Goal: Task Accomplishment & Management: Use online tool/utility

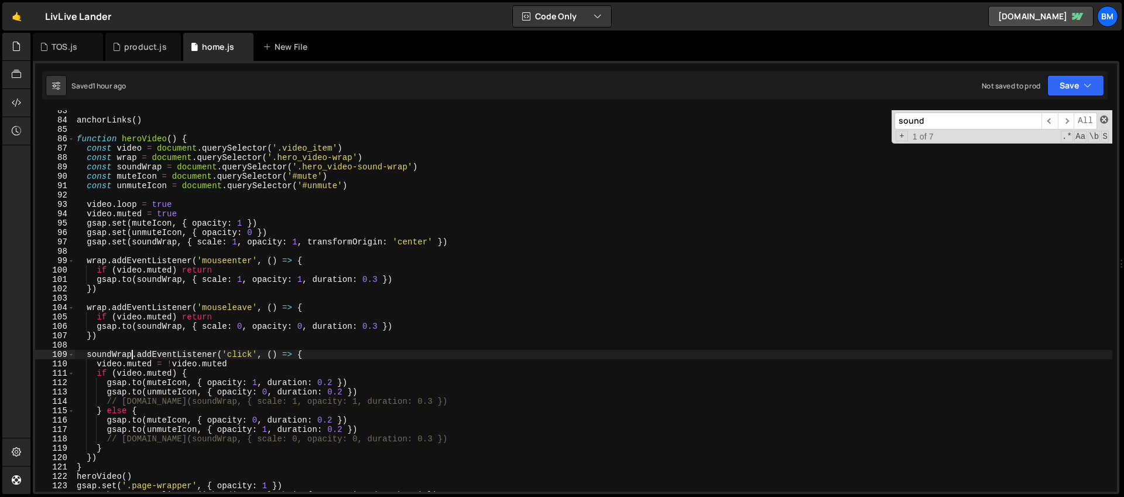
scroll to position [772, 0]
drag, startPoint x: 952, startPoint y: 123, endPoint x: 808, endPoint y: 135, distance: 144.6
click at [808, 135] on div "anchorLinks ( ) function heroVideo ( ) { const video = document . querySelector…" at bounding box center [593, 300] width 1038 height 381
drag, startPoint x: 929, startPoint y: 118, endPoint x: 826, endPoint y: 119, distance: 103.6
click at [826, 119] on div "anchorLinks ( ) function heroVideo ( ) { const video = document . querySelector…" at bounding box center [593, 300] width 1038 height 381
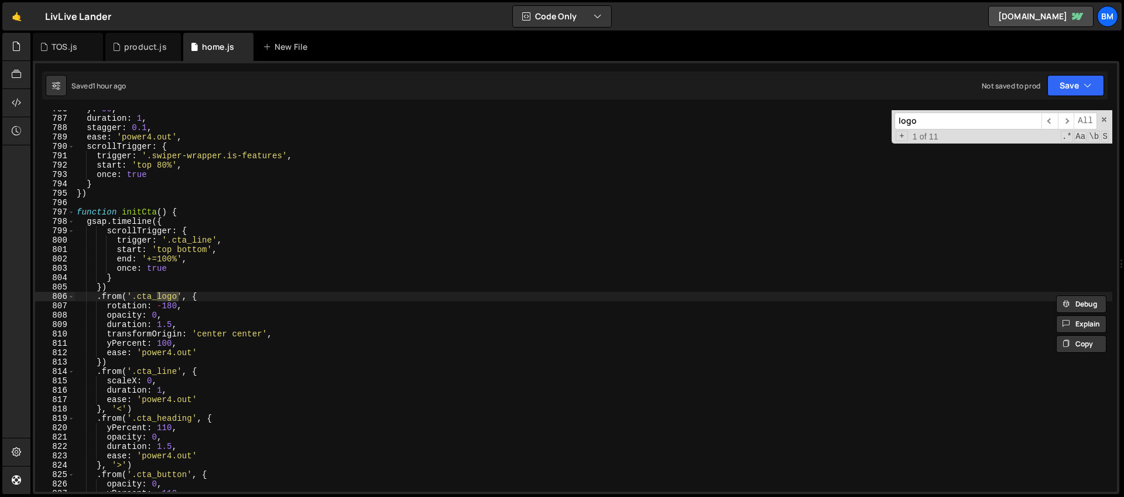
scroll to position [9610, 0]
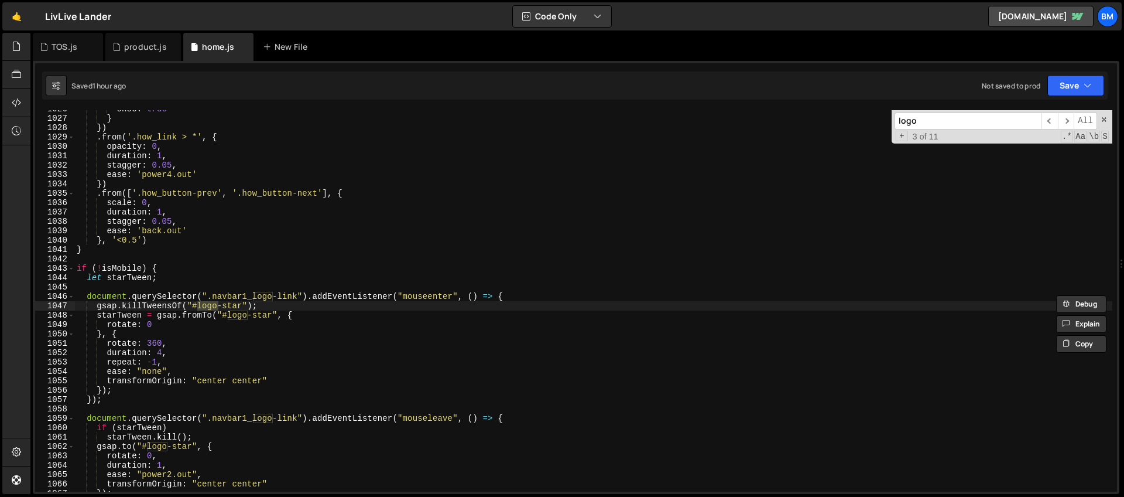
type input "logo"
click at [512, 300] on div "once : true } }) . from ( '.how_link > *' , { opacity : 0 , duration : 1 , stag…" at bounding box center [593, 304] width 1038 height 400
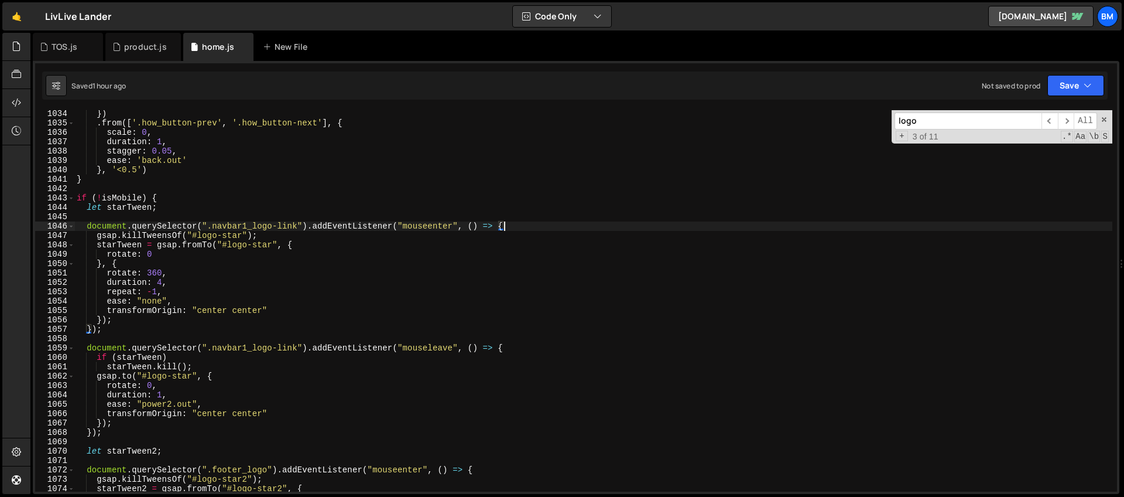
scroll to position [9686, 0]
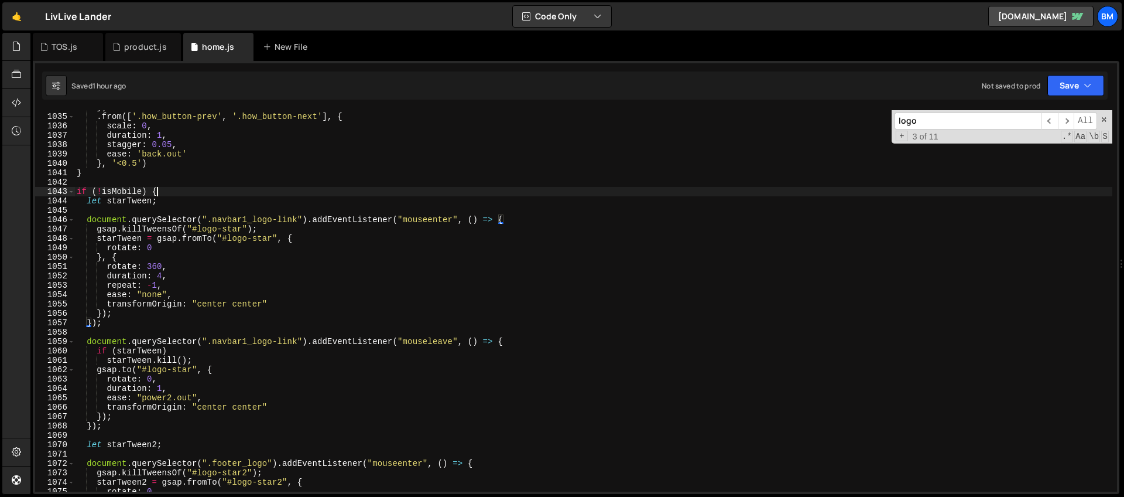
click at [172, 188] on div "}) . from ([ '.how_button-prev' , '.how_button-next' ] , { scale : 0 , duration…" at bounding box center [593, 302] width 1038 height 400
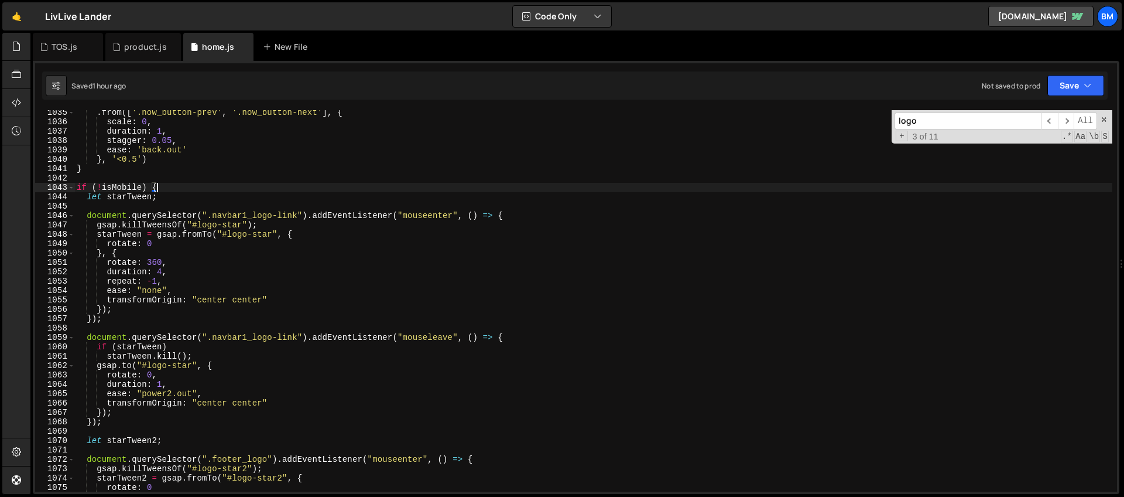
scroll to position [9690, 0]
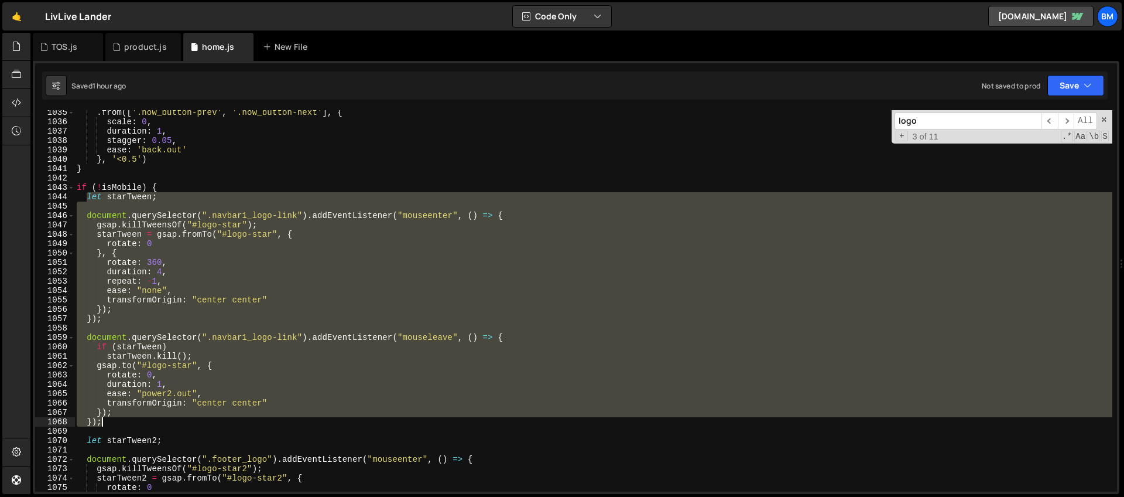
drag, startPoint x: 86, startPoint y: 197, endPoint x: 242, endPoint y: 420, distance: 272.4
click at [242, 420] on div ". from ([ '.how_button-prev' , '.how_button-next' ] , { scale : 0 , duration : …" at bounding box center [593, 308] width 1038 height 400
drag, startPoint x: 1100, startPoint y: 121, endPoint x: 1080, endPoint y: 123, distance: 20.6
click at [1101, 121] on span at bounding box center [1104, 119] width 8 height 8
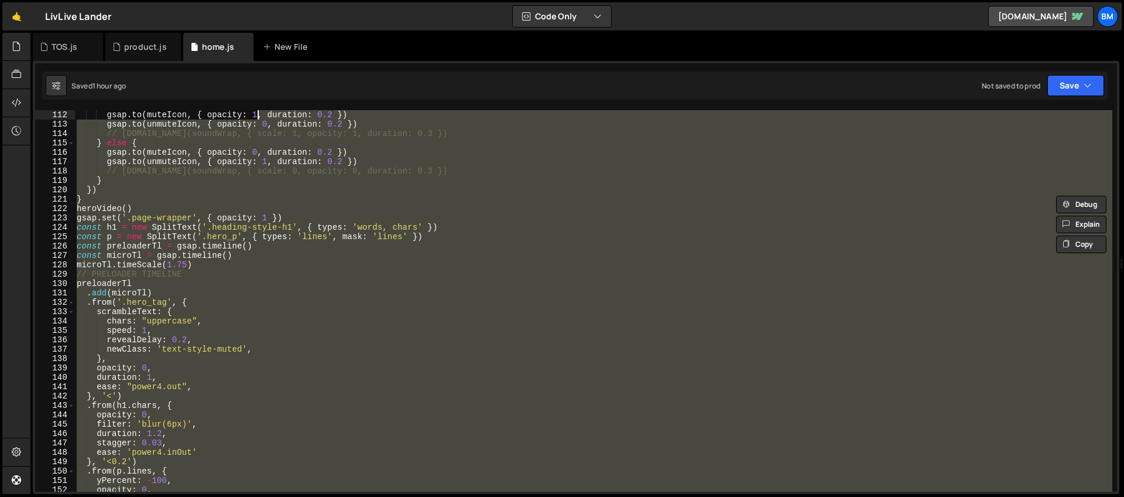
scroll to position [0, 0]
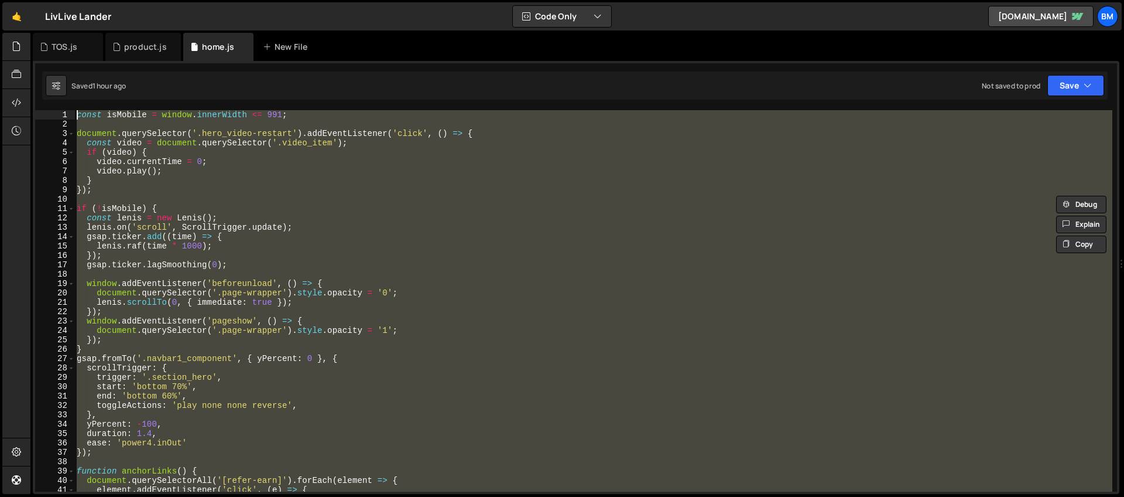
drag, startPoint x: 402, startPoint y: 280, endPoint x: 259, endPoint y: -85, distance: 392.7
click at [259, 0] on html "Projects Community Library Blog bm Projects Your Teams Invite team member Accou…" at bounding box center [562, 248] width 1124 height 497
click at [172, 169] on div "const isMobile = window . innerWidth <= 991 ; document . querySelector ( '.hero…" at bounding box center [593, 300] width 1038 height 381
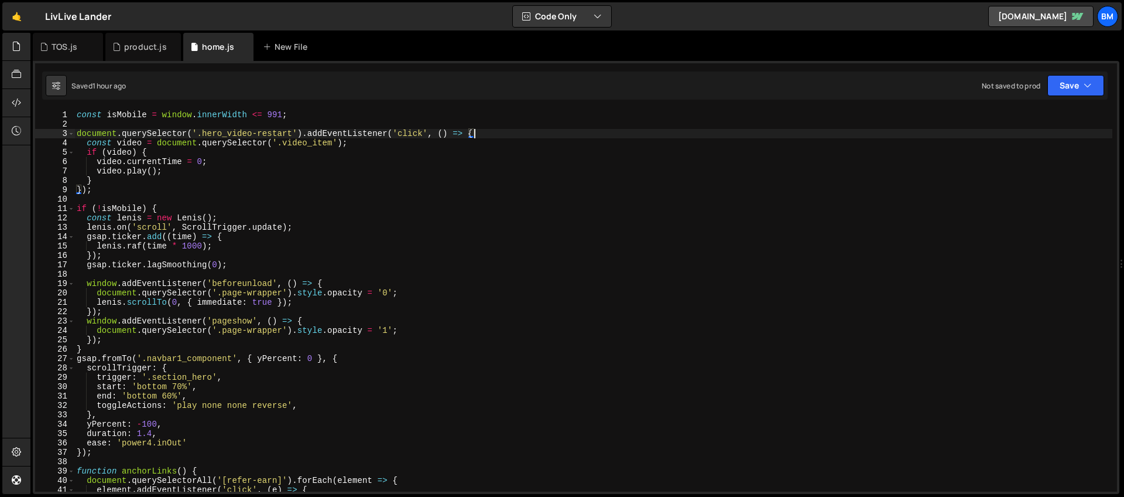
click at [494, 132] on div "const isMobile = window . innerWidth <= 991 ; document . querySelector ( '.hero…" at bounding box center [593, 310] width 1038 height 400
type textarea "document.querySelector('.hero_video-restart').addEventListener('click', () => {"
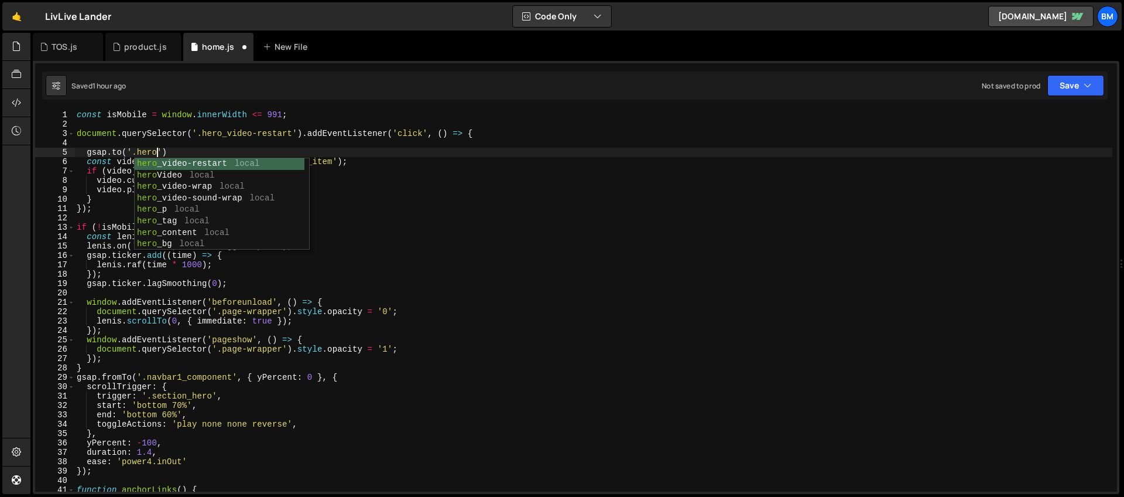
scroll to position [0, 5]
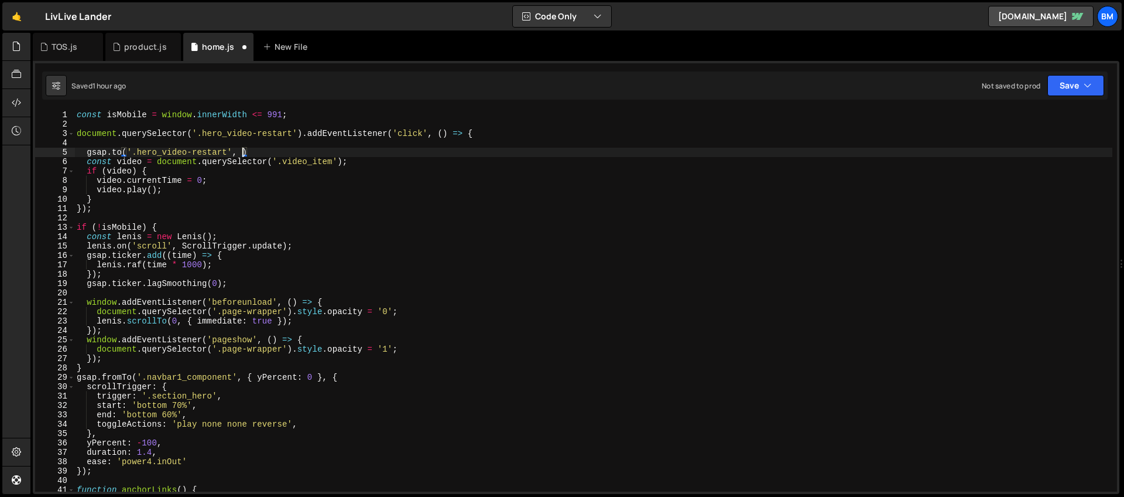
type textarea "gsap.to('.hero_video-restart', {)"
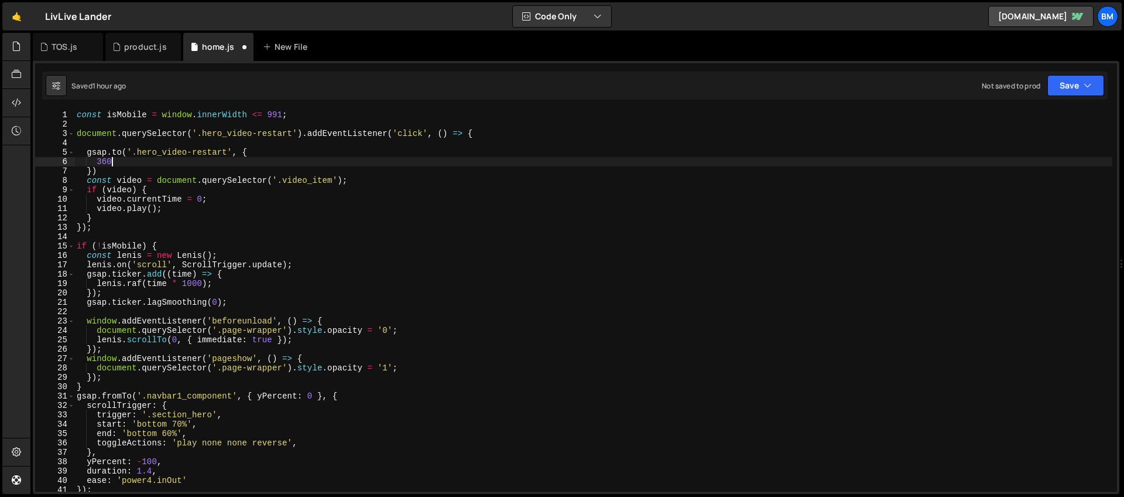
scroll to position [0, 2]
type textarea "3"
type textarea "rotation: 360,"
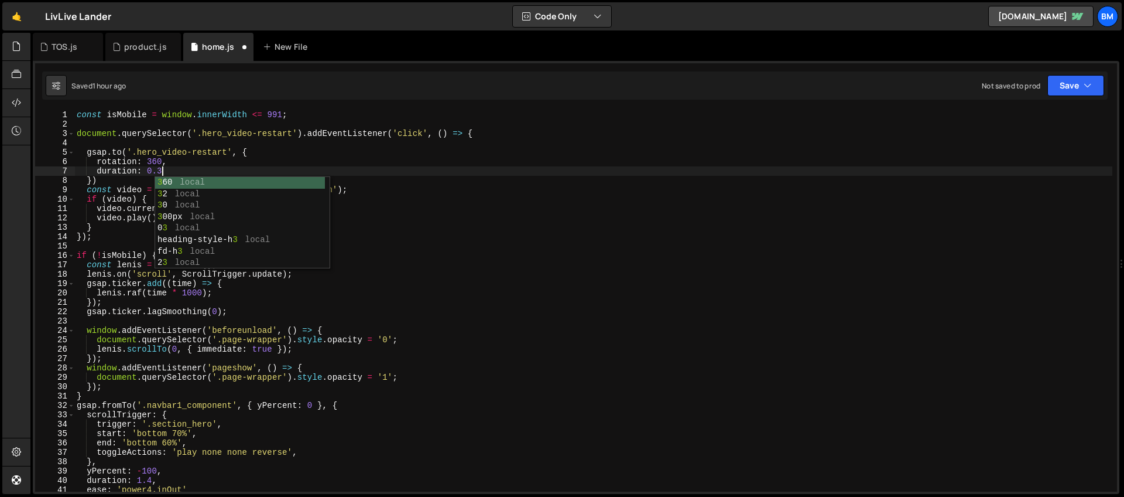
scroll to position [0, 5]
type textarea "duration: 0.3,"
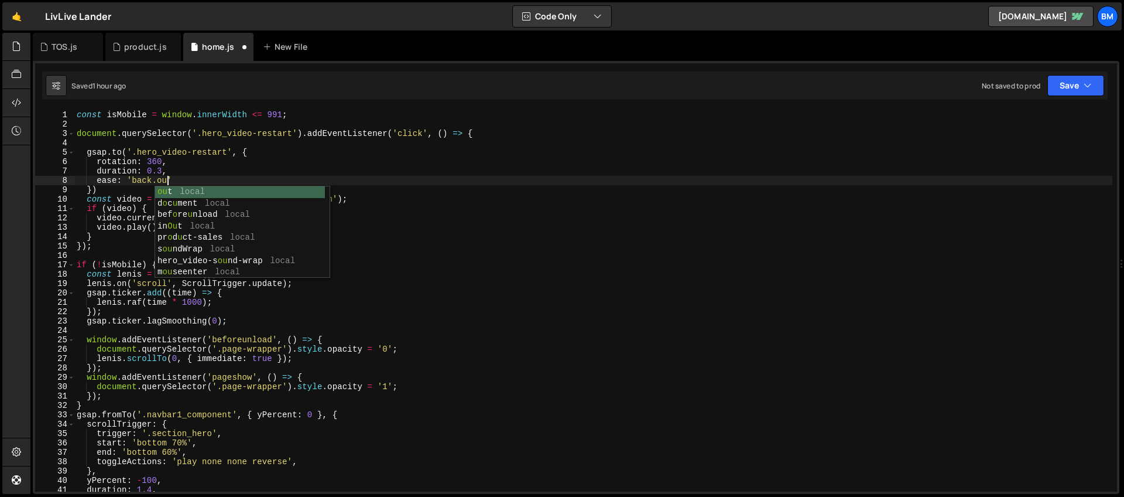
scroll to position [0, 6]
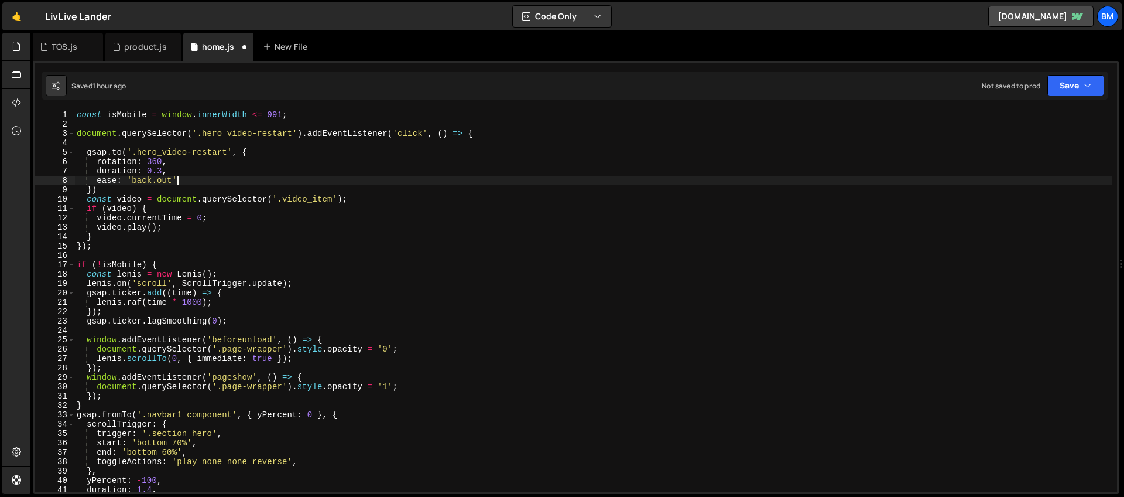
click at [211, 177] on div "const isMobile = window . innerWidth <= 991 ; document . querySelector ( '.hero…" at bounding box center [593, 310] width 1038 height 400
click at [100, 190] on div "const isMobile = window . innerWidth <= 991 ; document . querySelector ( '.hero…" at bounding box center [593, 310] width 1038 height 400
drag, startPoint x: 122, startPoint y: 151, endPoint x: 115, endPoint y: 152, distance: 7.1
click at [115, 152] on div "const isMobile = window . innerWidth <= 991 ; document . querySelector ( '.hero…" at bounding box center [593, 310] width 1038 height 400
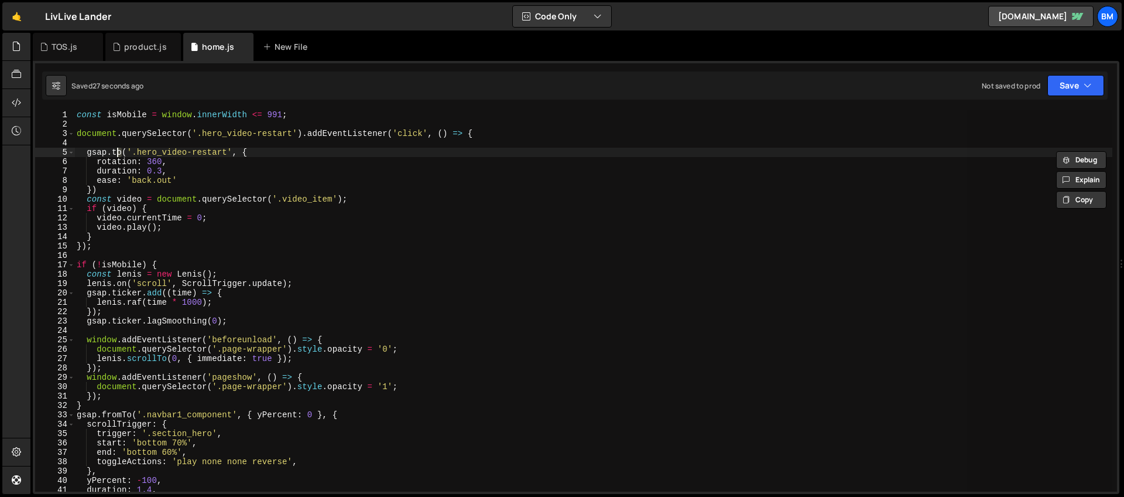
click at [115, 152] on div "const isMobile = window . innerWidth <= 991 ; document . querySelector ( '.hero…" at bounding box center [593, 300] width 1038 height 381
click at [121, 151] on div "const isMobile = window . innerWidth <= 991 ; document . querySelector ( '.hero…" at bounding box center [593, 310] width 1038 height 400
click at [258, 153] on div "const isMobile = window . innerWidth <= 991 ; document . querySelector ( '.hero…" at bounding box center [593, 310] width 1038 height 400
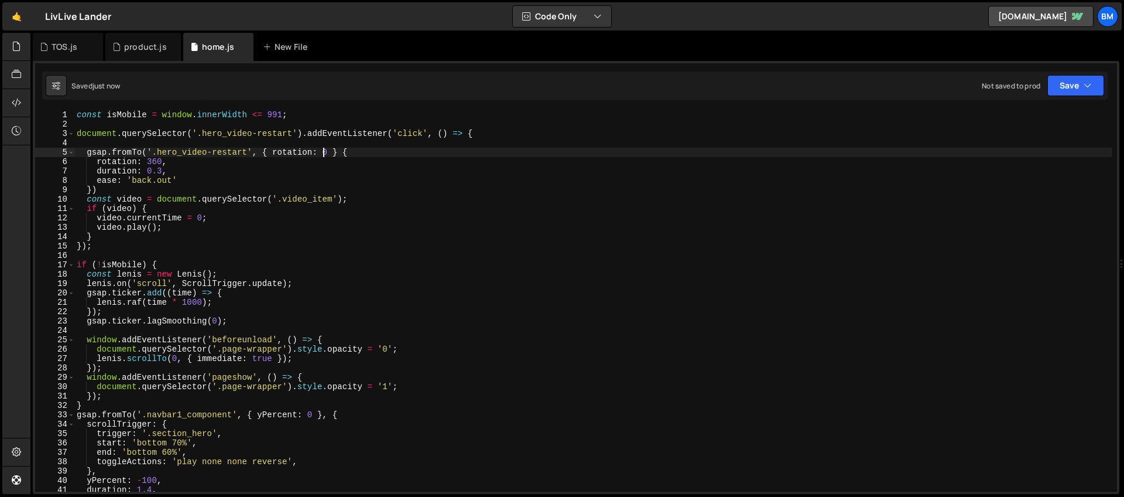
click at [337, 155] on div "const isMobile = window . innerWidth <= 991 ; document . querySelector ( '.hero…" at bounding box center [593, 310] width 1038 height 400
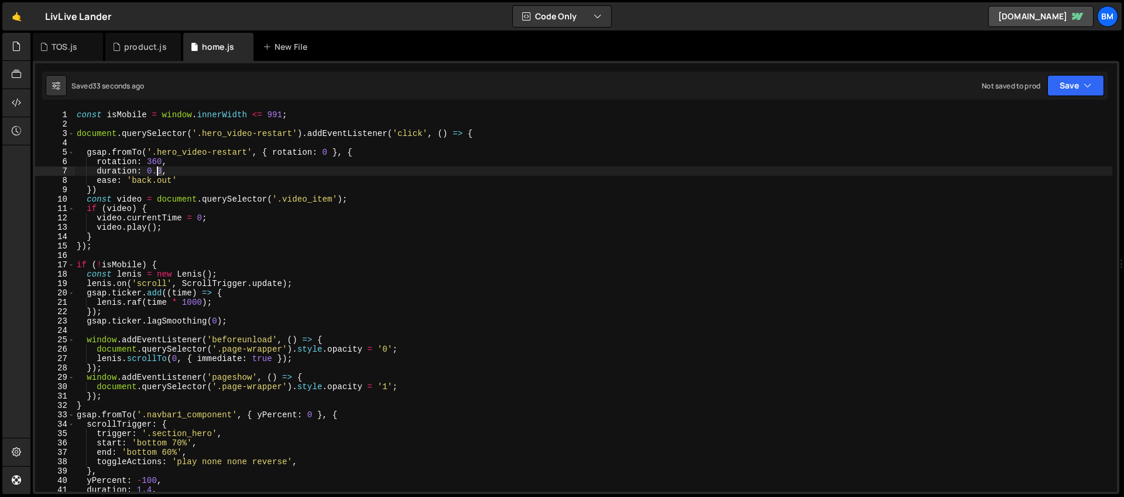
click at [159, 175] on div "const isMobile = window . innerWidth <= 991 ; document . querySelector ( '.hero…" at bounding box center [593, 310] width 1038 height 400
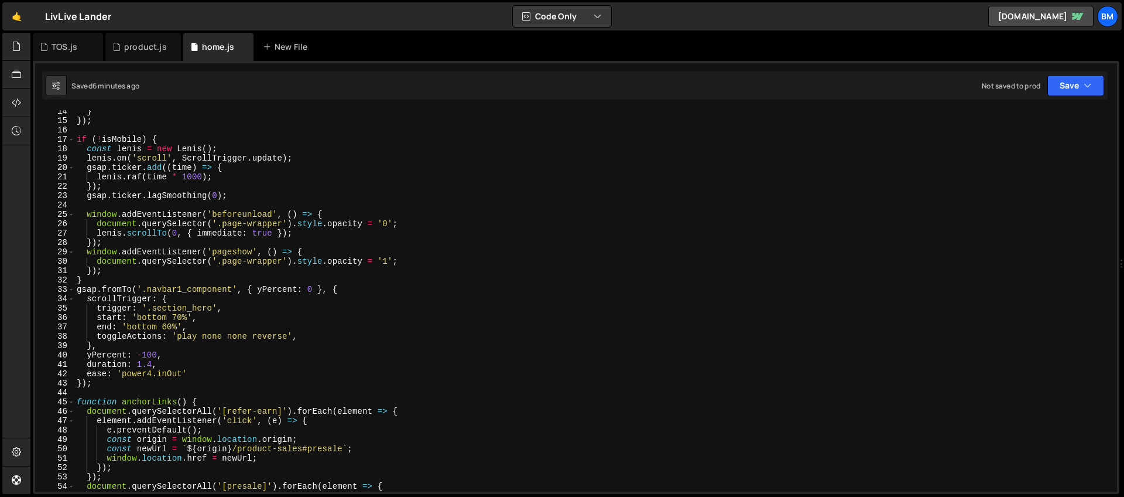
scroll to position [138, 0]
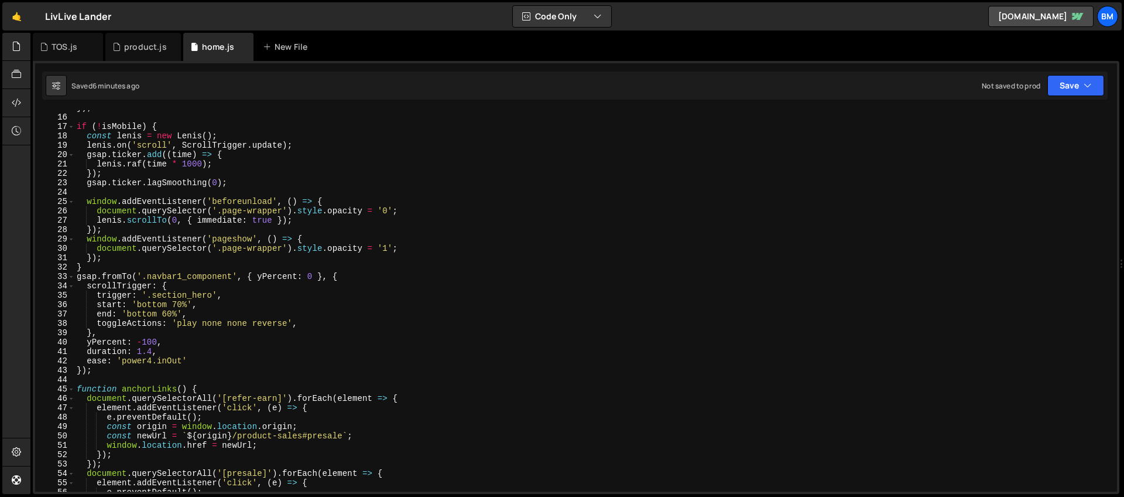
click at [222, 284] on div "}) ; if ( ! isMobile ) { const lenis = new Lenis ( ) ; lenis . on ( 'scroll' , …" at bounding box center [593, 303] width 1038 height 400
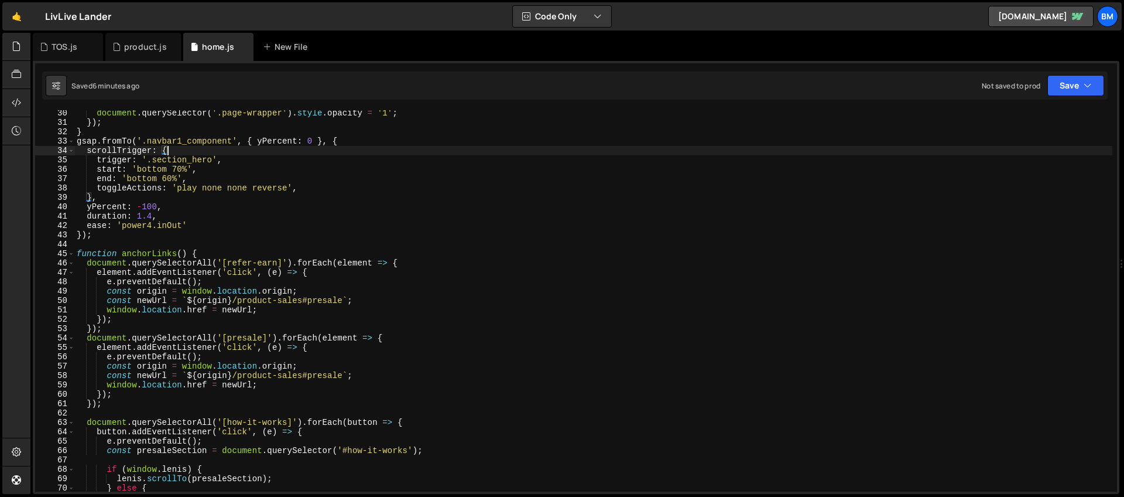
scroll to position [308, 0]
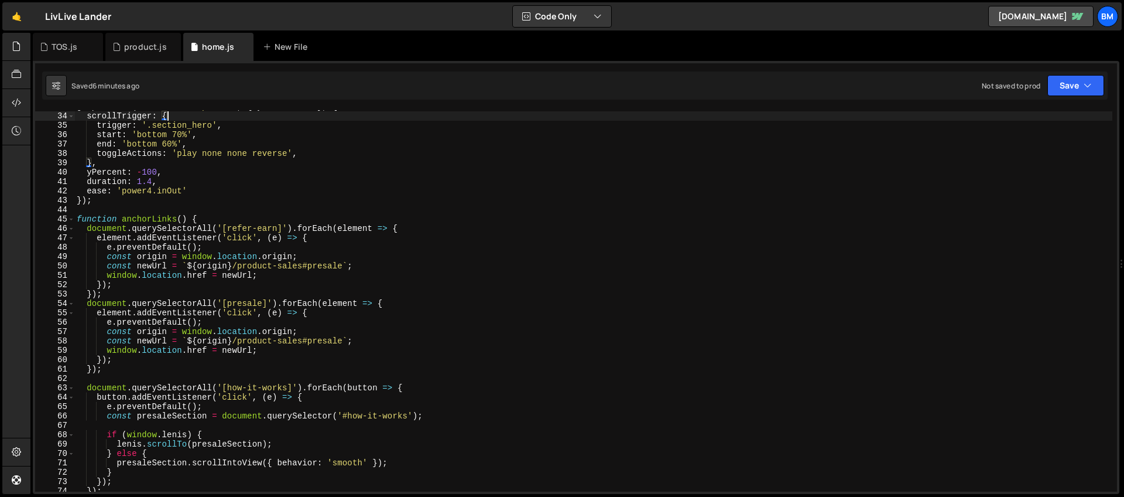
click at [367, 268] on div "gsap . fromTo ( '.navbar1_component' , { yPercent : 0 } , { scrollTrigger : { t…" at bounding box center [593, 302] width 1038 height 400
click at [351, 260] on div "gsap . fromTo ( '.navbar1_component' , { yPercent : 0 } , { scrollTrigger : { t…" at bounding box center [593, 302] width 1038 height 400
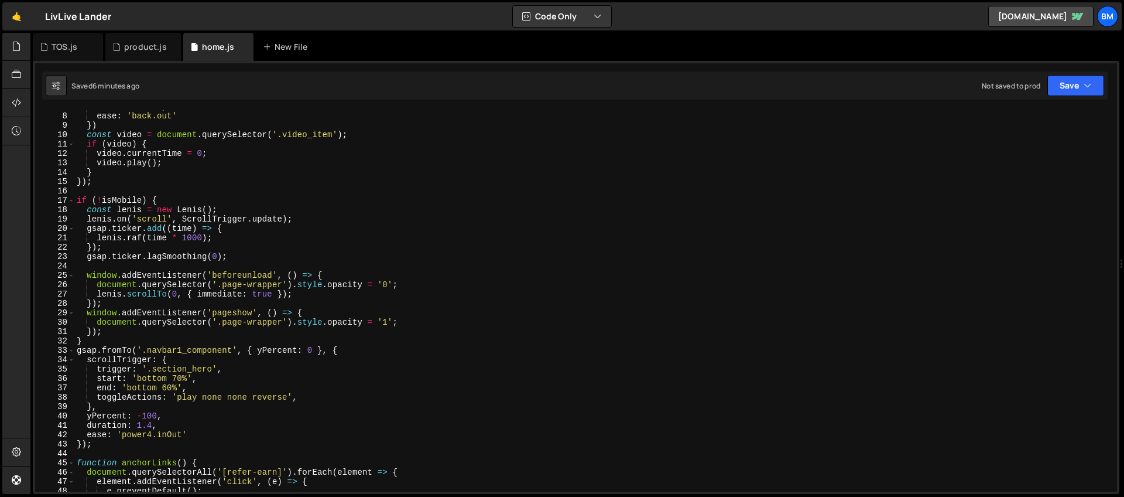
scroll to position [0, 0]
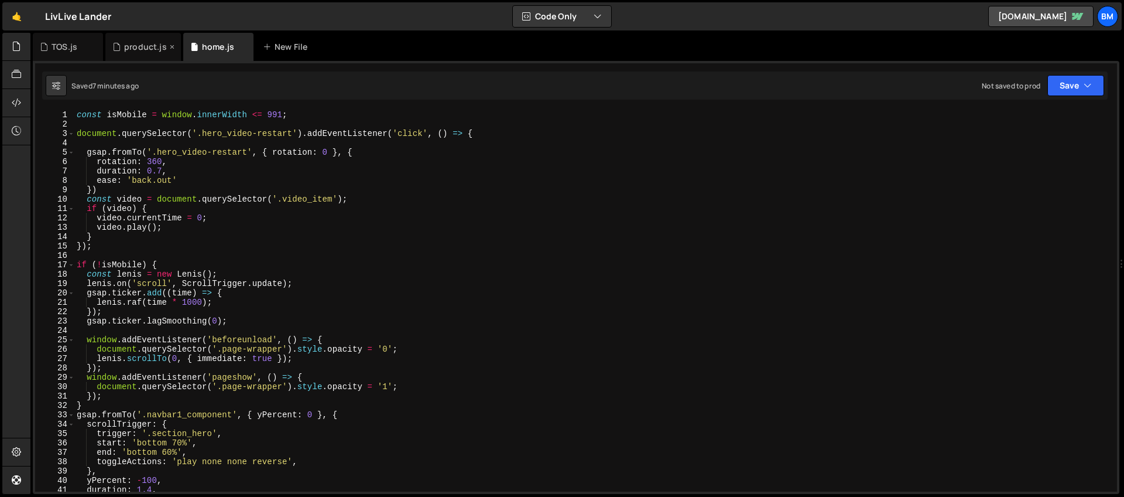
click at [144, 56] on div "product.js" at bounding box center [143, 47] width 76 height 28
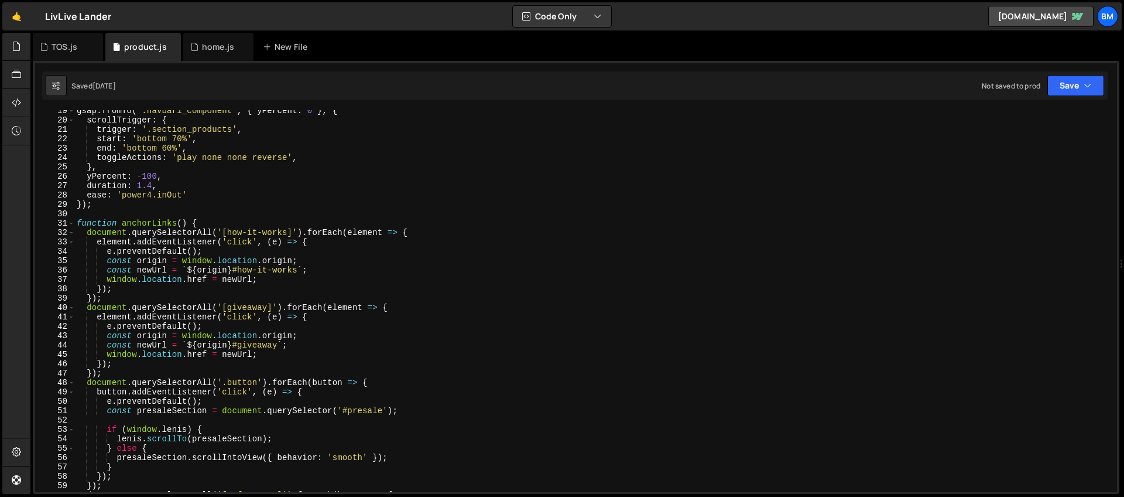
scroll to position [233, 0]
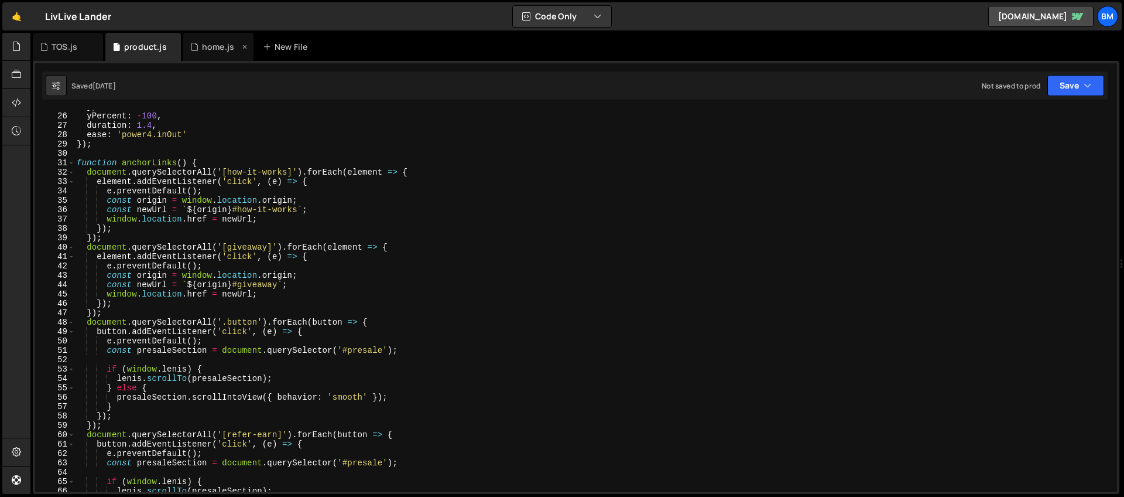
click at [203, 46] on div "home.js" at bounding box center [218, 47] width 32 height 12
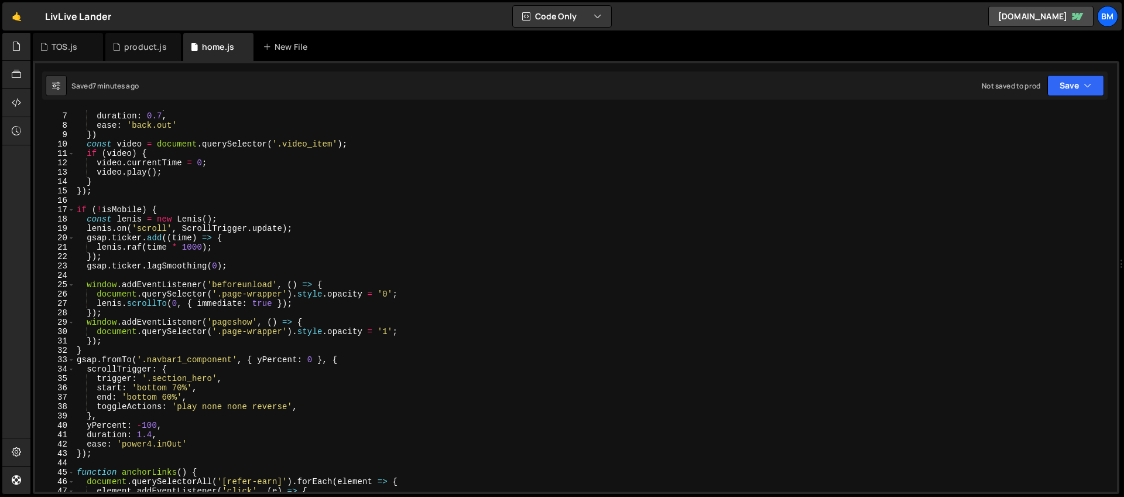
scroll to position [55, 0]
type textarea "document.querySelector('.page-wrapper').style.opacity = '0';"
click at [423, 289] on div "rotation : 360 , duration : 0.7 , ease : 'back.out' }) const video = document .…" at bounding box center [593, 302] width 1038 height 400
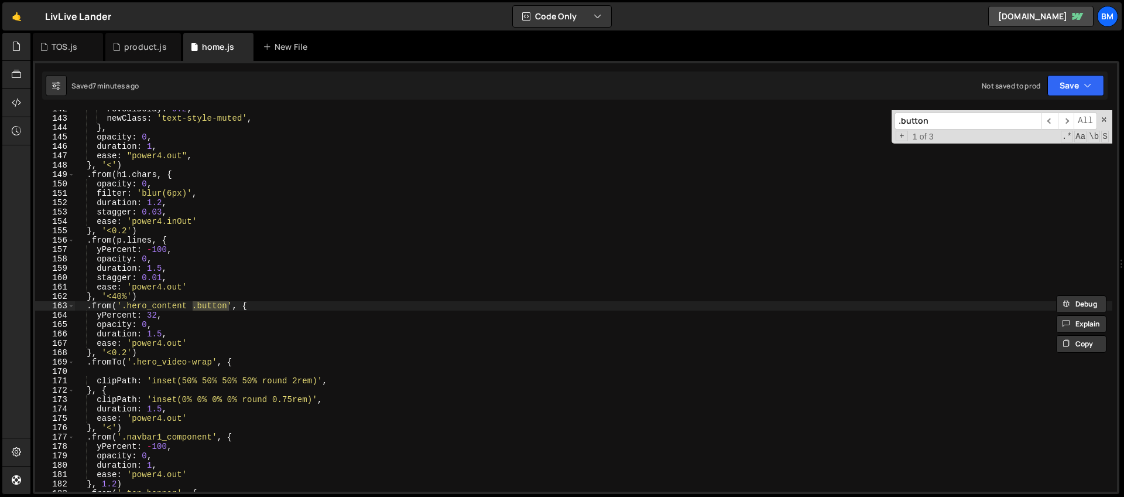
scroll to position [1328, 0]
type input ".button"
click at [131, 46] on div "product.js" at bounding box center [145, 47] width 43 height 12
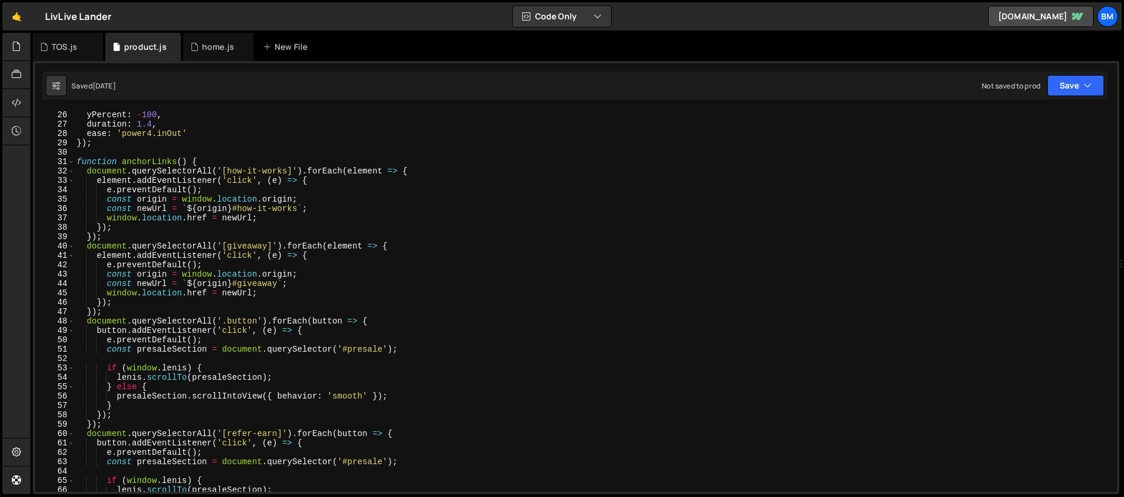
scroll to position [284, 0]
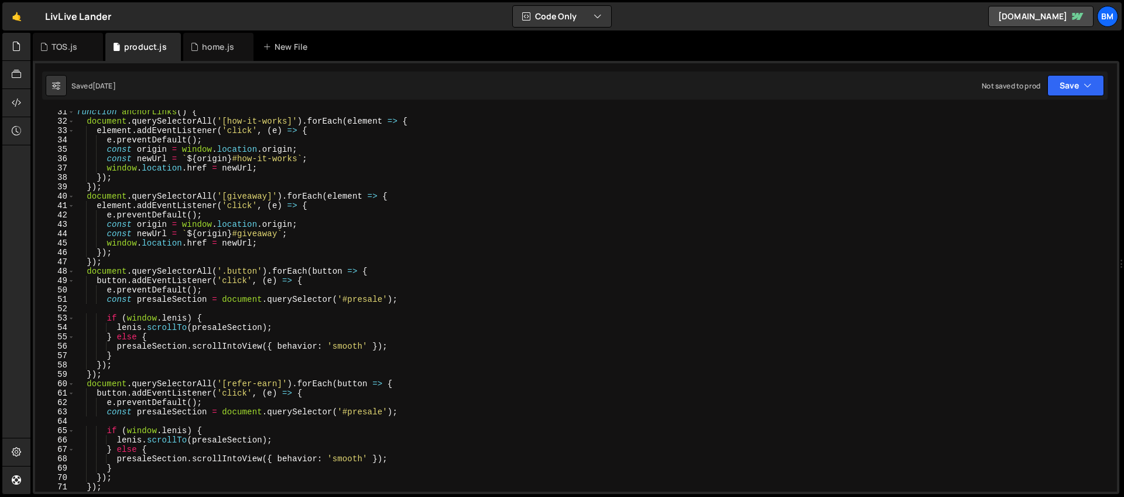
click at [390, 273] on div "function anchorLinks ( ) { document . querySelectorAll ( '[how-it-works]' ) . f…" at bounding box center [593, 307] width 1038 height 400
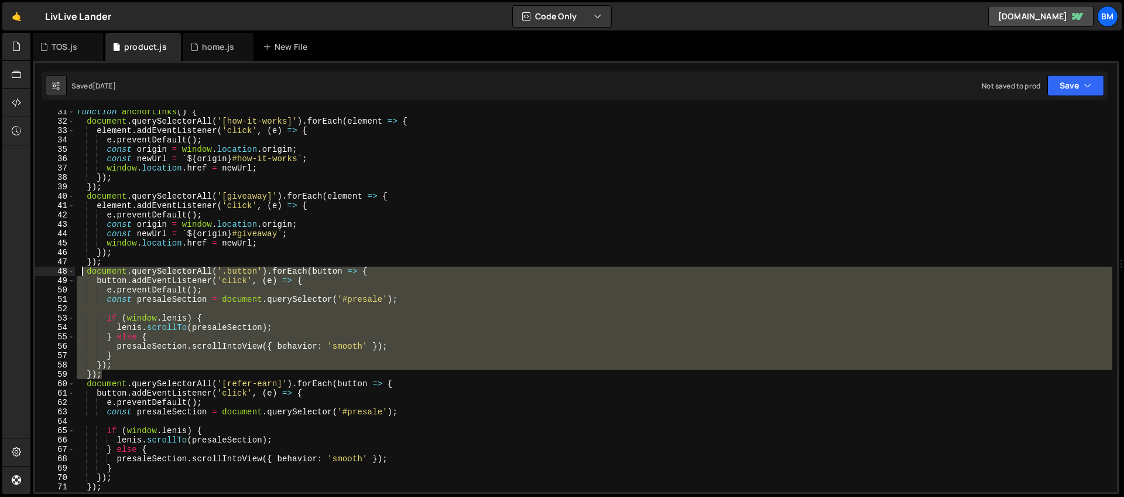
drag, startPoint x: 110, startPoint y: 372, endPoint x: 83, endPoint y: 275, distance: 101.6
click at [83, 275] on div "function anchorLinks ( ) { document . querySelectorAll ( '[how-it-works]' ) . f…" at bounding box center [593, 307] width 1038 height 400
type textarea "document.querySelectorAll('.button').forEach(button => { button.addEventListene…"
paste textarea
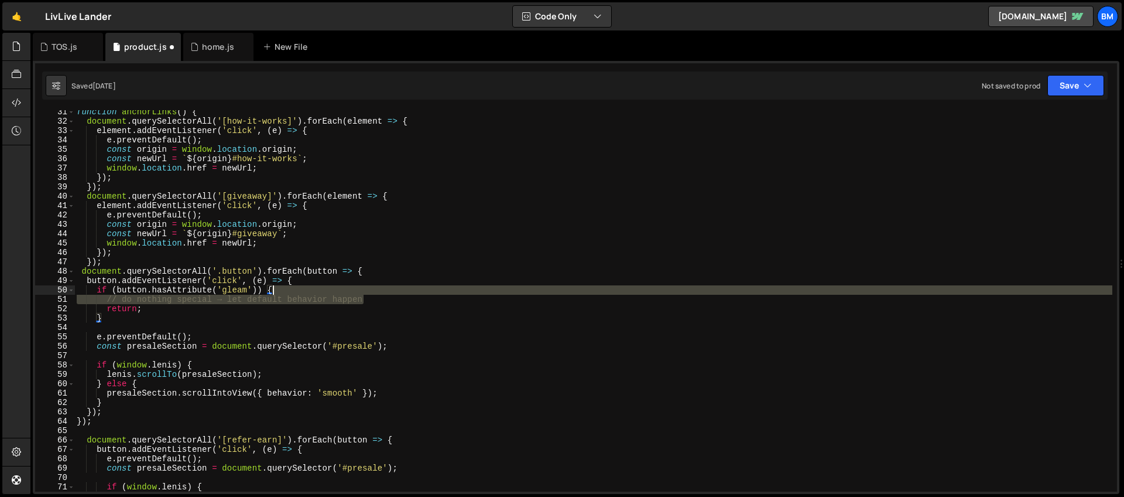
drag, startPoint x: 370, startPoint y: 303, endPoint x: 365, endPoint y: 292, distance: 11.5
click at [365, 292] on div "function anchorLinks ( ) { document . querySelectorAll ( '[how-it-works]' ) . f…" at bounding box center [593, 307] width 1038 height 400
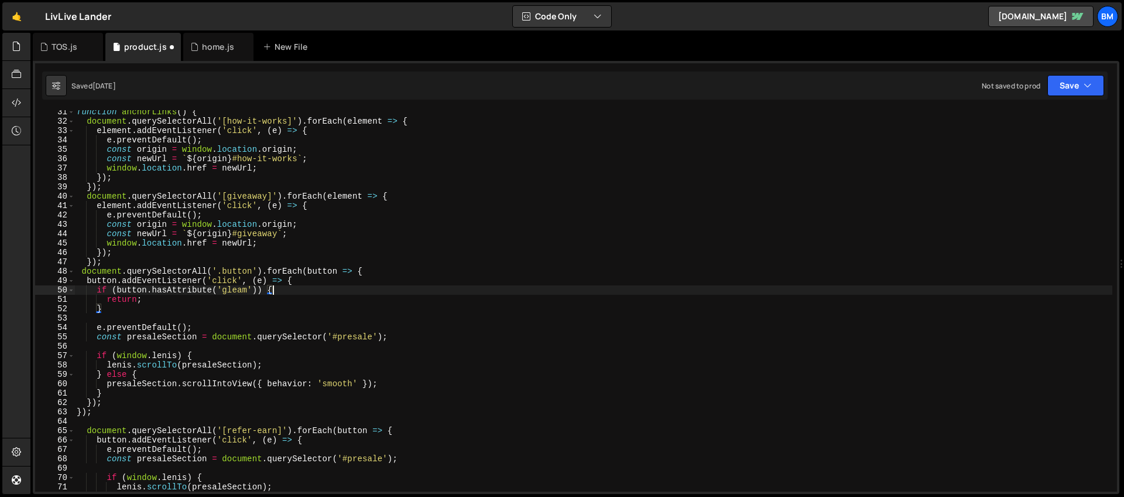
click at [132, 308] on div "function anchorLinks ( ) { document . querySelectorAll ( '[how-it-works]' ) . f…" at bounding box center [593, 307] width 1038 height 400
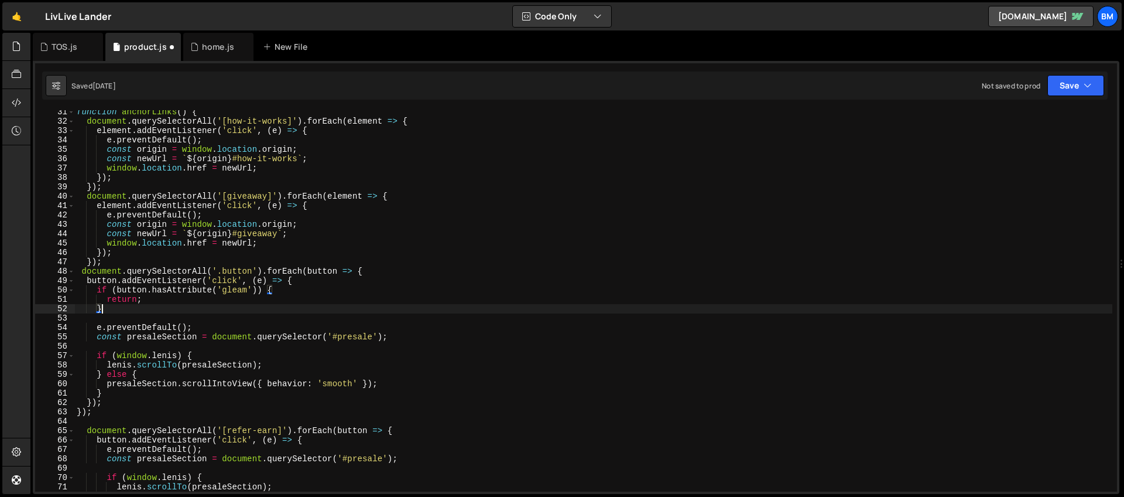
type textarea "}"
click at [115, 316] on div "function anchorLinks ( ) { document . querySelectorAll ( '[how-it-works]' ) . f…" at bounding box center [593, 307] width 1038 height 400
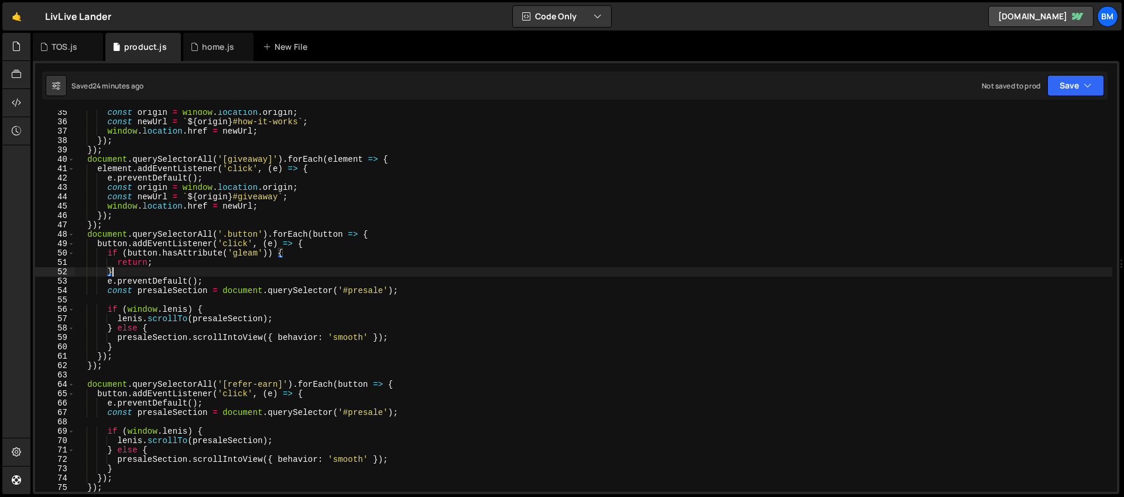
scroll to position [321, 0]
click at [390, 234] on div "const origin = window . location . origin ; const newUrl = ` ${ origin } #how-i…" at bounding box center [594, 308] width 1038 height 400
click at [258, 235] on div "const origin = window . location . origin ; const newUrl = ` ${ origin } #how-i…" at bounding box center [594, 308] width 1038 height 400
click at [377, 234] on div "const origin = window . location . origin ; const newUrl = ` ${ origin } #how-i…" at bounding box center [594, 308] width 1038 height 400
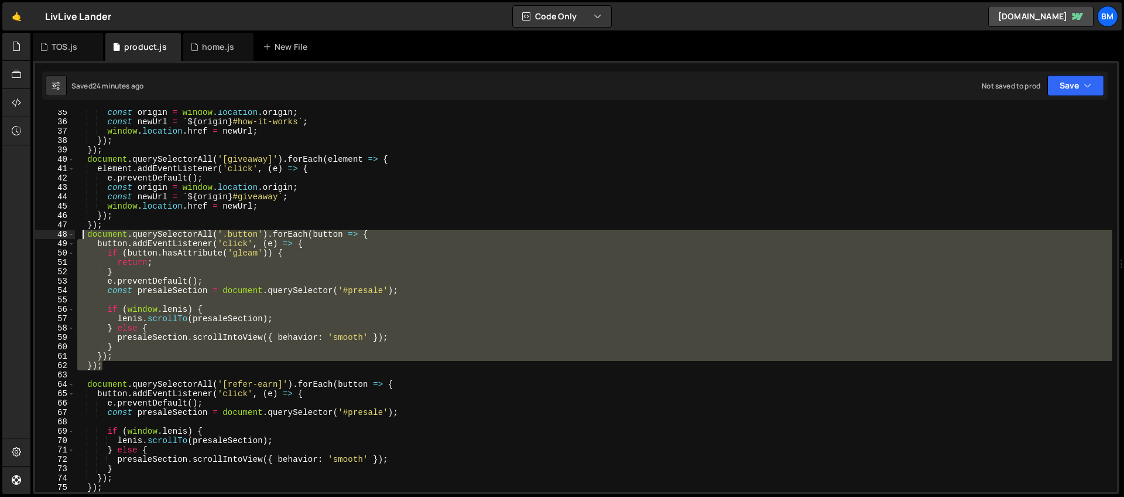
drag, startPoint x: 106, startPoint y: 364, endPoint x: 80, endPoint y: 234, distance: 132.5
click at [80, 234] on div "const origin = window . location . origin ; const newUrl = ` ${ origin } #how-i…" at bounding box center [594, 308] width 1038 height 400
click at [231, 241] on div "const origin = window . location . origin ; const newUrl = ` ${ origin } #how-i…" at bounding box center [594, 300] width 1038 height 381
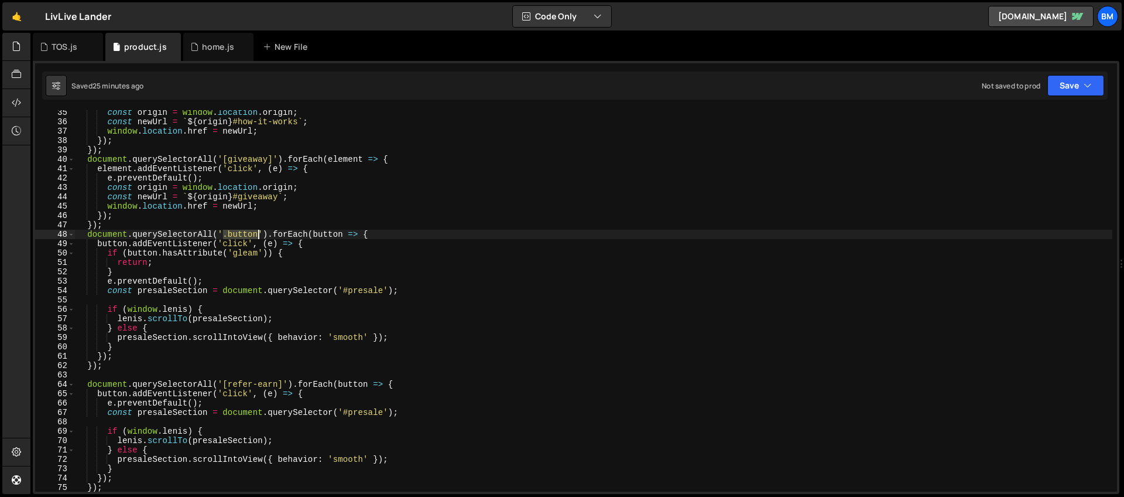
drag, startPoint x: 225, startPoint y: 234, endPoint x: 258, endPoint y: 234, distance: 32.8
click at [258, 234] on div "const origin = window . location . origin ; const newUrl = ` ${ origin } #how-i…" at bounding box center [594, 308] width 1038 height 400
paste textarea ", .top-link"
click at [242, 240] on div "const origin = window . location . origin ; const newUrl = ` ${ origin } #how-i…" at bounding box center [594, 308] width 1038 height 400
click at [587, 254] on div "const origin = window . location . origin ; const newUrl = ` ${ origin } #how-i…" at bounding box center [594, 308] width 1038 height 400
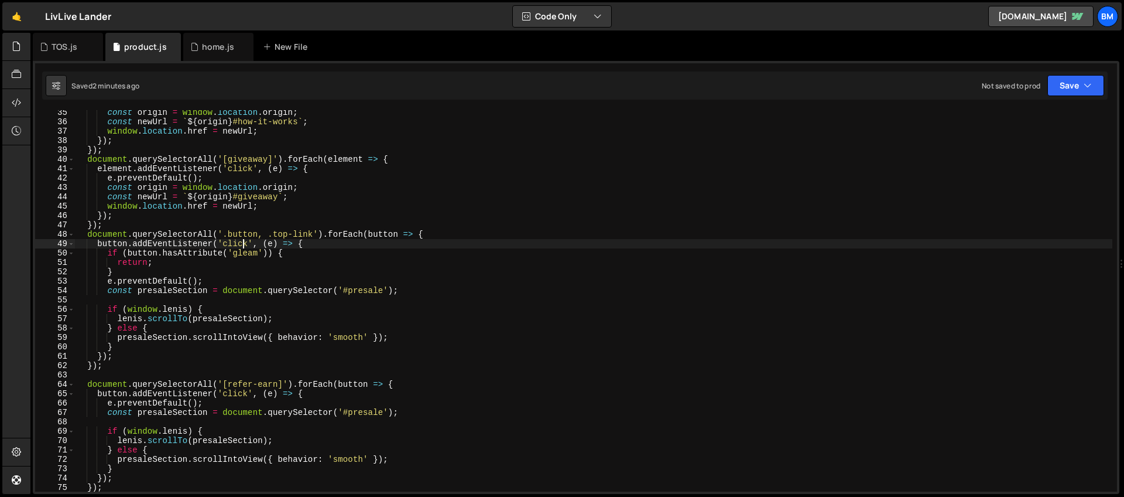
type textarea "if (button.hasAttribute('gleam')) {"
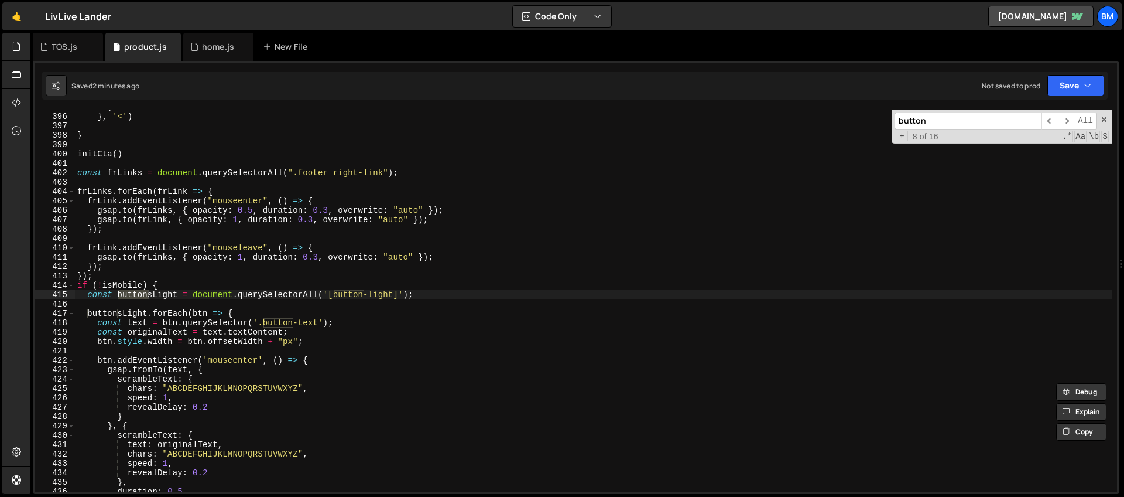
scroll to position [3709, 0]
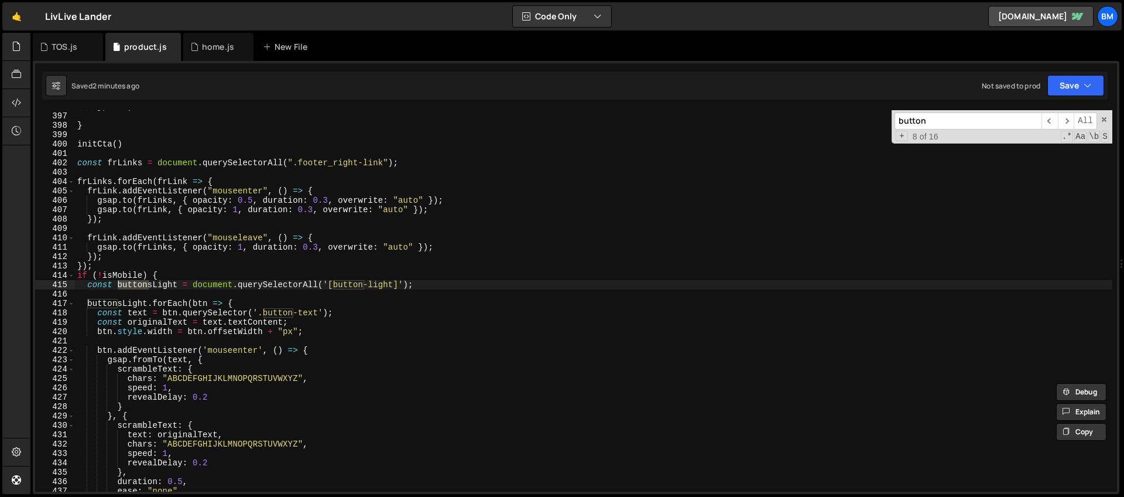
type input "button"
click at [180, 273] on div "} , '<' ) } initCta ( ) const frLinks = document . querySelectorAll ( ".footer_…" at bounding box center [594, 302] width 1038 height 400
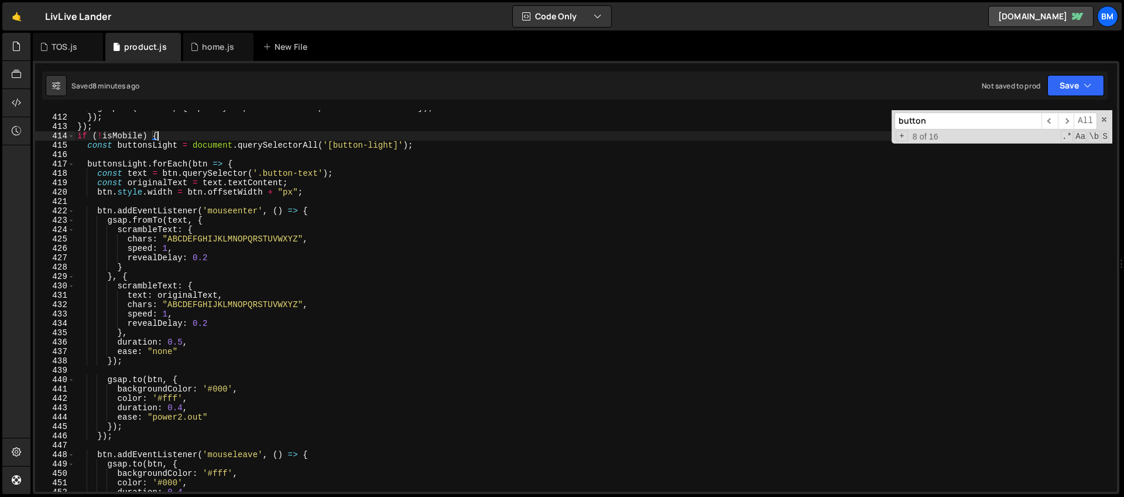
scroll to position [3860, 0]
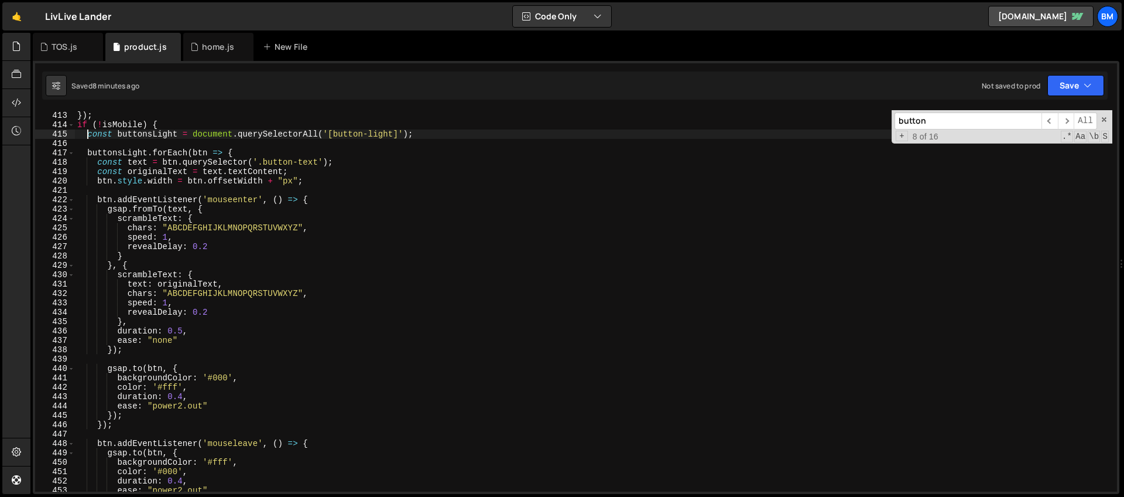
click at [87, 132] on div "}) ; }) ; if ( ! isMobile ) { const buttonsLight = document . querySelectorAll …" at bounding box center [594, 301] width 1038 height 400
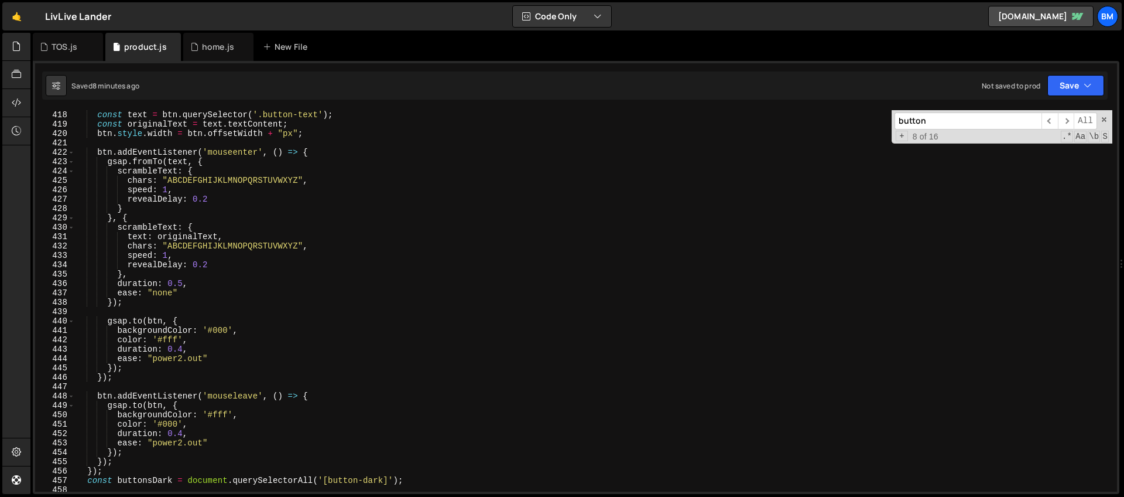
scroll to position [3947, 0]
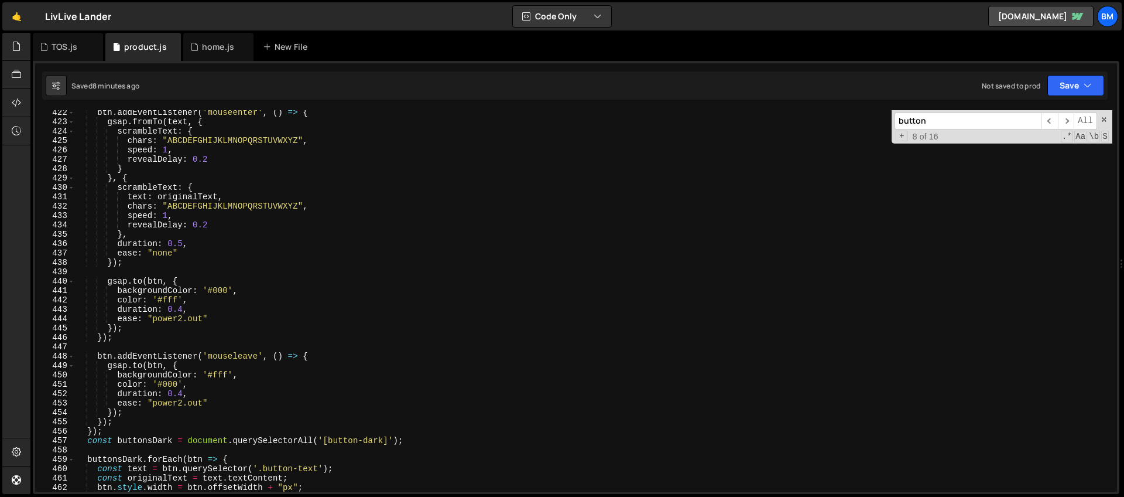
click at [115, 427] on div "btn . addEventListener ( 'mouseenter' , ( ) => { gsap . fromTo ( text , { scram…" at bounding box center [594, 308] width 1038 height 400
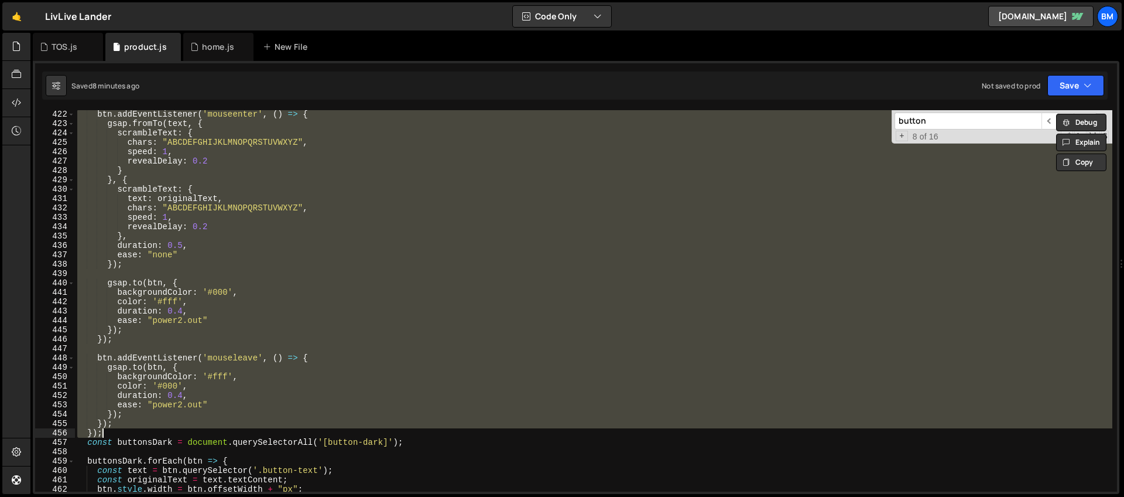
scroll to position [3841, 0]
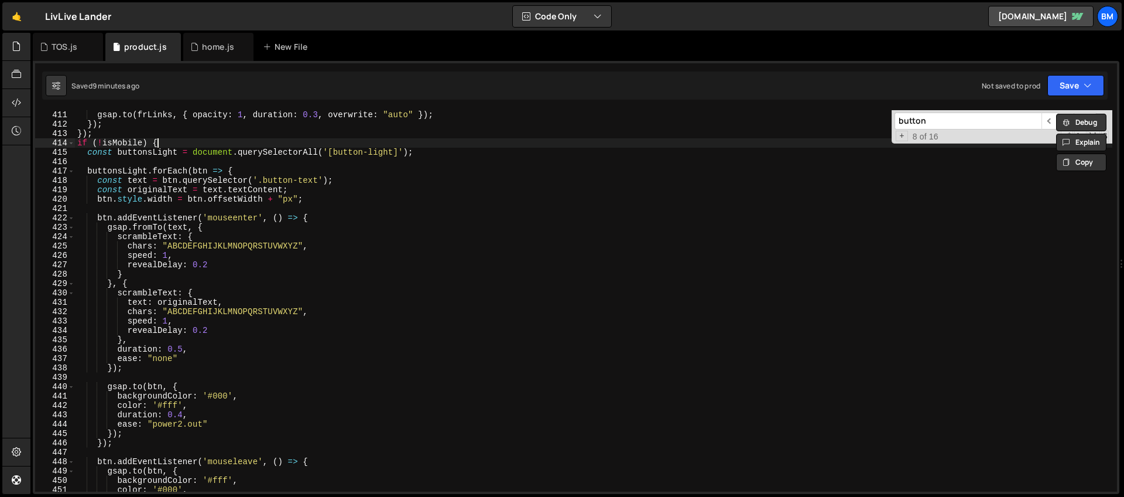
click at [170, 143] on div "gsap . to ( frLinks , { opacity : 1 , duration : 0.3 , overwrite : "auto" }) ; …" at bounding box center [594, 310] width 1038 height 400
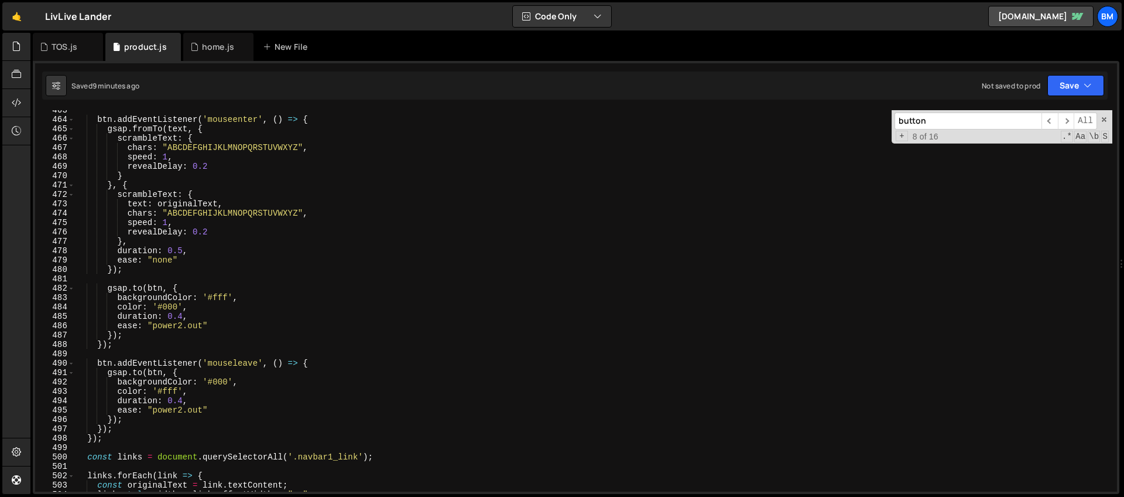
scroll to position [4333, 0]
click at [108, 442] on div "btn . addEventListener ( 'mouseenter' , ( ) => { gsap . fromTo ( text , { scram…" at bounding box center [594, 305] width 1038 height 400
type textarea "});"
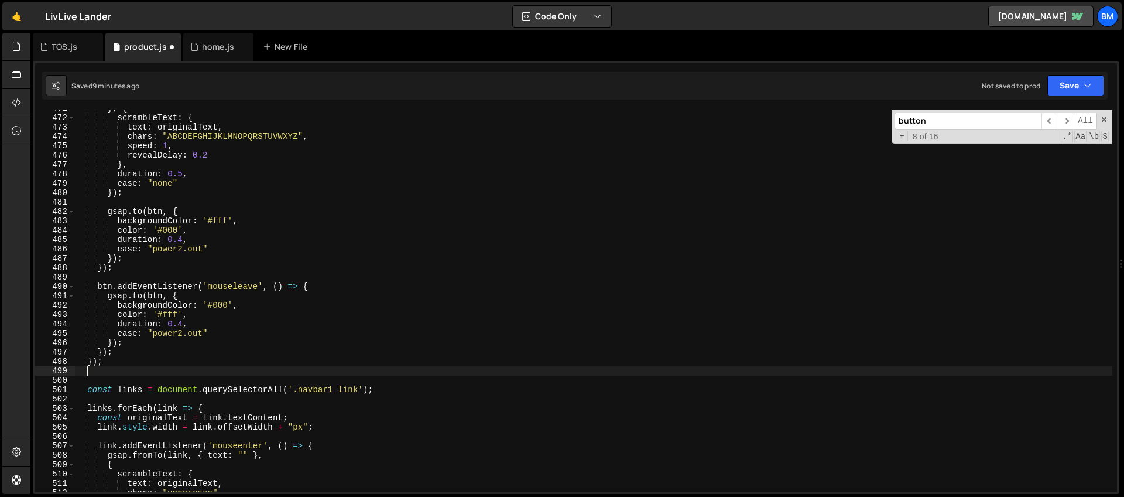
scroll to position [4410, 0]
paste textarea
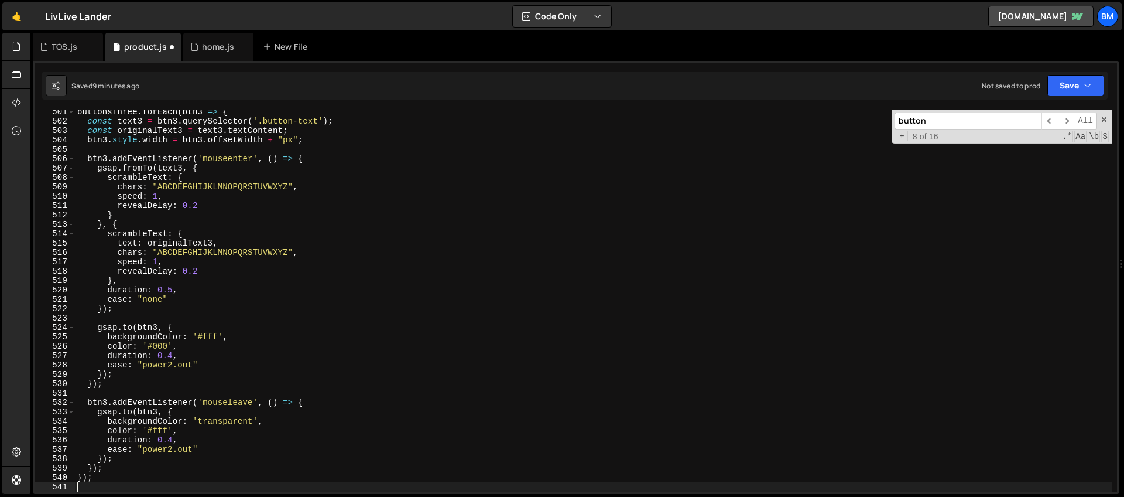
scroll to position [4688, 0]
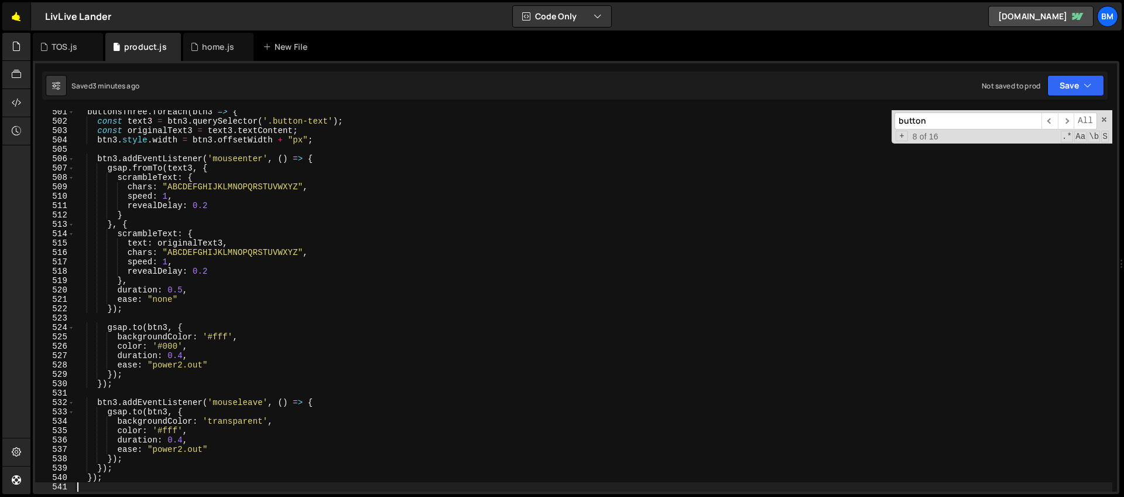
click at [20, 20] on link "🤙" at bounding box center [16, 16] width 29 height 28
click at [197, 44] on div "home.js" at bounding box center [214, 47] width 49 height 12
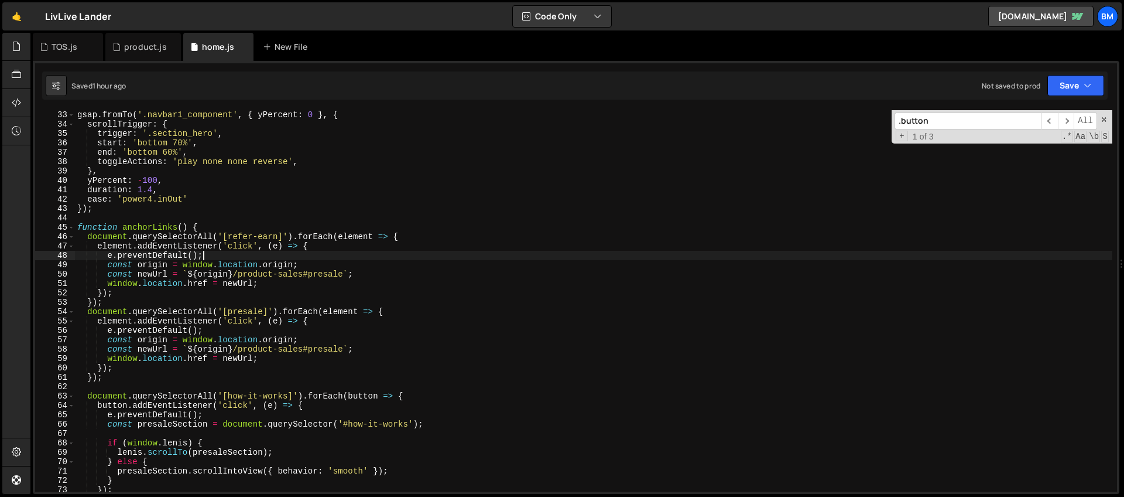
scroll to position [0, 0]
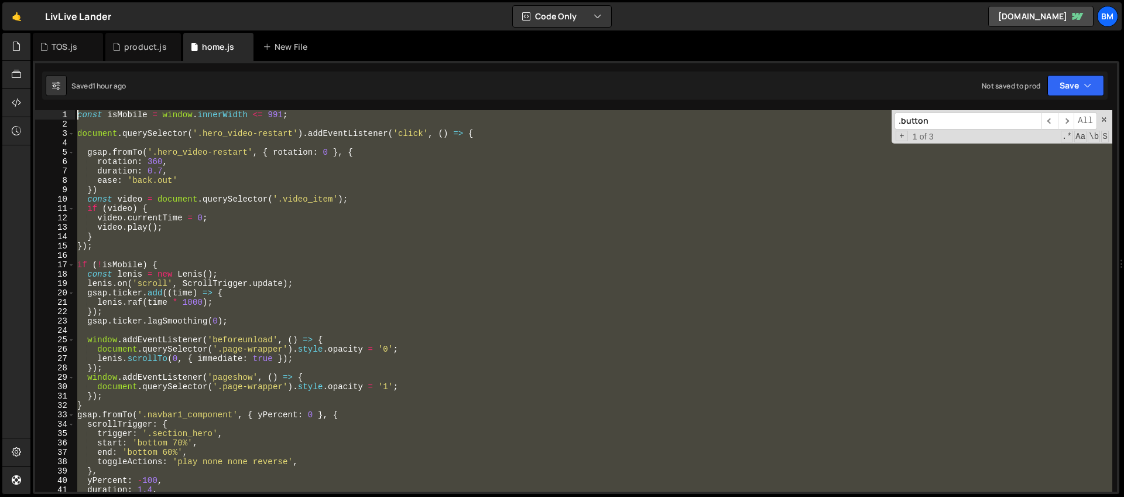
drag, startPoint x: 540, startPoint y: 258, endPoint x: 224, endPoint y: -85, distance: 466.6
click at [224, 0] on html "Projects Community Library Blog bm Projects Your Teams Invite team member Accou…" at bounding box center [562, 248] width 1124 height 497
click at [224, 180] on div "const isMobile = window . innerWidth <= 991 ; document . querySelector ( '.hero…" at bounding box center [594, 300] width 1038 height 381
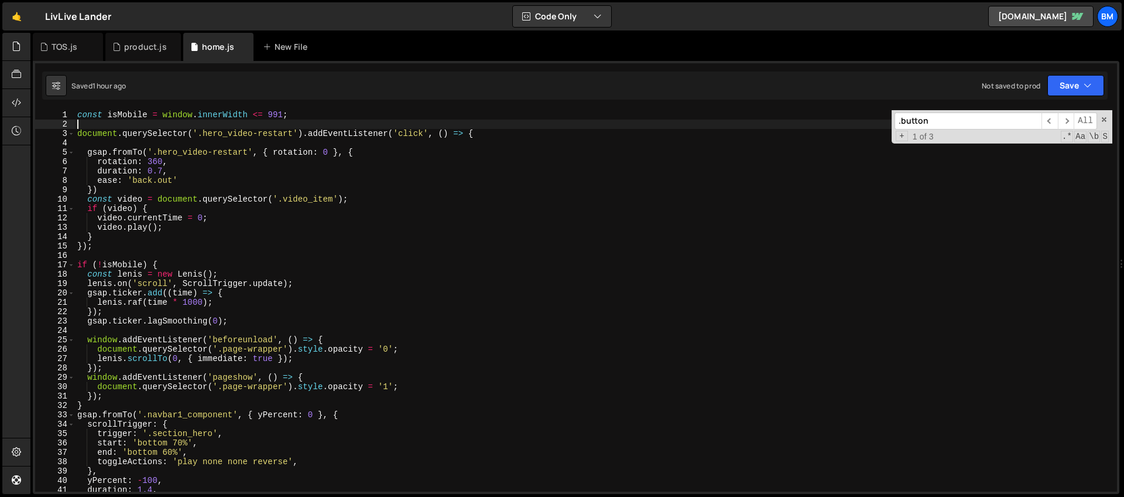
drag, startPoint x: 302, startPoint y: 119, endPoint x: 285, endPoint y: 146, distance: 31.0
click at [302, 119] on div "const isMobile = window . innerWidth <= 991 ; document . querySelector ( '.hero…" at bounding box center [594, 310] width 1038 height 400
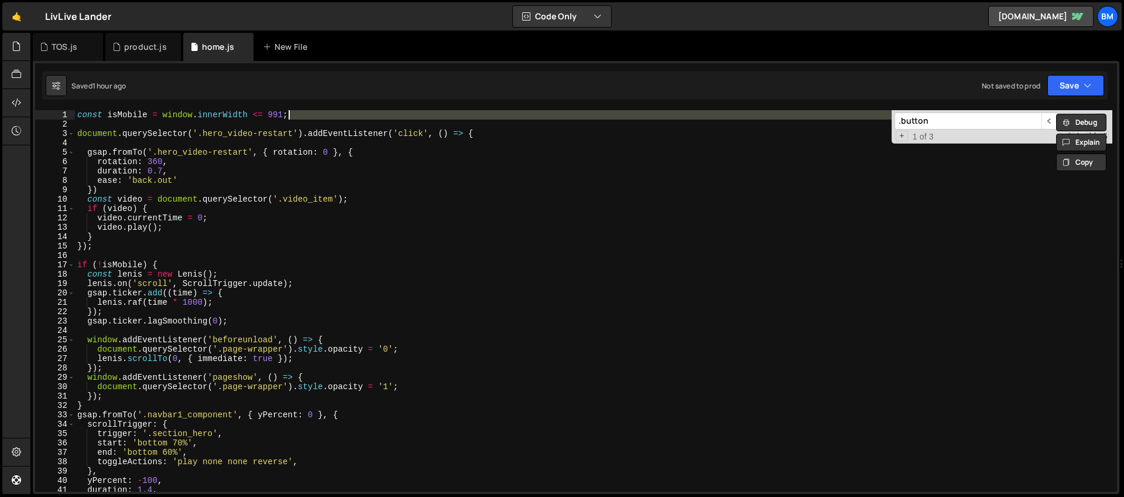
click at [165, 265] on div "const isMobile = window . innerWidth <= 991 ; document . querySelector ( '.hero…" at bounding box center [594, 310] width 1038 height 400
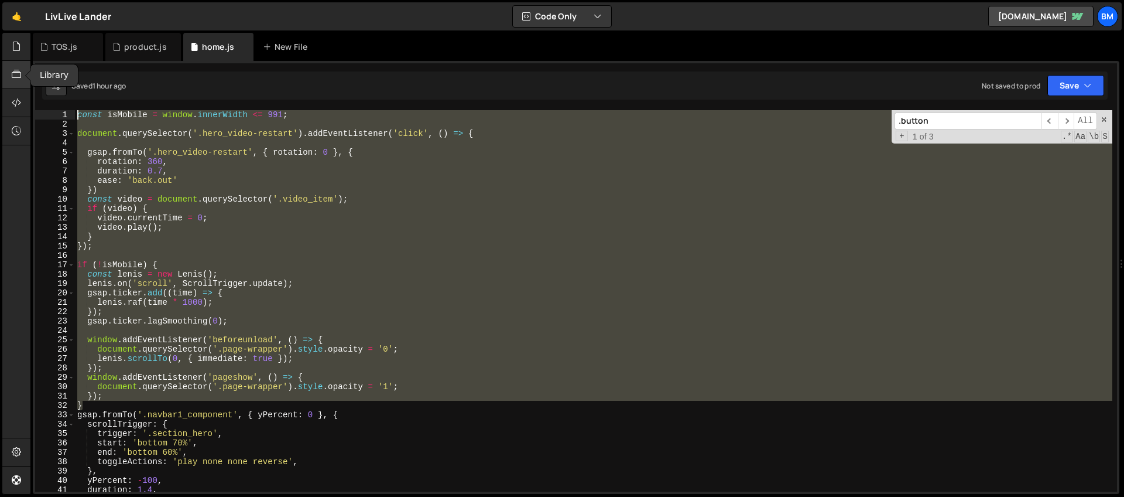
drag, startPoint x: 95, startPoint y: 393, endPoint x: 29, endPoint y: 85, distance: 314.9
click at [29, 85] on div "Hold on a sec... Are you certain you wish to leave this page? Any changes you'v…" at bounding box center [562, 248] width 1124 height 497
type textarea "const isMobile = window.innerWidth <= 991;"
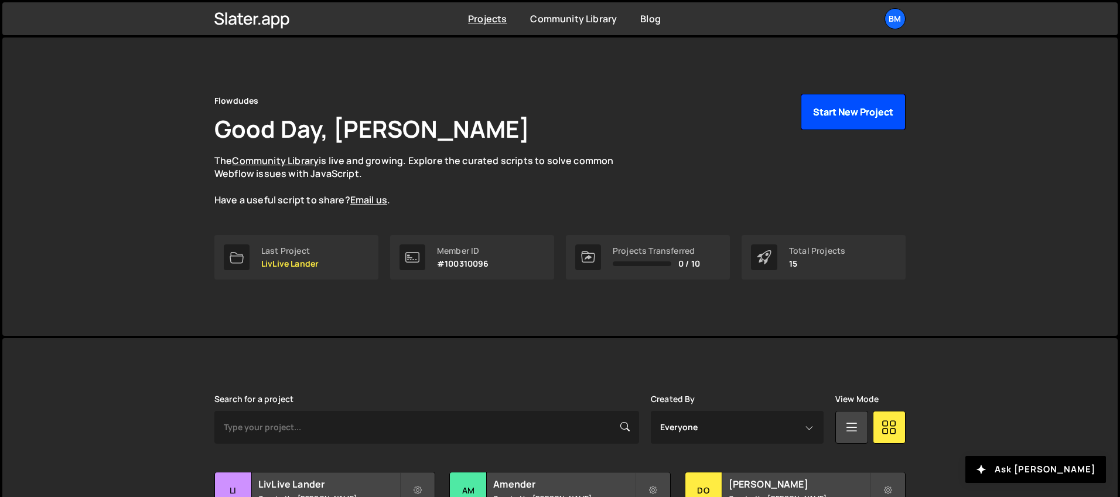
click at [836, 108] on button "Start New Project" at bounding box center [852, 112] width 105 height 36
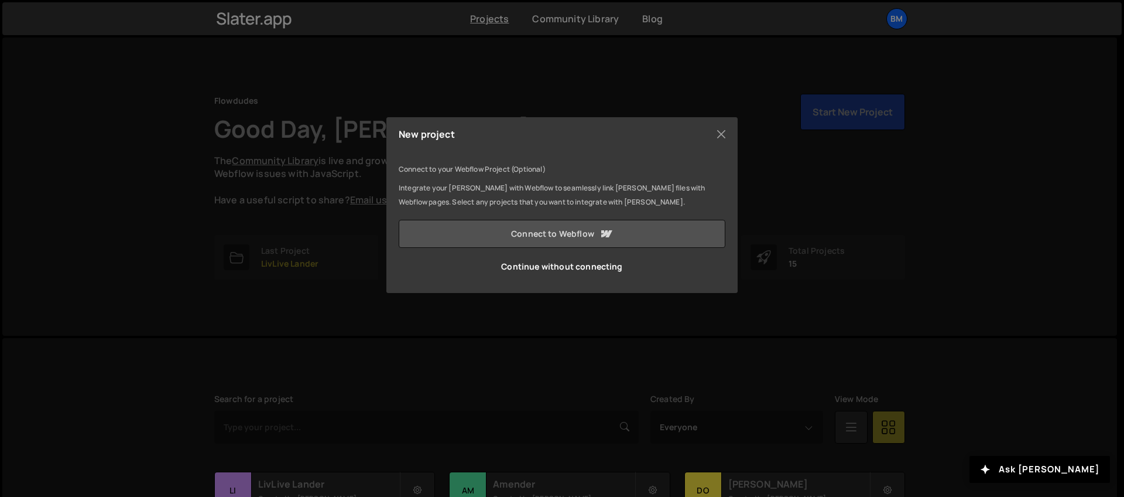
click at [570, 234] on link "Connect to Webflow" at bounding box center [562, 234] width 327 height 28
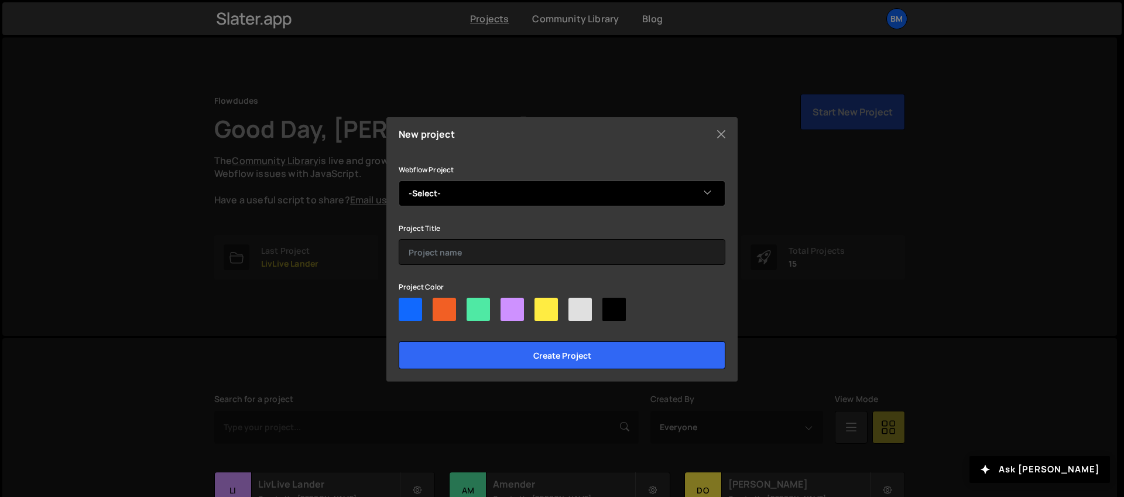
click at [495, 193] on select "-Select- Peer Insights" at bounding box center [562, 193] width 327 height 26
select select "68bcf26c471df0c6bc777220"
click at [399, 180] on select "-Select- Peer Insights" at bounding box center [562, 193] width 327 height 26
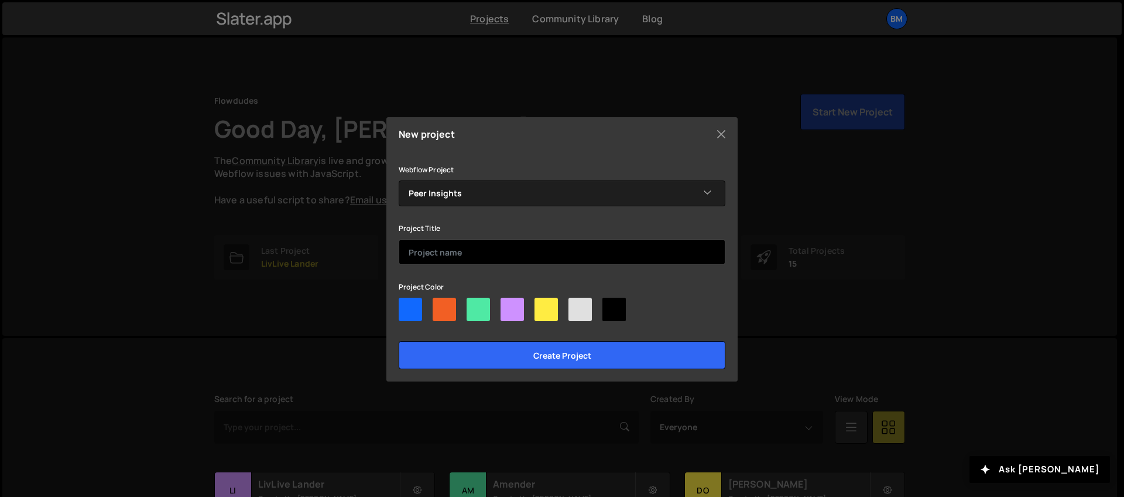
click at [453, 251] on input "text" at bounding box center [562, 252] width 327 height 26
type input "PEER"
click at [418, 316] on div at bounding box center [410, 308] width 23 height 23
click at [406, 305] on input"] "radio" at bounding box center [403, 301] width 8 height 8
radio input"] "true"
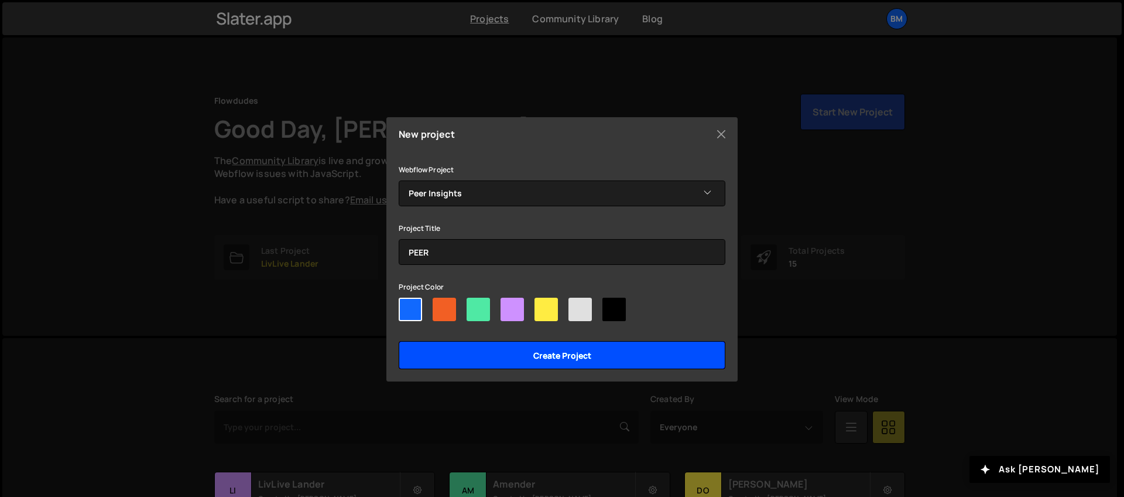
click at [478, 359] on input "Create project" at bounding box center [562, 355] width 327 height 28
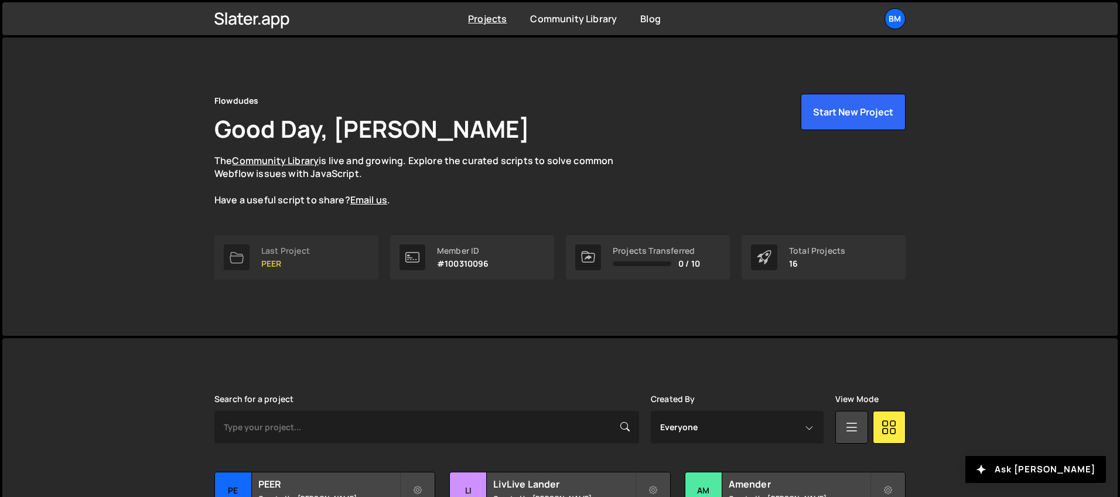
click at [259, 262] on link "Last Project PEER" at bounding box center [296, 257] width 164 height 45
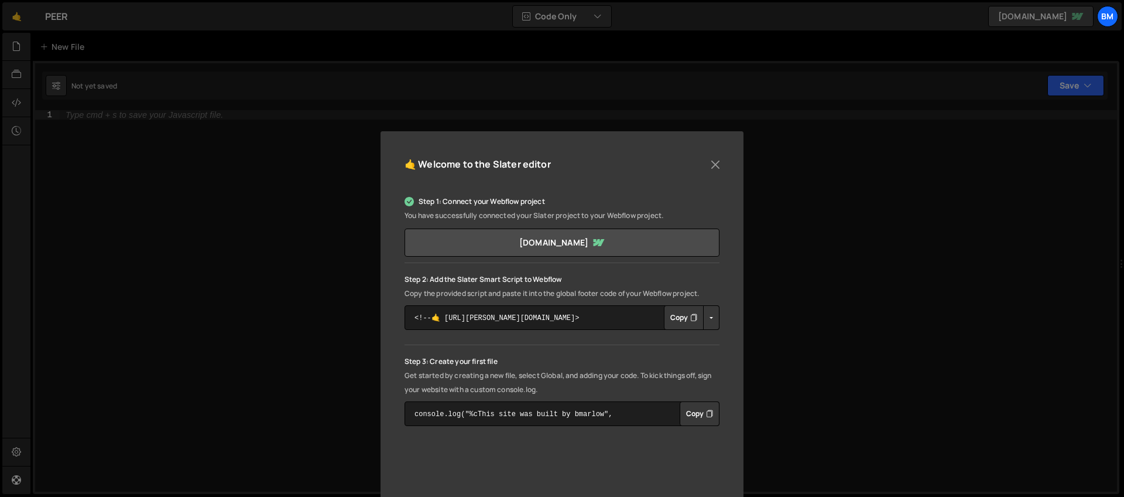
click at [674, 319] on button "Copy" at bounding box center [684, 317] width 40 height 25
click at [711, 163] on button "Close" at bounding box center [716, 165] width 18 height 18
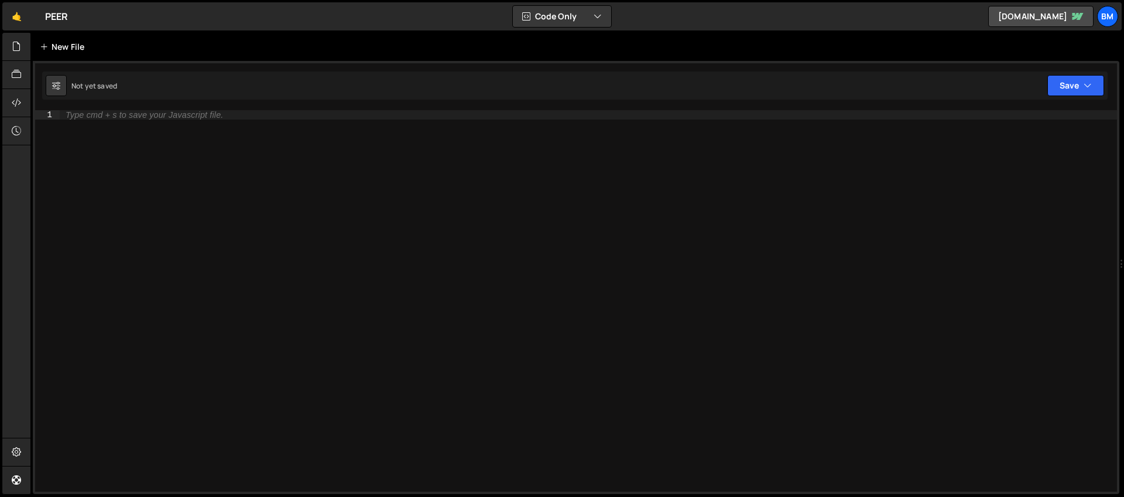
click at [44, 50] on icon at bounding box center [44, 47] width 8 height 12
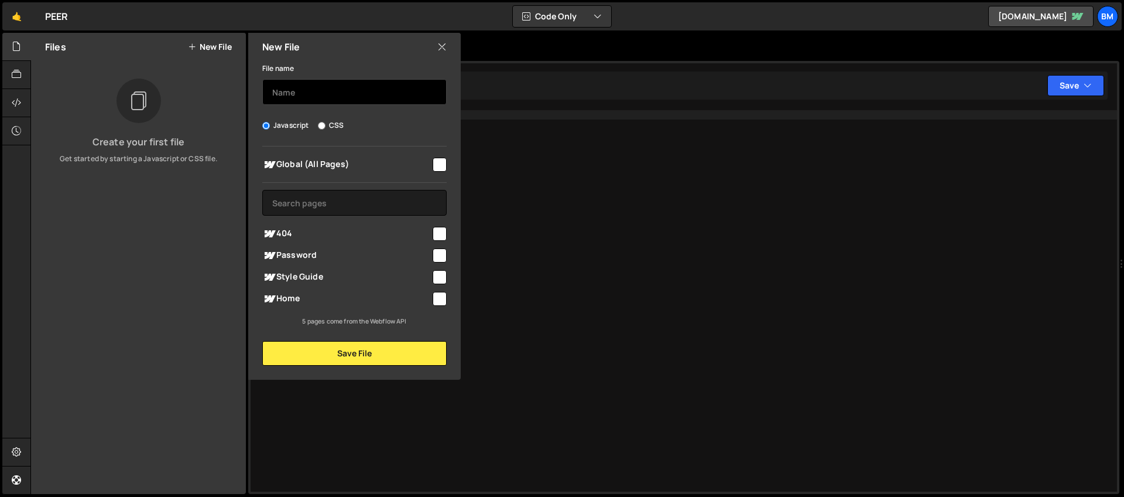
click at [283, 95] on input "text" at bounding box center [354, 92] width 184 height 26
type input "script"
click at [436, 299] on input "checkbox" at bounding box center [440, 299] width 14 height 14
checkbox input "true"
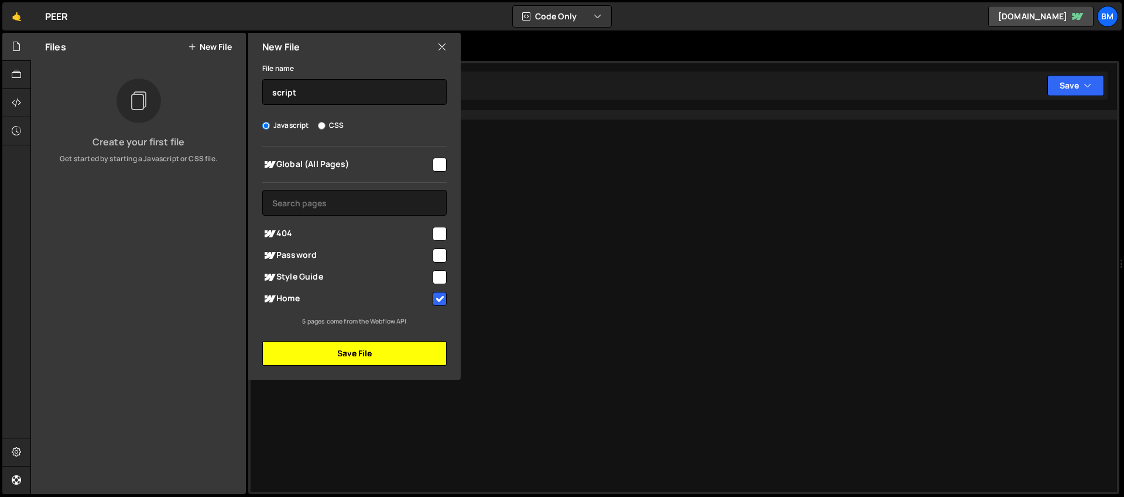
click at [355, 358] on button "Save File" at bounding box center [354, 353] width 184 height 25
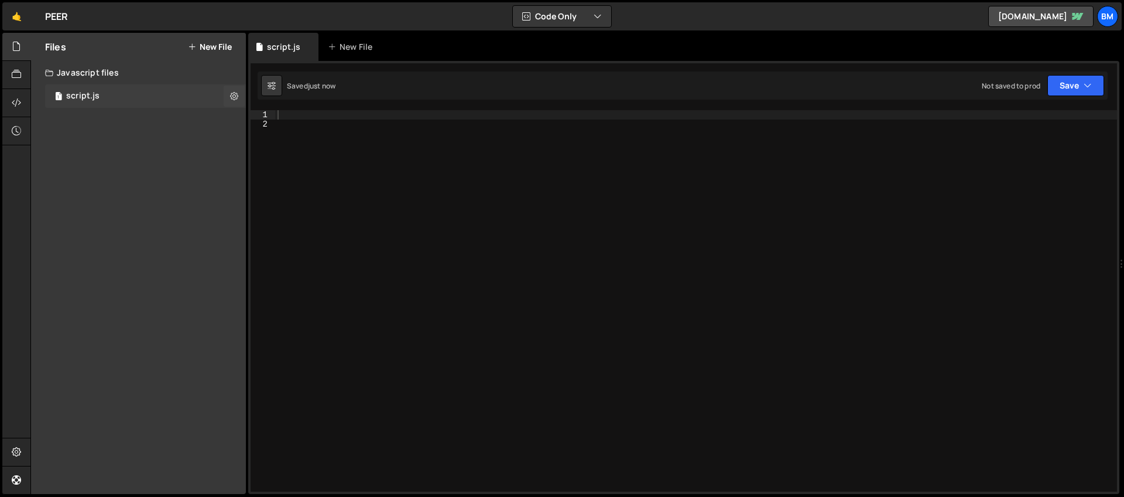
click at [107, 104] on div "1 script.js 0" at bounding box center [145, 95] width 201 height 23
click at [22, 43] on div at bounding box center [16, 47] width 29 height 28
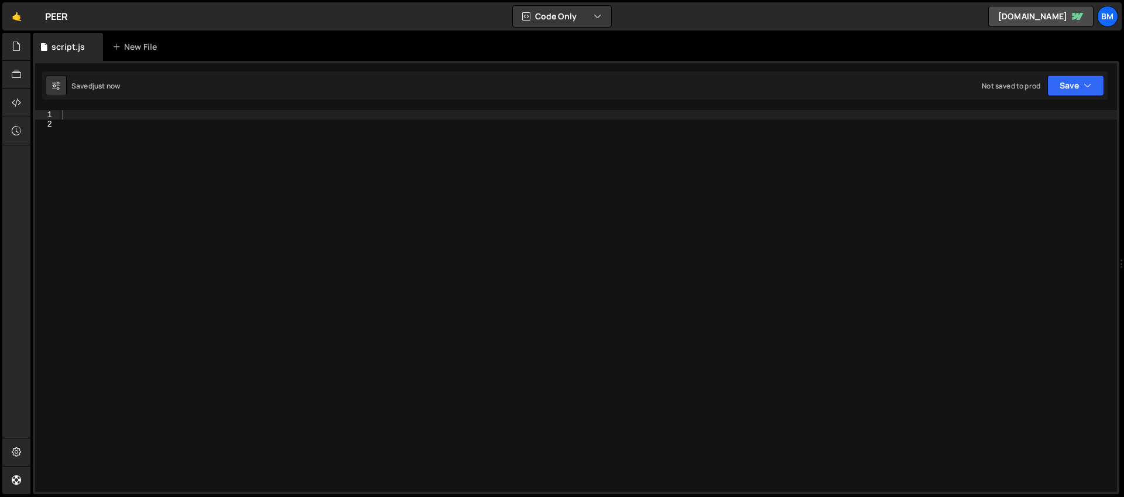
click at [119, 114] on div at bounding box center [589, 310] width 1058 height 400
click at [102, 119] on div at bounding box center [589, 310] width 1058 height 400
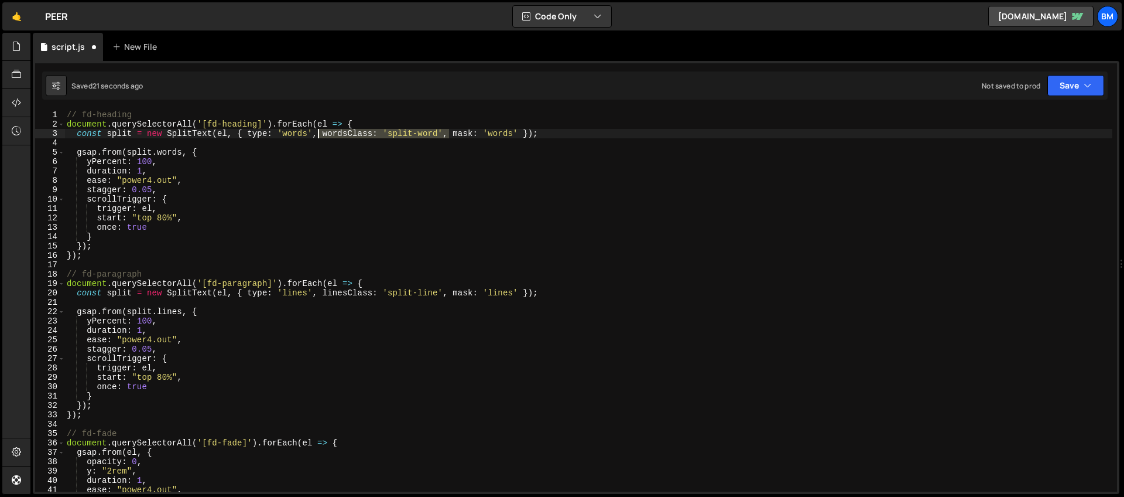
drag, startPoint x: 449, startPoint y: 135, endPoint x: 320, endPoint y: 134, distance: 128.2
click at [320, 134] on div "// fd-heading document . querySelectorAll ( '[fd-heading]' ) . forEach ( el => …" at bounding box center [588, 310] width 1048 height 400
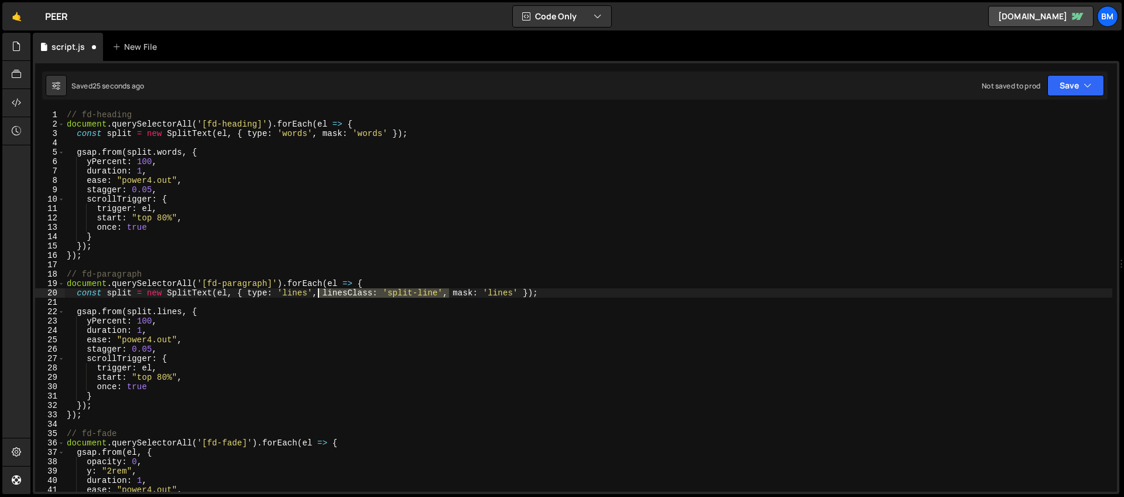
drag, startPoint x: 449, startPoint y: 295, endPoint x: 320, endPoint y: 295, distance: 128.8
click at [320, 295] on div "// fd-heading document . querySelectorAll ( '[fd-heading]' ) . forEach ( el => …" at bounding box center [588, 310] width 1048 height 400
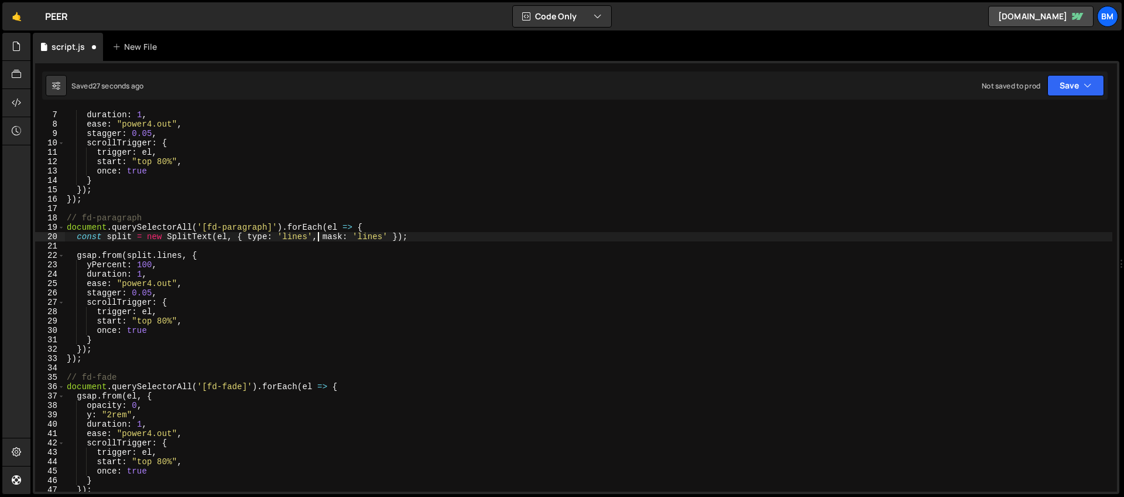
scroll to position [124, 0]
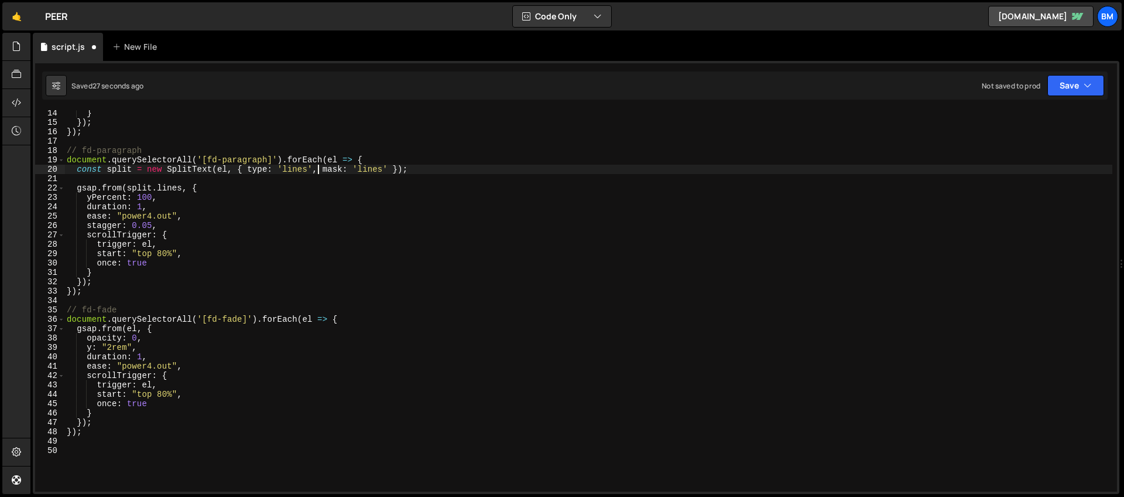
click at [185, 336] on div "} }) ; }) ; // fd-paragraph document . querySelectorAll ( '[fd-paragraph]' ) . …" at bounding box center [588, 308] width 1048 height 400
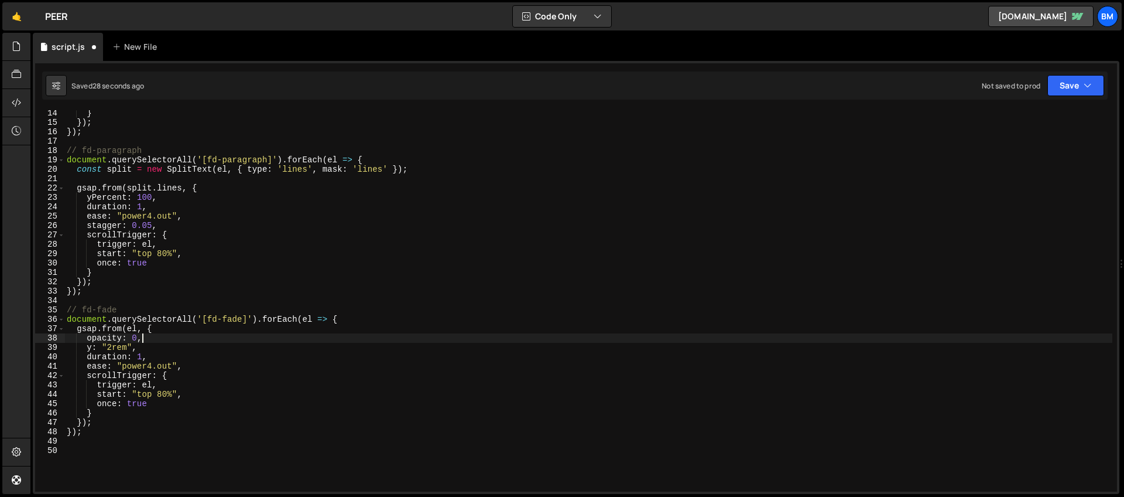
click at [184, 341] on div "} }) ; }) ; // fd-paragraph document . querySelectorAll ( '[fd-paragraph]' ) . …" at bounding box center [588, 308] width 1048 height 400
click at [211, 371] on div "} }) ; }) ; // fd-paragraph document . querySelectorAll ( '[fd-paragraph]' ) . …" at bounding box center [588, 308] width 1048 height 400
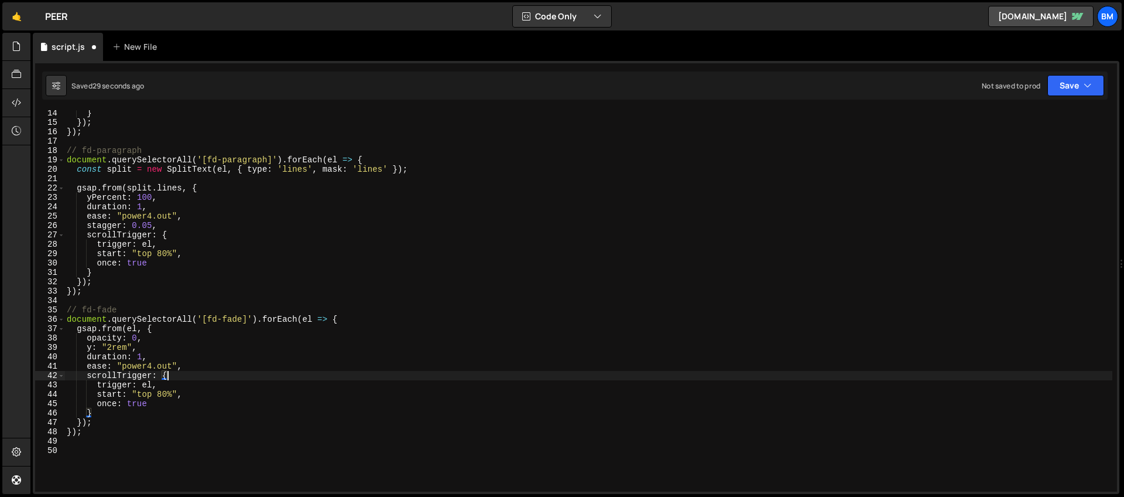
click at [213, 361] on div "} }) ; }) ; // fd-paragraph document . querySelectorAll ( '[fd-paragraph]' ) . …" at bounding box center [588, 308] width 1048 height 400
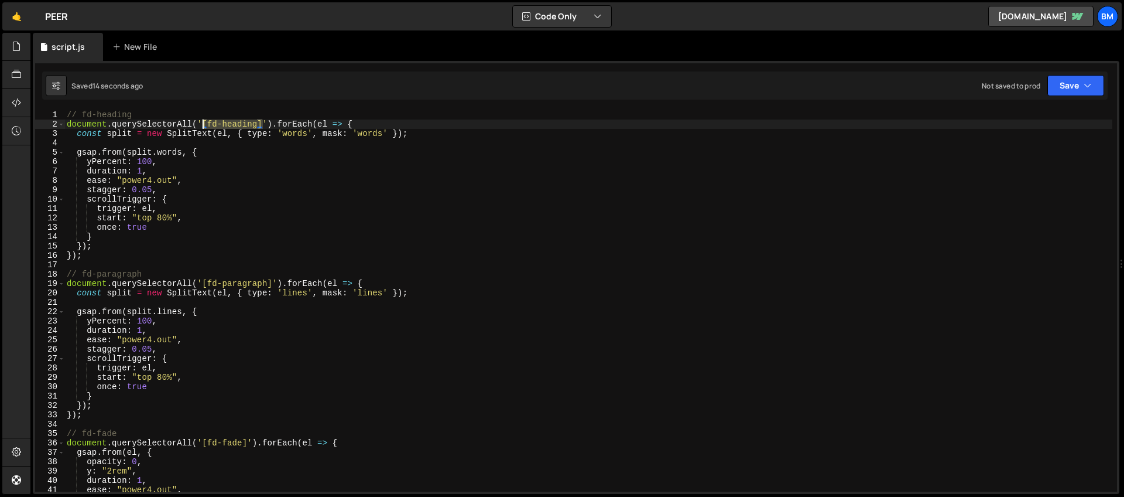
drag, startPoint x: 261, startPoint y: 124, endPoint x: 203, endPoint y: 125, distance: 58.6
click at [203, 125] on div "// fd-heading document . querySelectorAll ( '[fd-heading]' ) . forEach ( el => …" at bounding box center [588, 310] width 1048 height 400
paste textarea "heading-style-h2"
click at [309, 134] on div "// fd-heading document . querySelectorAll ( '.heading-style-h2' ) . forEach ( e…" at bounding box center [588, 310] width 1048 height 400
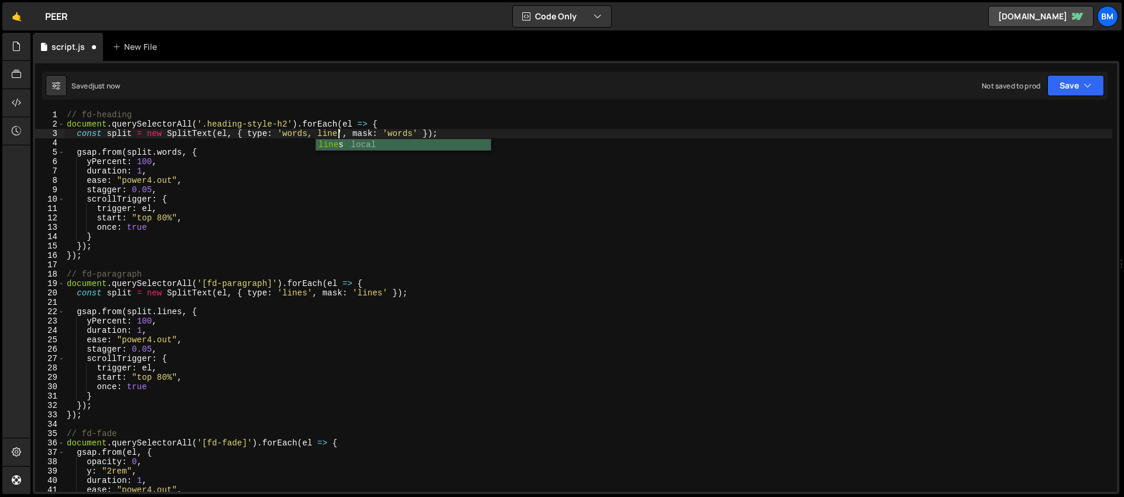
scroll to position [0, 19]
click at [273, 283] on div "// fd-heading document . querySelectorAll ( '.heading-style-h2' ) . forEach ( e…" at bounding box center [588, 310] width 1048 height 400
click at [273, 230] on div "// fd-heading document . querySelectorAll ( '.heading-style-h2' ) . forEach ( e…" at bounding box center [588, 310] width 1048 height 400
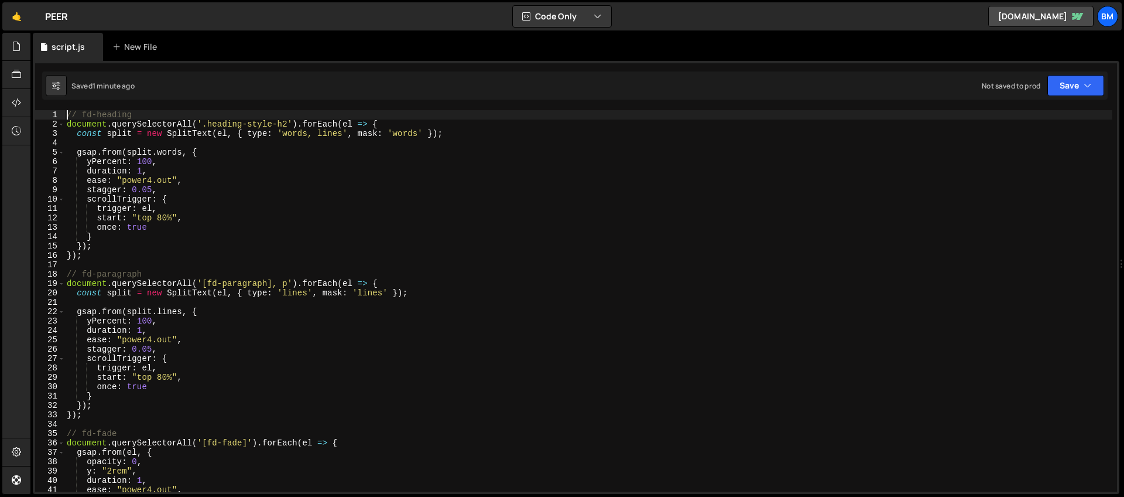
click at [65, 115] on div "// fd-heading document . querySelectorAll ( '.heading-style-h2' ) . forEach ( e…" at bounding box center [588, 310] width 1048 height 400
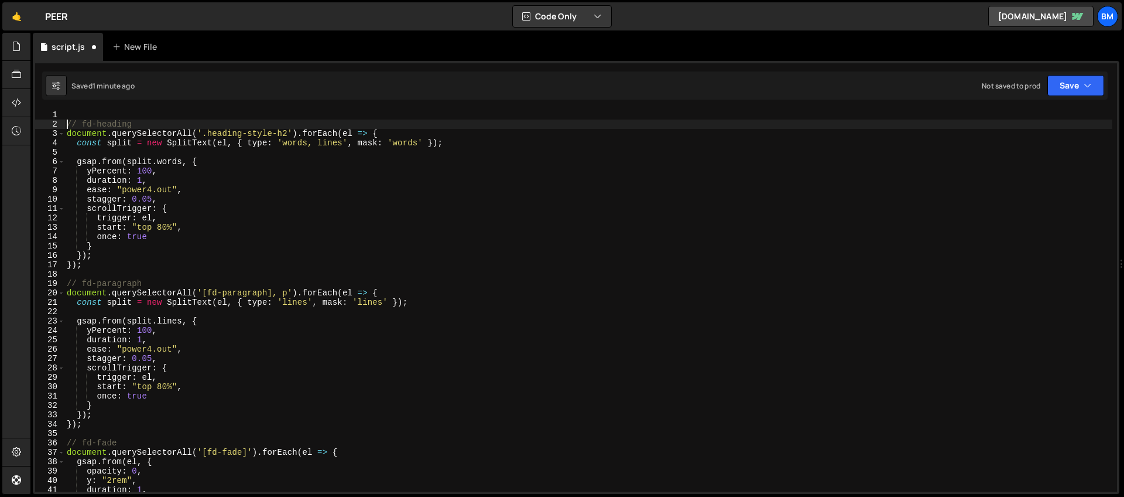
type textarea "// fd-heading"
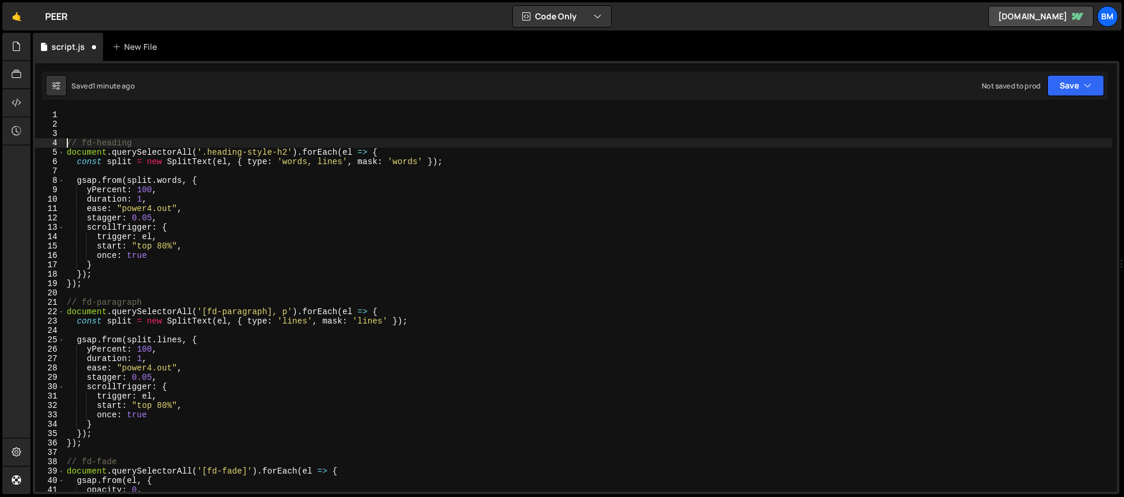
click at [65, 115] on div "// fd-heading document . querySelectorAll ( '.heading-style-h2' ) . forEach ( e…" at bounding box center [588, 310] width 1048 height 400
paste textarea "}"
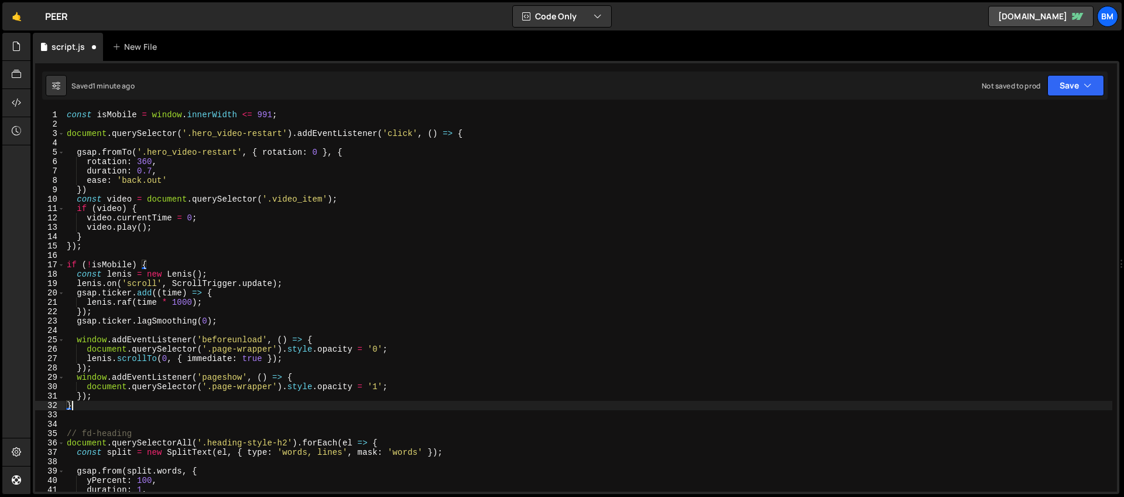
click at [477, 132] on div "const isMobile = window . innerWidth <= 991 ; document . querySelector ( '.hero…" at bounding box center [588, 310] width 1048 height 400
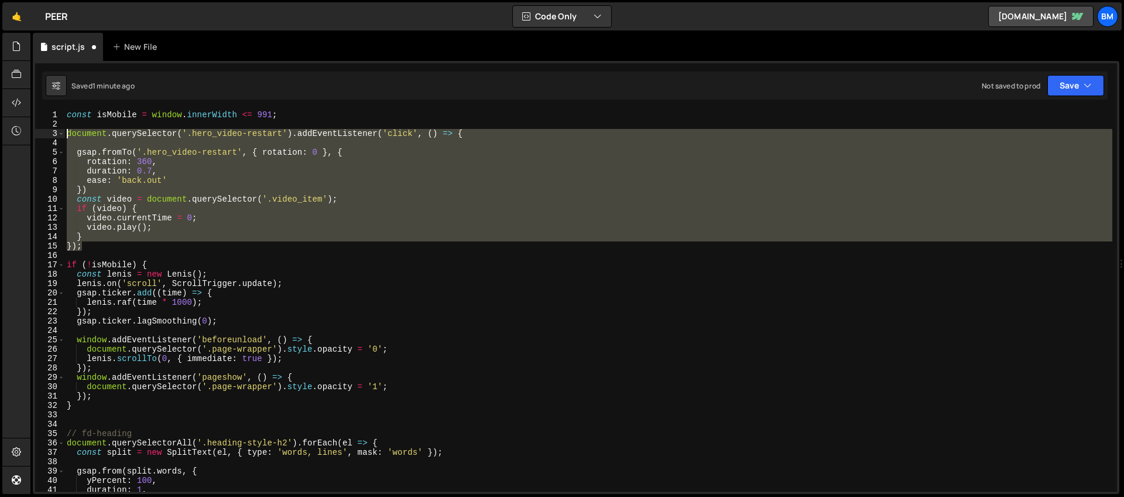
drag, startPoint x: 125, startPoint y: 243, endPoint x: 0, endPoint y: 133, distance: 166.8
click at [0, 133] on div "Hold on a sec... Are you certain you wish to leave this page? Any changes you'v…" at bounding box center [562, 248] width 1124 height 497
type textarea "document.querySelector('.hero_video-restart').addEventListener('click', () => {"
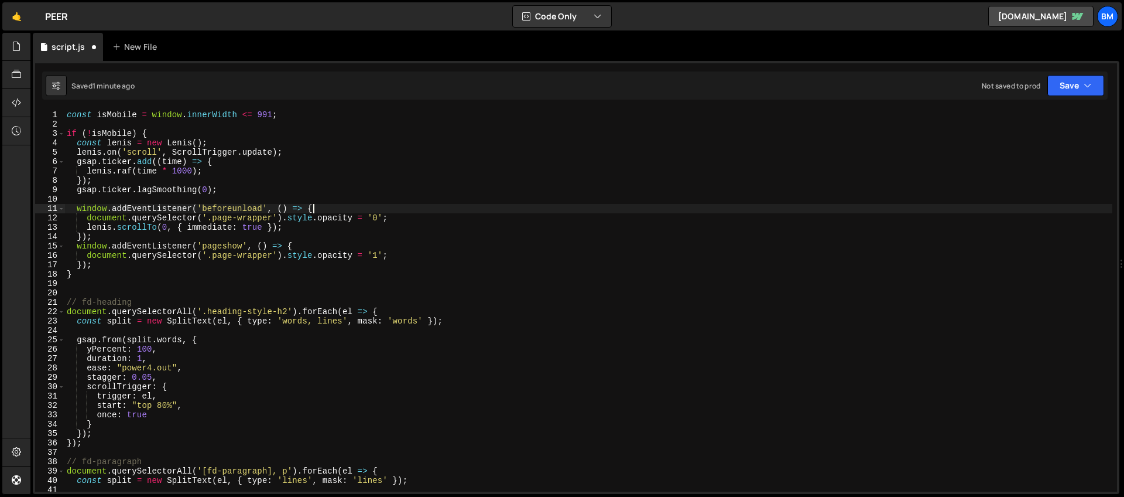
drag, startPoint x: 331, startPoint y: 208, endPoint x: 261, endPoint y: 227, distance: 72.9
click at [331, 208] on div "const isMobile = window . innerWidth <= 991 ; if ( ! isMobile ) { const [PERSON…" at bounding box center [588, 310] width 1048 height 400
click at [297, 243] on div "const isMobile = window . innerWidth <= 991 ; if ( ! isMobile ) { const [PERSON…" at bounding box center [588, 310] width 1048 height 400
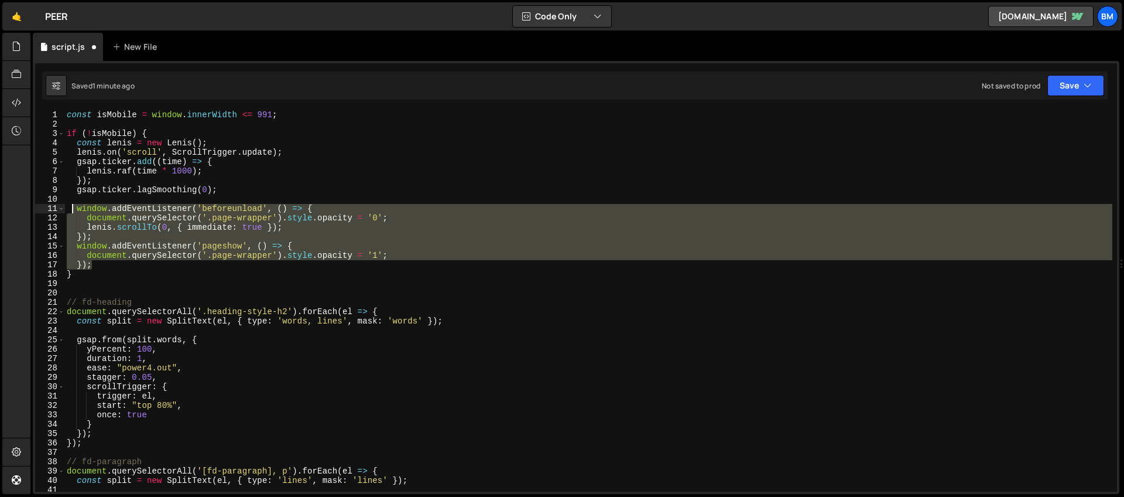
drag, startPoint x: 117, startPoint y: 265, endPoint x: 73, endPoint y: 211, distance: 68.7
click at [73, 211] on div "const isMobile = window . innerWidth <= 991 ; if ( ! isMobile ) { const [PERSON…" at bounding box center [588, 310] width 1048 height 400
type textarea "window.addEventListener('beforeunload', () => { document.querySelector('.page-w…"
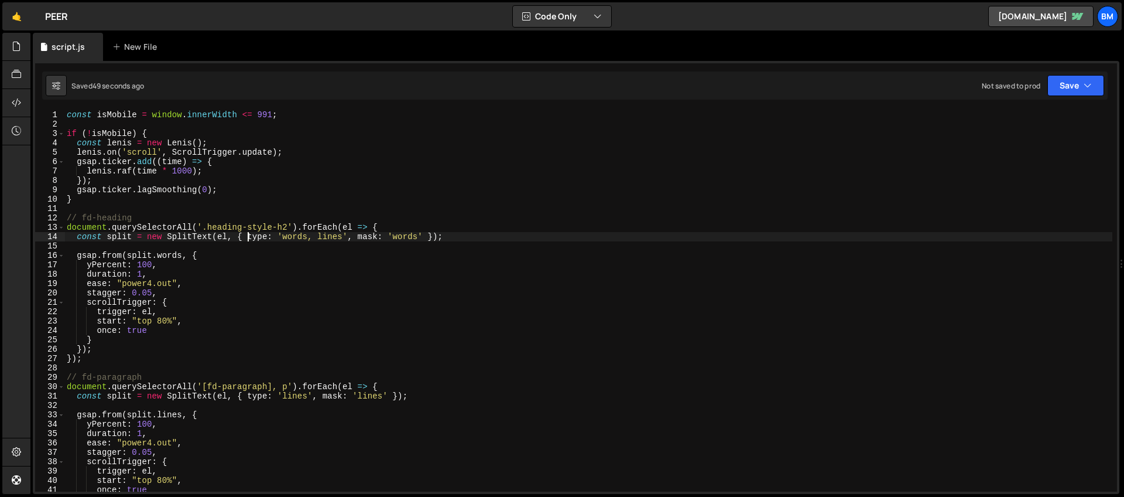
click at [249, 237] on div "const isMobile = window . innerWidth <= 991 ; if ( ! isMobile ) { const [PERSON…" at bounding box center [588, 310] width 1048 height 400
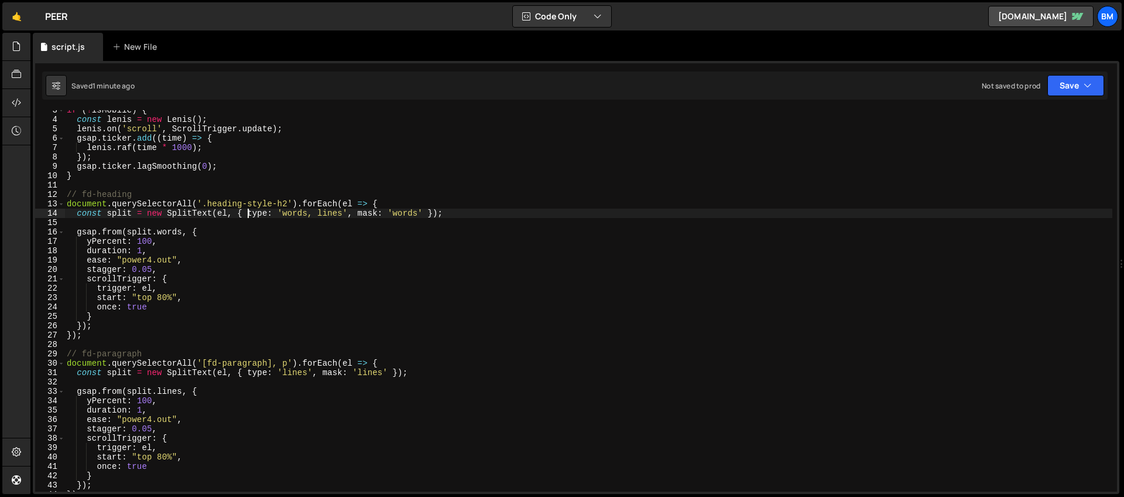
scroll to position [64, 0]
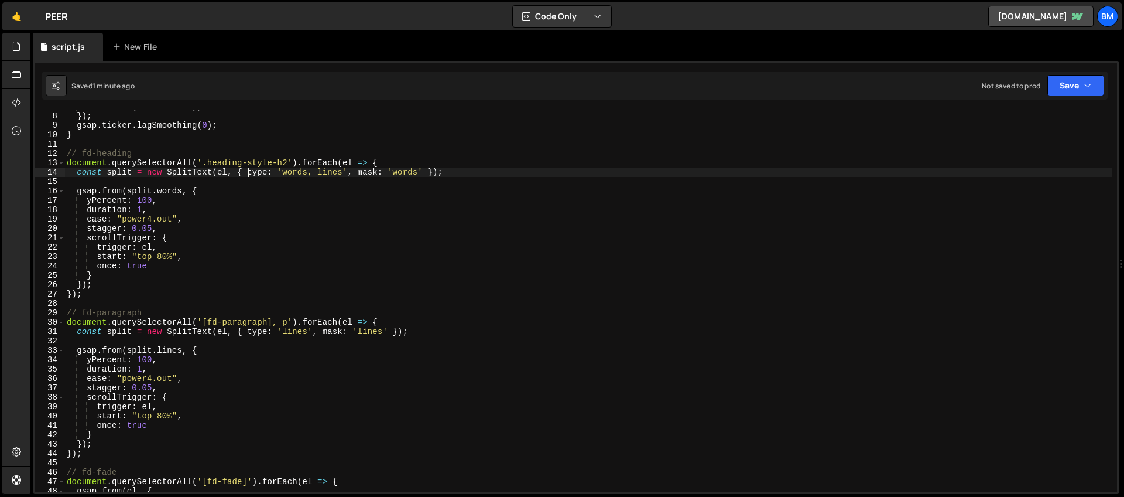
click at [150, 388] on div "[PERSON_NAME] . raf ( time * 1000 ) ; }) ; gsap . ticker . lagSmoothing ( 0 ) ;…" at bounding box center [588, 302] width 1048 height 400
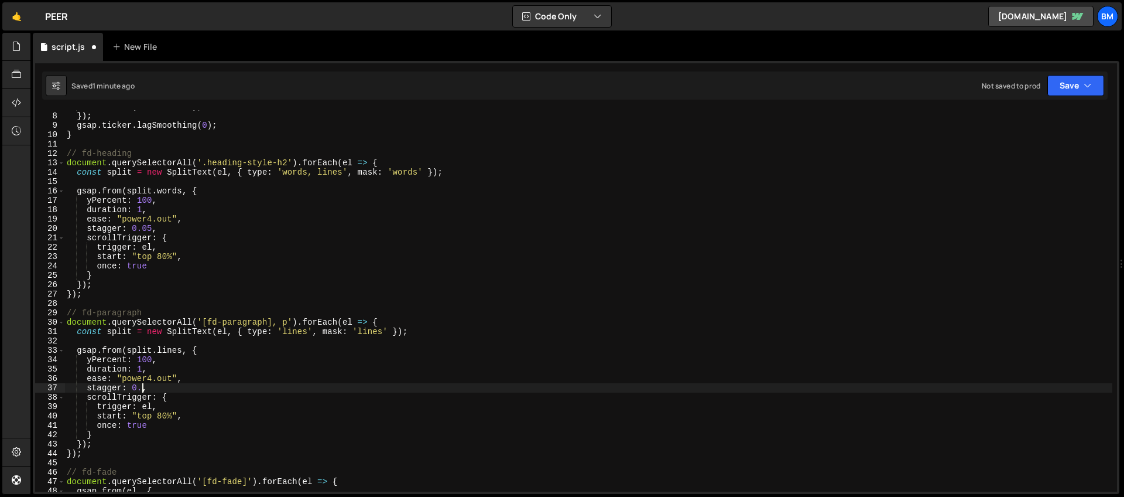
scroll to position [0, 5]
click at [163, 416] on div "[PERSON_NAME] . raf ( time * 1000 ) ; }) ; gsap . ticker . lagSmoothing ( 0 ) ;…" at bounding box center [588, 302] width 1048 height 400
click at [167, 417] on div "[PERSON_NAME] . raf ( time * 1000 ) ; }) ; gsap . ticker . lagSmoothing ( 0 ) ;…" at bounding box center [588, 302] width 1048 height 400
click at [161, 416] on div "[PERSON_NAME] . raf ( time * 1000 ) ; }) ; gsap . ticker . lagSmoothing ( 0 ) ;…" at bounding box center [588, 302] width 1048 height 400
click at [166, 414] on div "[PERSON_NAME] . raf ( time * 1000 ) ; }) ; gsap . ticker . lagSmoothing ( 0 ) ;…" at bounding box center [588, 302] width 1048 height 400
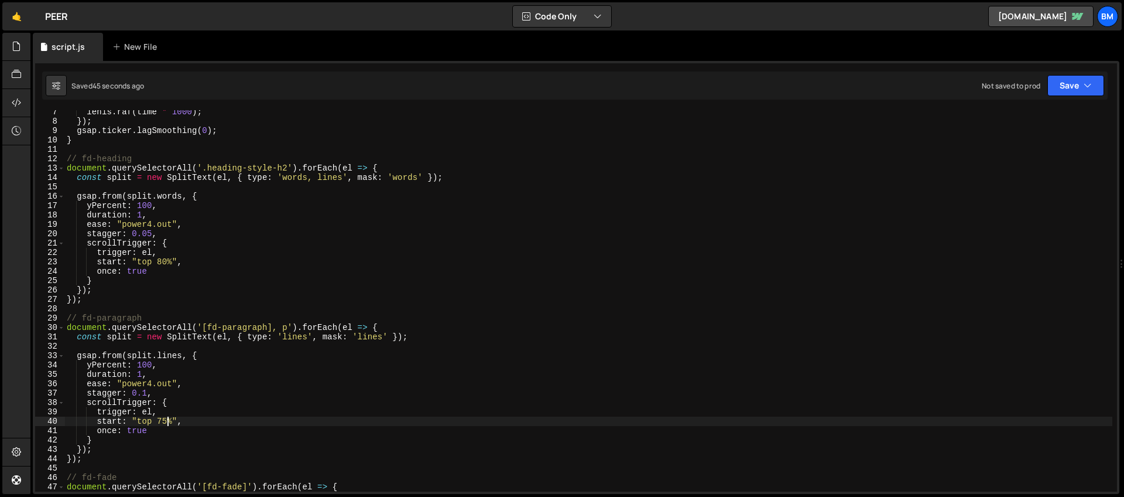
scroll to position [206, 0]
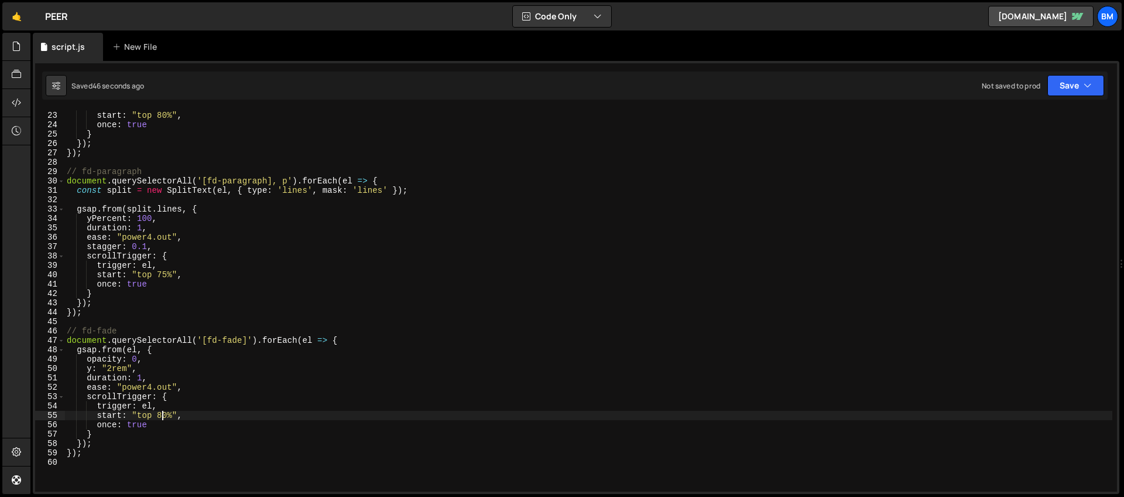
click at [165, 415] on div "trigger : el , start : "top 80%" , once : true } }) ; }) ; // fd-paragraph docu…" at bounding box center [588, 301] width 1048 height 400
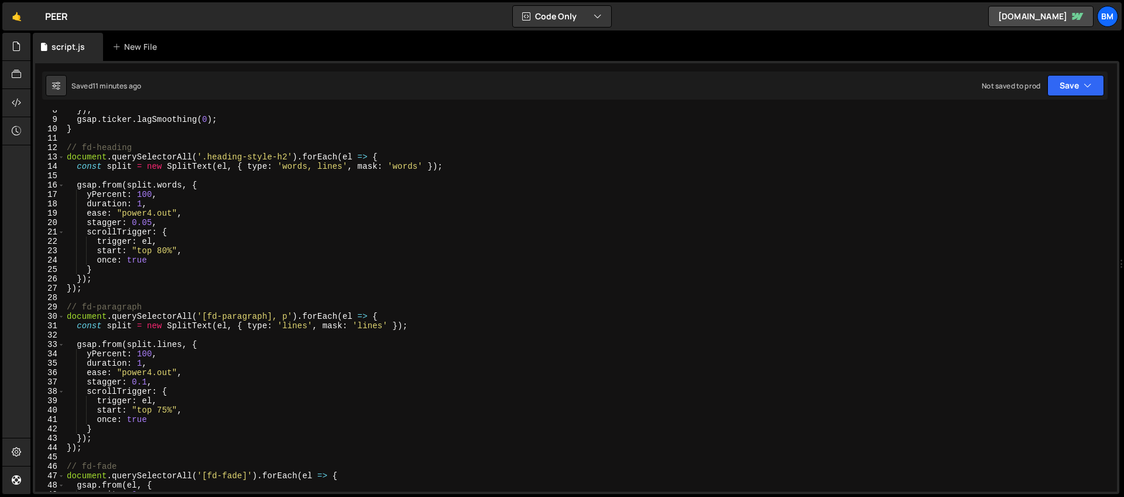
scroll to position [81, 0]
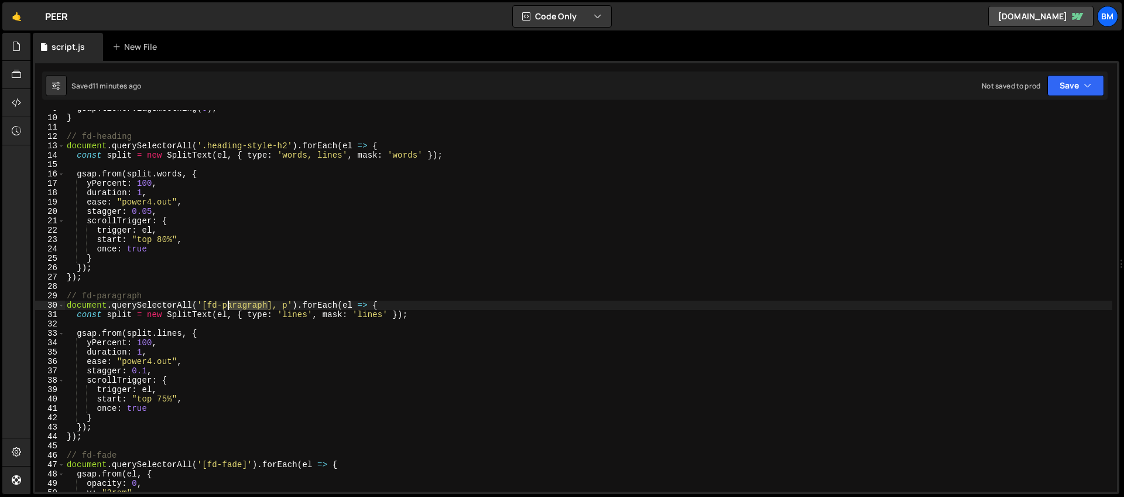
drag, startPoint x: 269, startPoint y: 306, endPoint x: 227, endPoint y: 307, distance: 42.8
click at [227, 307] on div "gsap . ticker . lagSmoothing ( 0 ) ; } // fd-heading document . querySelectorAl…" at bounding box center [588, 304] width 1048 height 400
click at [225, 333] on div "gsap . ticker . lagSmoothing ( 0 ) ; } // fd-heading document . querySelectorAl…" at bounding box center [588, 304] width 1048 height 400
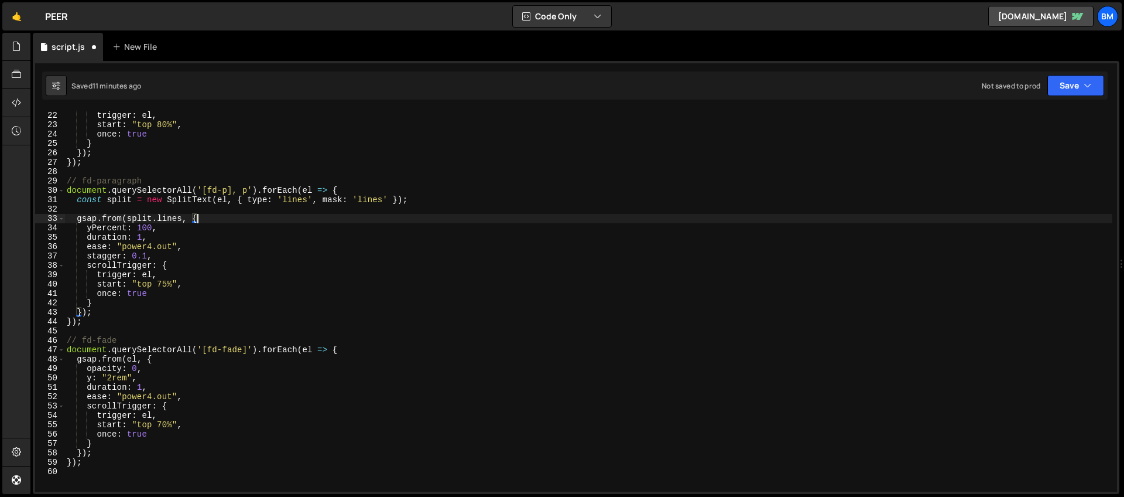
scroll to position [255, 0]
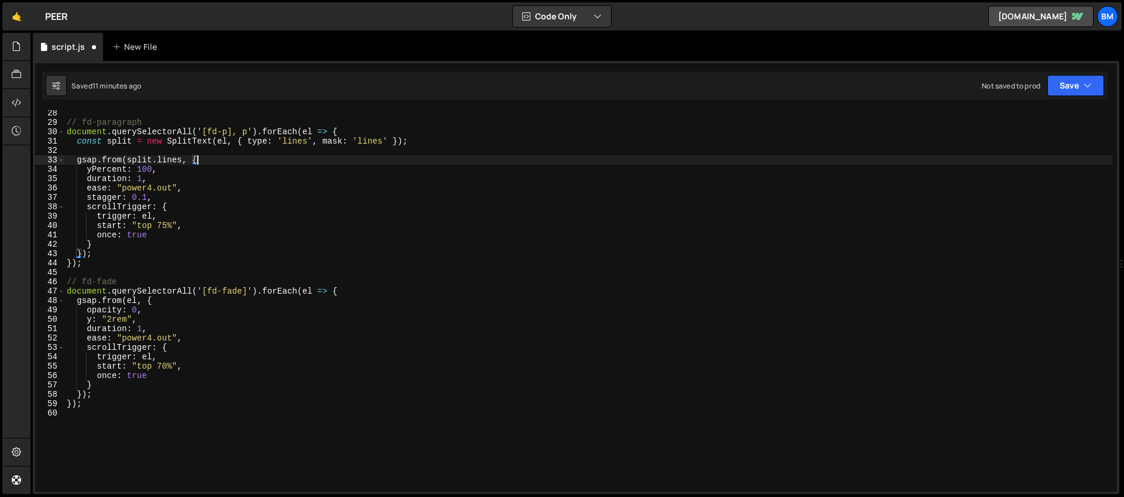
click at [368, 287] on div "// fd-paragraph document . querySelectorAll ( '[fd-p], p' ) . forEach ( el => {…" at bounding box center [588, 308] width 1048 height 400
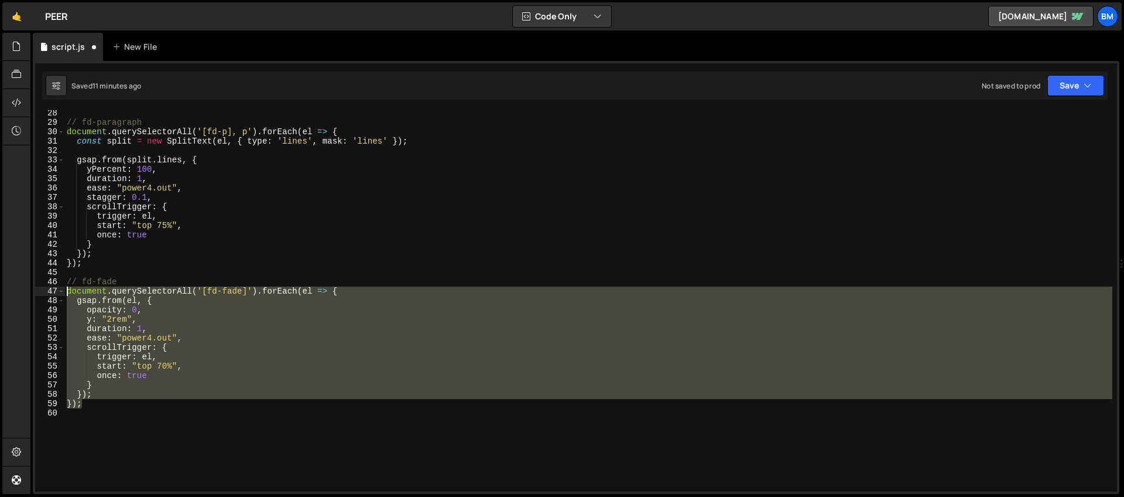
drag, startPoint x: 88, startPoint y: 405, endPoint x: 30, endPoint y: 287, distance: 131.5
click at [30, 287] on div "Files New File Create your first file Get started by starting a Javascript or C…" at bounding box center [577, 263] width 1094 height 461
type textarea "document.querySelectorAll('[fd-fade]').forEach(el => { gsap.from(el, {"
paste textarea
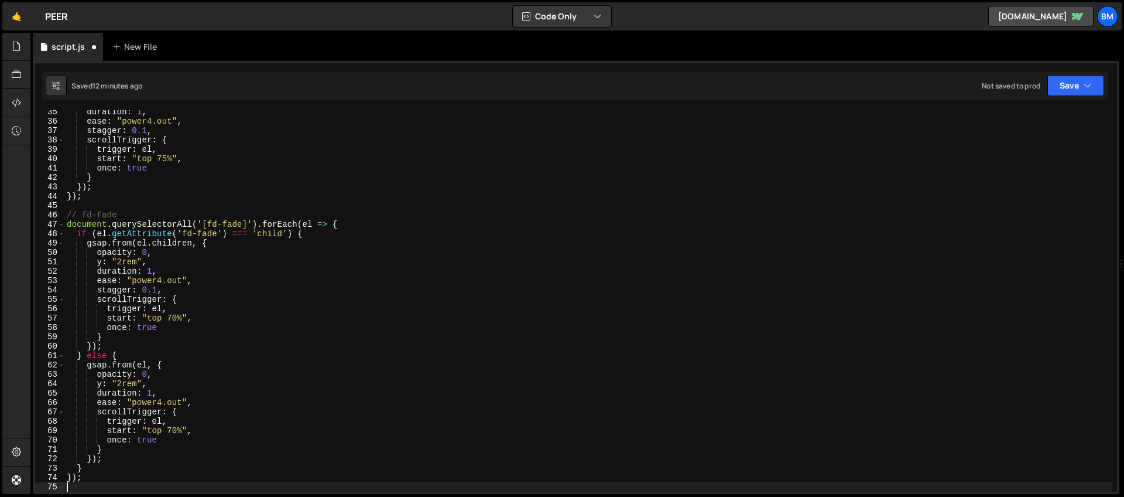
scroll to position [321, 0]
click at [176, 396] on div "duration : 1 , ease : "power4.out" , stagger : 0.1 , scrollTrigger : { trigger …" at bounding box center [588, 307] width 1048 height 400
click at [201, 340] on div "duration : 1 , ease : "power4.out" , stagger : 0.1 , scrollTrigger : { trigger …" at bounding box center [588, 307] width 1048 height 400
click at [193, 365] on div "duration : 1 , ease : "power4.out" , stagger : 0.1 , scrollTrigger : { trigger …" at bounding box center [588, 307] width 1048 height 400
click at [326, 399] on div "duration : 1 , ease : "power4.out" , stagger : 0.1 , scrollTrigger : { trigger …" at bounding box center [588, 307] width 1048 height 400
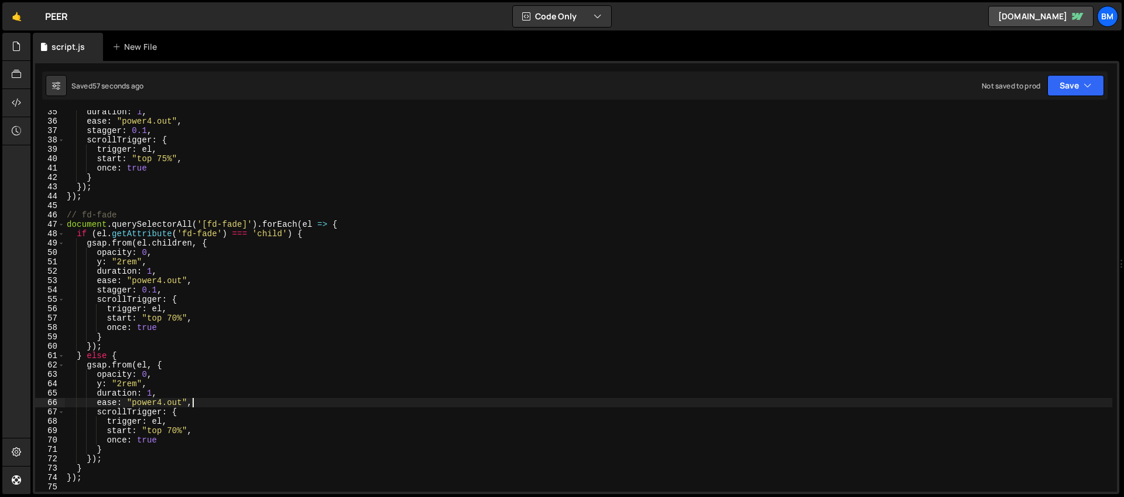
click at [241, 412] on div "duration : 1 , ease : "power4.out" , stagger : 0.1 , scrollTrigger : { trigger …" at bounding box center [588, 307] width 1048 height 400
click at [167, 310] on div "duration : 1 , ease : "power4.out" , stagger : 0.1 , scrollTrigger : { trigger …" at bounding box center [588, 307] width 1048 height 400
click at [115, 455] on div "duration : 1 , ease : "power4.out" , stagger : 0.1 , scrollTrigger : { trigger …" at bounding box center [588, 307] width 1048 height 400
type textarea "});"
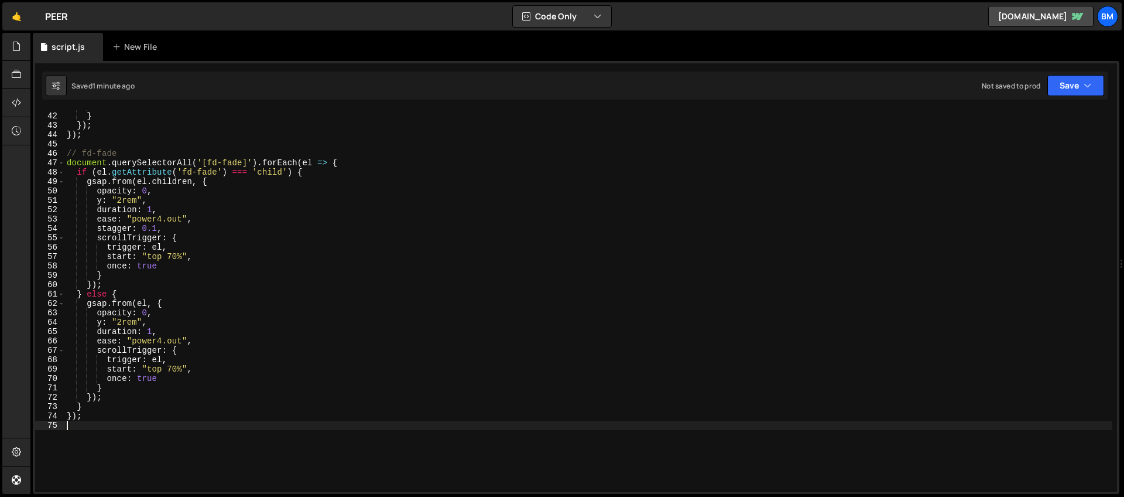
click at [97, 436] on div "once : true } }) ; }) ; // fd-fade document . querySelectorAll ( '[fd-fade]' ) …" at bounding box center [588, 302] width 1048 height 400
click at [143, 273] on div "once : true } }) ; }) ; // fd-fade document . querySelectorAll ( '[fd-fade]' ) …" at bounding box center [588, 302] width 1048 height 400
click at [208, 200] on div "once : true } }) ; }) ; // fd-fade document . querySelectorAll ( '[fd-fade]' ) …" at bounding box center [588, 302] width 1048 height 400
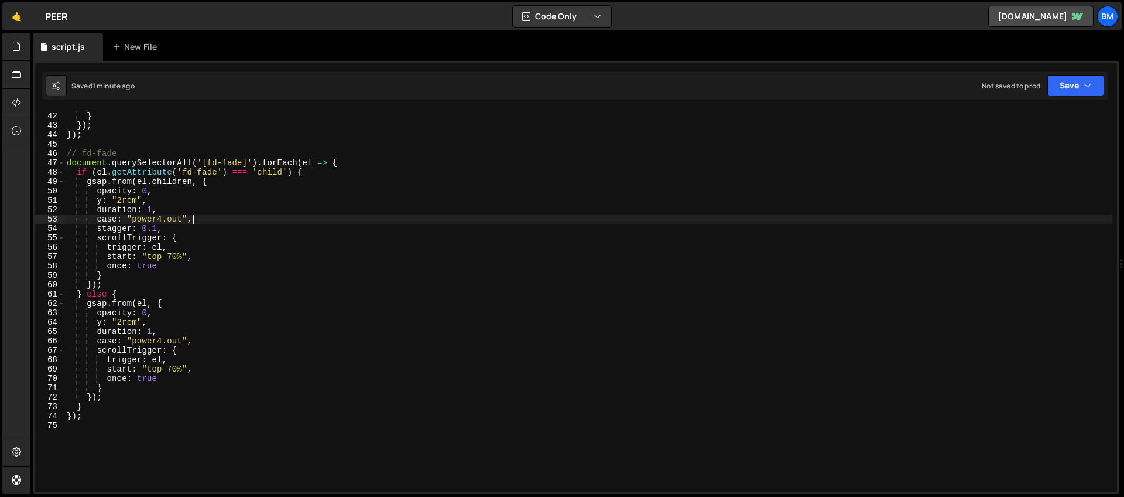
click at [234, 220] on div "once : true } }) ; }) ; // fd-fade document . querySelectorAll ( '[fd-fade]' ) …" at bounding box center [588, 302] width 1048 height 400
click at [351, 164] on div "once : true } }) ; }) ; // fd-fade document . querySelectorAll ( '[fd-fade]' ) …" at bounding box center [588, 302] width 1048 height 400
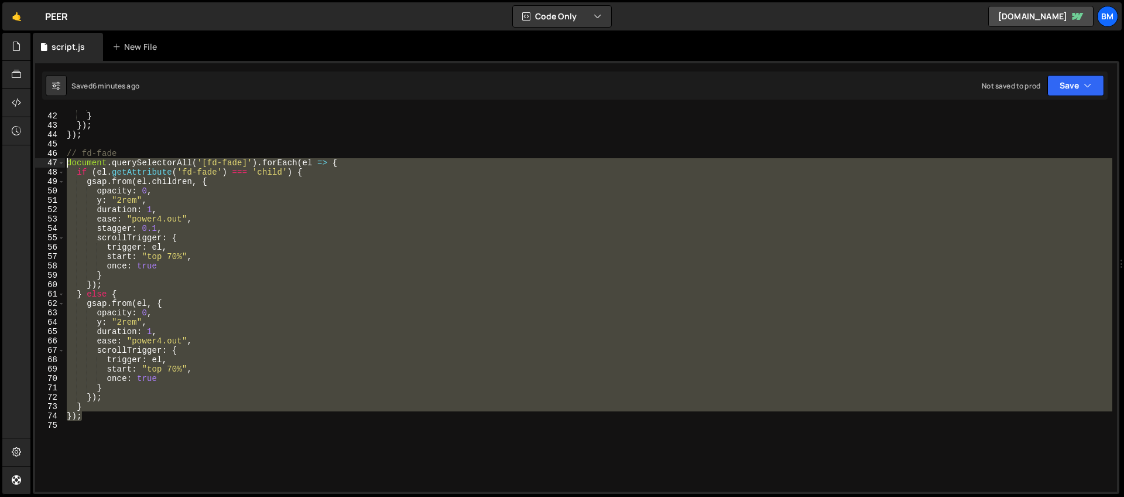
drag, startPoint x: 93, startPoint y: 418, endPoint x: 17, endPoint y: 162, distance: 267.5
click at [17, 162] on div "Hold on a sec... Are you certain you wish to leave this page? Any changes you'v…" at bounding box center [562, 248] width 1124 height 497
type textarea "document.querySelectorAll('[fd-fade]').forEach(el => { if (el.getAttribute('fd-…"
paste textarea
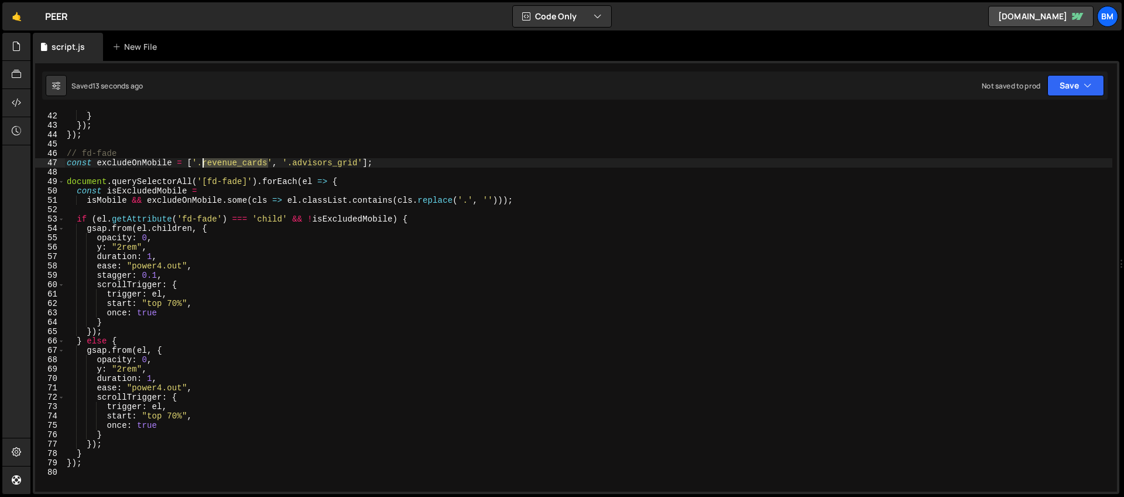
drag, startPoint x: 268, startPoint y: 163, endPoint x: 204, endPoint y: 164, distance: 63.3
click at [204, 164] on div "once : true } }) ; }) ; // fd-fade const excludeOnMobile = [ '.revenue_cards' ,…" at bounding box center [588, 302] width 1048 height 400
paste textarea "grid"
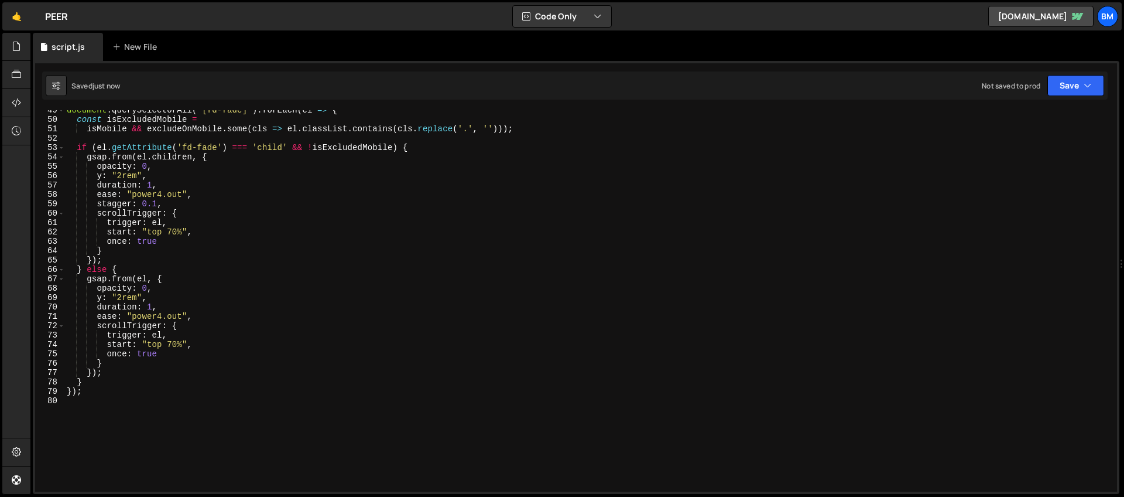
scroll to position [454, 0]
click at [172, 232] on div "document . querySelectorAll ( '[fd-fade]' ) . forEach ( el => { const isExclude…" at bounding box center [588, 305] width 1048 height 400
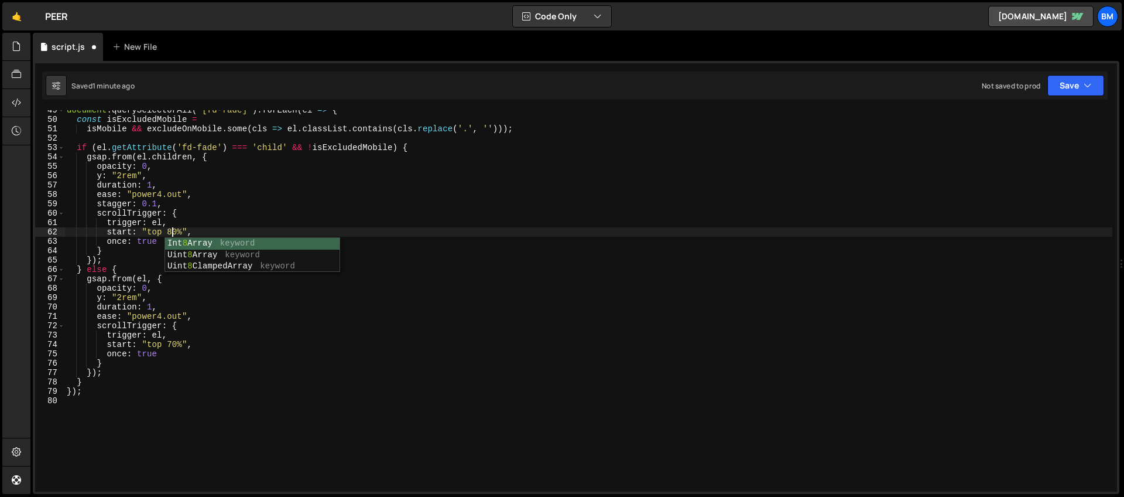
scroll to position [0, 7]
click at [172, 348] on div "document . querySelectorAll ( '[fd-fade]' ) . forEach ( el => { const isExclude…" at bounding box center [588, 305] width 1048 height 400
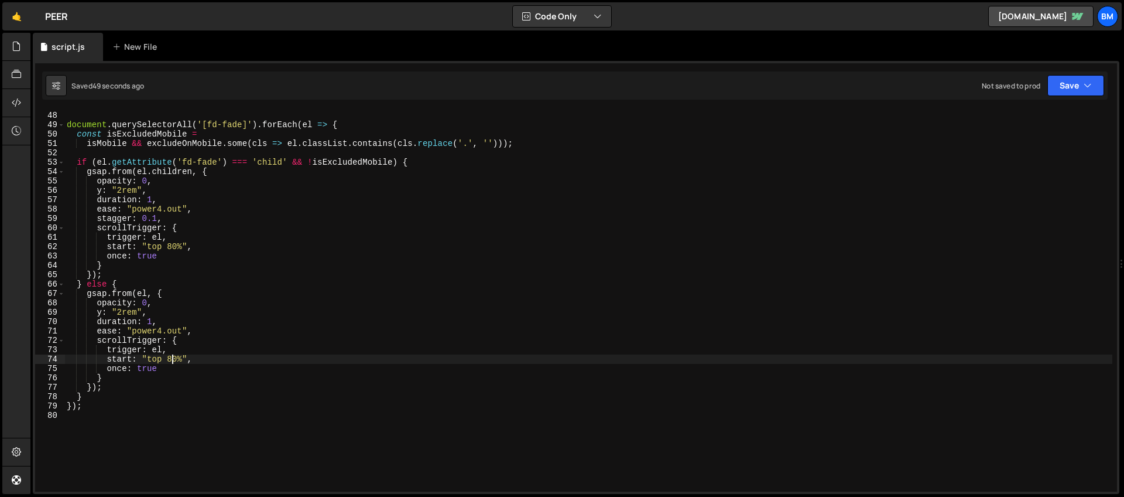
scroll to position [392, 0]
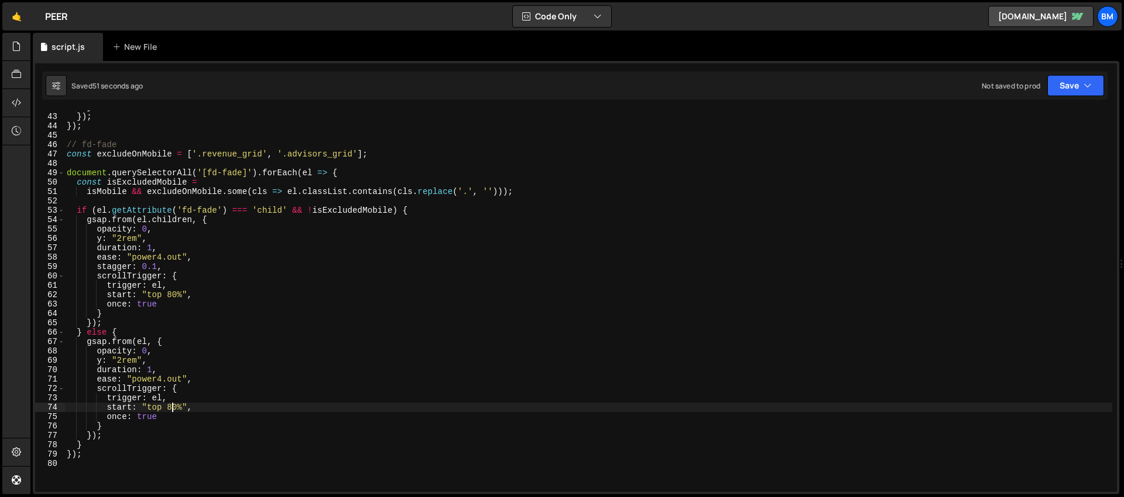
click at [354, 154] on div "} }) ; }) ; // fd-fade const excludeOnMobile = [ '.revenue_grid' , '.advisors_g…" at bounding box center [588, 302] width 1048 height 400
paste textarea "rising_list'"
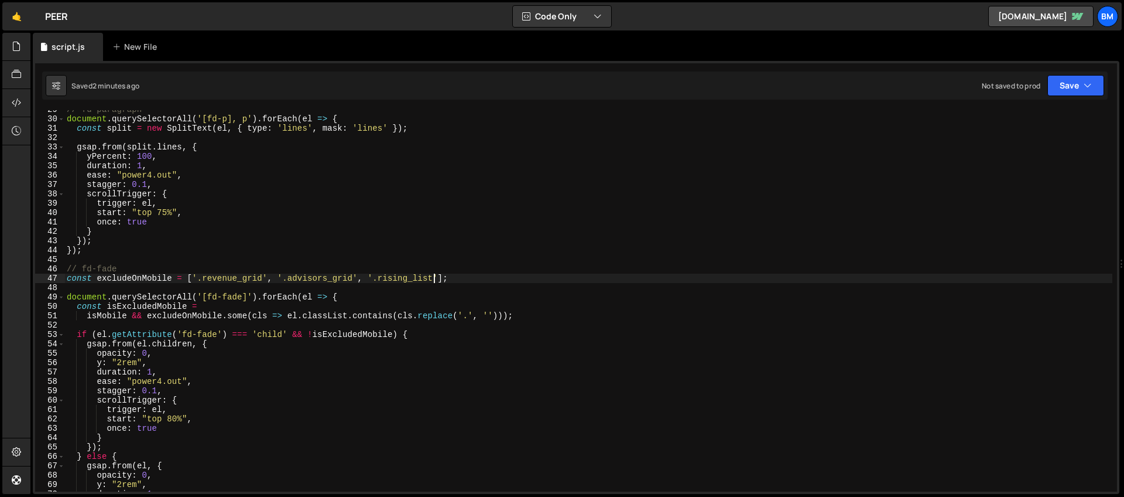
scroll to position [218, 0]
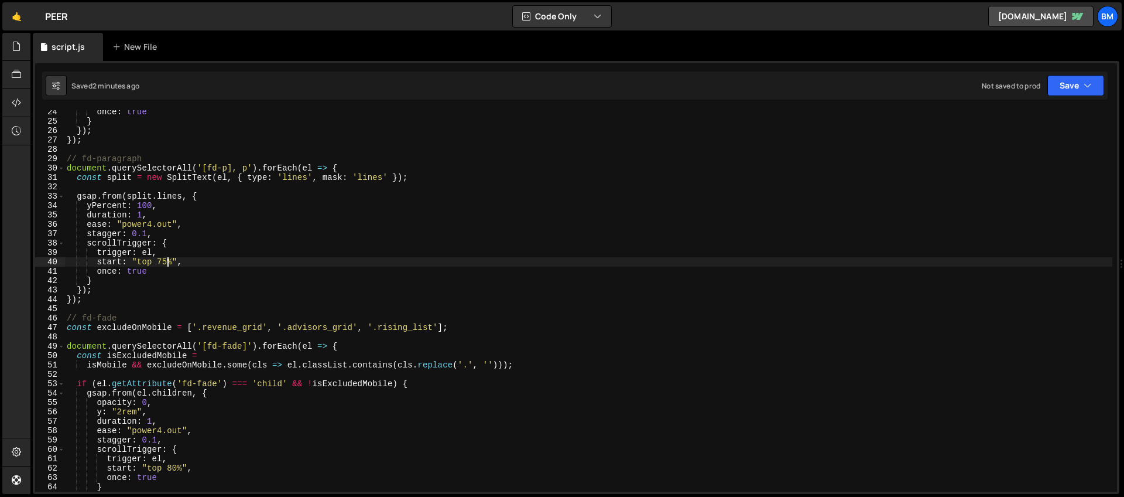
click at [167, 263] on div "once : true } }) ; }) ; // fd-paragraph document . querySelectorAll ( '[fd-p], …" at bounding box center [588, 307] width 1048 height 400
click at [146, 234] on div "once : true } }) ; }) ; // fd-paragraph document . querySelectorAll ( '[fd-p], …" at bounding box center [588, 307] width 1048 height 400
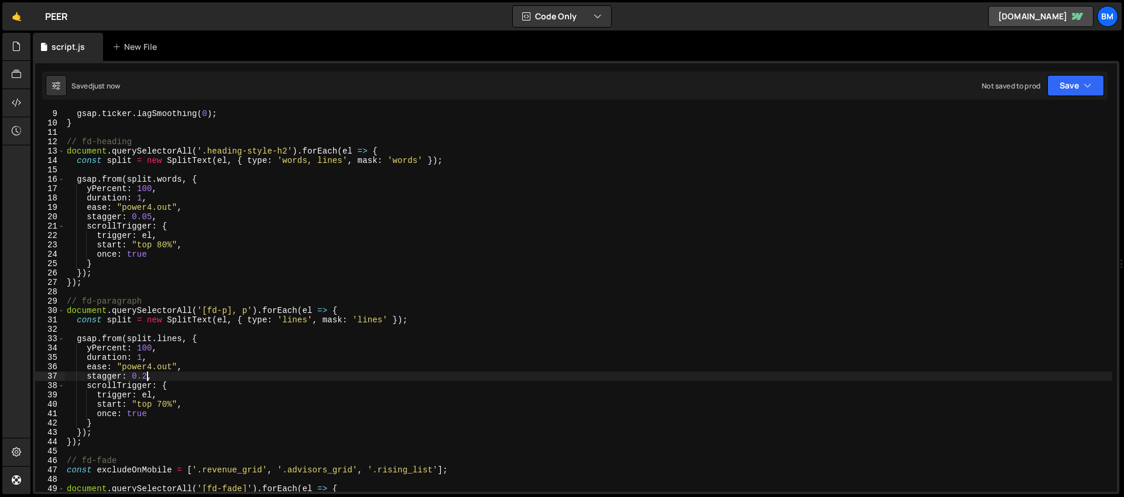
scroll to position [76, 0]
click at [151, 218] on div "gsap . ticker . lagSmoothing ( 0 ) ; } // fd-heading document . querySelectorAl…" at bounding box center [588, 309] width 1048 height 400
click at [142, 197] on div "gsap . ticker . lagSmoothing ( 0 ) ; } // fd-heading document . querySelectorAl…" at bounding box center [588, 309] width 1048 height 400
click at [148, 215] on div "gsap . ticker . lagSmoothing ( 0 ) ; } // fd-heading document . querySelectorAl…" at bounding box center [588, 309] width 1048 height 400
type textarea "stagger: 0.05,"
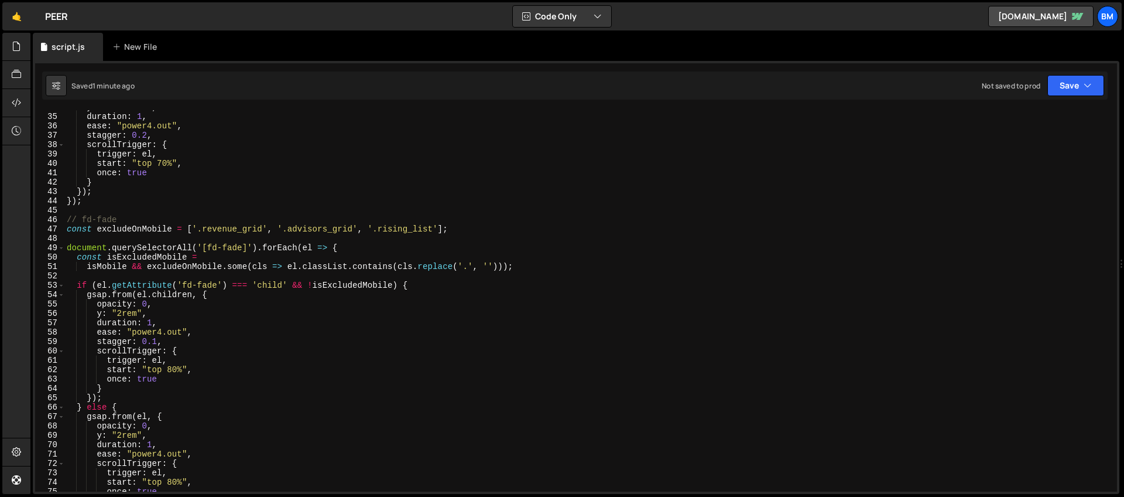
scroll to position [528, 0]
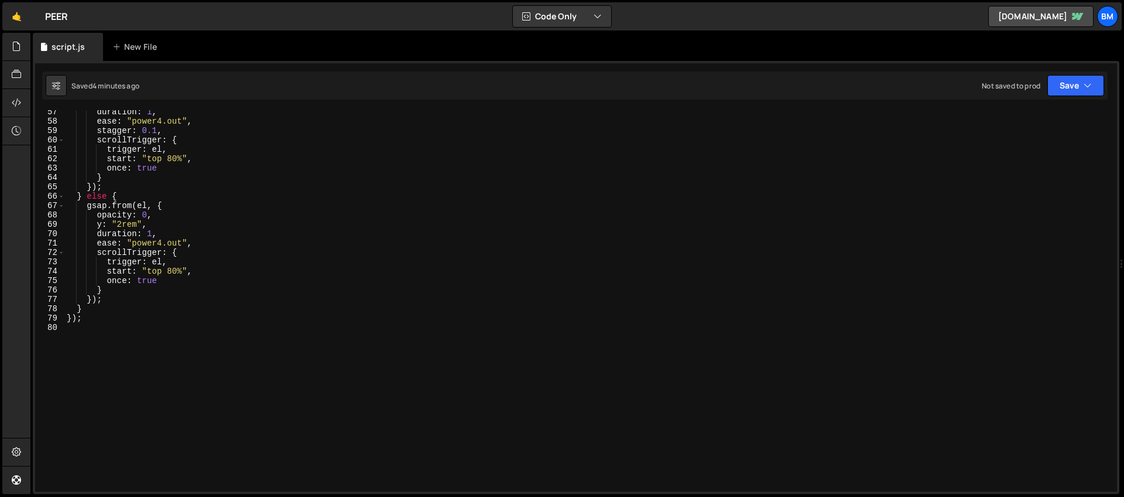
click at [205, 351] on div "duration : 1 , ease : "power4.out" , stagger : 0.1 , scrollTrigger : { trigger …" at bounding box center [588, 307] width 1048 height 400
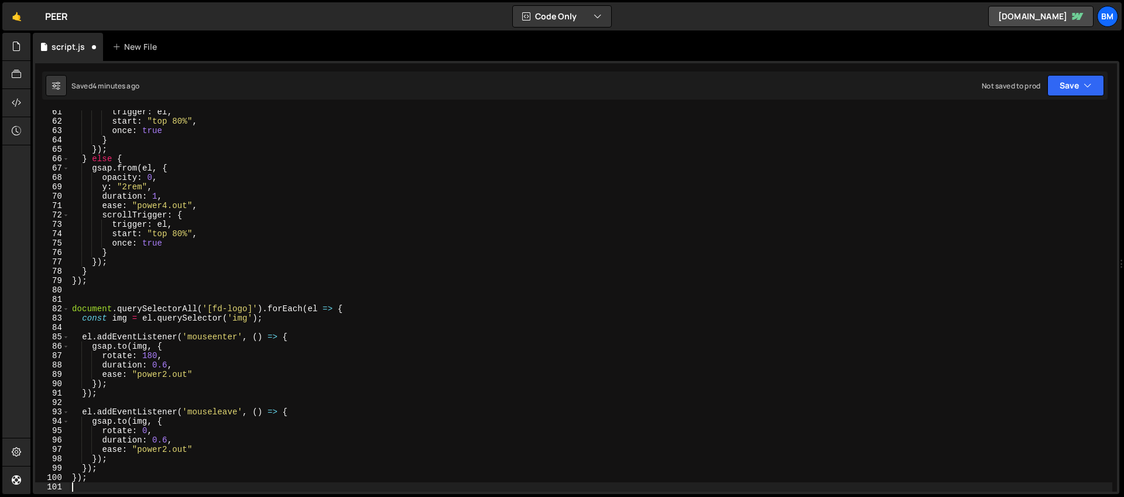
scroll to position [565, 0]
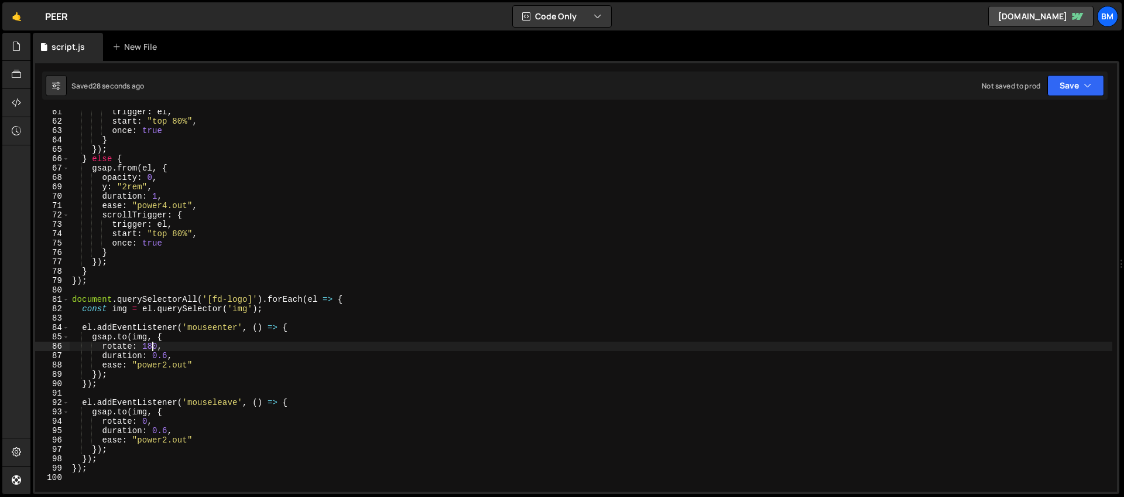
click at [155, 347] on div "trigger : el , start : "top 80%" , once : true } }) ; } else { gsap . from ( el…" at bounding box center [591, 307] width 1043 height 400
click at [166, 357] on div "trigger : el , start : "top 80%" , once : true } }) ; } else { gsap . from ( el…" at bounding box center [591, 307] width 1043 height 400
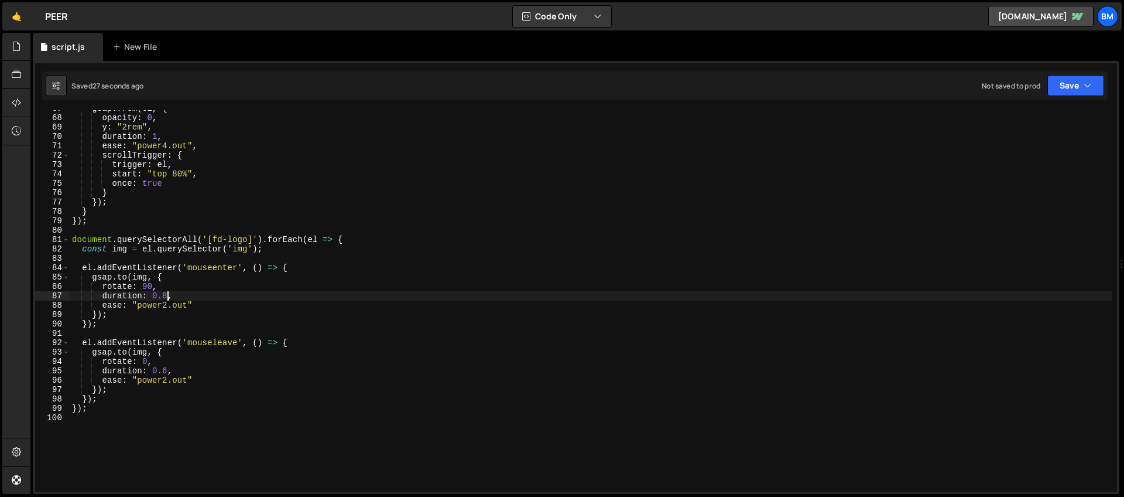
click at [150, 382] on div "gsap . from ( el , { opacity : 0 , y : "2rem" , duration : 1 , ease : "power4.o…" at bounding box center [591, 304] width 1043 height 400
click at [166, 370] on div "gsap . from ( el , { opacity : 0 , y : "2rem" , duration : 1 , ease : "power4.o…" at bounding box center [591, 304] width 1043 height 400
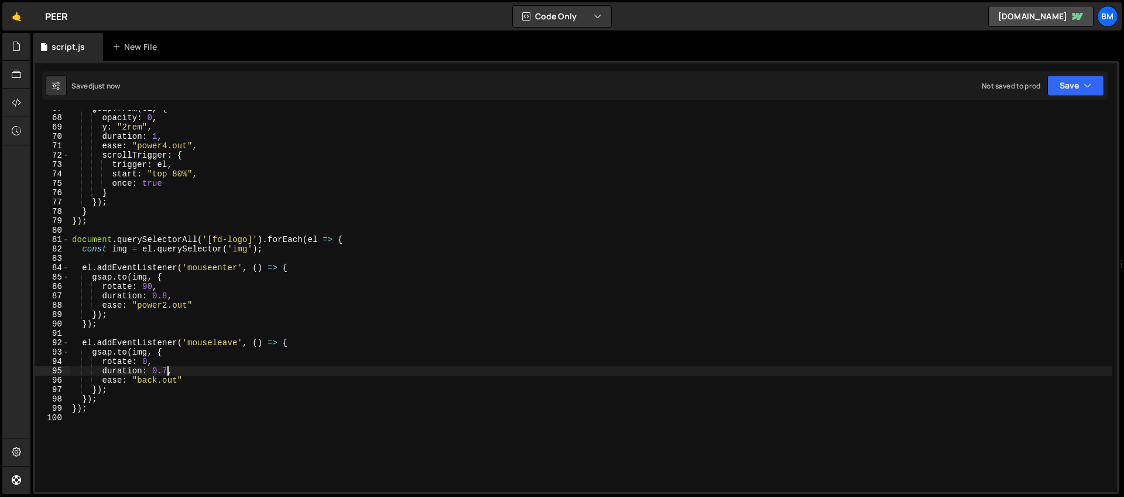
type textarea "duration: 0.7,"
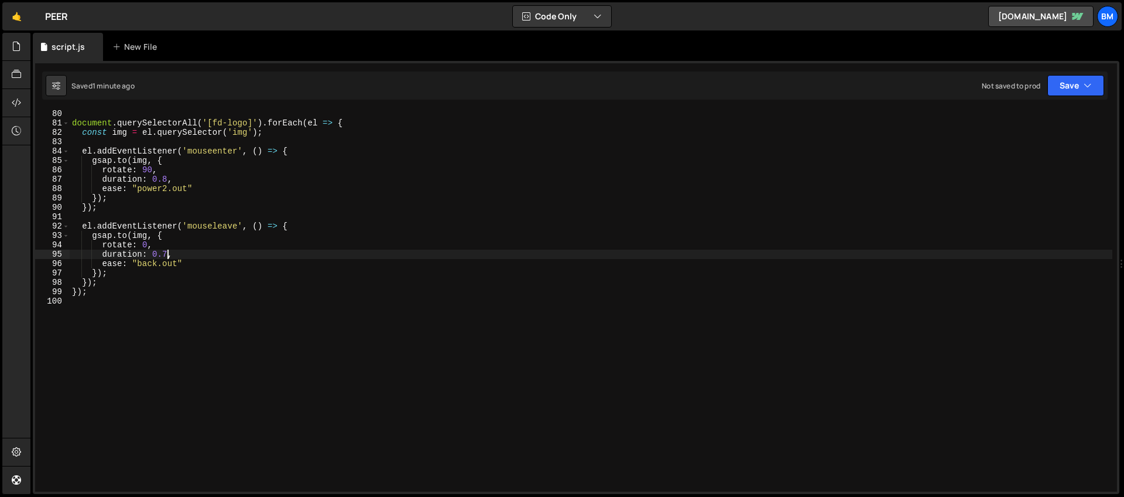
scroll to position [742, 0]
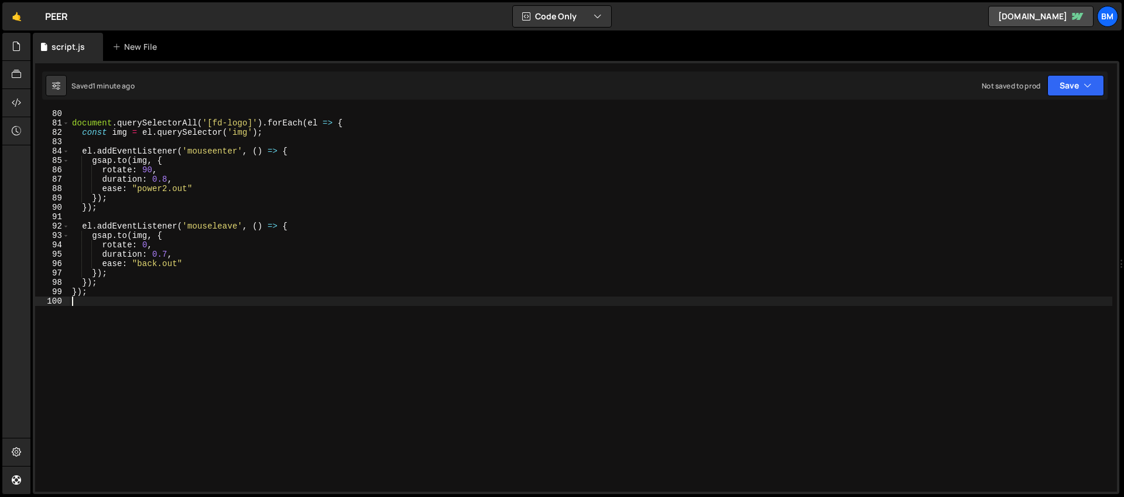
click at [190, 367] on div "document . querySelectorAll ( '[fd-logo]' ) . forEach ( el => { const img = el …" at bounding box center [591, 309] width 1043 height 400
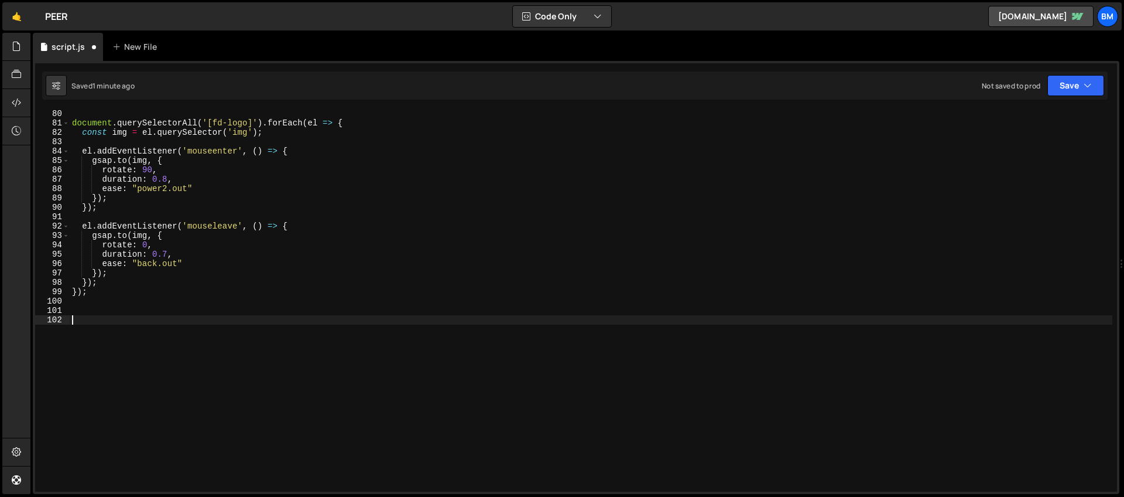
paste textarea "});"
type textarea "});"
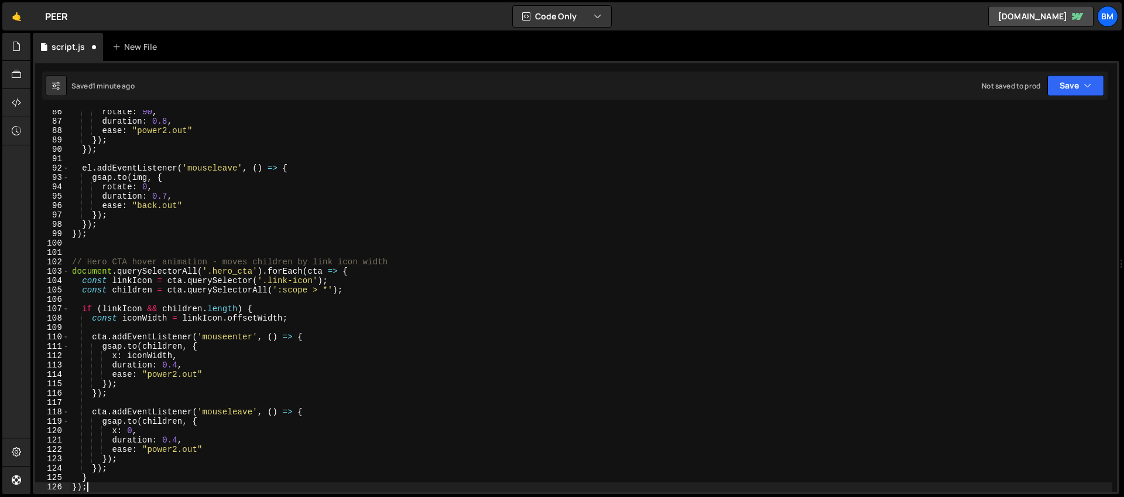
scroll to position [799, 0]
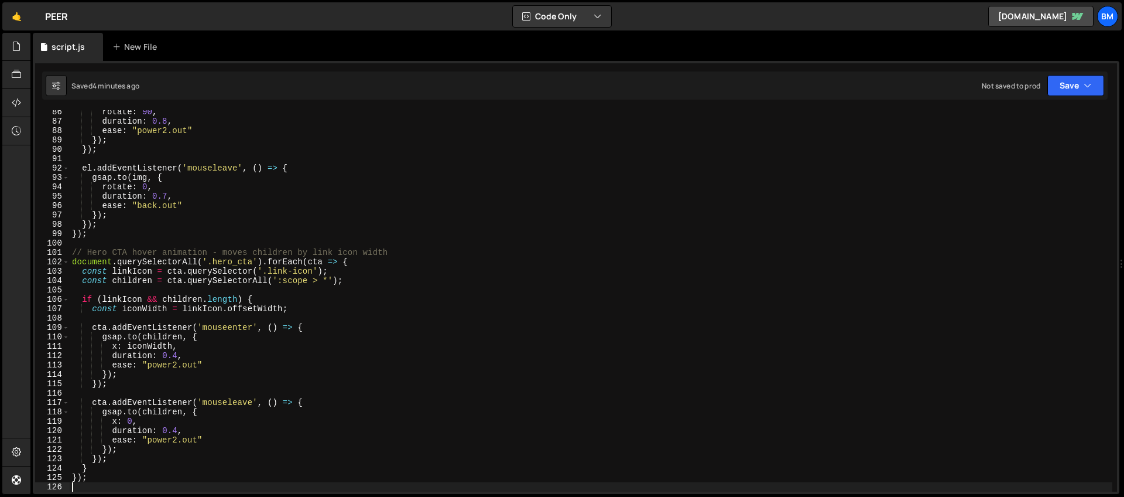
click at [74, 253] on div "rotate : 90 , duration : 0.8 , ease : "power2.out" }) ; }) ; el . addEventListe…" at bounding box center [591, 307] width 1043 height 400
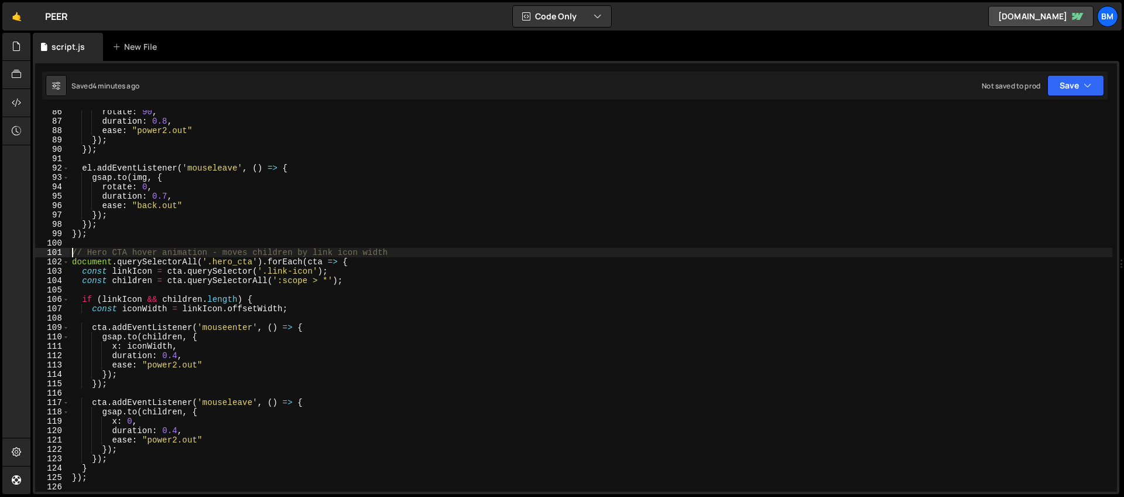
scroll to position [986, 0]
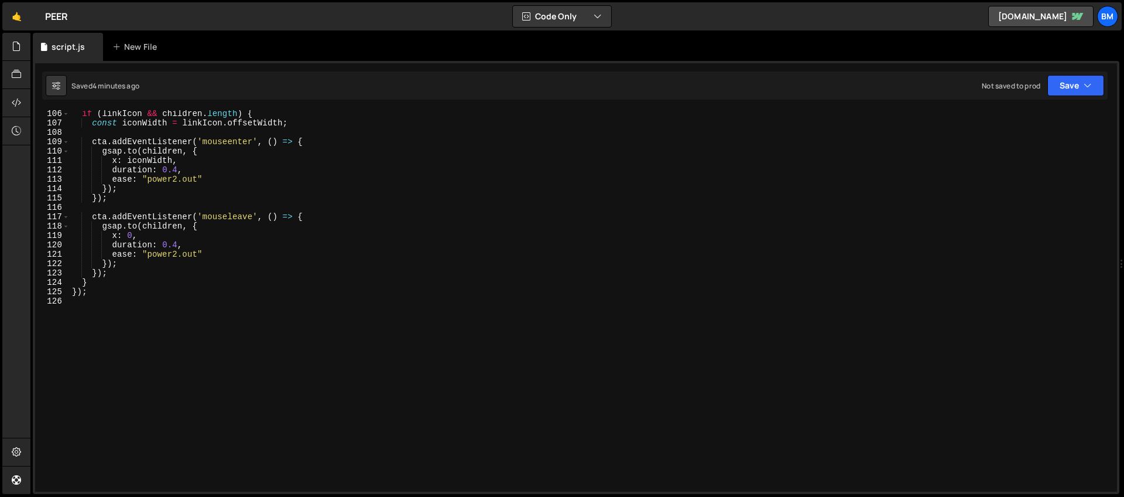
click at [142, 386] on div "if ( linkIcon && children . length ) { const iconWidth = linkIcon . offsetWidth…" at bounding box center [591, 309] width 1043 height 400
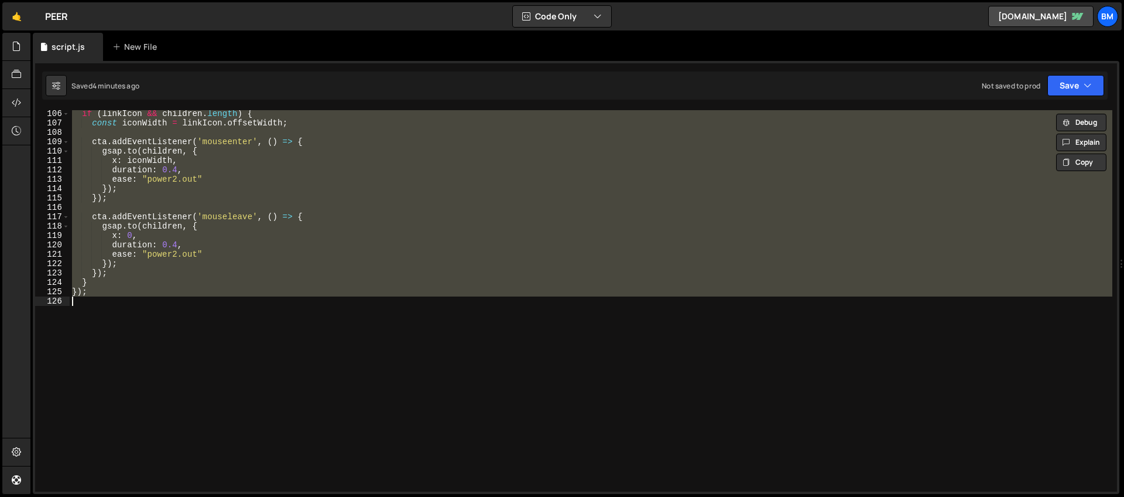
paste textarea
type textarea "});"
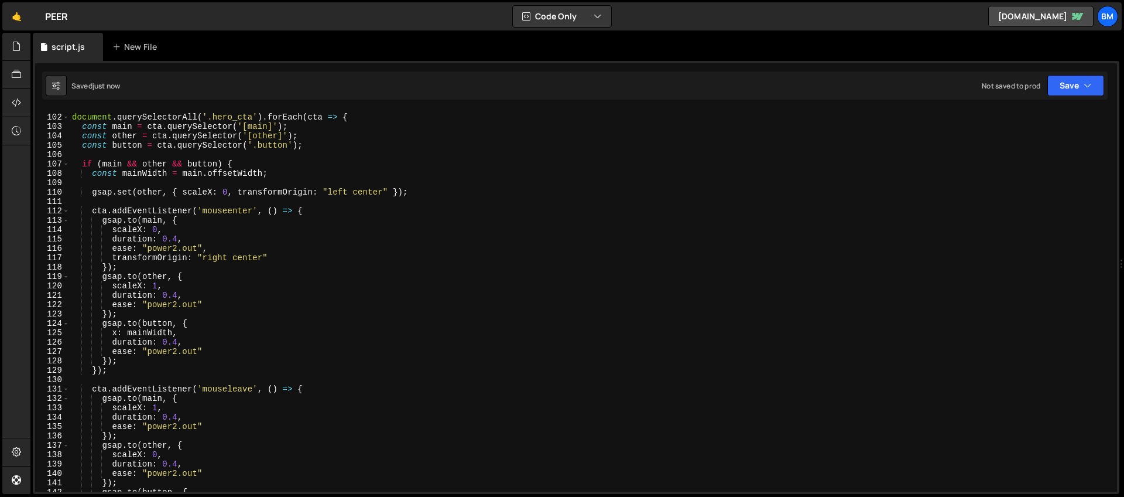
scroll to position [897, 0]
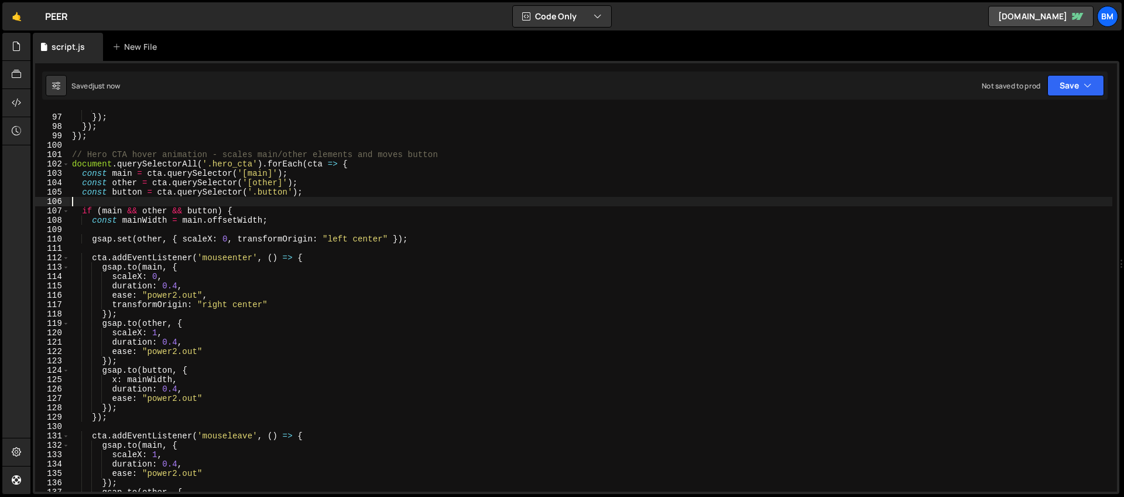
click at [231, 203] on div "ease : "back.out" }) ; }) ; }) ; // Hero CTA hover animation - scales main/othe…" at bounding box center [591, 303] width 1043 height 400
click at [194, 158] on div "ease : "back.out" }) ; }) ; }) ; // Hero CTA hover animation - scales main/othe…" at bounding box center [591, 303] width 1043 height 400
type textarea "// Hero CTA hover animation - scales main/other elements and moves button"
click at [313, 197] on div "ease : "back.out" }) ; }) ; }) ; // Hero CTA hover animation - scales main/othe…" at bounding box center [591, 303] width 1043 height 400
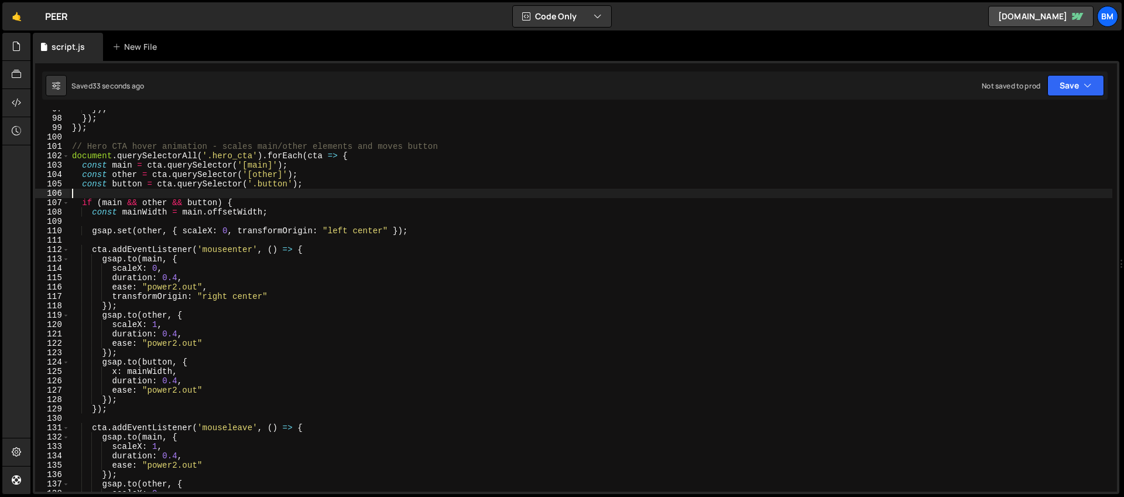
click at [143, 269] on div "}) ; }) ; }) ; // Hero CTA hover animation - scales main/other elements and mov…" at bounding box center [591, 304] width 1043 height 400
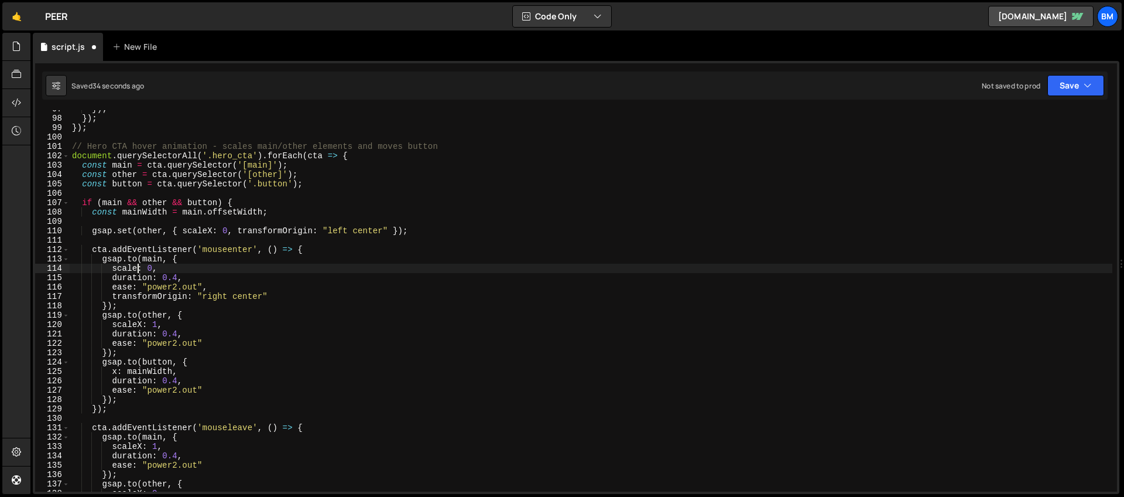
scroll to position [916, 0]
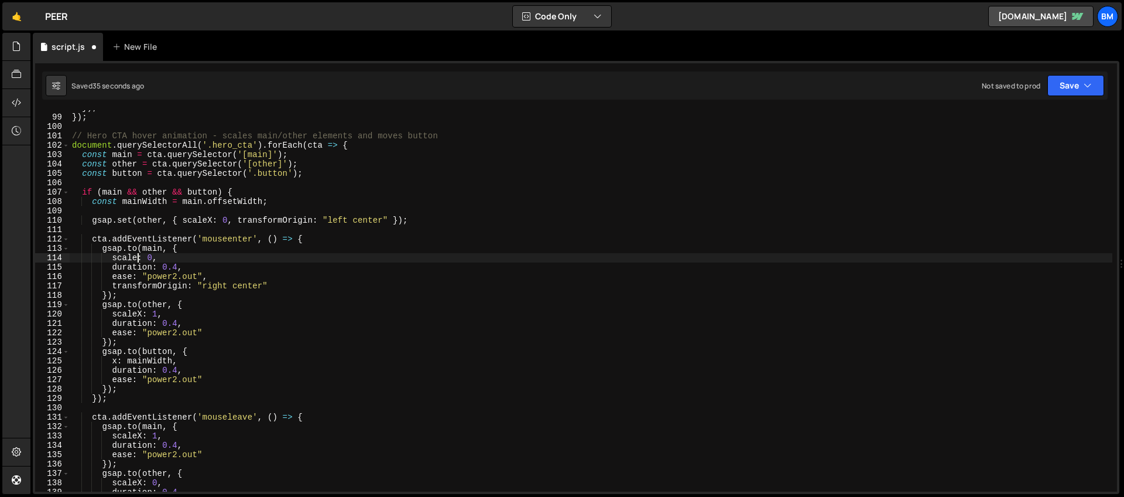
click at [141, 312] on div "}) ; }) ; // Hero CTA hover animation - scales main/other elements and moves bu…" at bounding box center [591, 303] width 1043 height 400
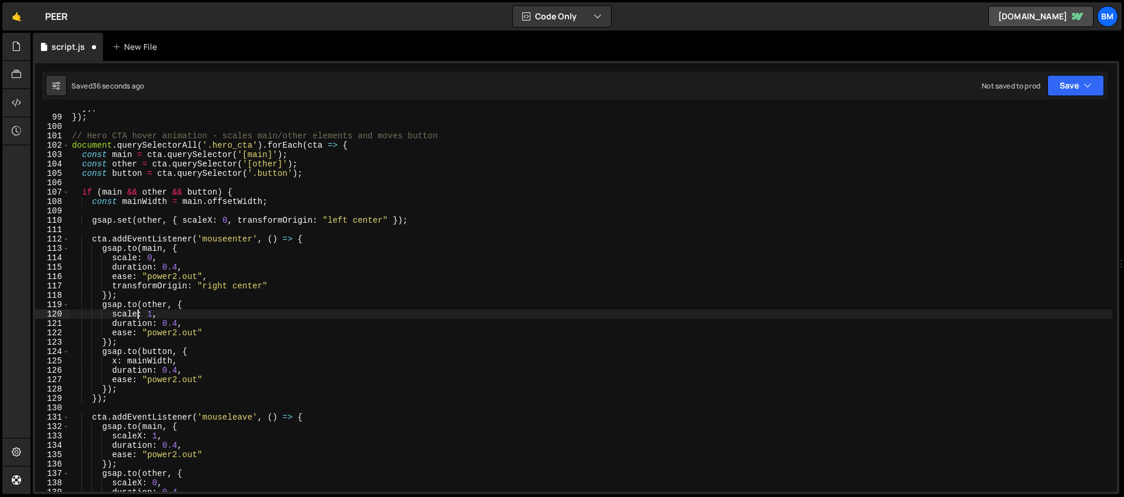
scroll to position [966, 0]
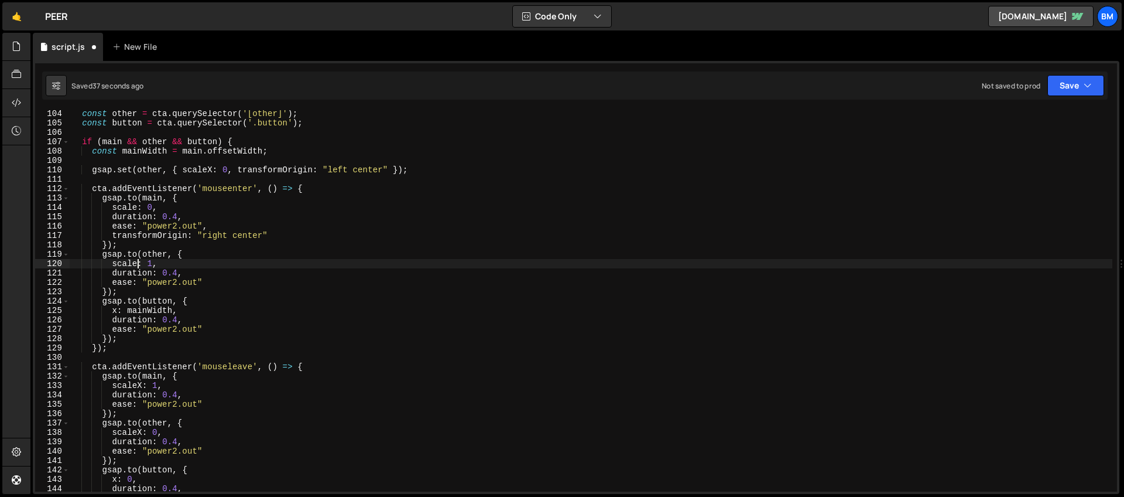
click at [141, 382] on div "const other = cta . querySelector ( '[other]' ) ; const button = cta . querySel…" at bounding box center [591, 309] width 1043 height 400
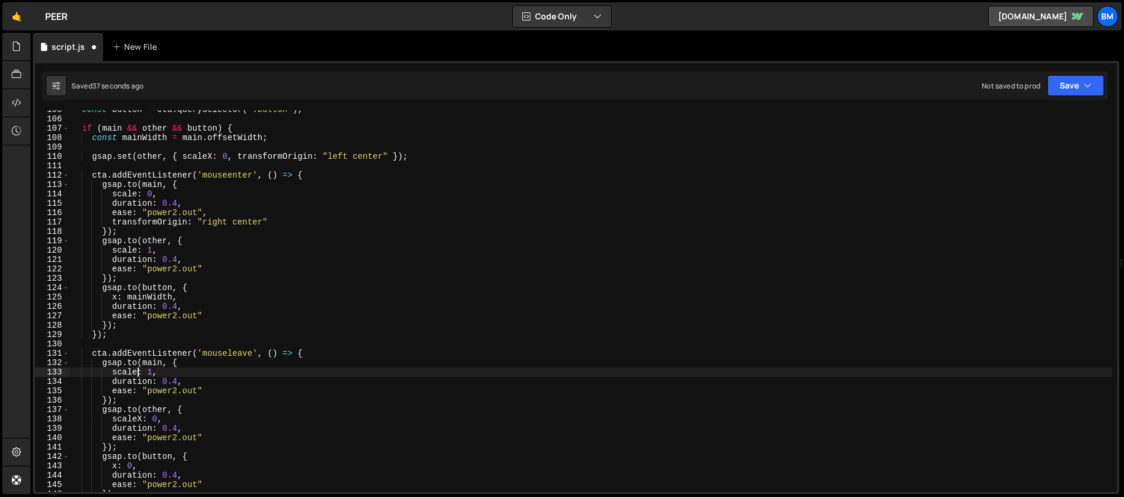
scroll to position [1015, 0]
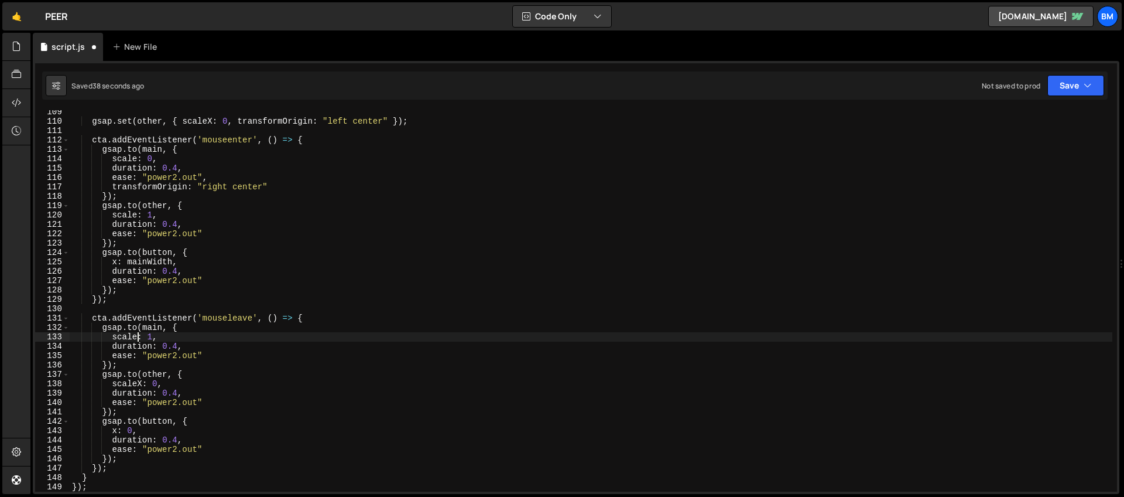
click at [141, 381] on div "gsap . set ( other , { scaleX : 0 , transformOrigin : "left center" }) ; cta . …" at bounding box center [591, 307] width 1043 height 400
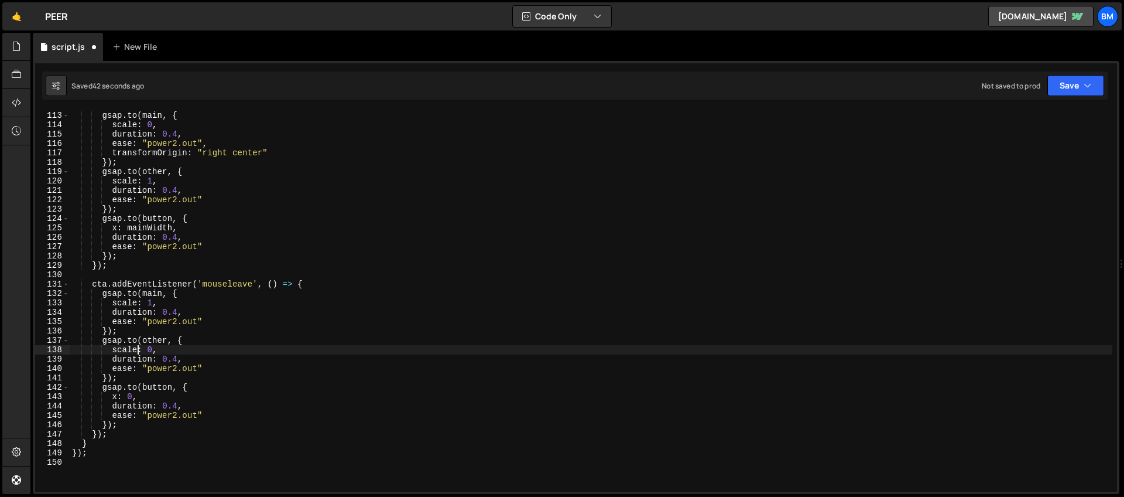
scroll to position [953, 0]
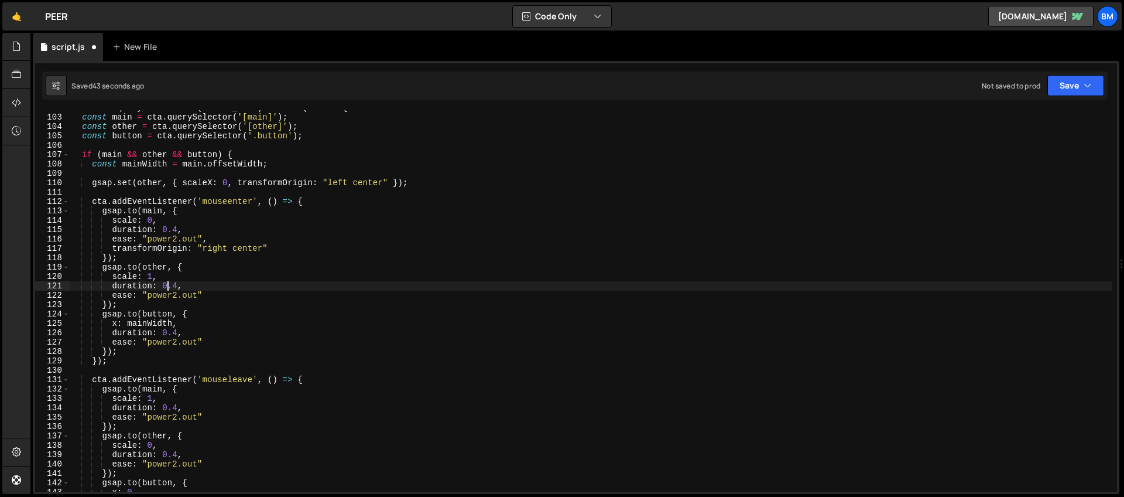
click at [168, 285] on div "document . querySelectorAll ( '.hero_cta' ) . forEach ( cta => { const main = c…" at bounding box center [591, 303] width 1043 height 400
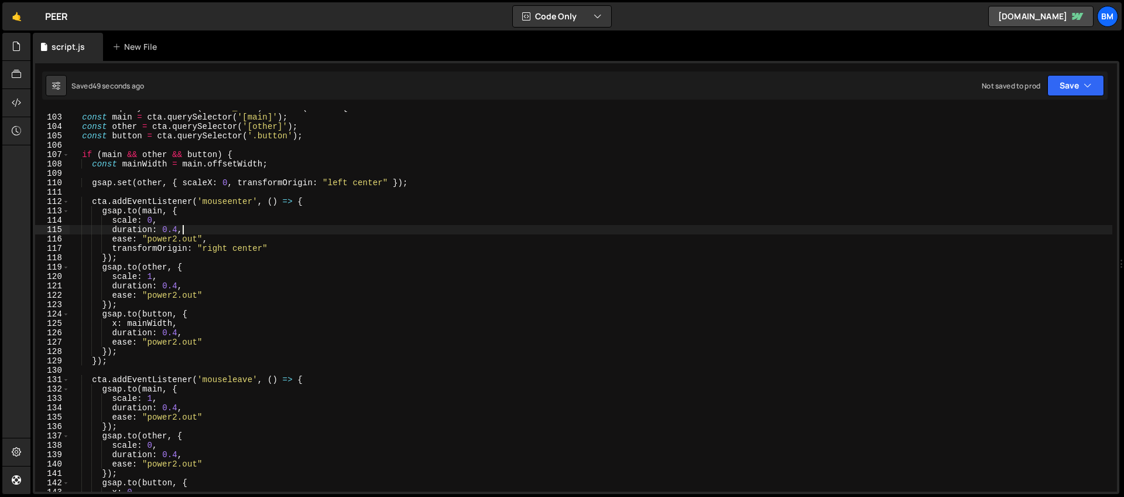
click at [199, 232] on div "document . querySelectorAll ( '.hero_cta' ) . forEach ( cta => { const main = c…" at bounding box center [591, 303] width 1043 height 400
click at [172, 221] on div "document . querySelectorAll ( '.hero_cta' ) . forEach ( cta => { const main = c…" at bounding box center [591, 303] width 1043 height 400
type textarea "scale: 0,"
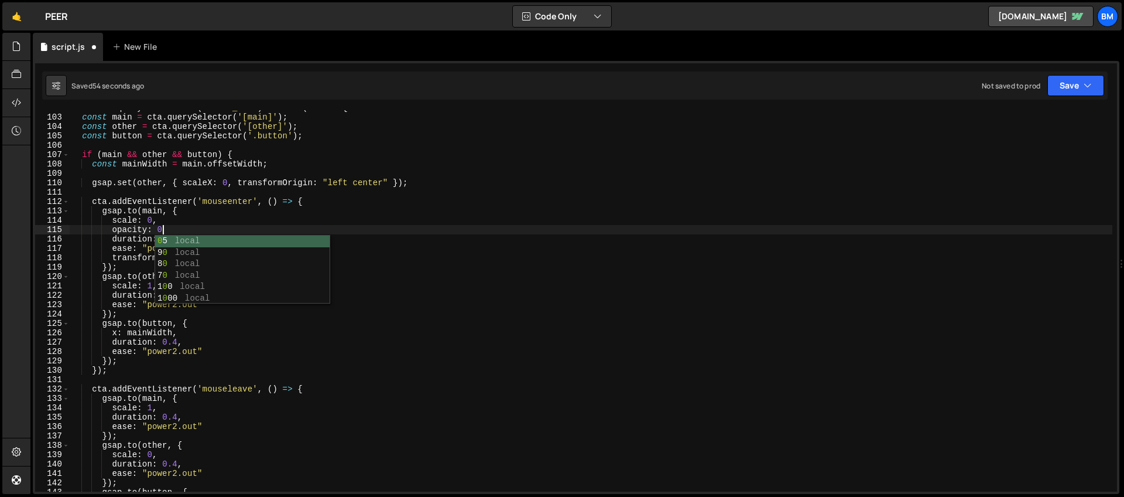
scroll to position [0, 6]
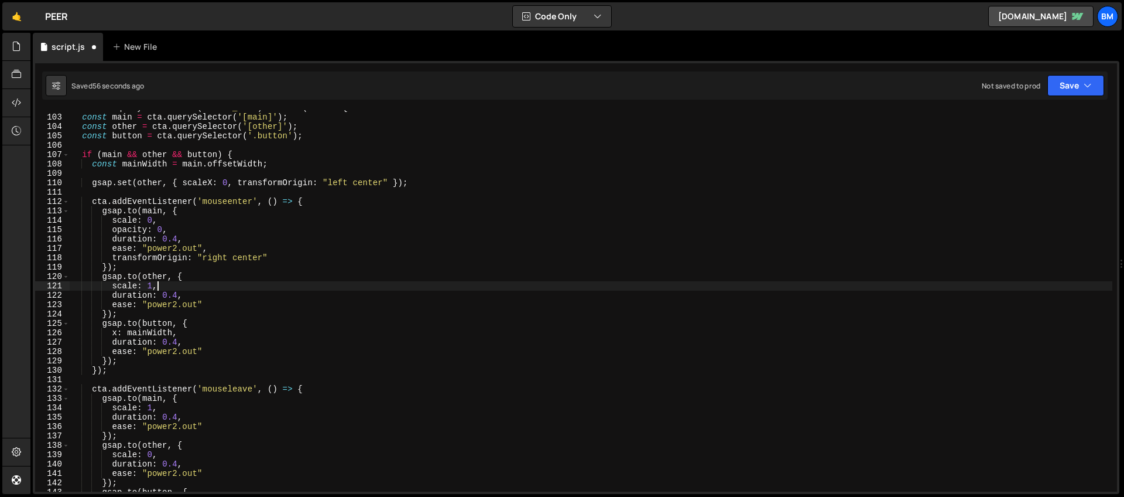
click at [180, 289] on div "document . querySelectorAll ( '.hero_cta' ) . forEach ( cta => { const main = c…" at bounding box center [591, 303] width 1043 height 400
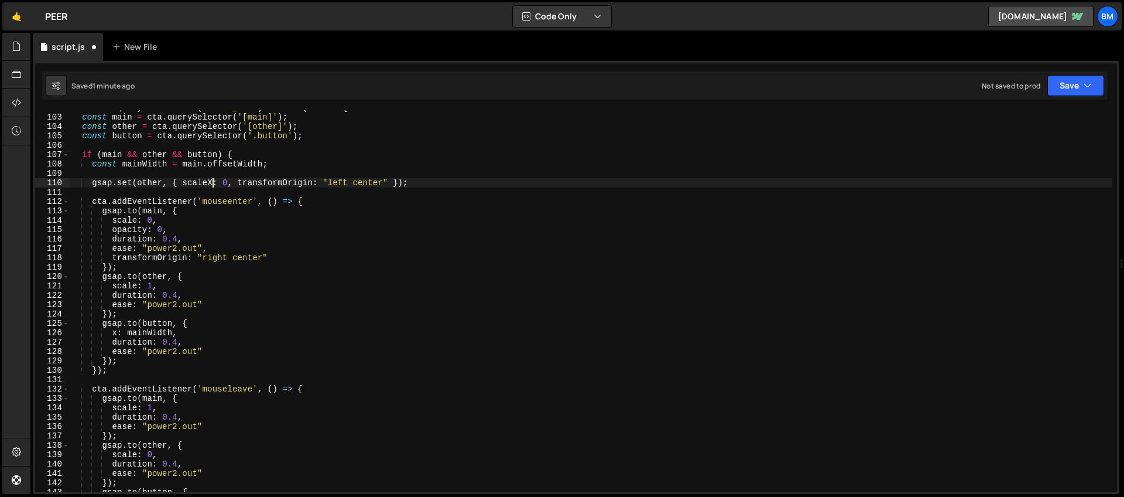
click at [211, 182] on div "document . querySelectorAll ( '.hero_cta' ) . forEach ( cta => { const main = c…" at bounding box center [591, 303] width 1043 height 400
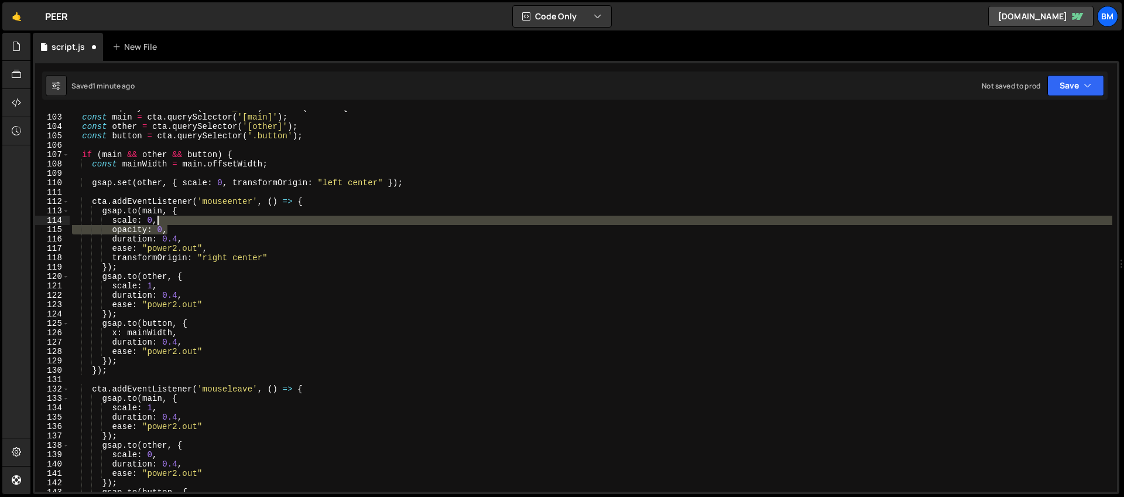
drag, startPoint x: 170, startPoint y: 230, endPoint x: 168, endPoint y: 222, distance: 8.4
click at [168, 222] on div "document . querySelectorAll ( '.hero_cta' ) . forEach ( cta => { const main = c…" at bounding box center [591, 303] width 1043 height 400
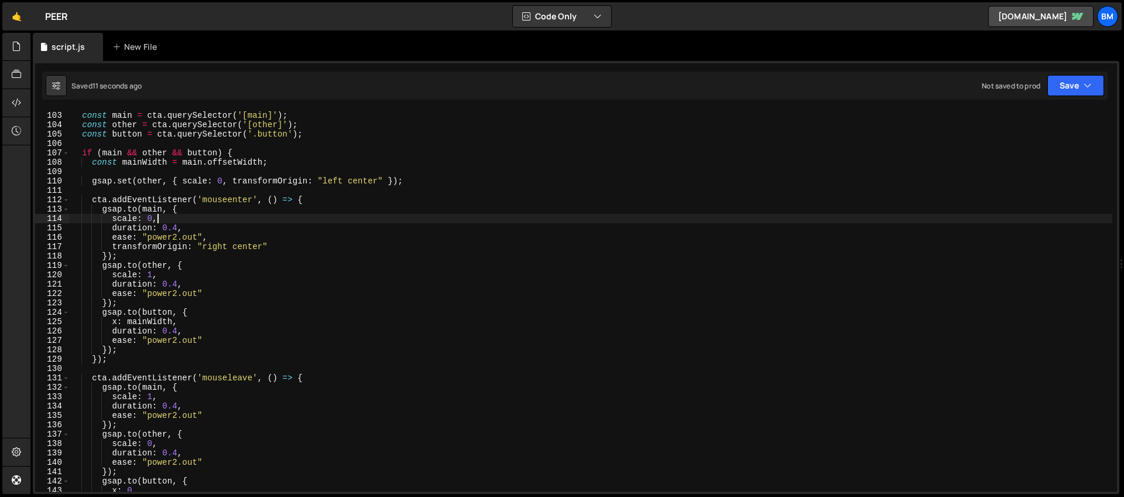
scroll to position [957, 0]
click at [223, 314] on div "const main = cta . querySelector ( '[main]' ) ; const other = cta . querySelect…" at bounding box center [591, 309] width 1043 height 400
type textarea "[DOMAIN_NAME](button, {"
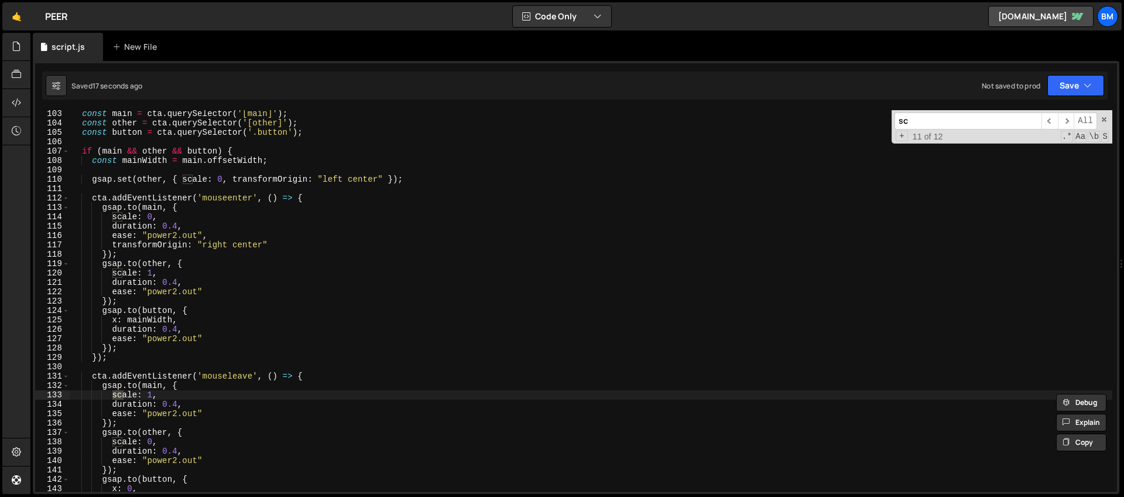
type input "s"
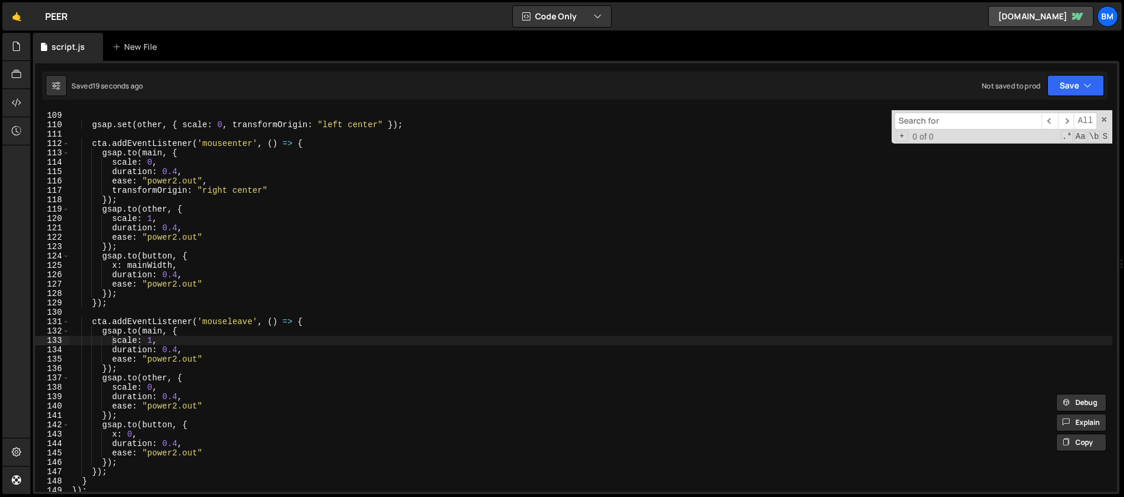
scroll to position [1011, 0]
click at [210, 267] on div "const mainWidth = main . offsetWidth ; gsap . set ( other , { scale : 0 , trans…" at bounding box center [591, 301] width 1043 height 400
click at [166, 245] on div "const mainWidth = main . offsetWidth ; gsap . set ( other , { scale : 0 , trans…" at bounding box center [591, 301] width 1043 height 400
click at [197, 218] on div "const mainWidth = main . offsetWidth ; gsap . set ( other , { scale : 0 , trans…" at bounding box center [591, 301] width 1043 height 400
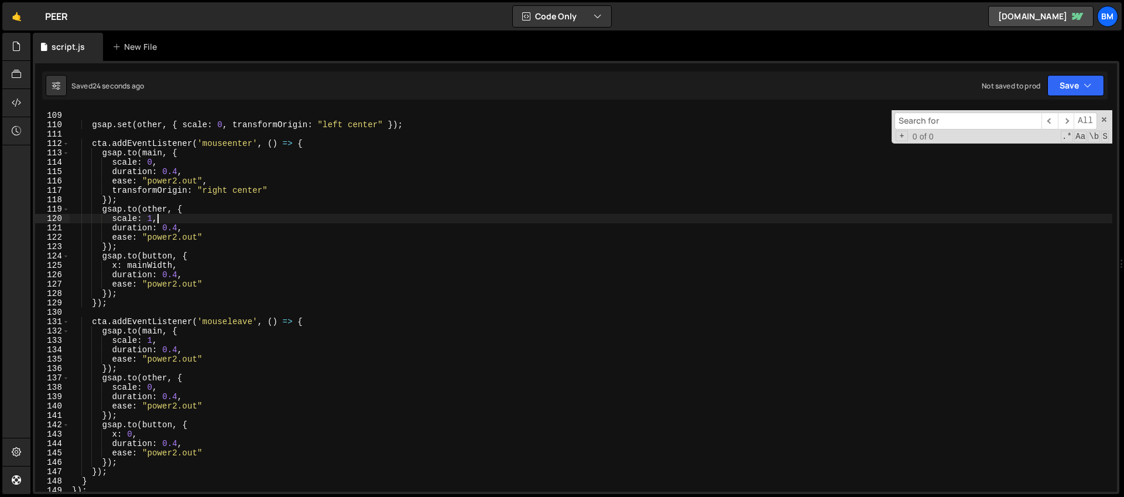
click at [169, 163] on div "const mainWidth = main . offsetWidth ; gsap . set ( other , { scale : 0 , trans…" at bounding box center [591, 301] width 1043 height 400
type textarea "scale: 0,"
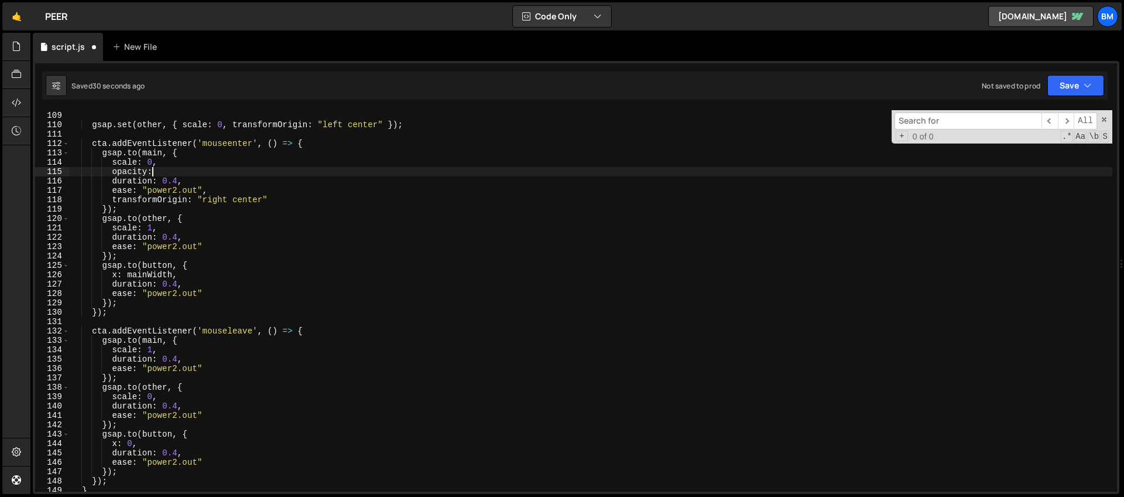
scroll to position [0, 5]
click at [186, 160] on div "const mainWidth = main . offsetWidth ; gsap . set ( other , { scale : 0 , trans…" at bounding box center [591, 301] width 1043 height 400
click at [168, 228] on div "const mainWidth = main . offsetWidth ; gsap . set ( other , { scale : 0 , trans…" at bounding box center [591, 301] width 1043 height 400
type textarea "scale: 1,"
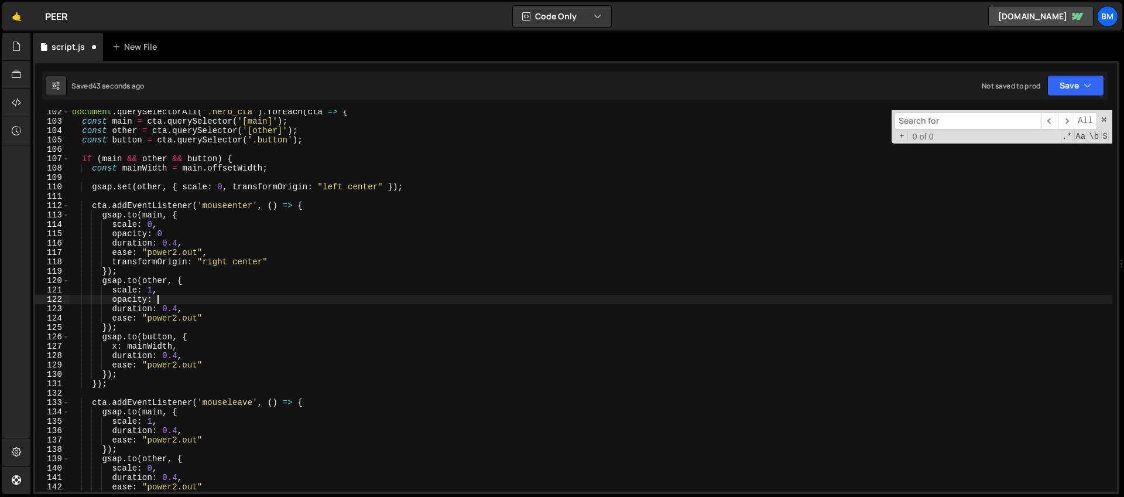
scroll to position [919, 0]
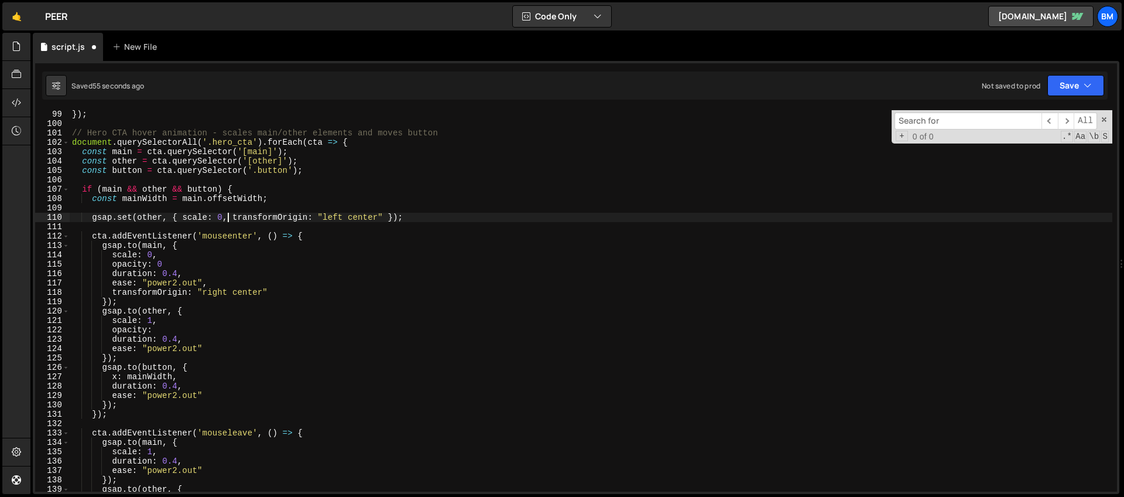
click at [227, 220] on div "}) ; // Hero CTA hover animation - scales main/other elements and moves button …" at bounding box center [591, 310] width 1043 height 400
click at [169, 333] on div "}) ; // Hero CTA hover animation - scales main/other elements and moves button …" at bounding box center [591, 310] width 1043 height 400
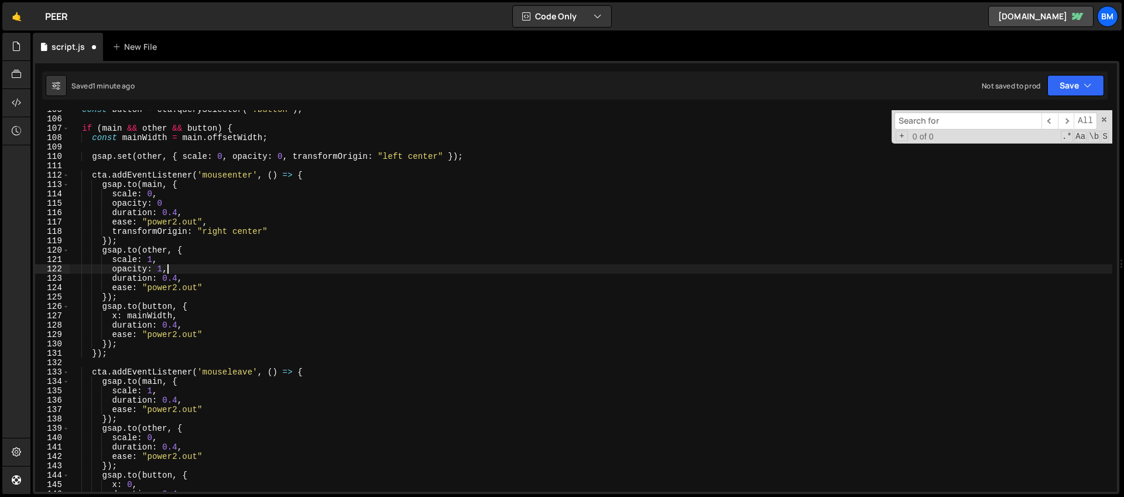
scroll to position [1010, 0]
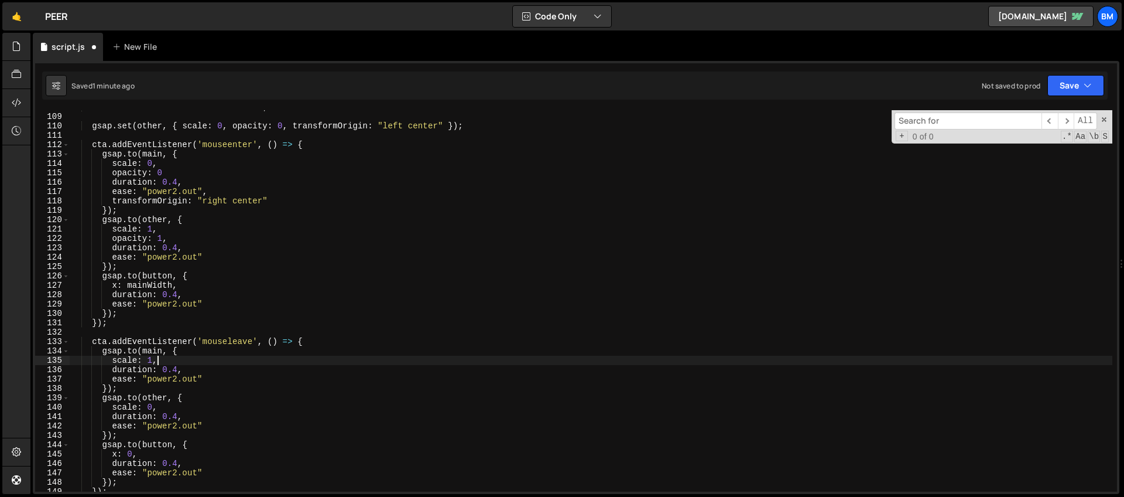
click at [163, 361] on div "const mainWidth = main . offsetWidth ; gsap . set ( other , { scale : 0 , opaci…" at bounding box center [591, 302] width 1043 height 400
type textarea "scale: 1,"
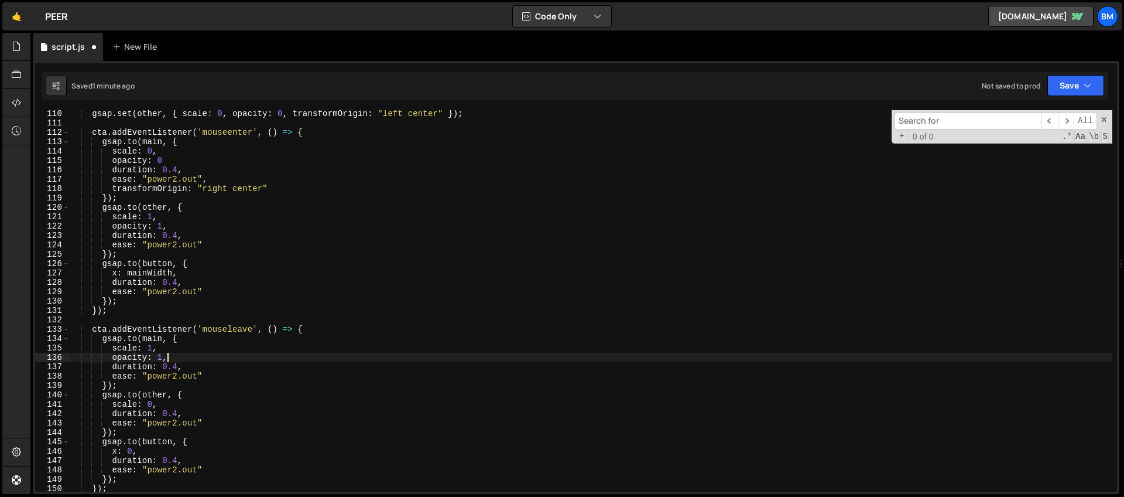
scroll to position [1022, 0]
click at [173, 404] on div "gsap . set ( other , { scale : 0 , opacity : 0 , transformOrigin : "left center…" at bounding box center [591, 309] width 1043 height 400
type textarea "scale: 0,"
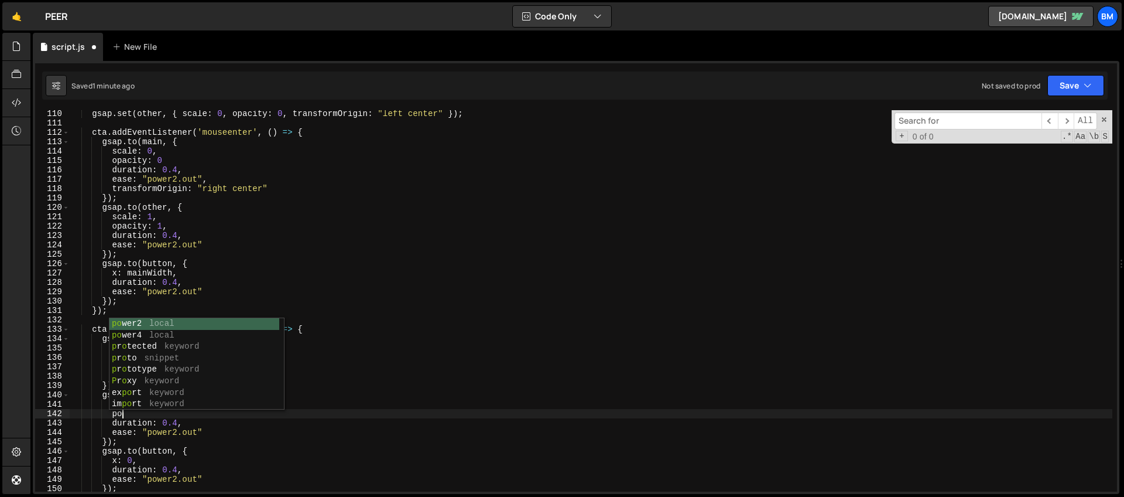
type textarea "p"
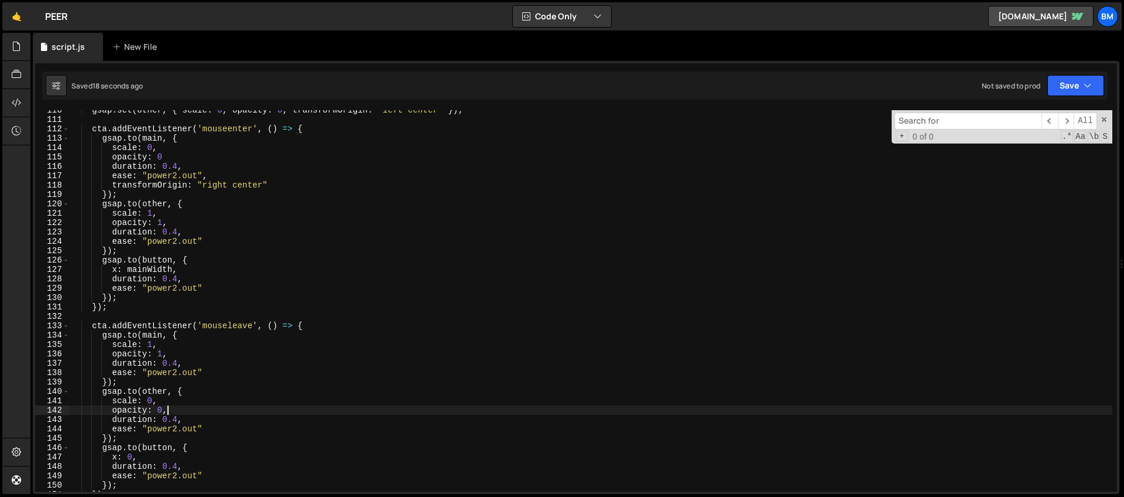
scroll to position [990, 0]
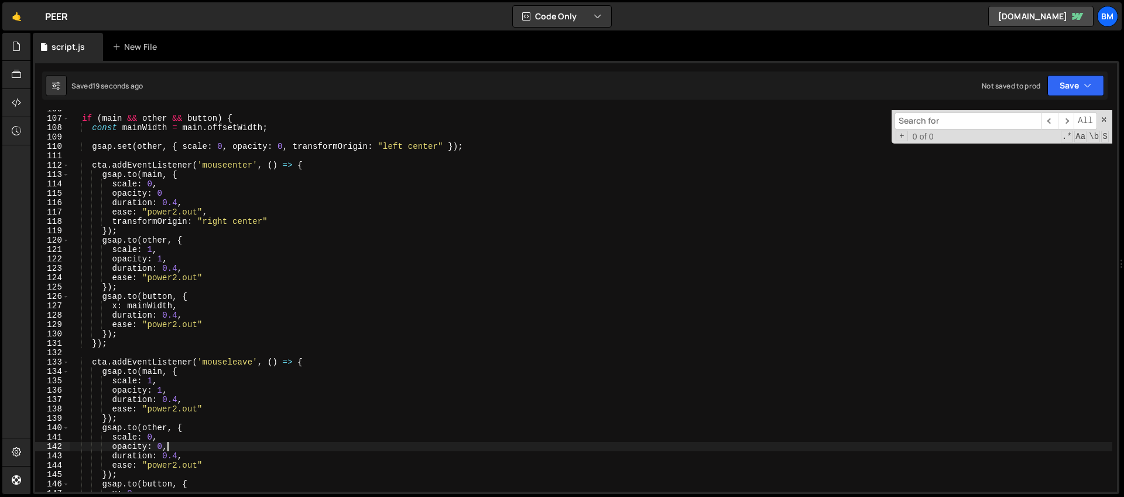
click at [170, 199] on div "if ( main && other && button ) { const mainWidth = main . offsetWidth ; gsap . …" at bounding box center [591, 304] width 1043 height 400
click at [168, 194] on div "if ( main && other && button ) { const mainWidth = main . offsetWidth ; gsap . …" at bounding box center [591, 304] width 1043 height 400
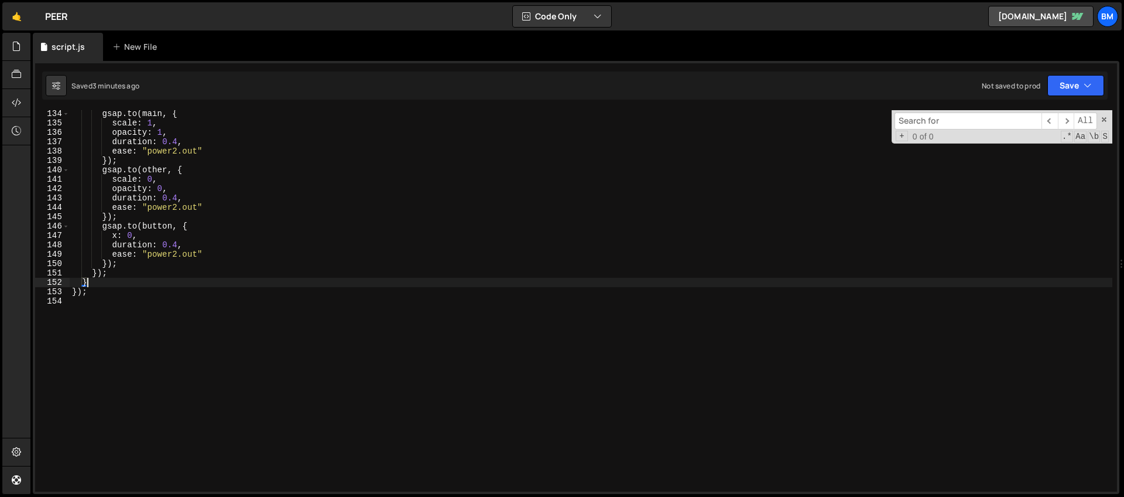
click at [197, 282] on div "gsap . to ( main , { scale : 1 , opacity : 1 , duration : 0.4 , ease : "power2.…" at bounding box center [591, 309] width 1043 height 400
type textarea "}"
click at [158, 303] on div "gsap . to ( main , { scale : 1 , opacity : 1 , duration : 0.4 , ease : "power2.…" at bounding box center [591, 309] width 1043 height 400
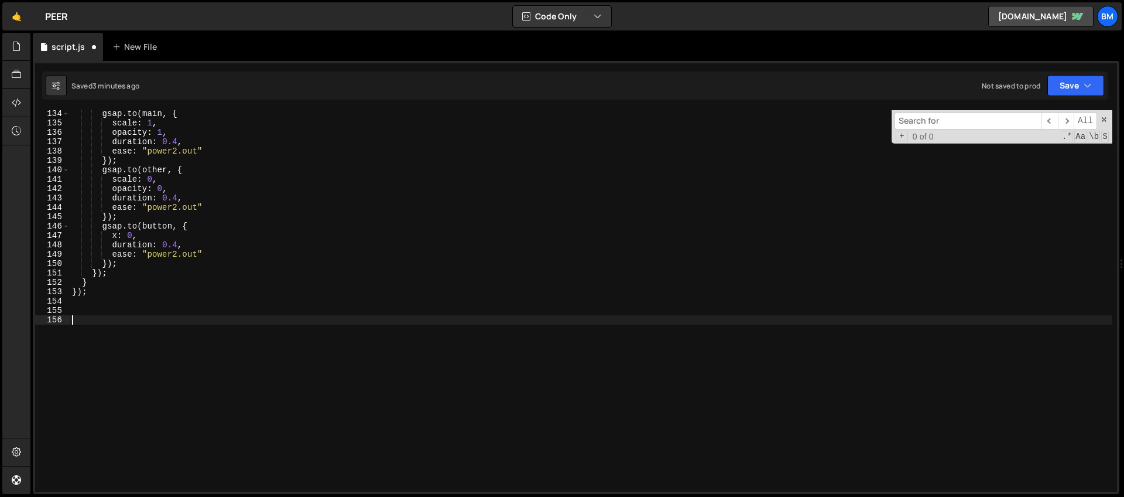
paste textarea "});"
type textarea "});"
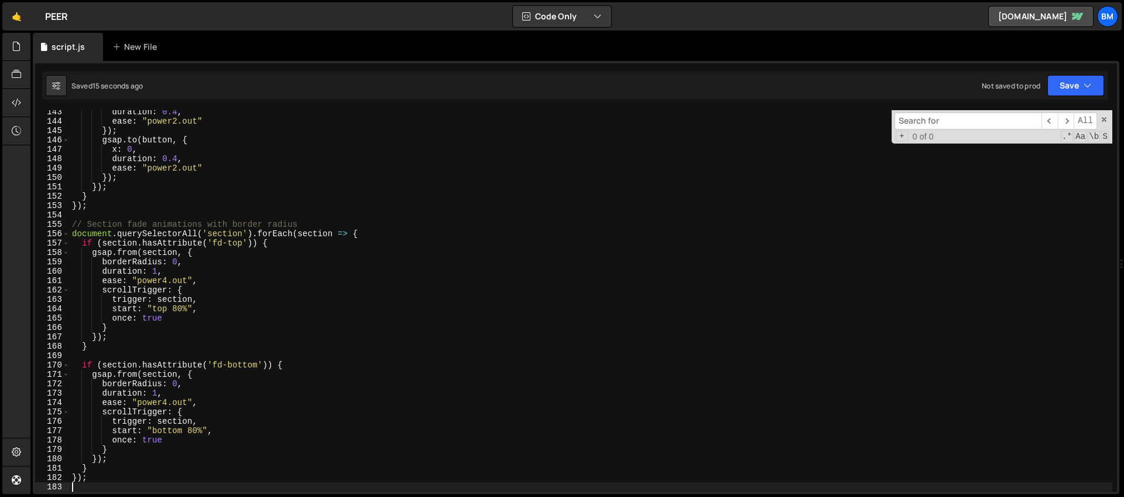
scroll to position [1390, 0]
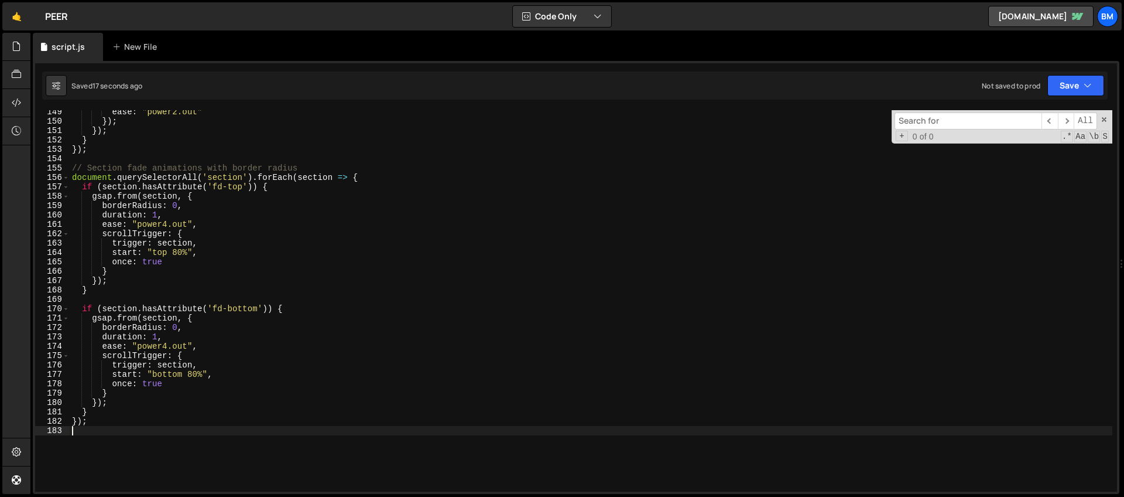
click at [157, 217] on div "ease : "power2.out" }) ; }) ; } }) ; // Section fade animations with border rad…" at bounding box center [591, 307] width 1043 height 400
click at [157, 338] on div "ease : "power2.out" }) ; }) ; } }) ; // Section fade animations with border rad…" at bounding box center [591, 307] width 1043 height 400
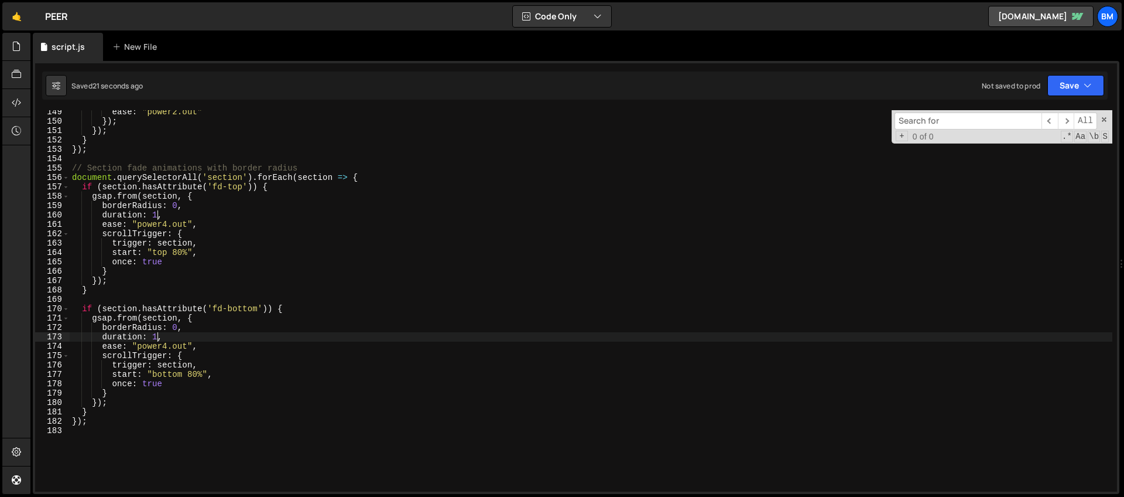
scroll to position [0, 6]
click at [1107, 119] on span at bounding box center [1104, 119] width 8 height 8
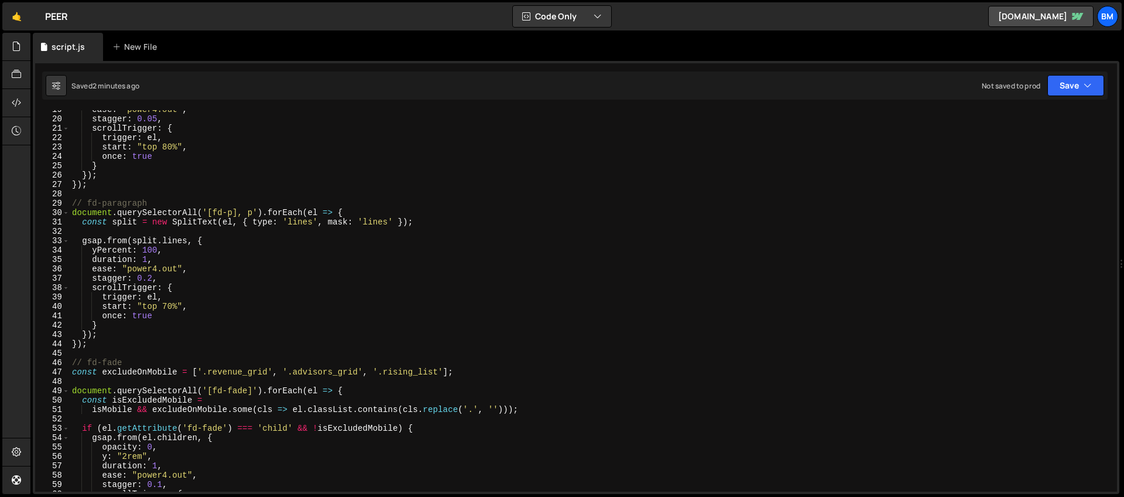
scroll to position [0, 0]
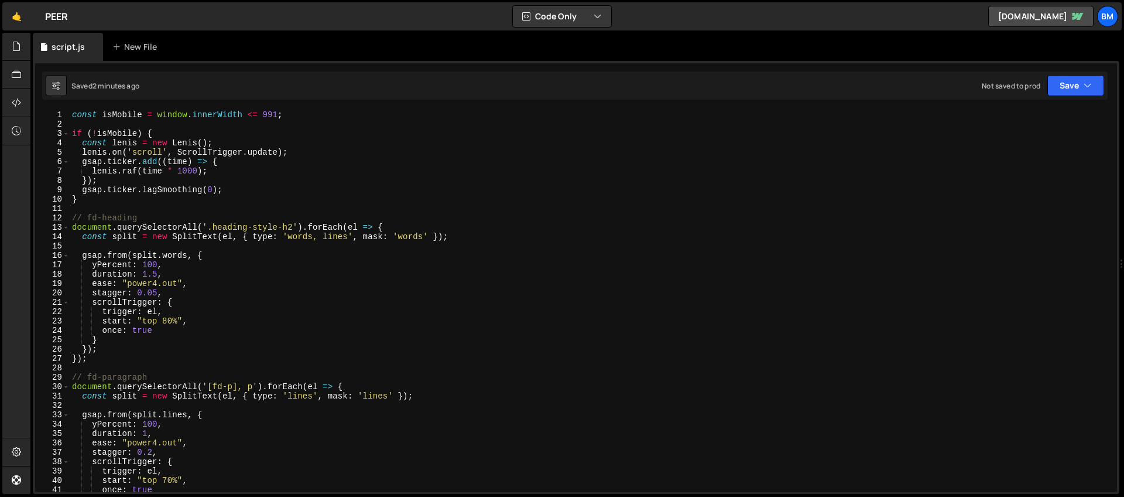
click at [389, 230] on div "const isMobile = window . innerWidth <= 991 ; if ( ! isMobile ) { const [PERSON…" at bounding box center [591, 310] width 1043 height 400
type textarea "document.querySelectorAll('.heading-style-h2').forEach(el => {"
click at [143, 244] on div "const isMobile = window . innerWidth <= 991 ; if ( ! isMobile ) { const [PERSON…" at bounding box center [591, 310] width 1043 height 400
click at [407, 239] on div "const isMobile = window . innerWidth <= 991 ; if ( ! isMobile ) { const [PERSON…" at bounding box center [591, 310] width 1043 height 400
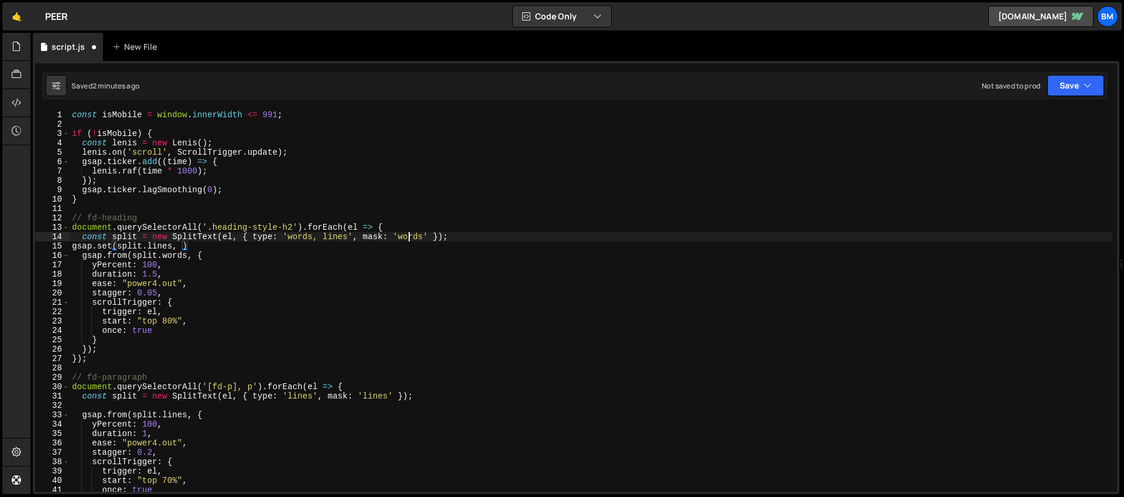
click at [407, 239] on div "const isMobile = window . innerWidth <= 991 ; if ( ! isMobile ) { const [PERSON…" at bounding box center [591, 310] width 1043 height 400
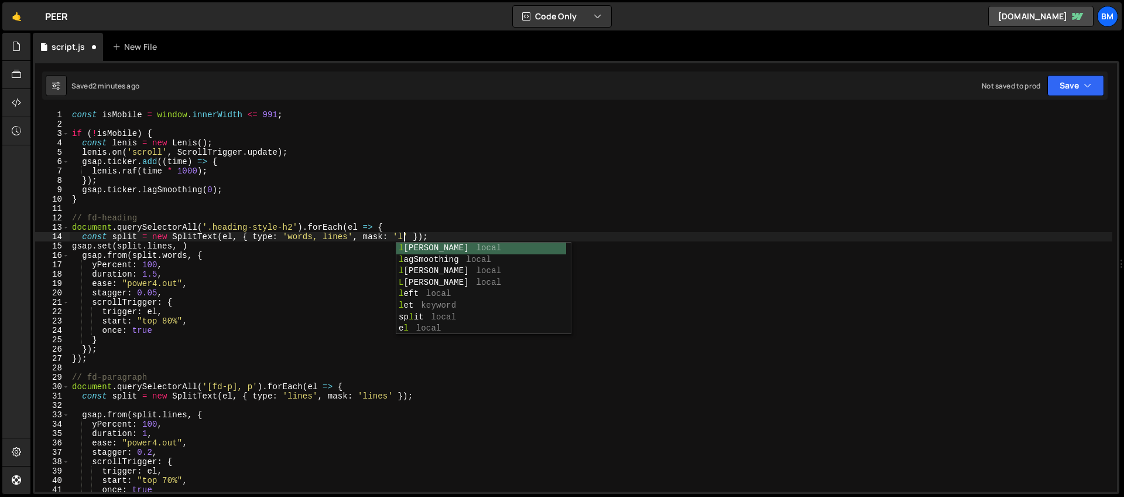
scroll to position [0, 23]
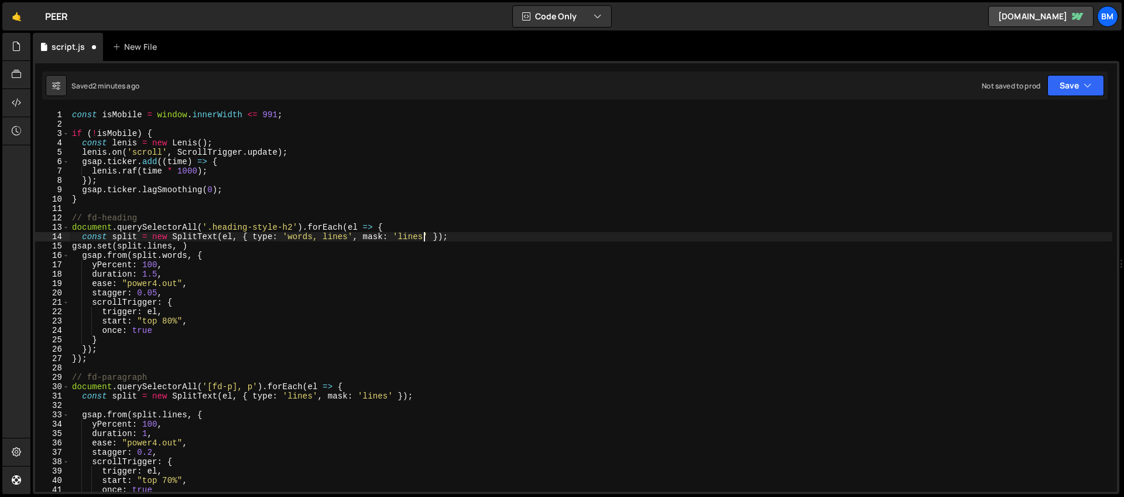
click at [180, 250] on div "const isMobile = window . innerWidth <= 991 ; if ( ! isMobile ) { const [PERSON…" at bounding box center [591, 310] width 1043 height 400
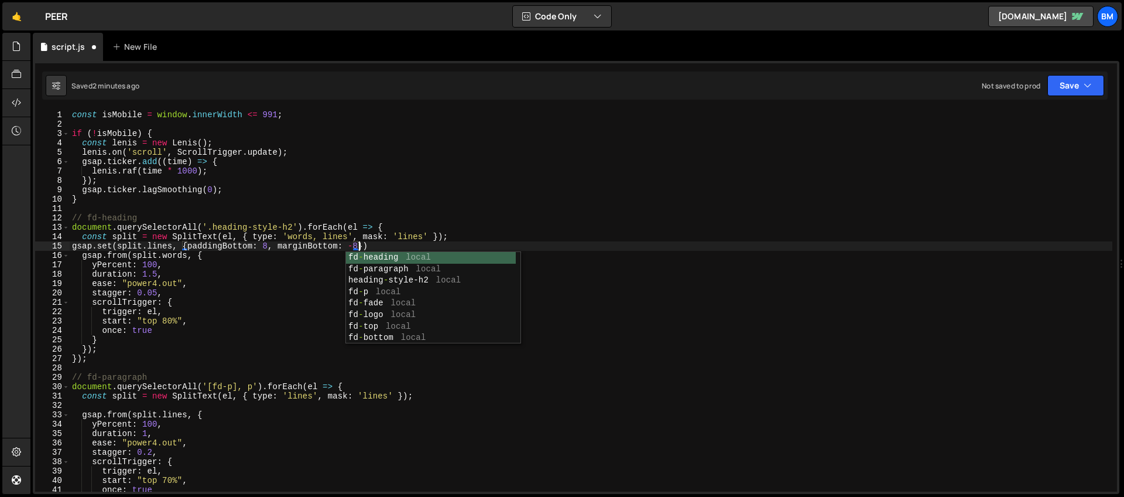
scroll to position [0, 20]
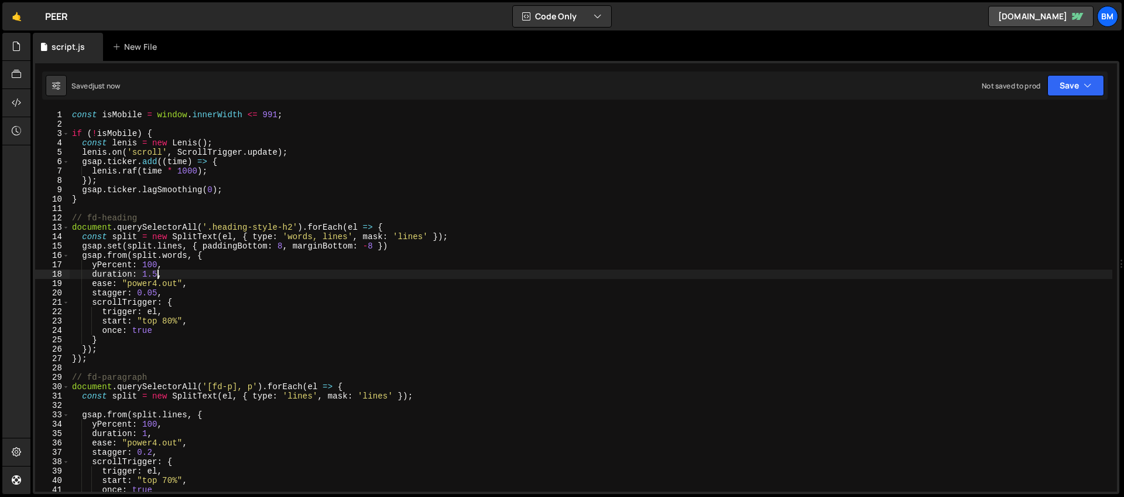
click at [158, 273] on div "const isMobile = window . innerWidth <= 991 ; if ( ! isMobile ) { const [PERSON…" at bounding box center [591, 310] width 1043 height 400
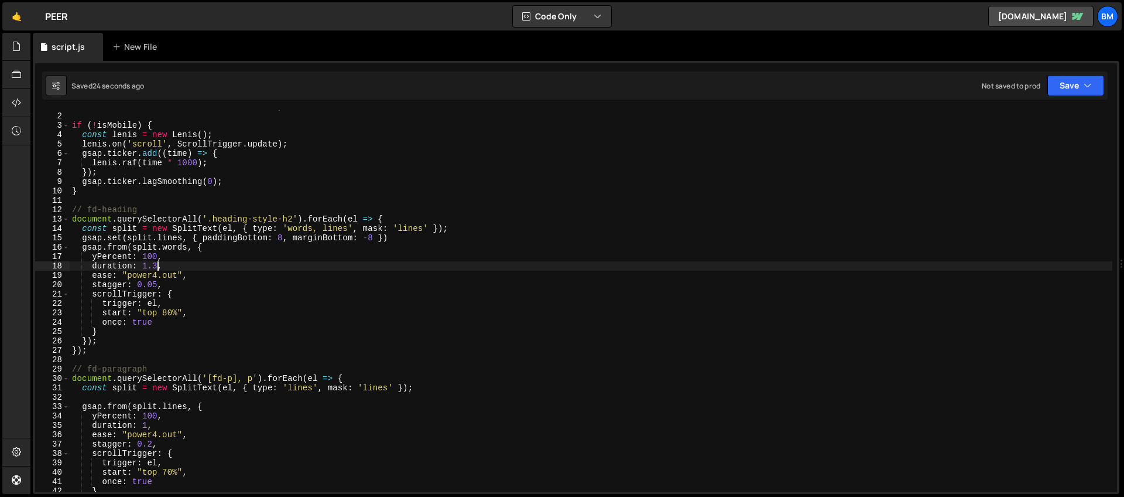
scroll to position [0, 0]
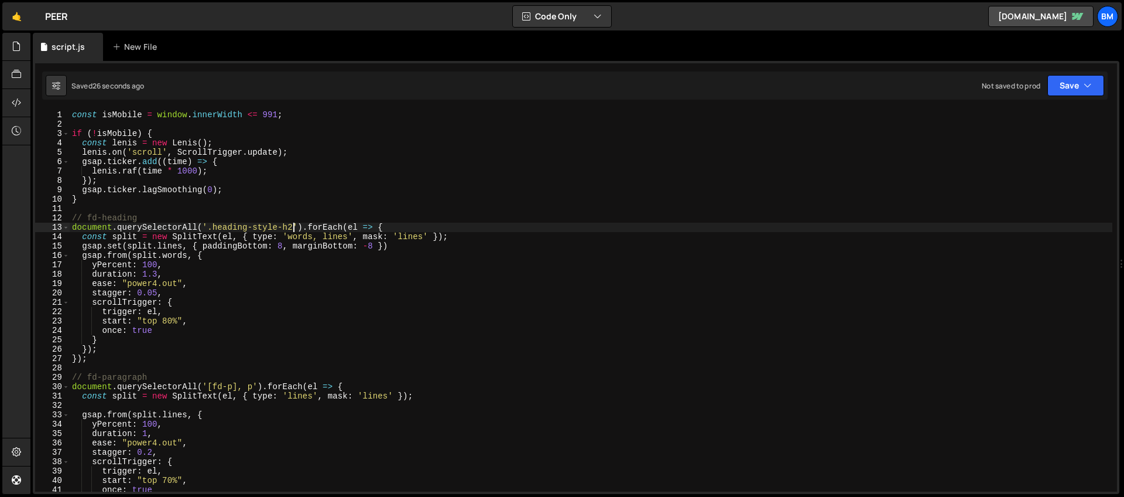
click at [294, 227] on div "const isMobile = window . innerWidth <= 991 ; if ( ! isMobile ) { const [PERSON…" at bounding box center [591, 310] width 1043 height 400
click at [152, 265] on div "const isMobile = window . innerWidth <= 991 ; if ( ! isMobile ) { const [PERSON…" at bounding box center [591, 310] width 1043 height 400
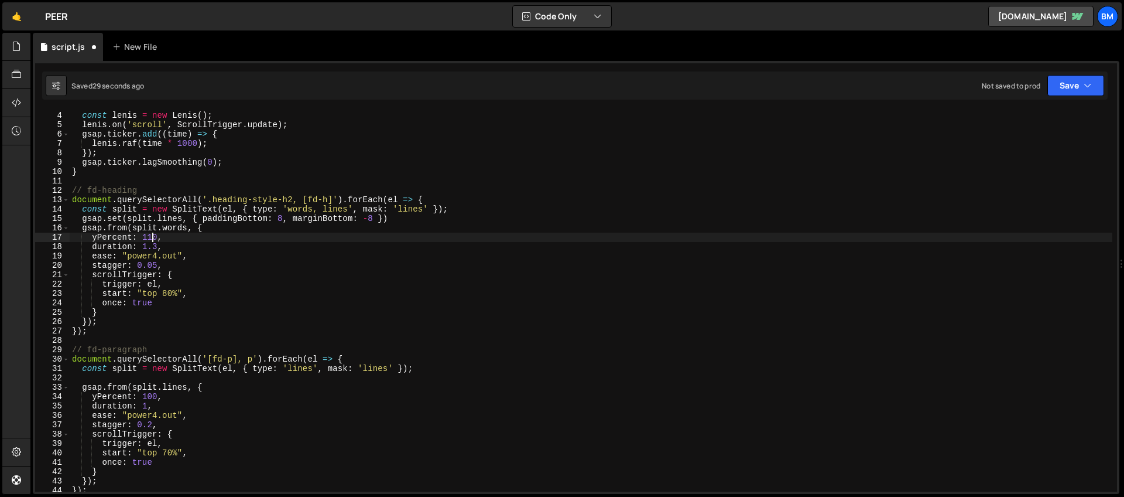
scroll to position [36, 0]
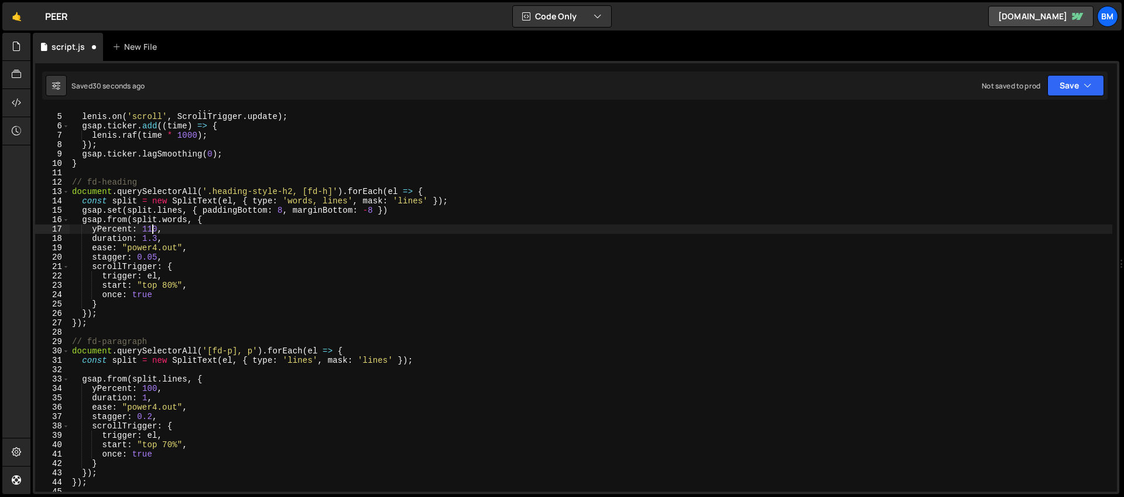
click at [173, 391] on div "const [PERSON_NAME] = new [PERSON_NAME] ( ) ; [PERSON_NAME] . on ( 'scroll' , S…" at bounding box center [591, 302] width 1043 height 400
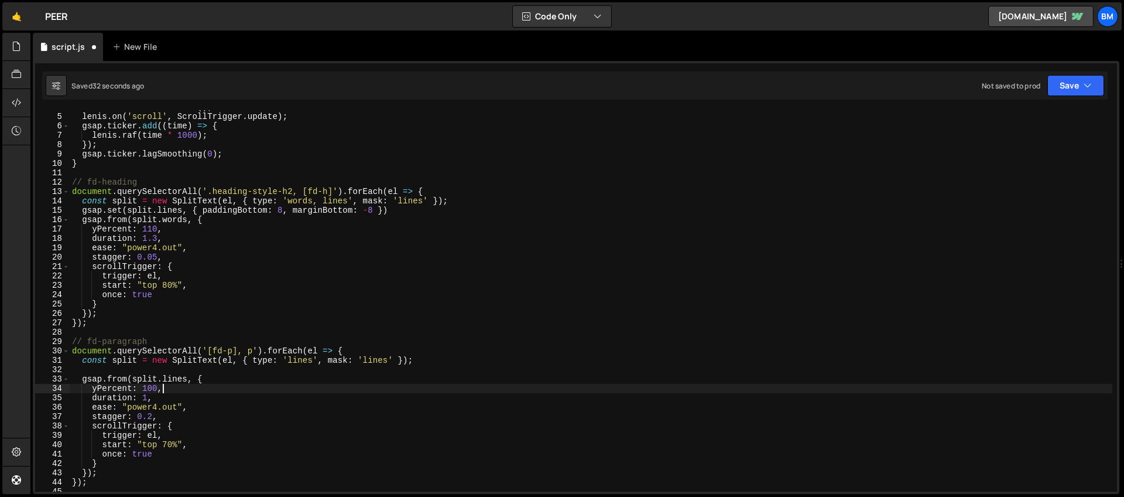
click at [173, 231] on div "const [PERSON_NAME] = new [PERSON_NAME] ( ) ; [PERSON_NAME] . on ( 'scroll' , S…" at bounding box center [591, 302] width 1043 height 400
type textarea "yPercent: 110,"
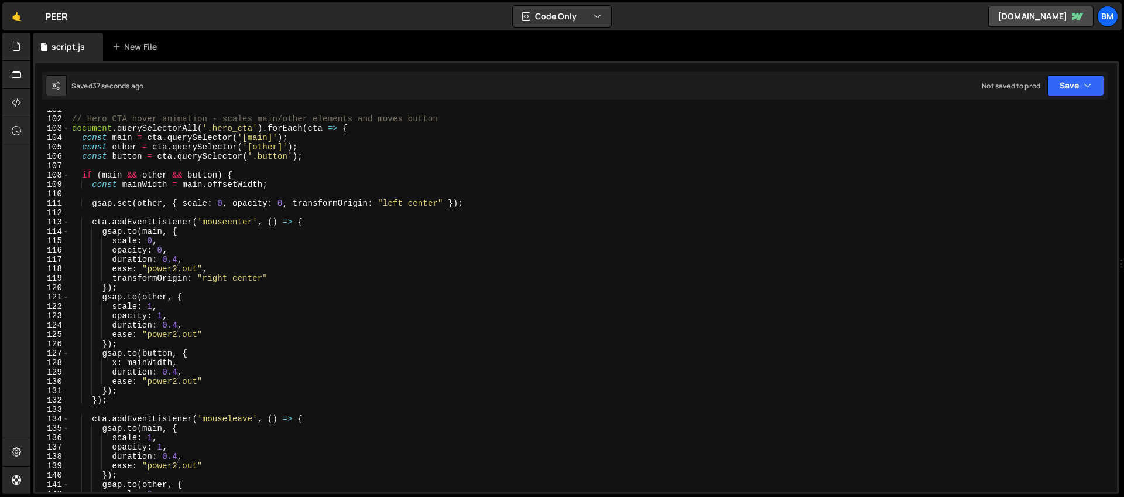
scroll to position [695, 0]
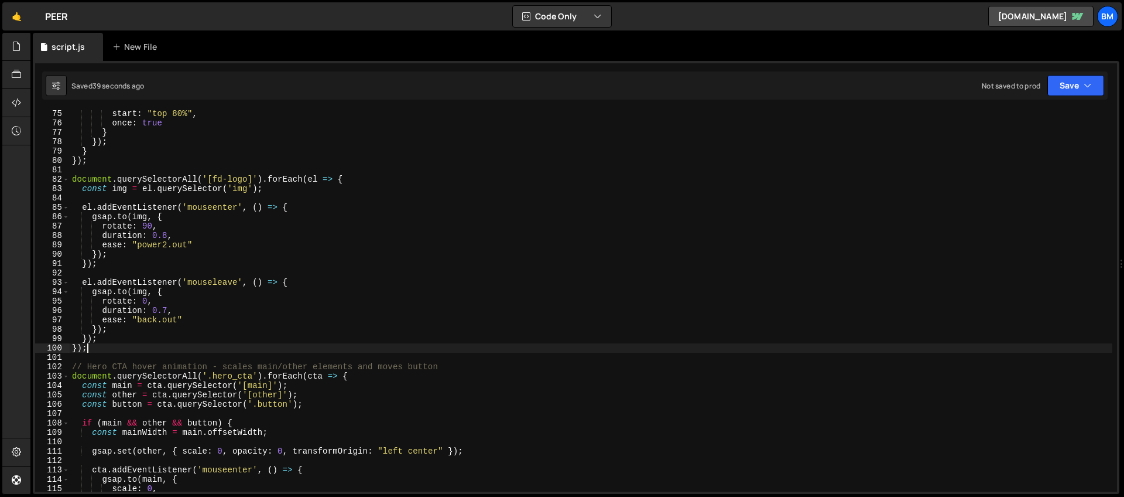
click at [98, 351] on div "start : "top 80%" , once : true } }) ; } }) ; document . querySelectorAll ( '[f…" at bounding box center [591, 309] width 1043 height 400
type textarea "});"
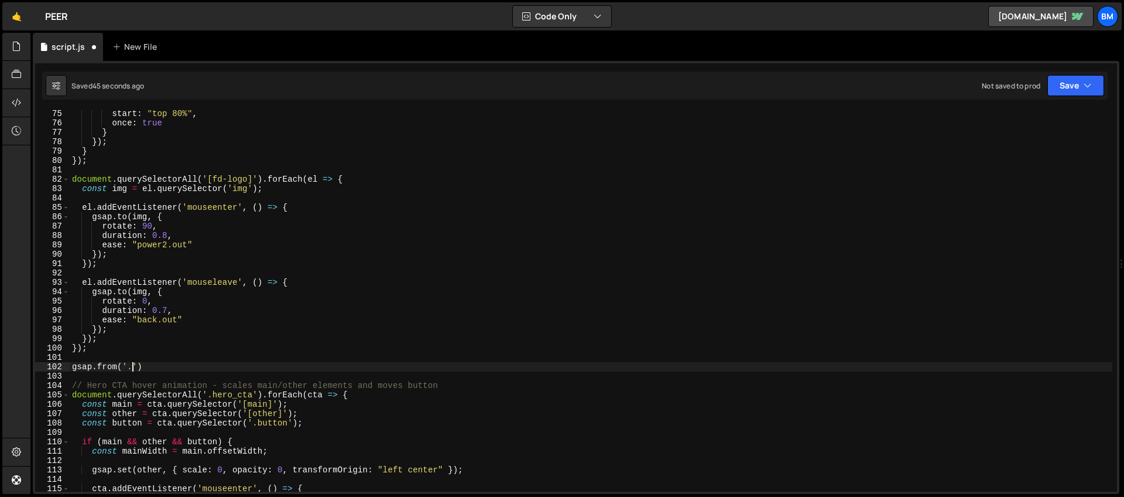
scroll to position [0, 4]
paste textarea "revenue_img"
type textarea "gsap.from('.revenue_img', {)"
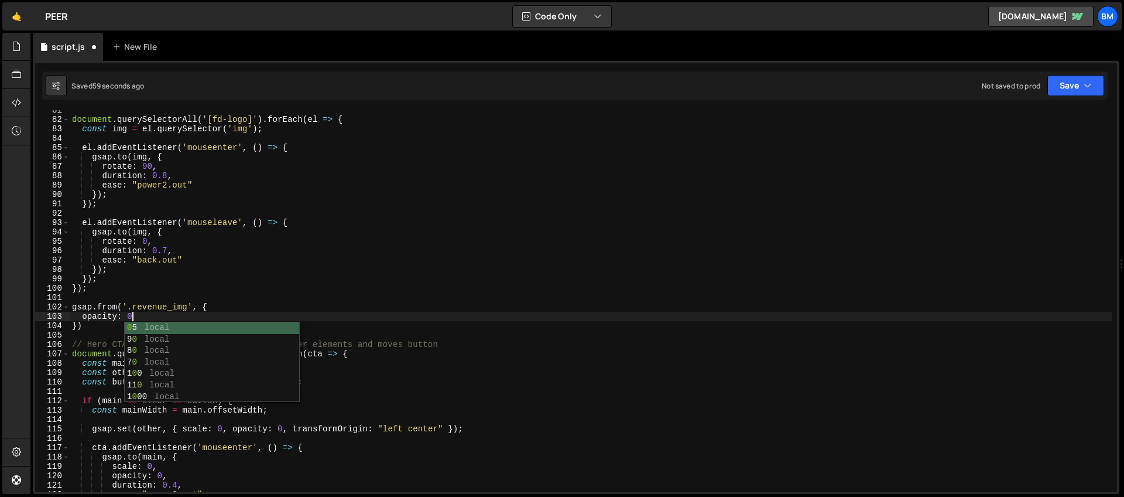
scroll to position [0, 4]
type textarea "opacity: 0,"
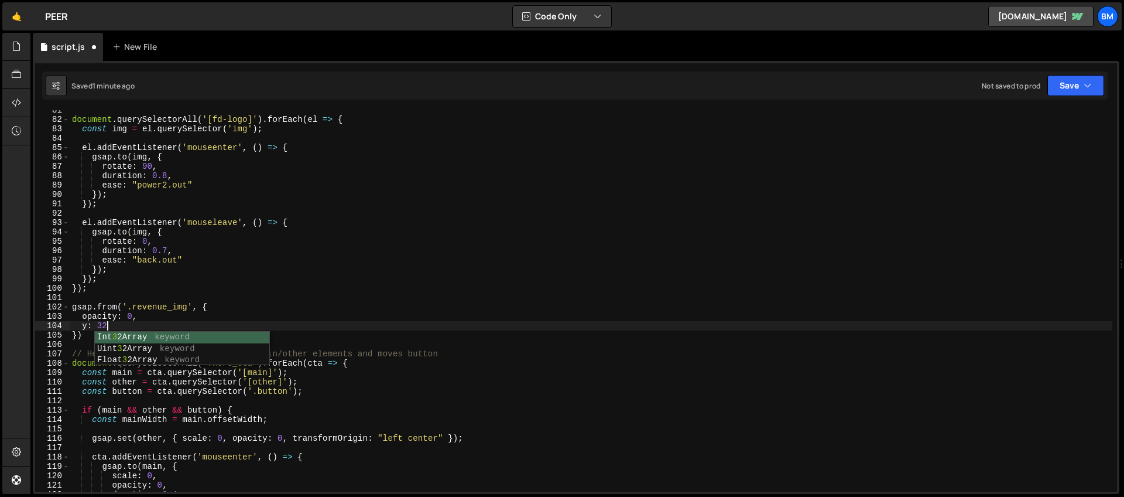
scroll to position [0, 2]
type textarea "y: 32,"
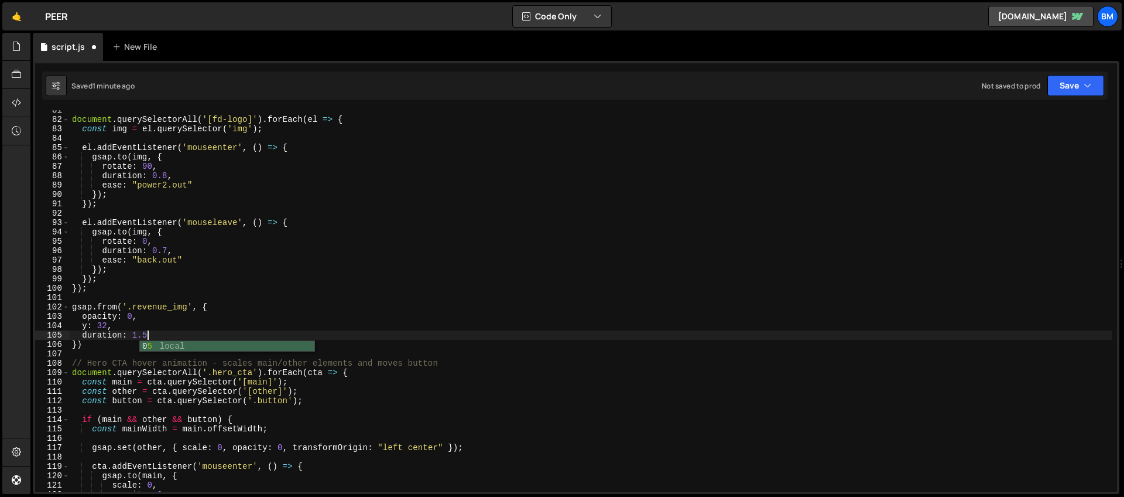
scroll to position [0, 5]
type textarea "duration: 1.5,"
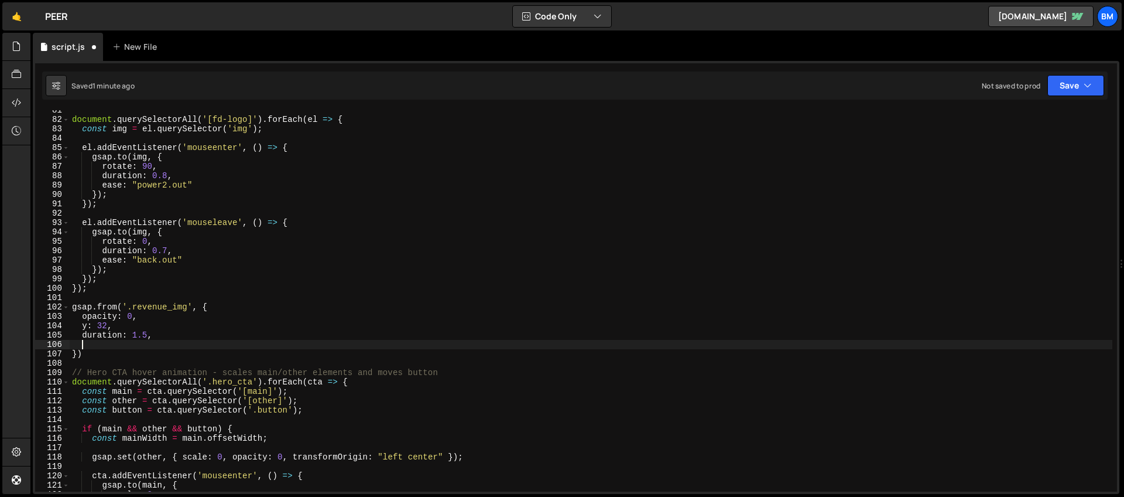
type textarea "d"
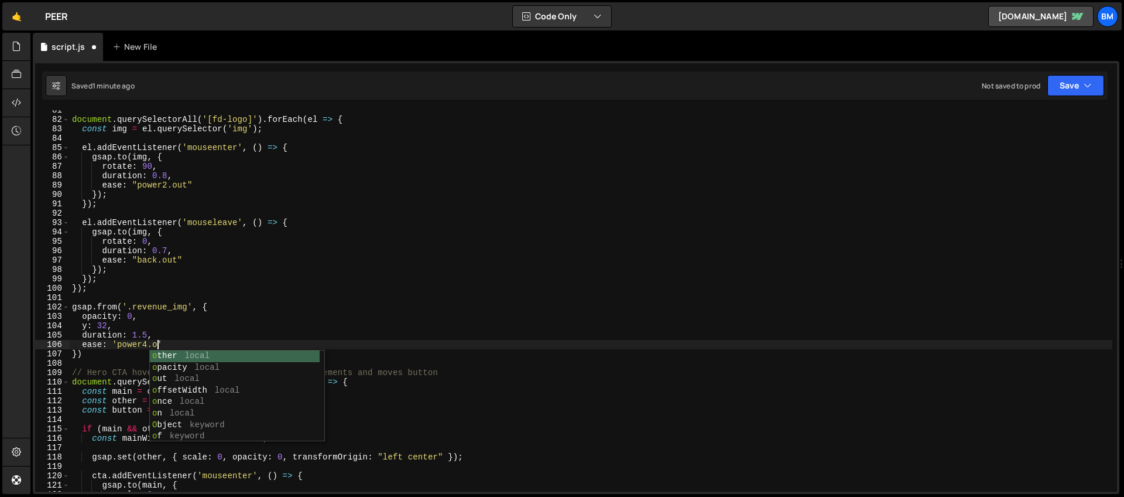
scroll to position [0, 6]
click at [240, 336] on div "document . querySelectorAll ( '[fd-logo]' ) . forEach ( el => { const img = el …" at bounding box center [591, 305] width 1043 height 400
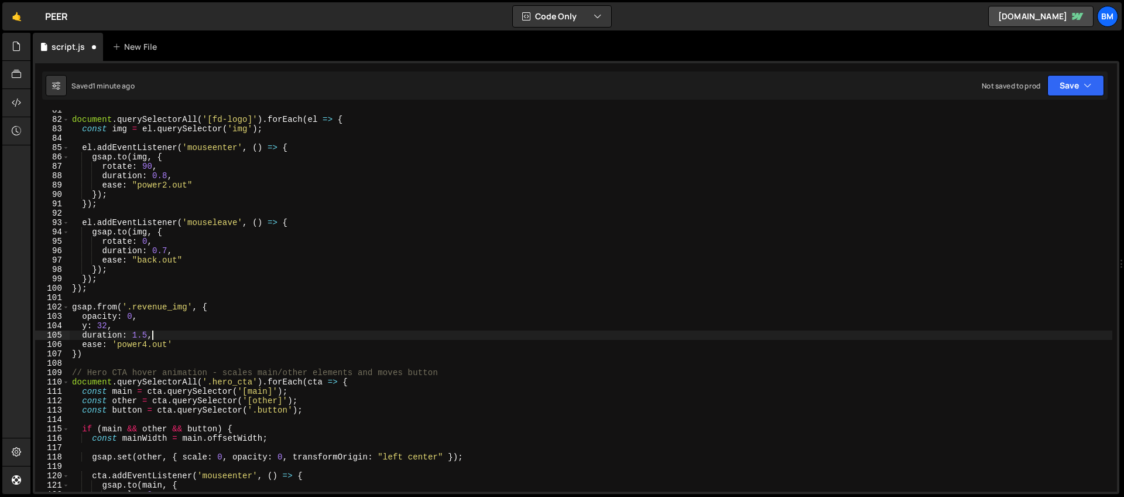
scroll to position [0, 5]
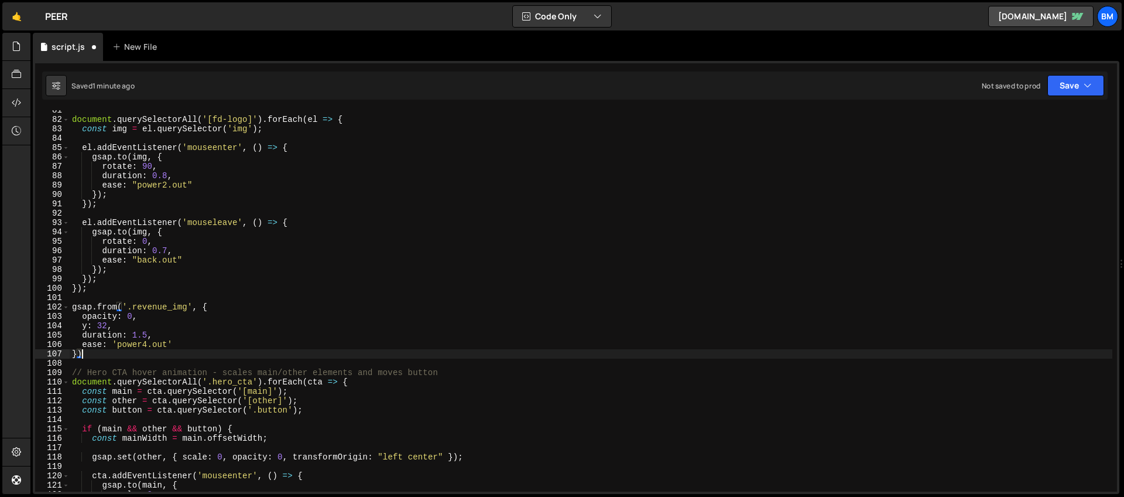
click at [214, 349] on div "document . querySelectorAll ( '[fd-logo]' ) . forEach ( el => { const img = el …" at bounding box center [591, 305] width 1043 height 400
click at [206, 343] on div "document . querySelectorAll ( '[fd-logo]' ) . forEach ( el => { const img = el …" at bounding box center [591, 305] width 1043 height 400
type textarea "ease: 'power4.out',"
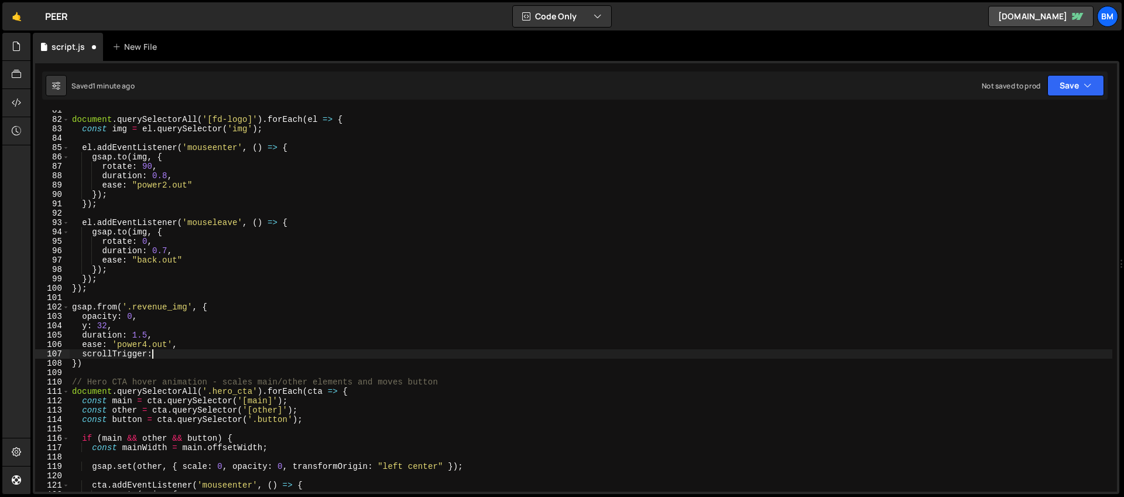
scroll to position [0, 5]
type textarea "scrollTrigger: {"
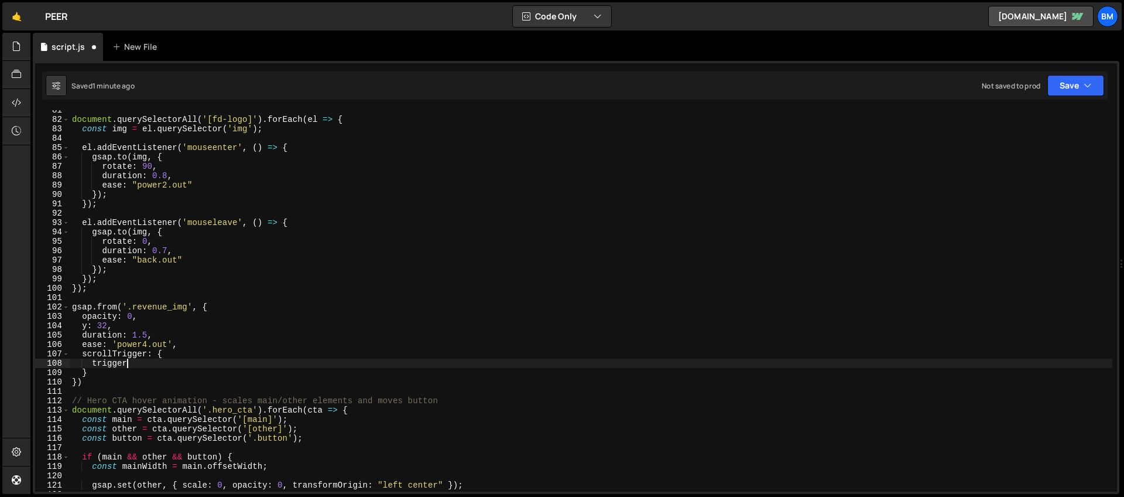
scroll to position [0, 4]
type textarea "trigger: {"
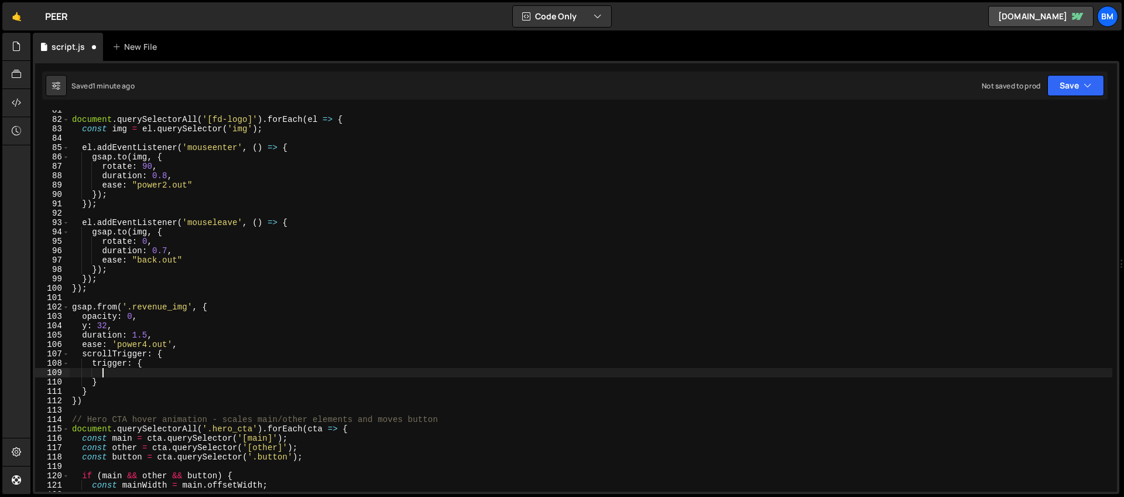
scroll to position [0, 0]
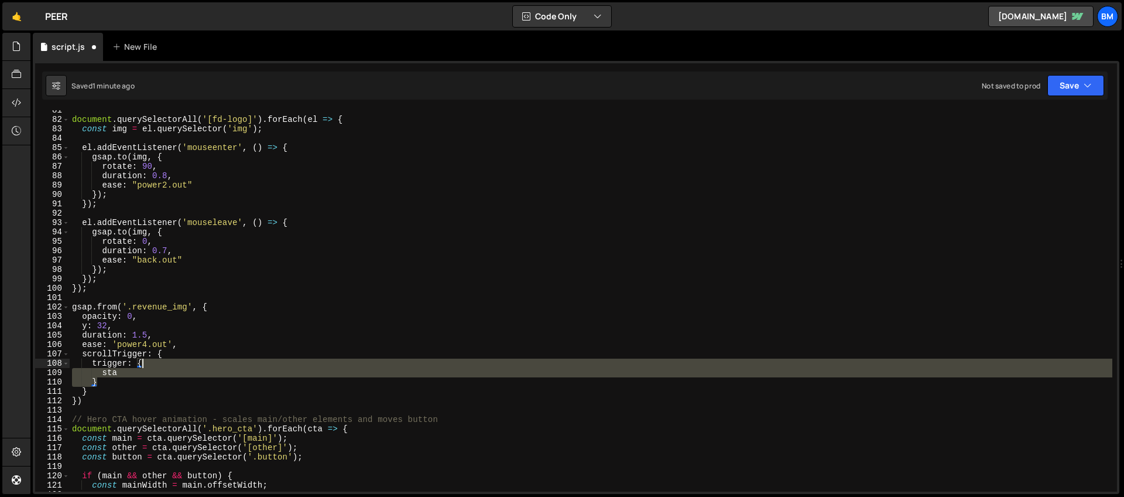
drag, startPoint x: 114, startPoint y: 379, endPoint x: 140, endPoint y: 365, distance: 30.1
click at [140, 365] on div "document . querySelectorAll ( '[fd-logo]' ) . forEach ( el => { const img = el …" at bounding box center [591, 305] width 1043 height 400
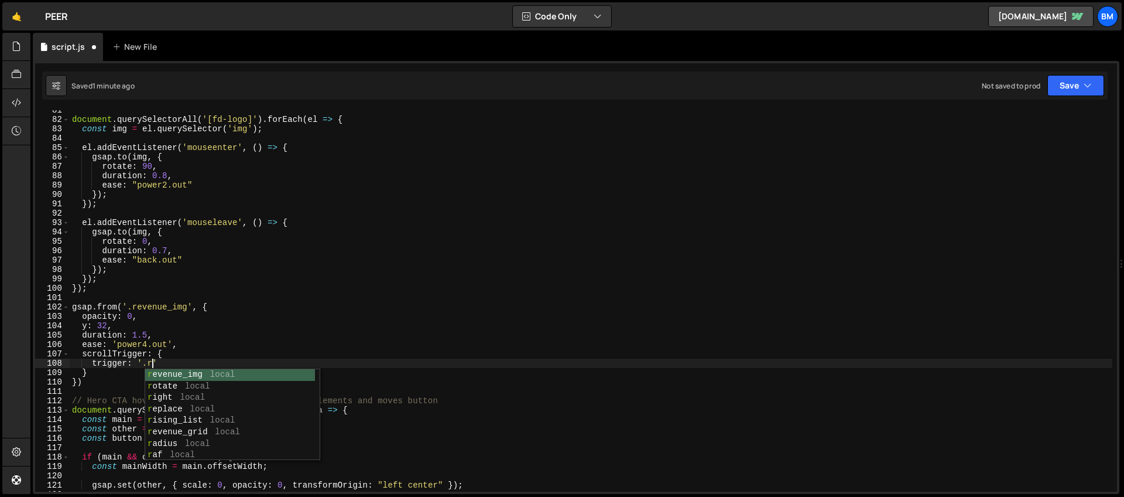
scroll to position [0, 5]
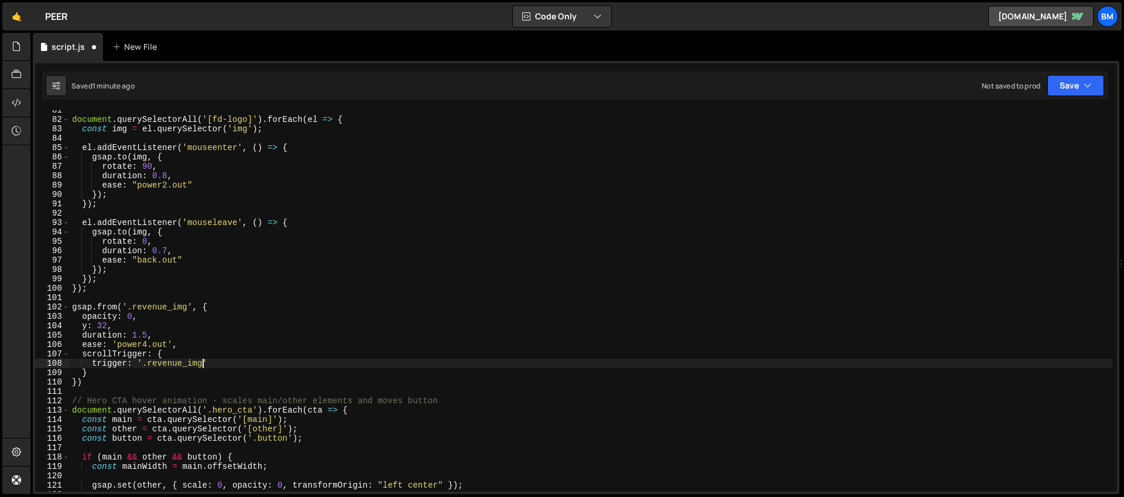
click at [215, 362] on div "document . querySelectorAll ( '[fd-logo]' ) . forEach ( el => { const img = el …" at bounding box center [591, 305] width 1043 height 400
type textarea "trigger: '.revenue_img',"
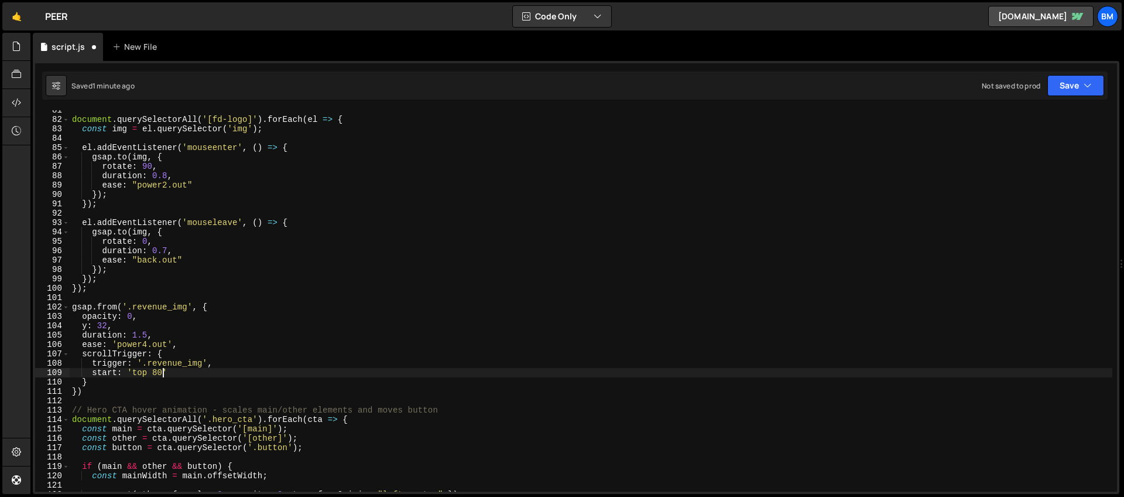
scroll to position [0, 6]
click at [176, 371] on div "document . querySelectorAll ( '[fd-logo]' ) . forEach ( el => { const img = el …" at bounding box center [591, 305] width 1043 height 400
type textarea "start: 'top 80%',"
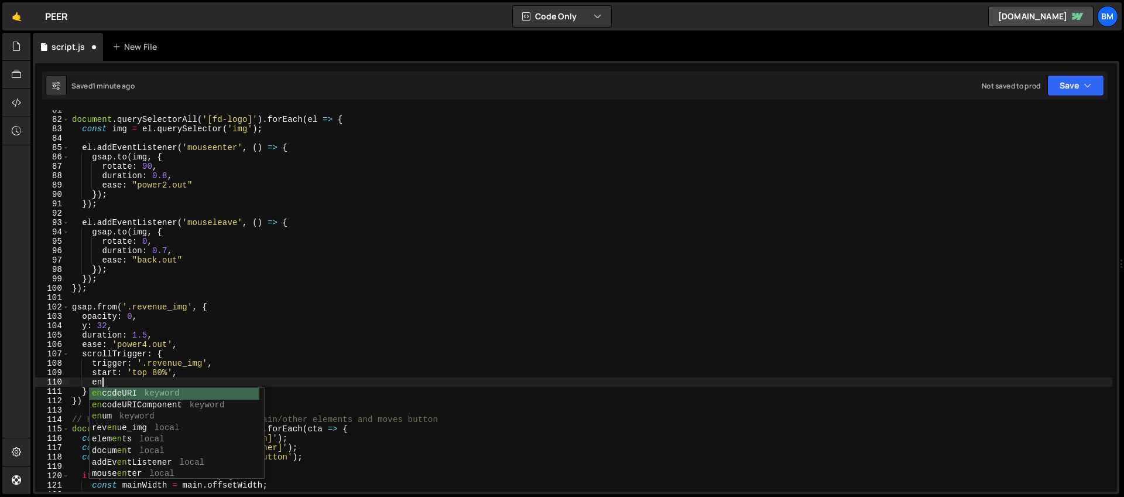
type textarea "e"
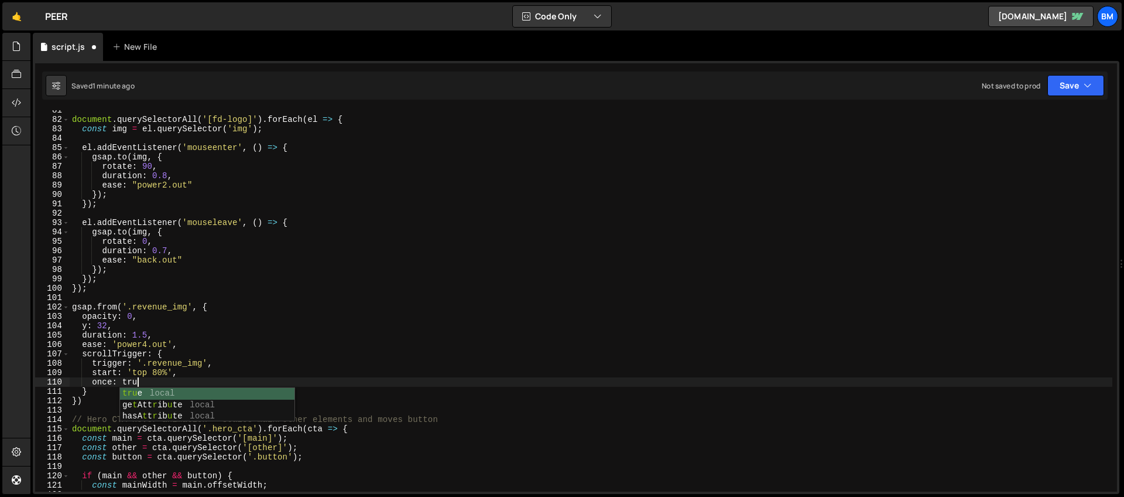
scroll to position [0, 4]
click at [161, 355] on div "document . querySelectorAll ( '[fd-logo]' ) . forEach ( el => { const img = el …" at bounding box center [591, 305] width 1043 height 400
click at [229, 309] on div "document . querySelectorAll ( '[fd-logo]' ) . forEach ( el => { const img = el …" at bounding box center [591, 305] width 1043 height 400
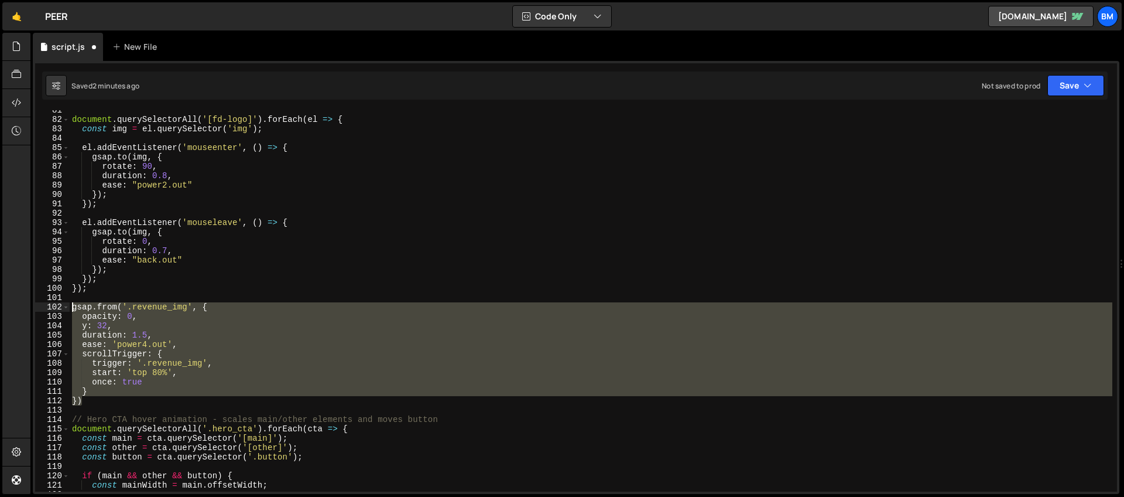
drag, startPoint x: 90, startPoint y: 398, endPoint x: 40, endPoint y: 302, distance: 107.9
click at [40, 302] on div "gsap.from('.revenue_img', { 81 82 83 84 85 86 87 88 89 90 91 92 93 94 95 96 97 …" at bounding box center [576, 300] width 1082 height 381
paste textarea "});"
type textarea "});"
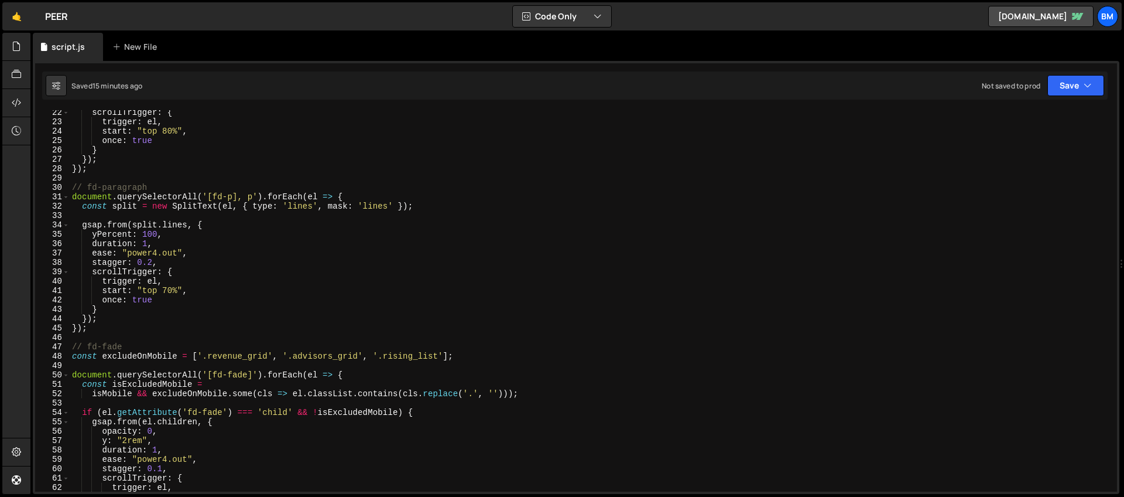
scroll to position [0, 0]
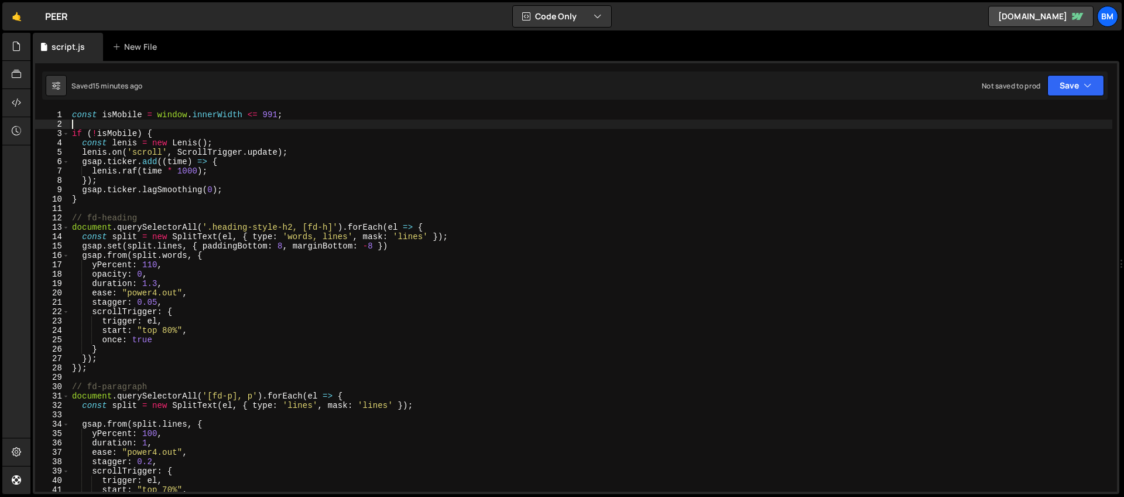
click at [81, 124] on div "const isMobile = window . innerWidth <= 991 ; if ( ! isMobile ) { const [PERSON…" at bounding box center [591, 310] width 1043 height 400
click at [110, 210] on div "const isMobile = window . innerWidth <= 991 ; if ( ! isMobile ) { const [PERSON…" at bounding box center [591, 310] width 1043 height 400
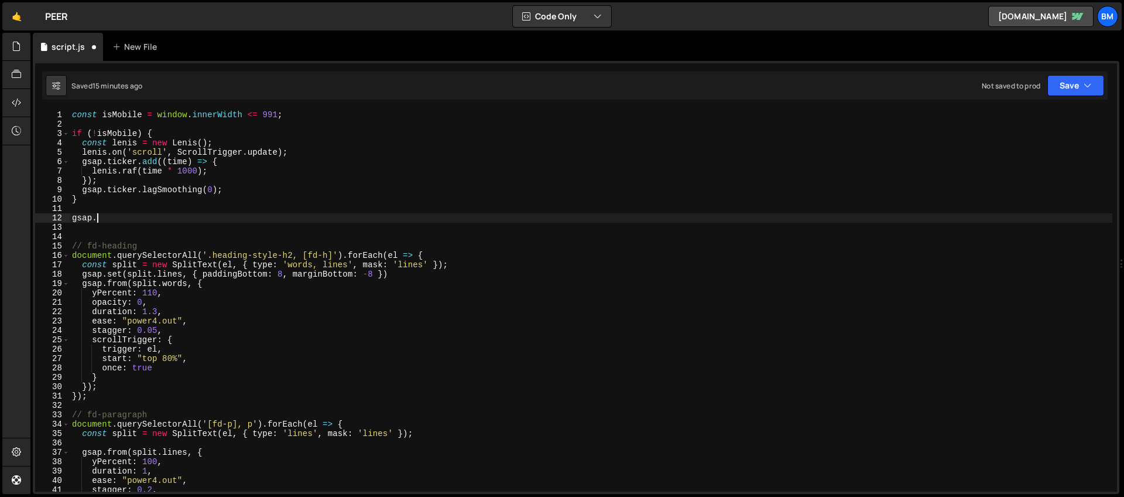
scroll to position [0, 2]
type textarea "gsap.timeline()"
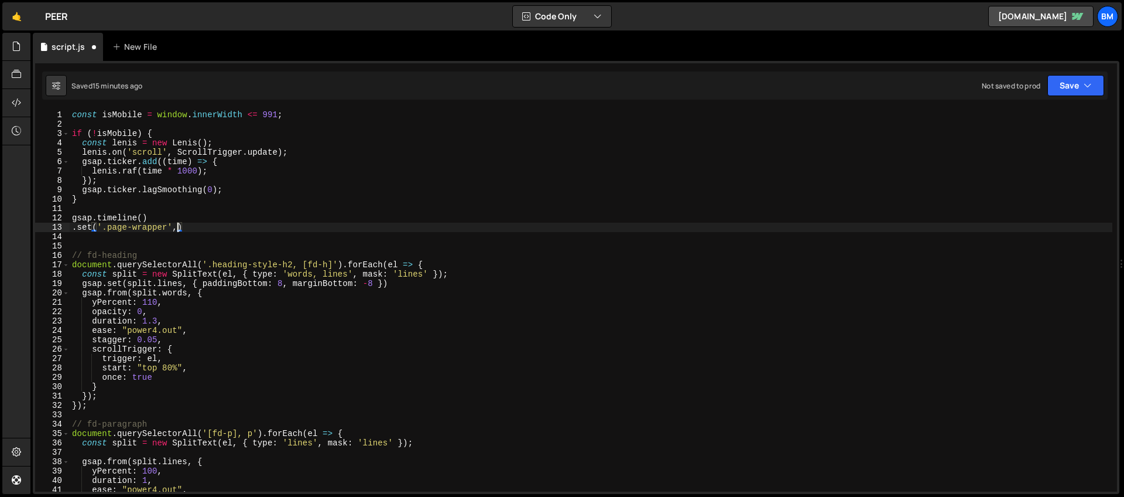
scroll to position [0, 8]
type textarea ".set('.page-wrapper', {')"
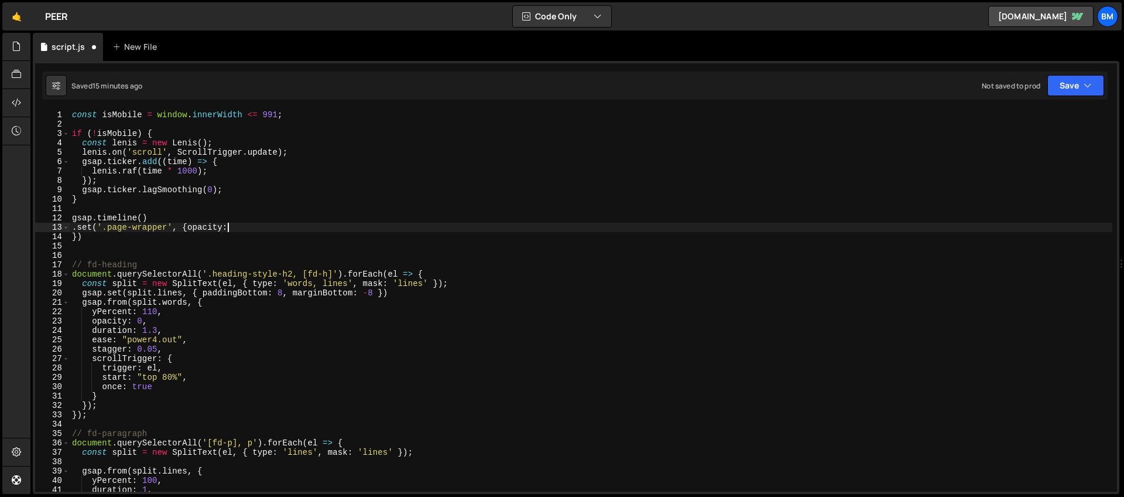
scroll to position [0, 11]
type textarea "})"
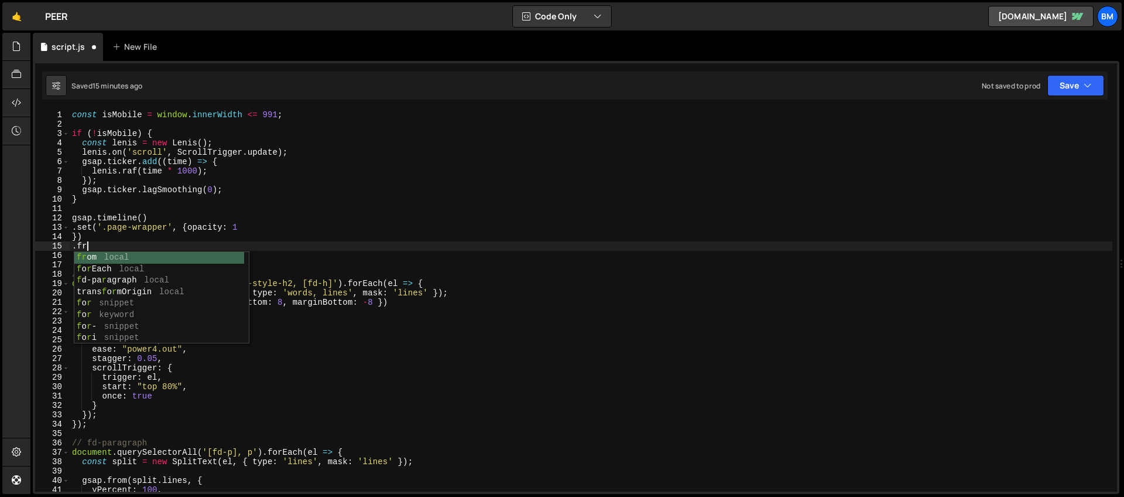
scroll to position [0, 1]
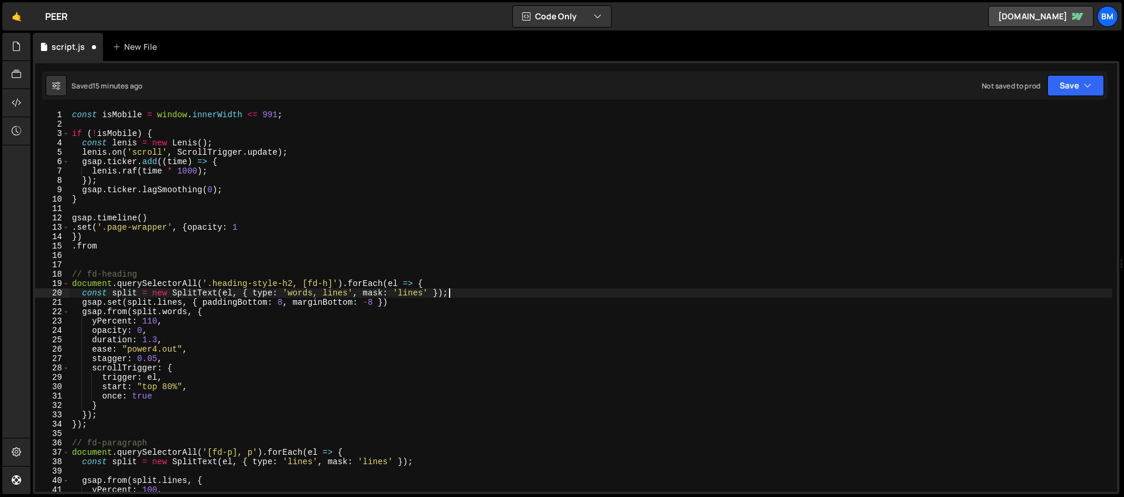
click at [455, 292] on div "const isMobile = window . innerWidth <= 991 ; if ( ! isMobile ) { const [PERSON…" at bounding box center [591, 310] width 1043 height 400
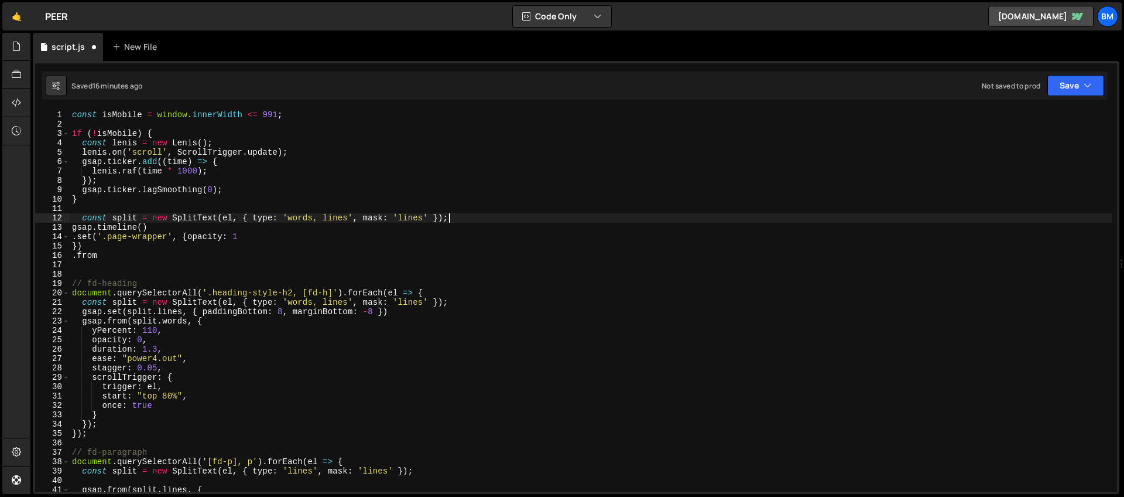
click at [128, 217] on div "const isMobile = window . innerWidth <= 991 ; if ( ! isMobile ) { const [PERSON…" at bounding box center [591, 310] width 1043 height 400
click at [231, 221] on div "const isMobile = window . innerWidth <= 991 ; if ( ! isMobile ) { const [PERSON…" at bounding box center [591, 310] width 1043 height 400
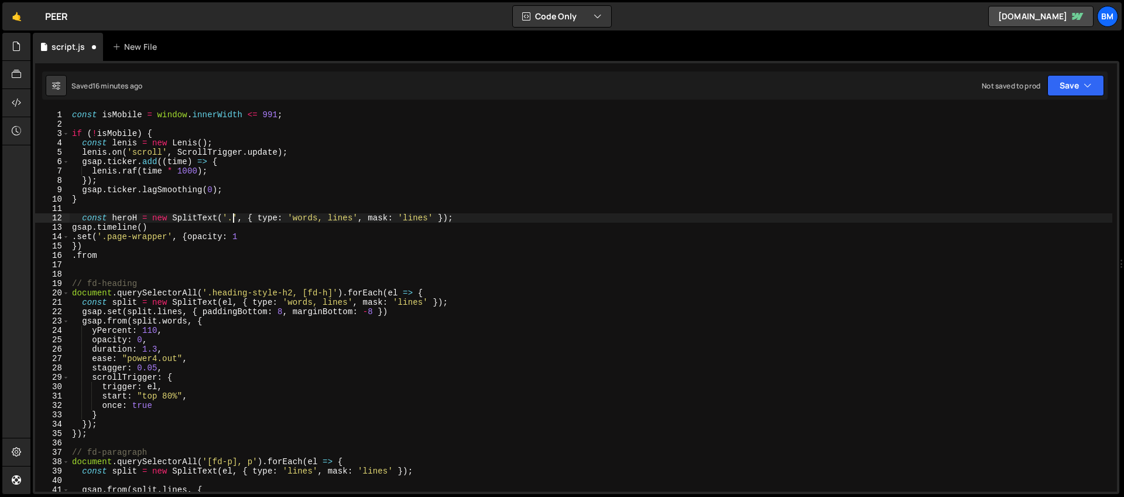
paste textarea "heading-style-h1"
click at [107, 255] on div "const isMobile = window . innerWidth <= 991 ; if ( ! isMobile ) { const [PERSON…" at bounding box center [591, 310] width 1043 height 400
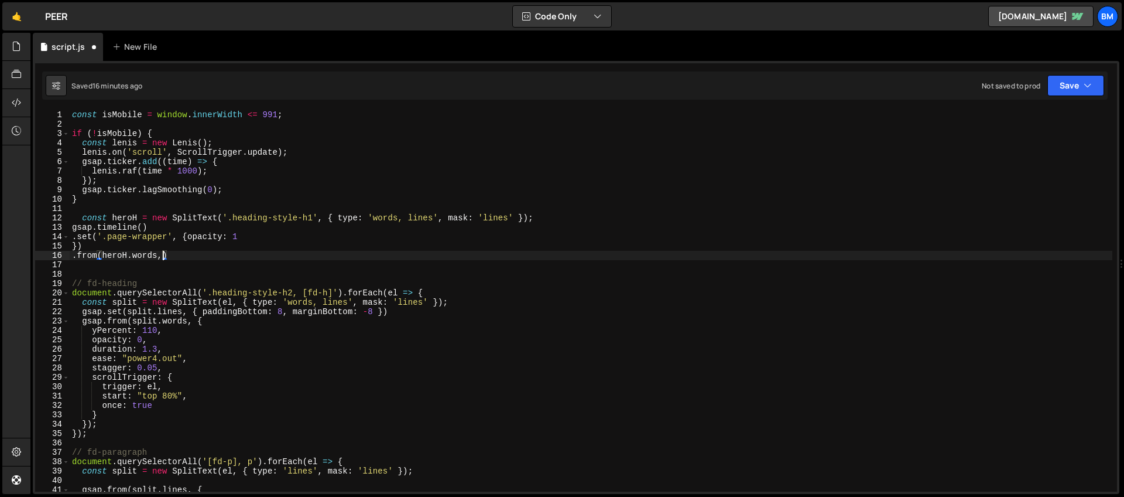
scroll to position [0, 6]
type textarea ".from(heroH.words, {)"
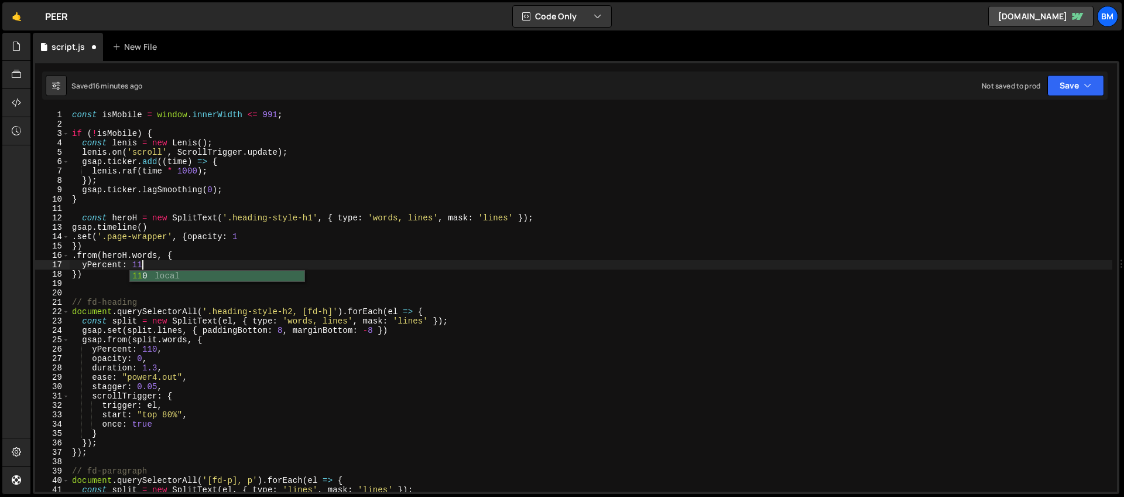
scroll to position [0, 5]
type textarea "yPercent: 110,"
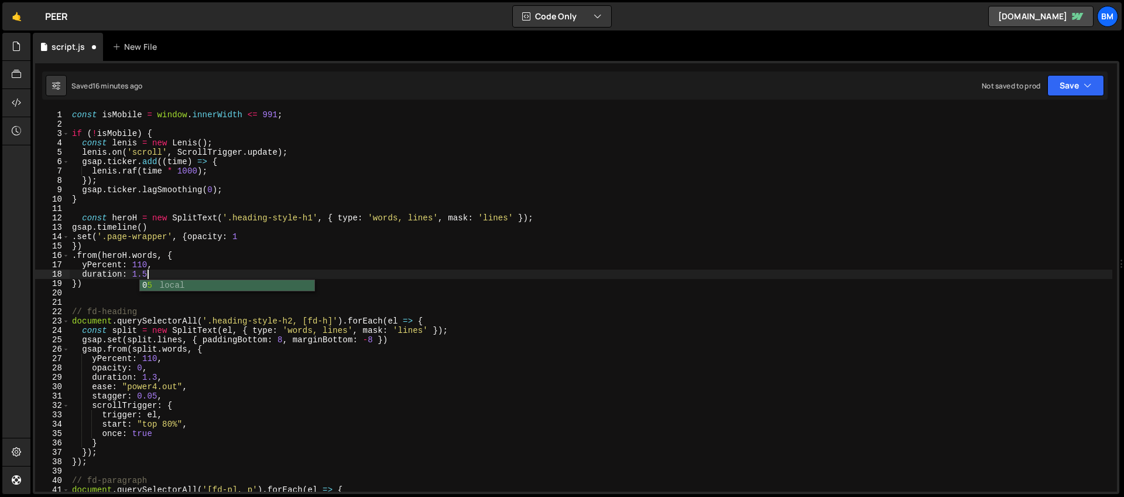
type textarea "duration: 1.5,"
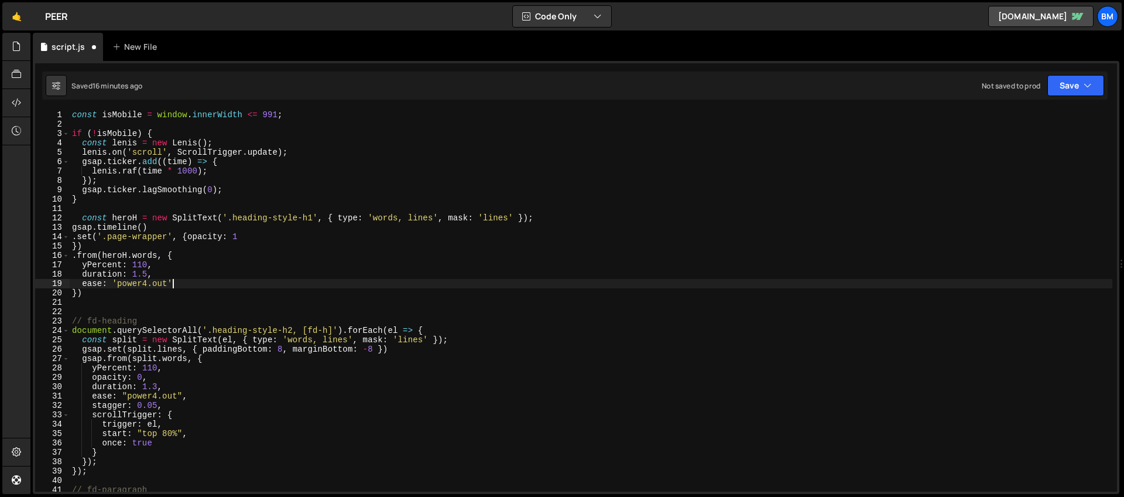
scroll to position [0, 6]
type textarea "ease: 'power4.out',"
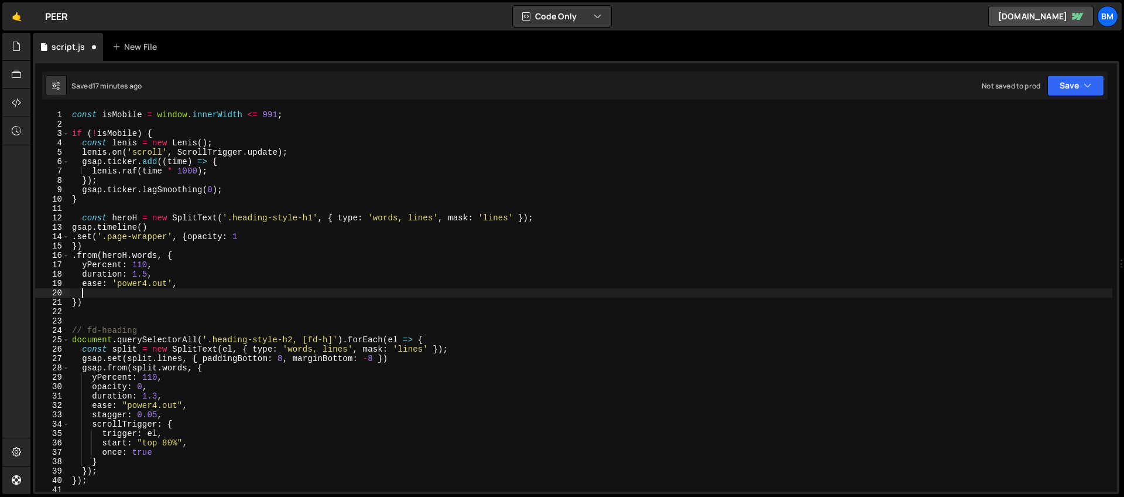
click at [71, 245] on div "const isMobile = window . innerWidth <= 991 ; if ( ! isMobile ) { const [PERSON…" at bounding box center [591, 310] width 1043 height 400
type textarea ".set('.page-wrapper', {opacity: 1})"
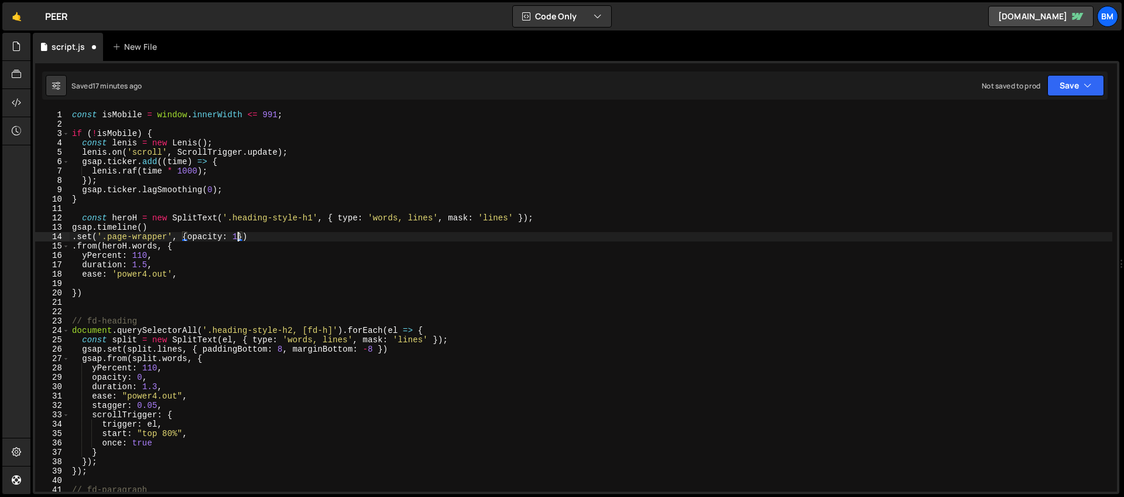
click at [138, 281] on div "const isMobile = window . innerWidth <= 991 ; if ( ! isMobile ) { const [PERSON…" at bounding box center [591, 310] width 1043 height 400
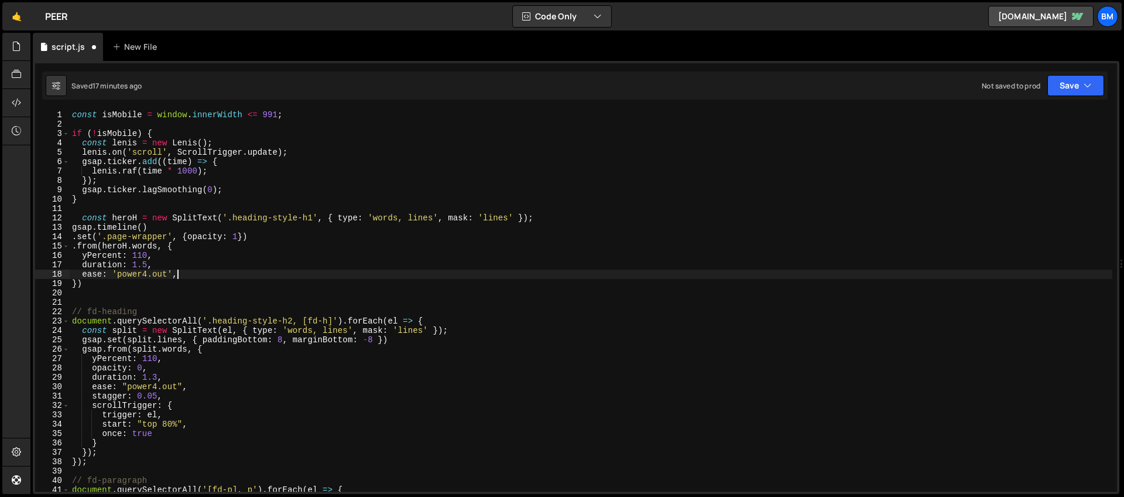
click at [131, 283] on div "const isMobile = window . innerWidth <= 991 ; if ( ! isMobile ) { const [PERSON…" at bounding box center [591, 310] width 1043 height 400
type textarea "})"
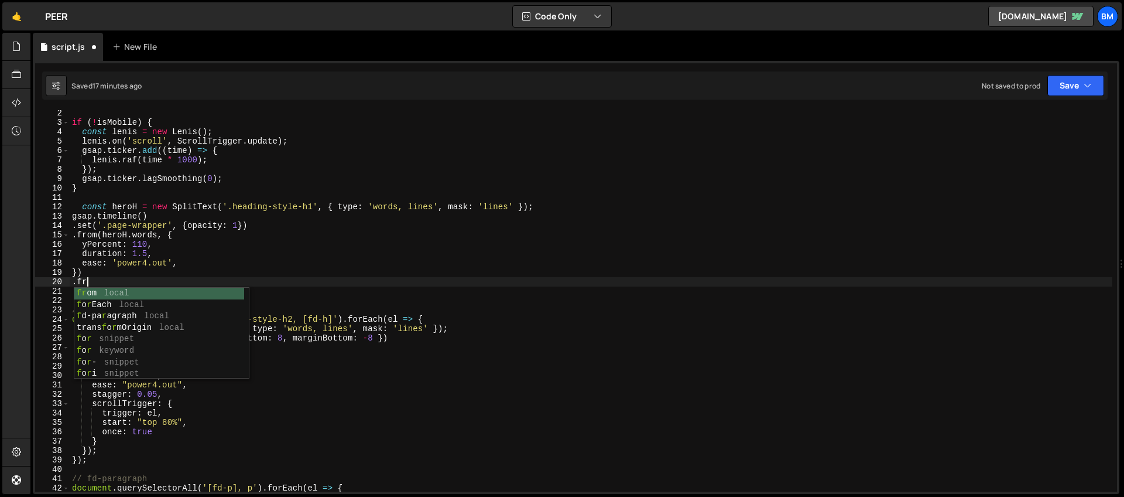
scroll to position [0, 1]
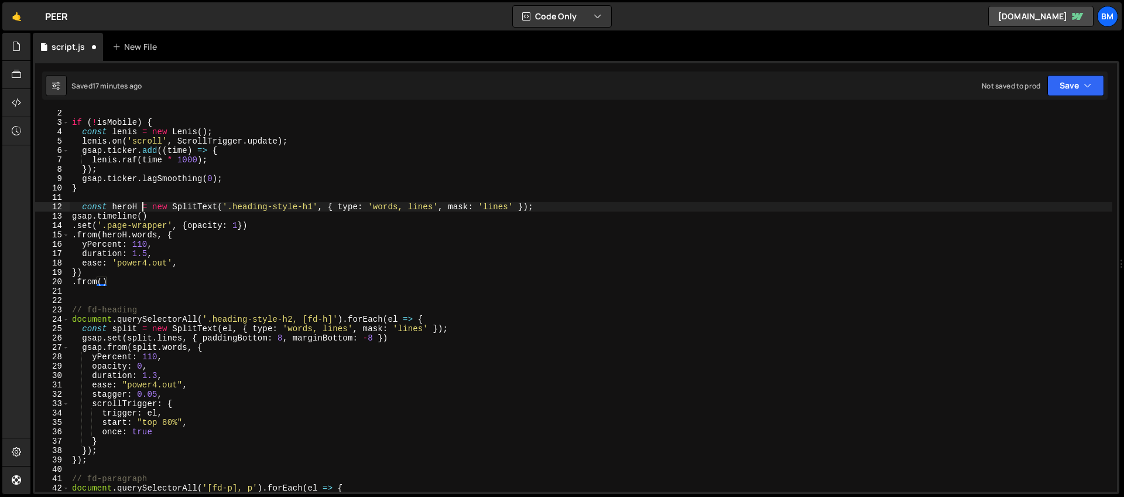
click at [140, 207] on div "if ( ! isMobile ) { const [PERSON_NAME] = new [PERSON_NAME] ( ) ; [PERSON_NAME]…" at bounding box center [591, 308] width 1043 height 400
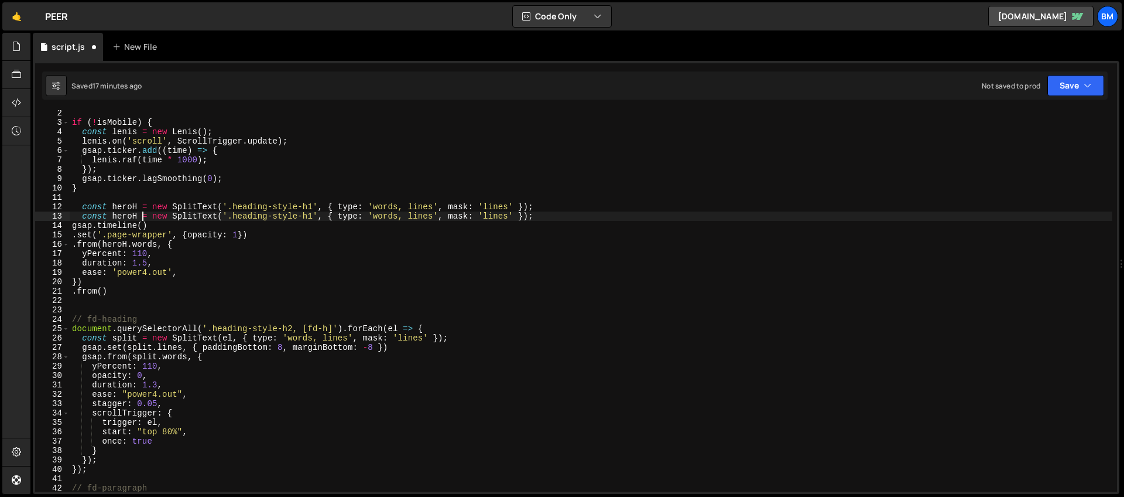
click at [137, 217] on div "if ( ! isMobile ) { const [PERSON_NAME] = new [PERSON_NAME] ( ) ; [PERSON_NAME]…" at bounding box center [591, 308] width 1043 height 400
drag, startPoint x: 314, startPoint y: 218, endPoint x: 231, endPoint y: 217, distance: 82.6
click at [231, 217] on div "if ( ! isMobile ) { const [PERSON_NAME] = new [PERSON_NAME] ( ) ; [PERSON_NAME]…" at bounding box center [591, 308] width 1043 height 400
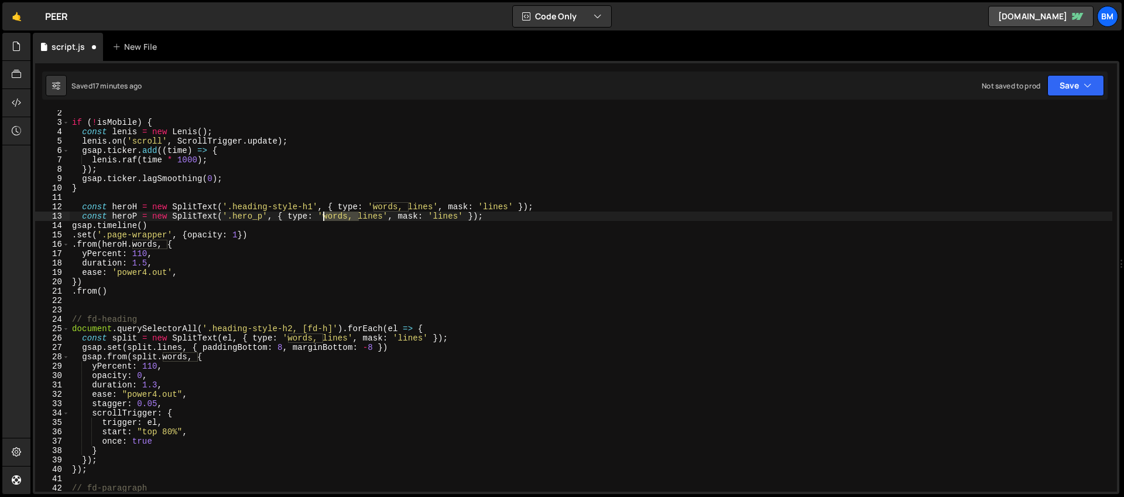
drag, startPoint x: 358, startPoint y: 215, endPoint x: 323, endPoint y: 215, distance: 35.1
click at [323, 215] on div "if ( ! isMobile ) { const [PERSON_NAME] = new [PERSON_NAME] ( ) ; [PERSON_NAME]…" at bounding box center [591, 308] width 1043 height 400
click at [101, 291] on div "if ( ! isMobile ) { const [PERSON_NAME] = new [PERSON_NAME] ( ) ; [PERSON_NAME]…" at bounding box center [591, 308] width 1043 height 400
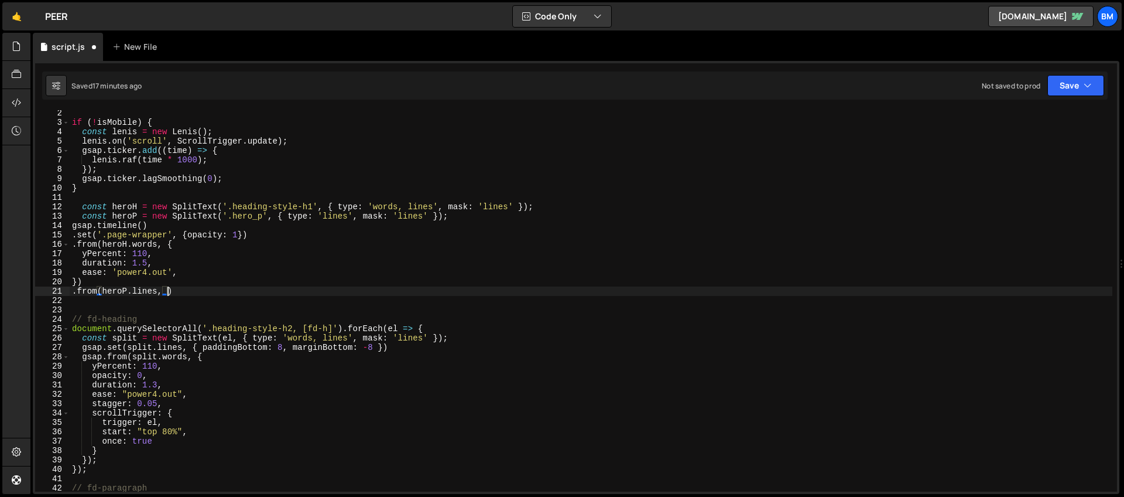
scroll to position [0, 6]
type textarea ".from(heroP.lines, {)"
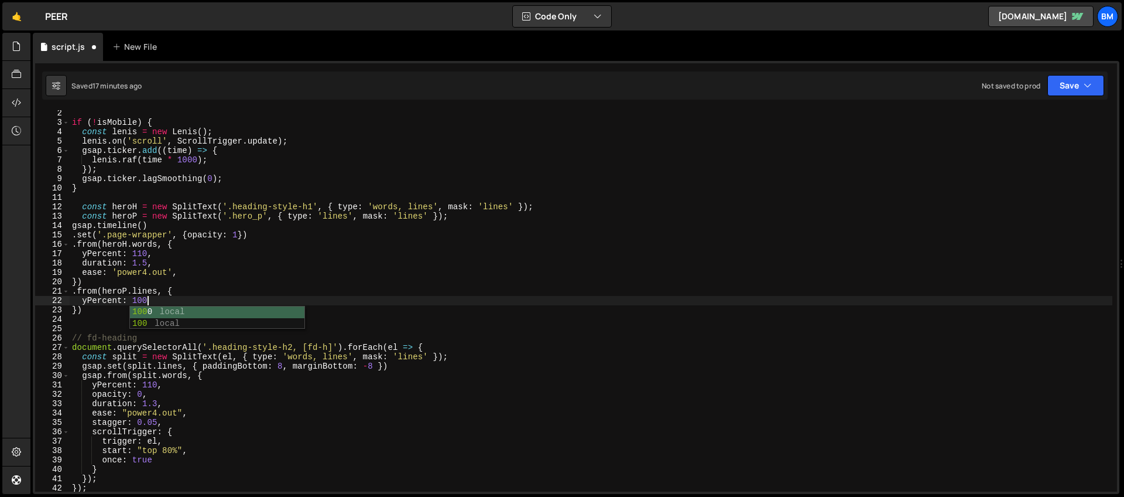
scroll to position [0, 5]
type textarea "yPercent: 100,"
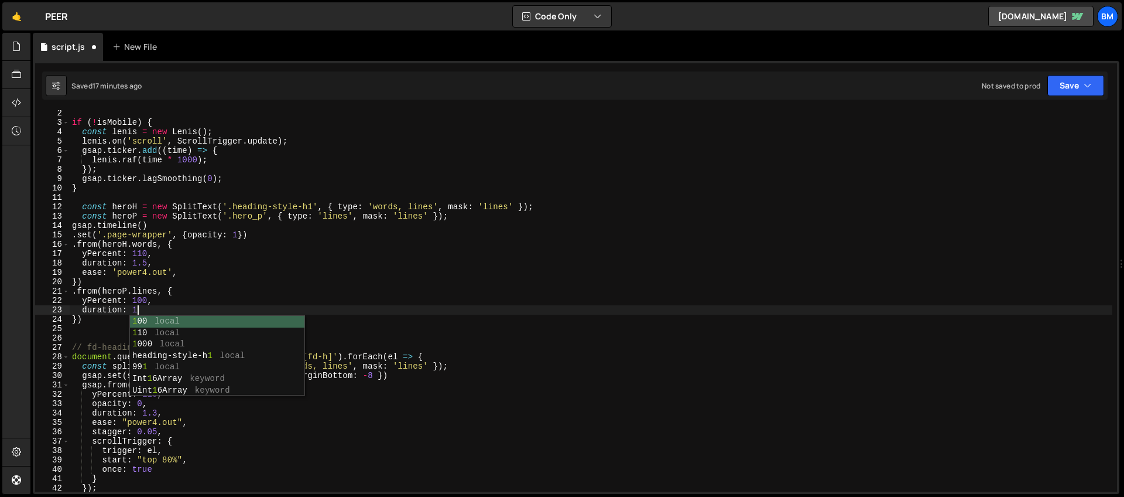
type textarea "duration: 1,"
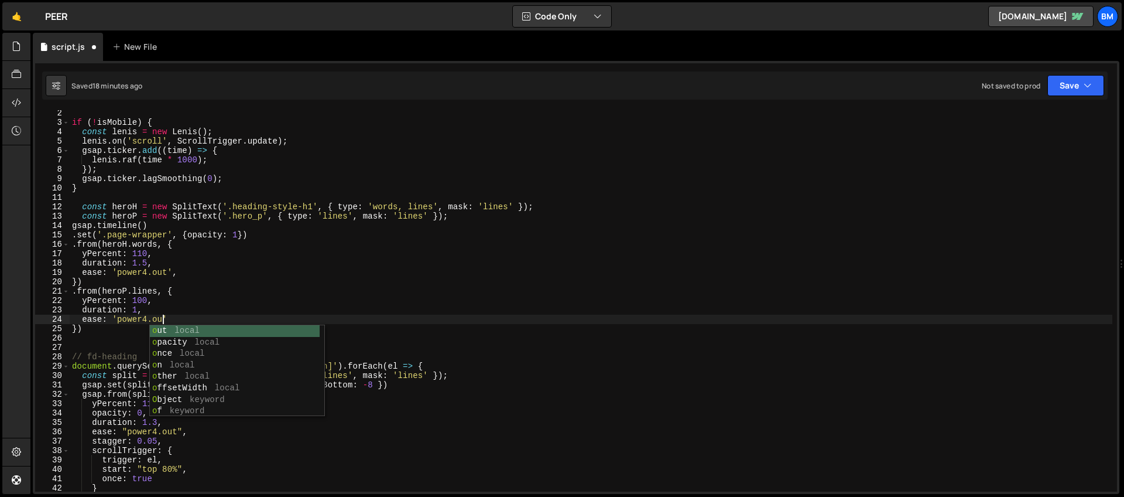
scroll to position [0, 6]
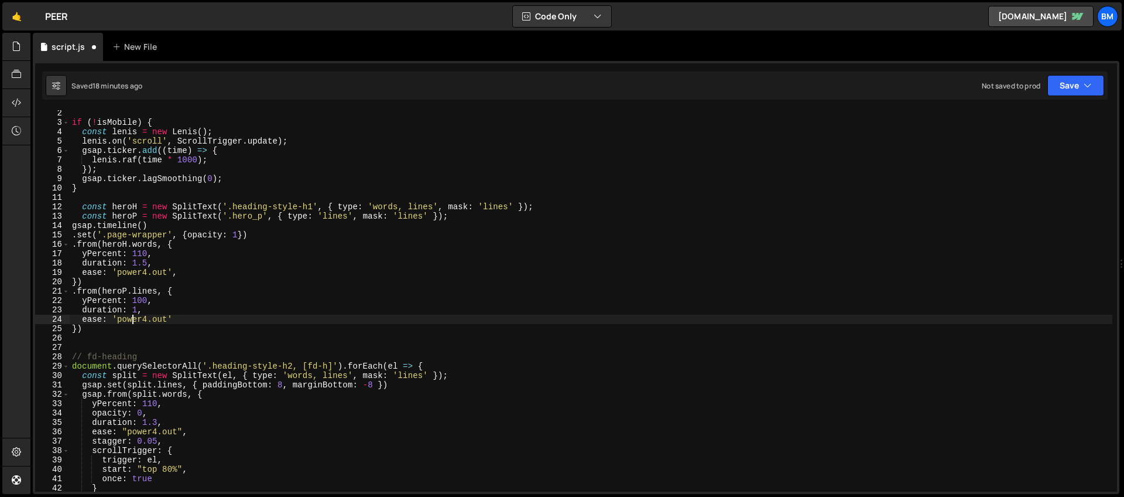
click at [133, 320] on div "if ( ! isMobile ) { const [PERSON_NAME] = new [PERSON_NAME] ( ) ; [PERSON_NAME]…" at bounding box center [591, 308] width 1043 height 400
click at [169, 266] on div "if ( ! isMobile ) { const [PERSON_NAME] = new [PERSON_NAME] ( ) ; [PERSON_NAME]…" at bounding box center [591, 308] width 1043 height 400
type textarea "duration: 1.5,"
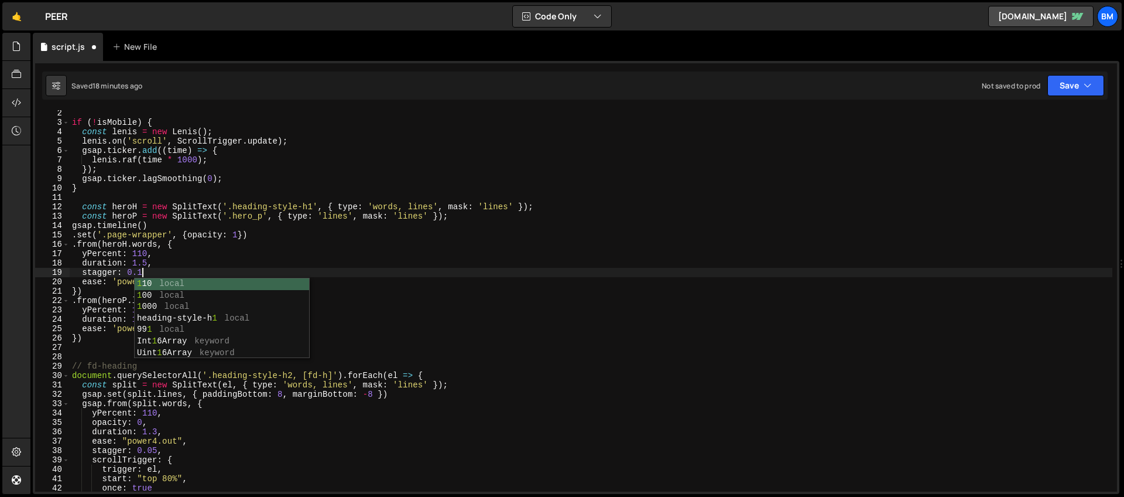
scroll to position [0, 5]
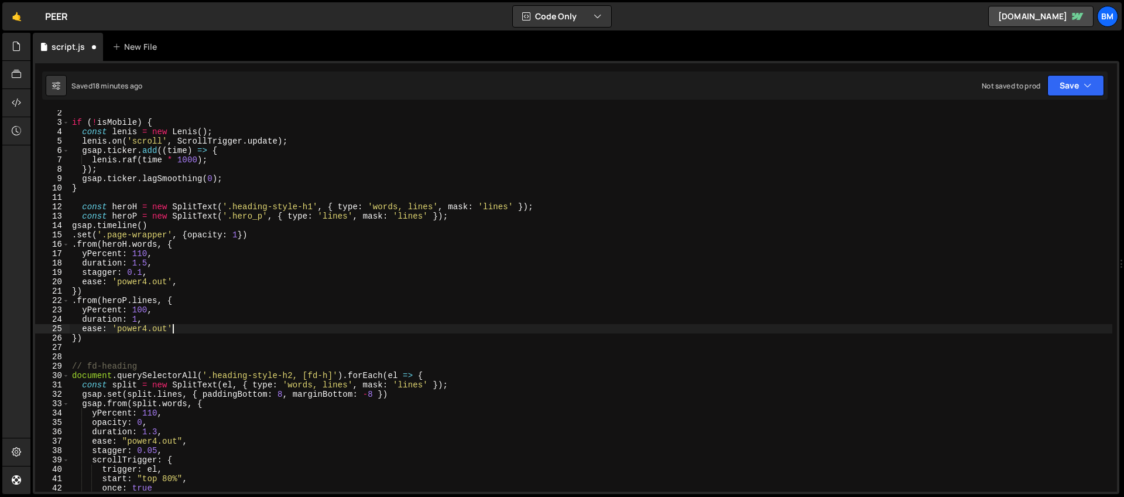
click at [182, 328] on div "if ( ! isMobile ) { const [PERSON_NAME] = new [PERSON_NAME] ( ) ; [PERSON_NAME]…" at bounding box center [591, 308] width 1043 height 400
click at [168, 319] on div "if ( ! isMobile ) { const [PERSON_NAME] = new [PERSON_NAME] ( ) ; [PERSON_NAME]…" at bounding box center [591, 308] width 1043 height 400
type textarea "duration: 1,"
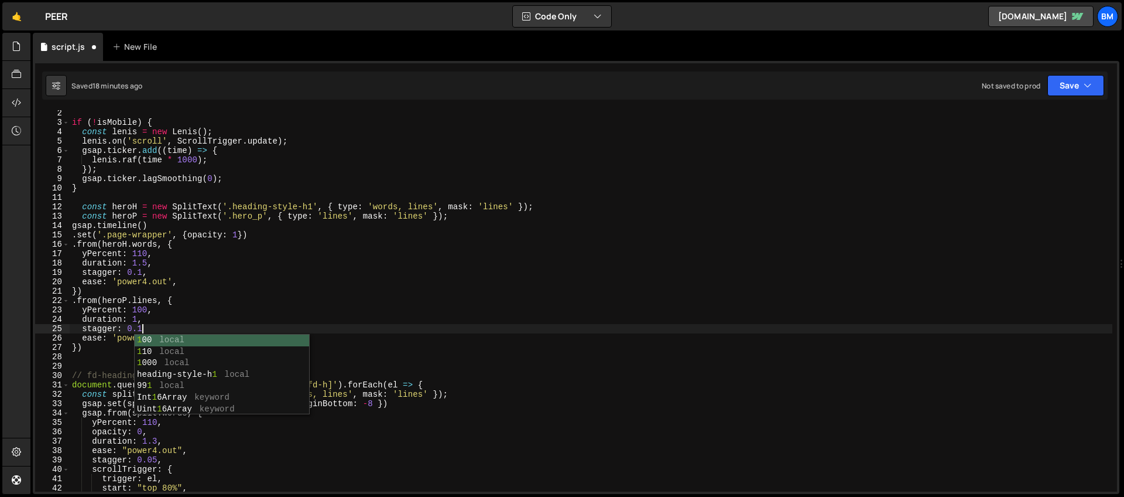
scroll to position [0, 5]
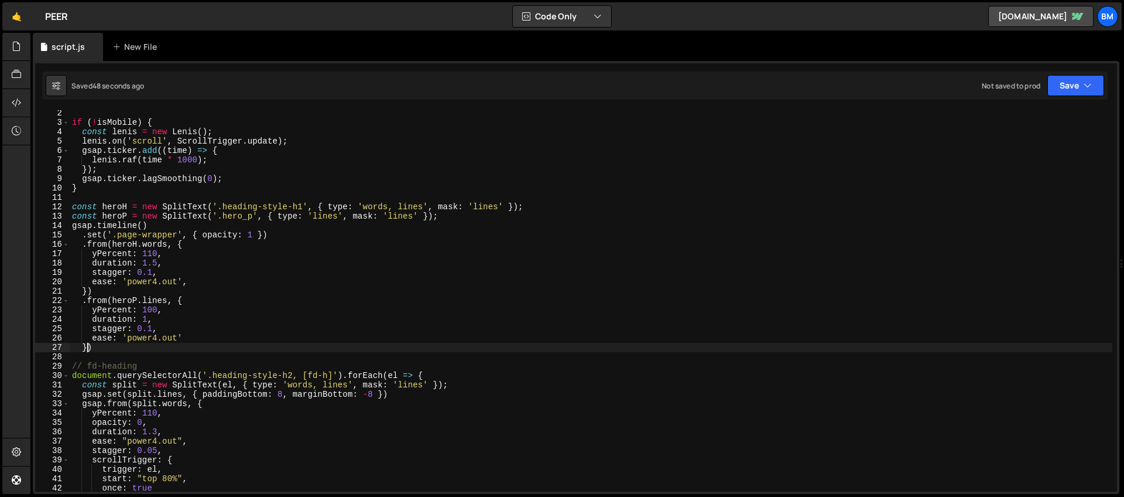
click at [86, 348] on div "if ( ! isMobile ) { const [PERSON_NAME] = new [PERSON_NAME] ( ) ; [PERSON_NAME]…" at bounding box center [591, 308] width 1043 height 400
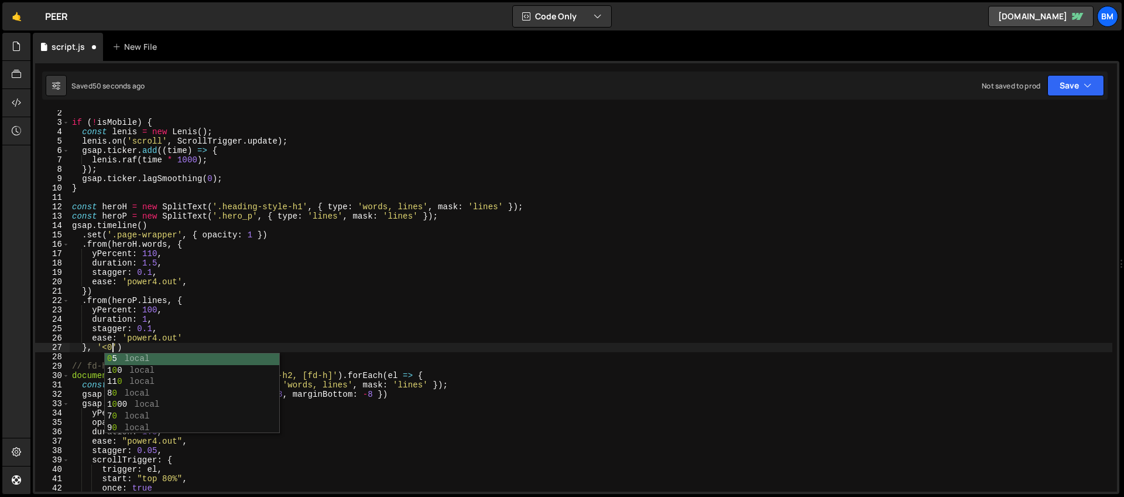
scroll to position [0, 3]
click at [107, 329] on div "if ( ! isMobile ) { const [PERSON_NAME] = new [PERSON_NAME] ( ) ; [PERSON_NAME]…" at bounding box center [591, 308] width 1043 height 400
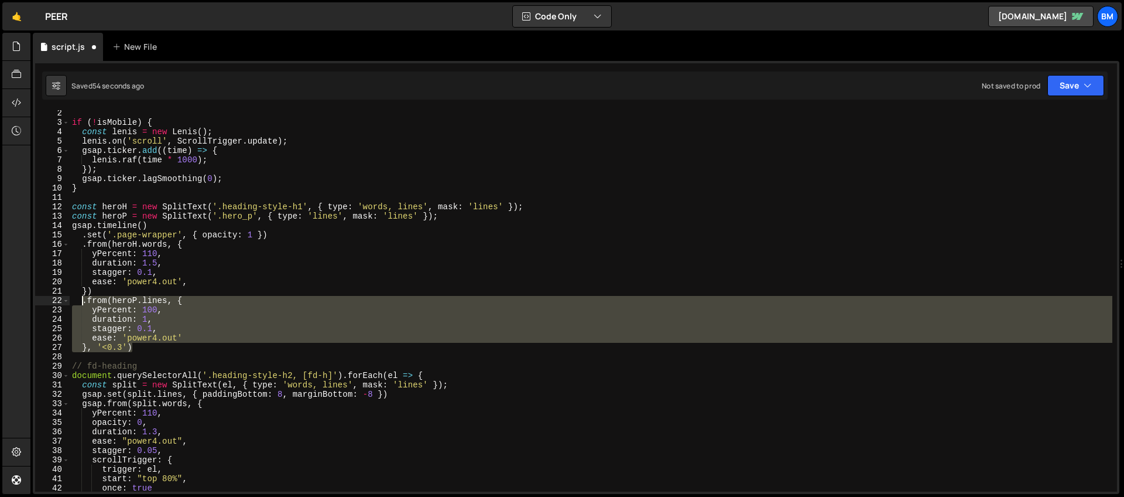
drag, startPoint x: 144, startPoint y: 346, endPoint x: 83, endPoint y: 303, distance: 75.2
click at [83, 303] on div "if ( ! isMobile ) { const [PERSON_NAME] = new [PERSON_NAME] ( ) ; [PERSON_NAME]…" at bounding box center [591, 308] width 1043 height 400
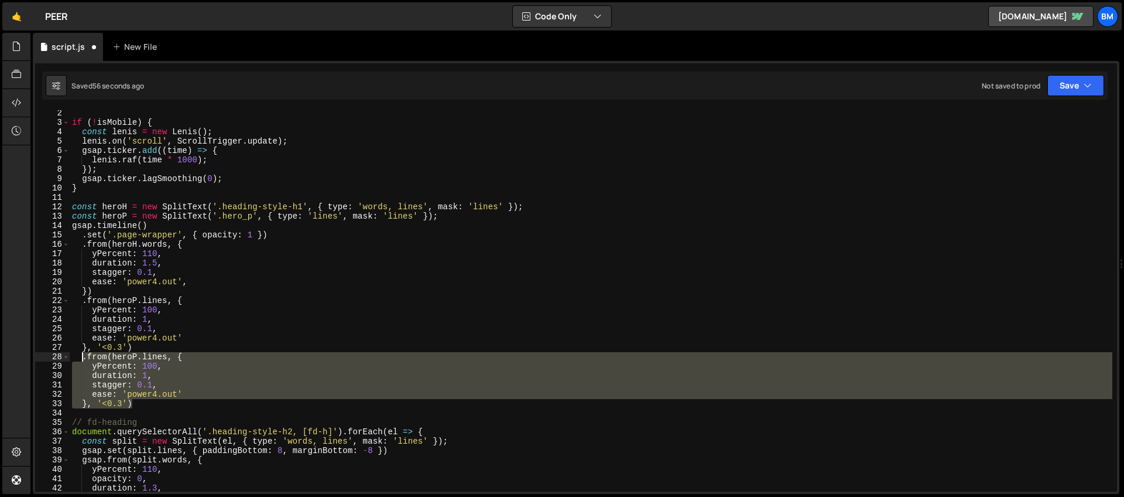
click at [189, 366] on div "if ( ! isMobile ) { const [PERSON_NAME] = new [PERSON_NAME] ( ) ; [PERSON_NAME]…" at bounding box center [591, 300] width 1043 height 381
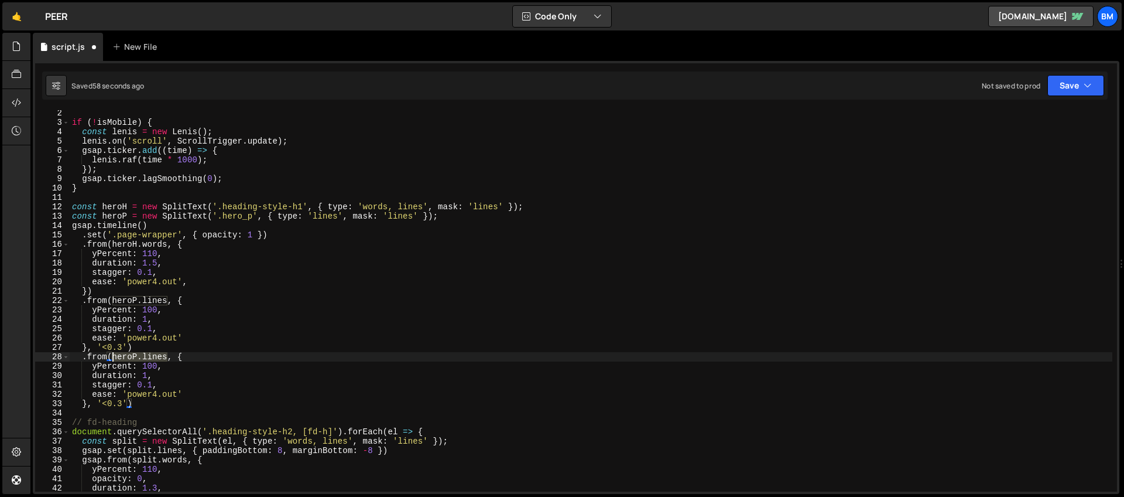
drag, startPoint x: 166, startPoint y: 358, endPoint x: 114, endPoint y: 360, distance: 52.7
click at [114, 360] on div "if ( ! isMobile ) { const [PERSON_NAME] = new [PERSON_NAME] ( ) ; [PERSON_NAME]…" at bounding box center [591, 308] width 1043 height 400
paste textarea "hero_cta'"
click at [158, 365] on div "if ( ! isMobile ) { const [PERSON_NAME] = new [PERSON_NAME] ( ) ; [PERSON_NAME]…" at bounding box center [591, 308] width 1043 height 400
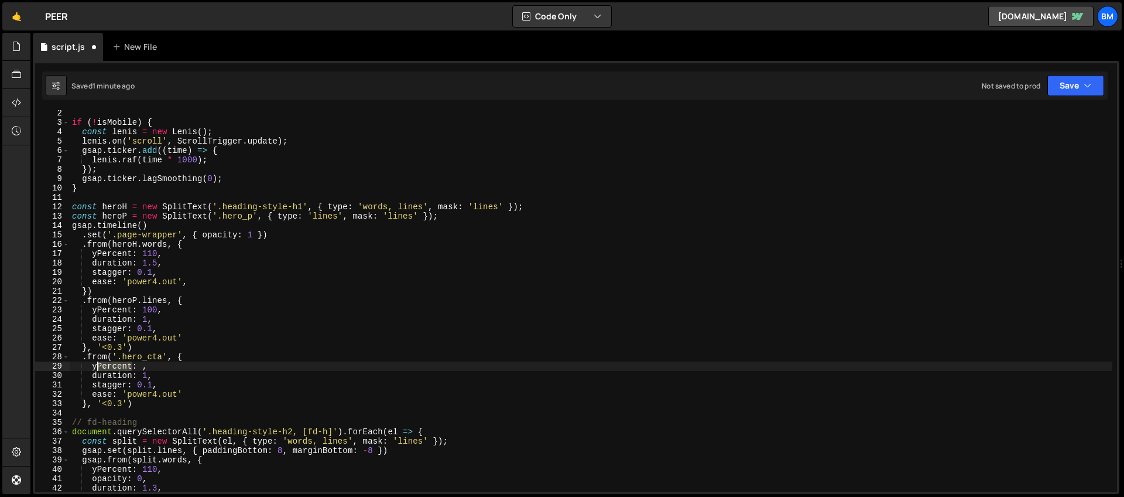
drag, startPoint x: 132, startPoint y: 367, endPoint x: 97, endPoint y: 370, distance: 35.2
click at [97, 370] on div "if ( ! isMobile ) { const [PERSON_NAME] = new [PERSON_NAME] ( ) ; [PERSON_NAME]…" at bounding box center [591, 308] width 1043 height 400
click at [105, 365] on div "if ( ! isMobile ) { const [PERSON_NAME] = new [PERSON_NAME] ( ) ; [PERSON_NAME]…" at bounding box center [591, 308] width 1043 height 400
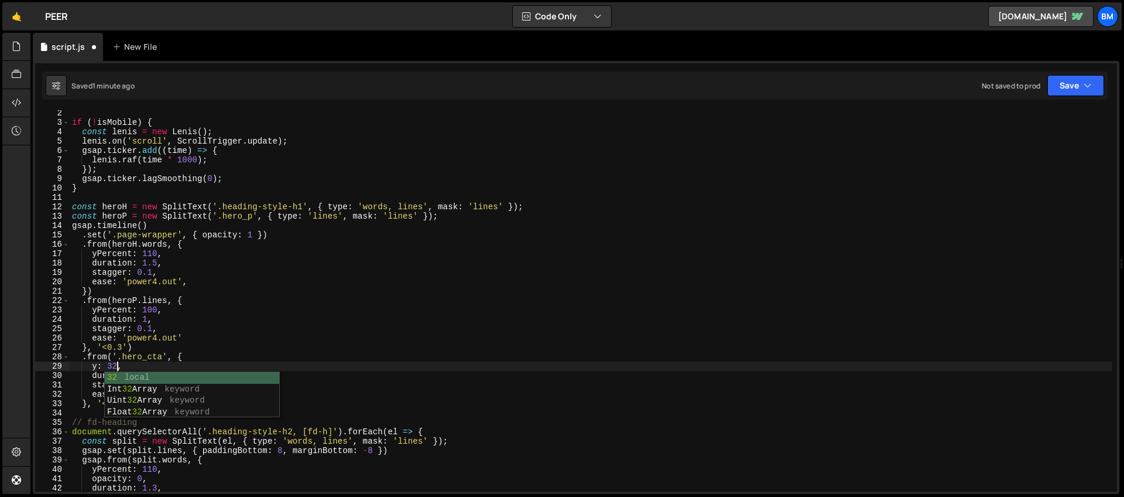
click at [143, 360] on div "if ( ! isMobile ) { const [PERSON_NAME] = new [PERSON_NAME] ( ) ; [PERSON_NAME]…" at bounding box center [591, 308] width 1043 height 400
click at [148, 373] on div "if ( ! isMobile ) { const [PERSON_NAME] = new [PERSON_NAME] ( ) ; [PERSON_NAME]…" at bounding box center [591, 308] width 1043 height 400
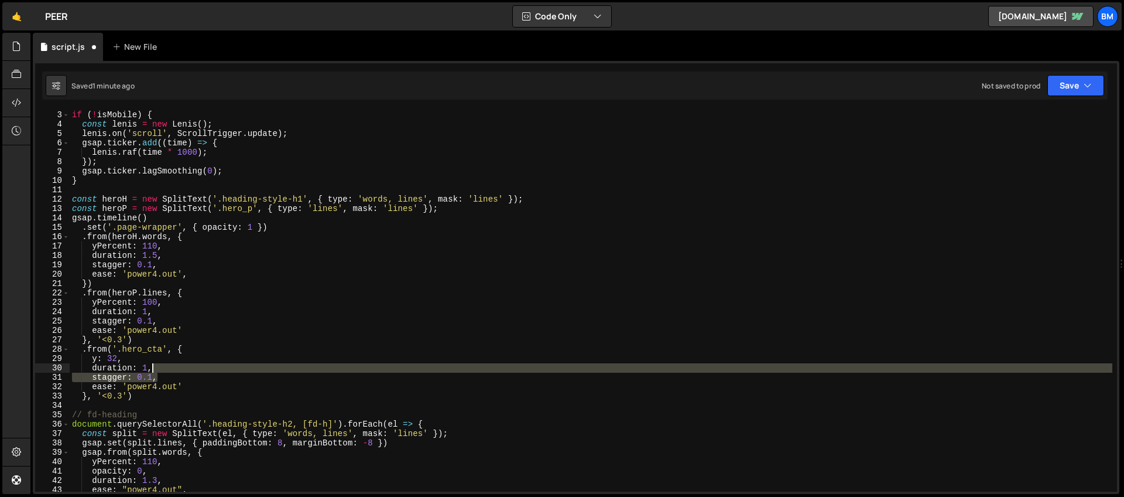
drag, startPoint x: 167, startPoint y: 375, endPoint x: 166, endPoint y: 368, distance: 7.1
click at [166, 368] on div "if ( ! isMobile ) { const [PERSON_NAME] = new [PERSON_NAME] ( ) ; [PERSON_NAME]…" at bounding box center [591, 310] width 1043 height 400
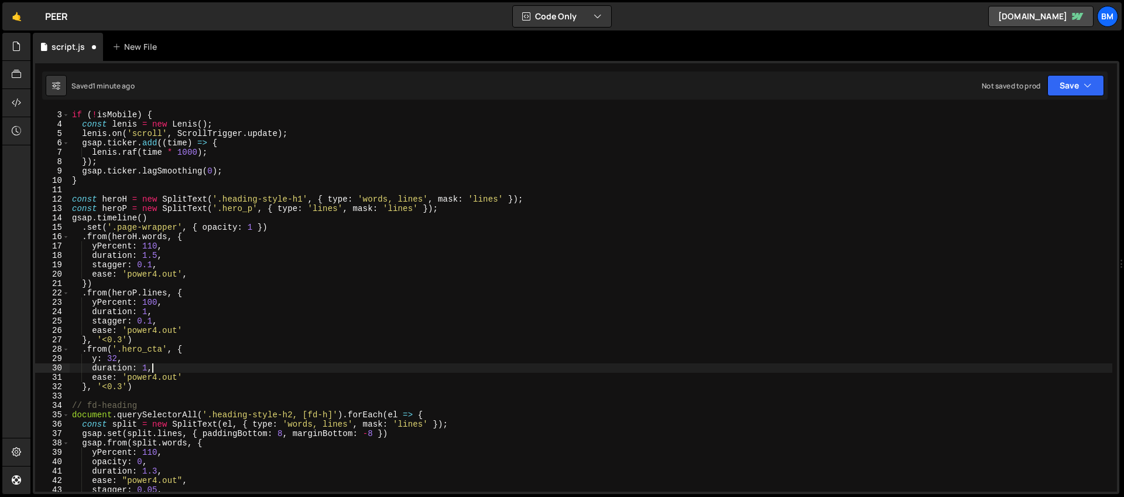
scroll to position [26, 0]
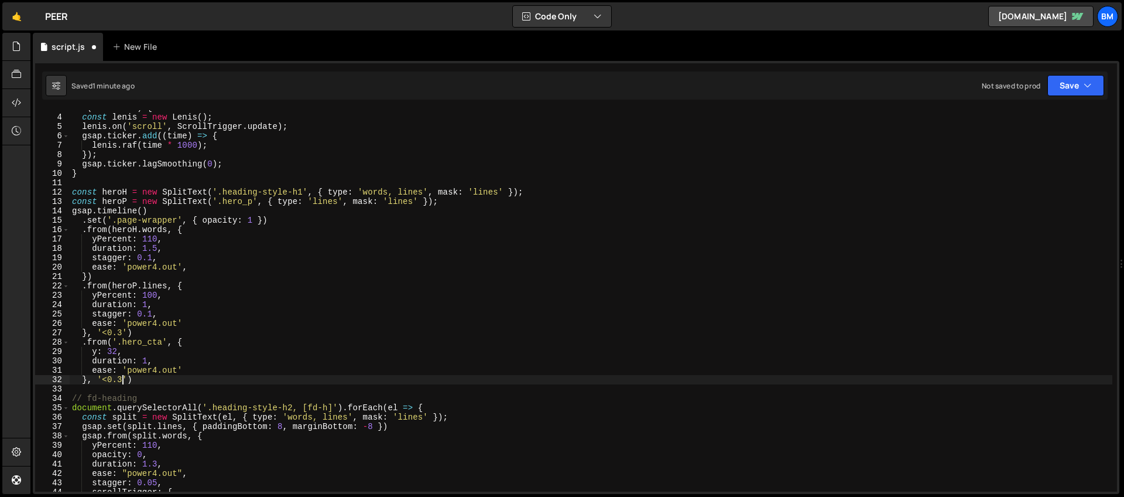
click at [121, 375] on div "if ( ! isMobile ) { const [PERSON_NAME] = new [PERSON_NAME] ( ) ; [PERSON_NAME]…" at bounding box center [591, 303] width 1043 height 400
click at [130, 329] on div "if ( ! isMobile ) { const [PERSON_NAME] = new [PERSON_NAME] ( ) ; [PERSON_NAME]…" at bounding box center [591, 303] width 1043 height 400
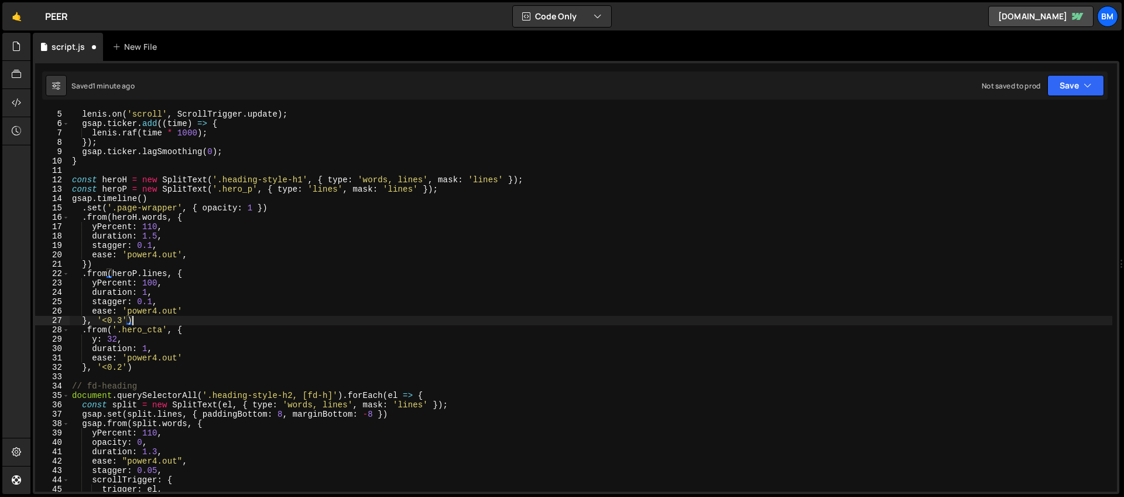
scroll to position [52, 0]
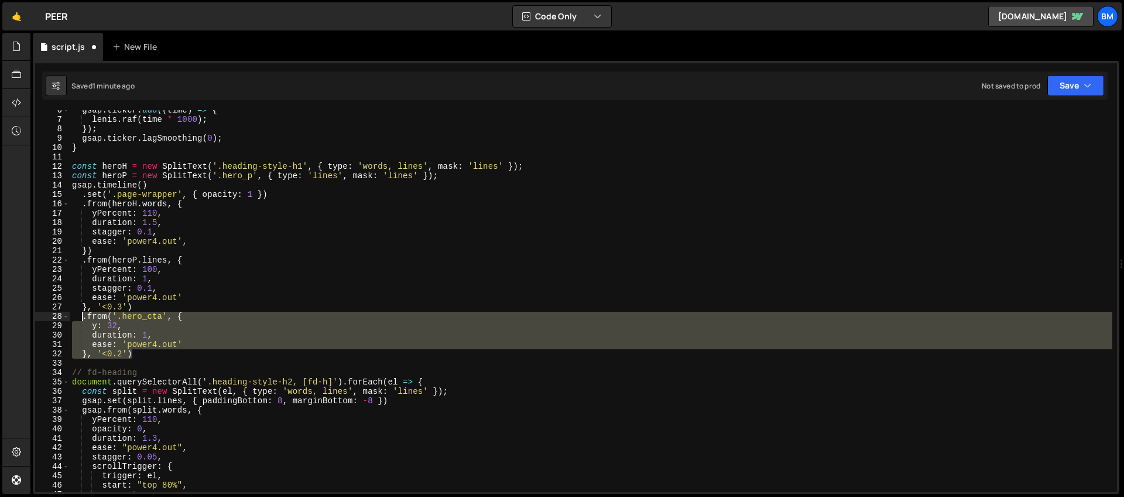
drag, startPoint x: 140, startPoint y: 351, endPoint x: 80, endPoint y: 316, distance: 69.6
click at [80, 316] on div "gsap . ticker . add (( time ) => { [PERSON_NAME] . raf ( time * 1000 ) ; }) ; g…" at bounding box center [591, 305] width 1043 height 400
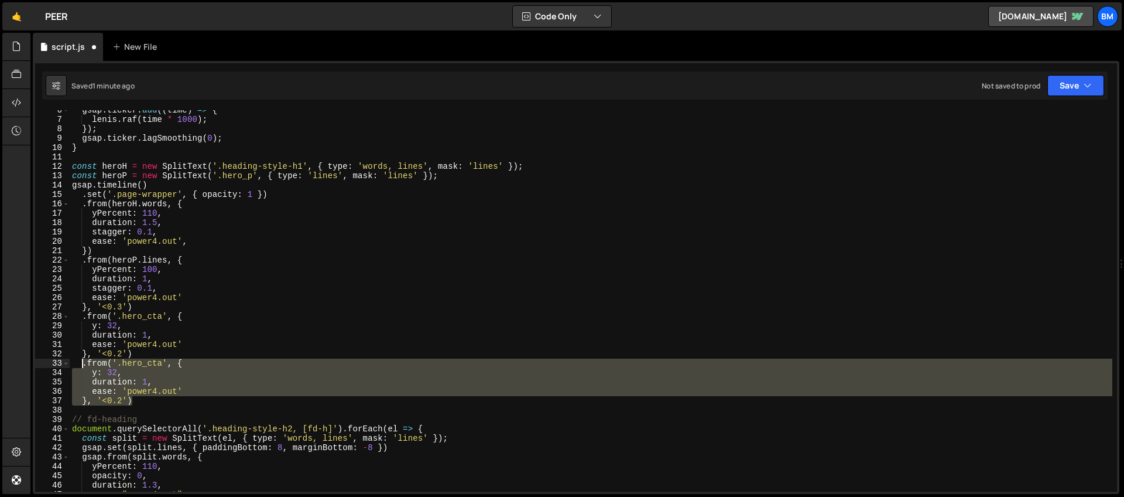
scroll to position [64, 0]
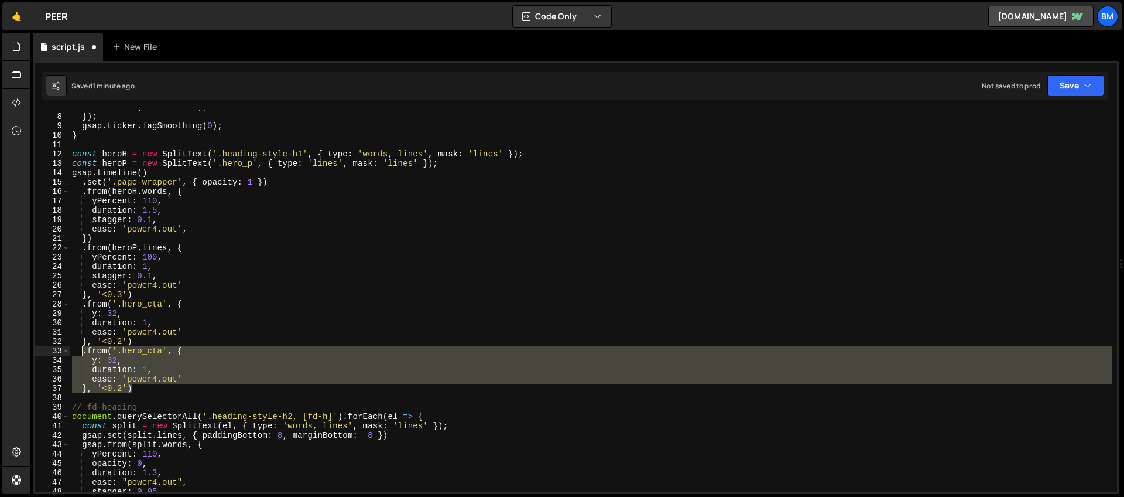
click at [164, 353] on div "[PERSON_NAME] . raf ( time * 1000 ) ; }) ; gsap . ticker . lagSmoothing ( 0 ) ;…" at bounding box center [591, 300] width 1043 height 381
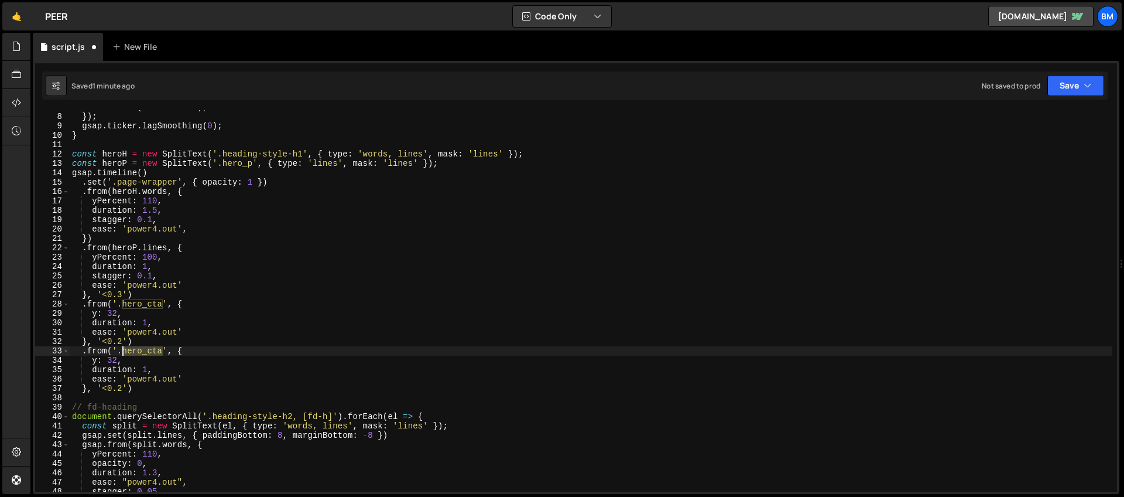
click at [122, 353] on div "[PERSON_NAME] . raf ( time * 1000 ) ; }) ; gsap . ticker . lagSmoothing ( 0 ) ;…" at bounding box center [591, 302] width 1043 height 400
paste textarea "logo"
click at [125, 361] on div "[PERSON_NAME] . raf ( time * 1000 ) ; }) ; gsap . ticker . lagSmoothing ( 0 ) ;…" at bounding box center [591, 302] width 1043 height 400
type textarea "y: 32,"
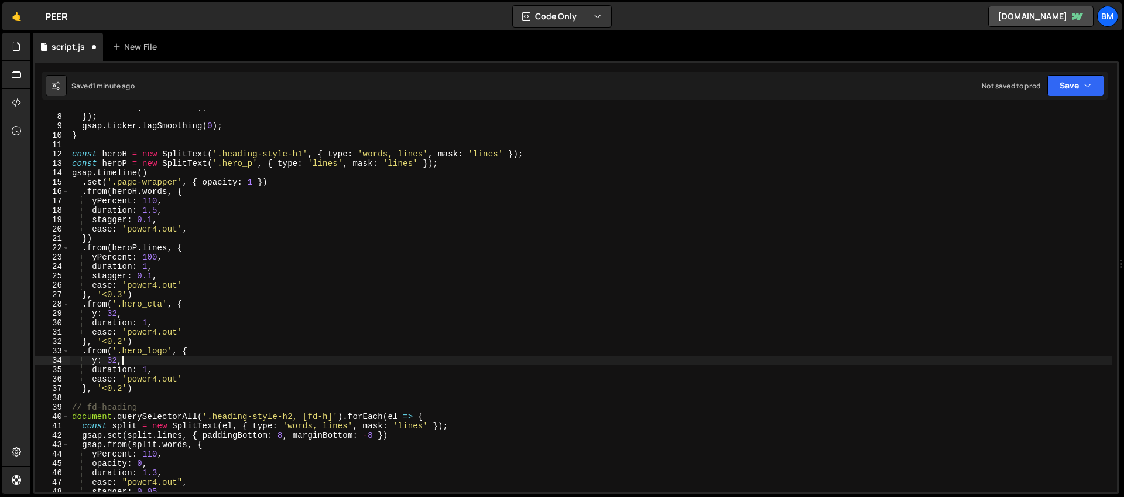
click at [132, 312] on div "[PERSON_NAME] . raf ( time * 1000 ) ; }) ; gsap . ticker . lagSmoothing ( 0 ) ;…" at bounding box center [591, 302] width 1043 height 400
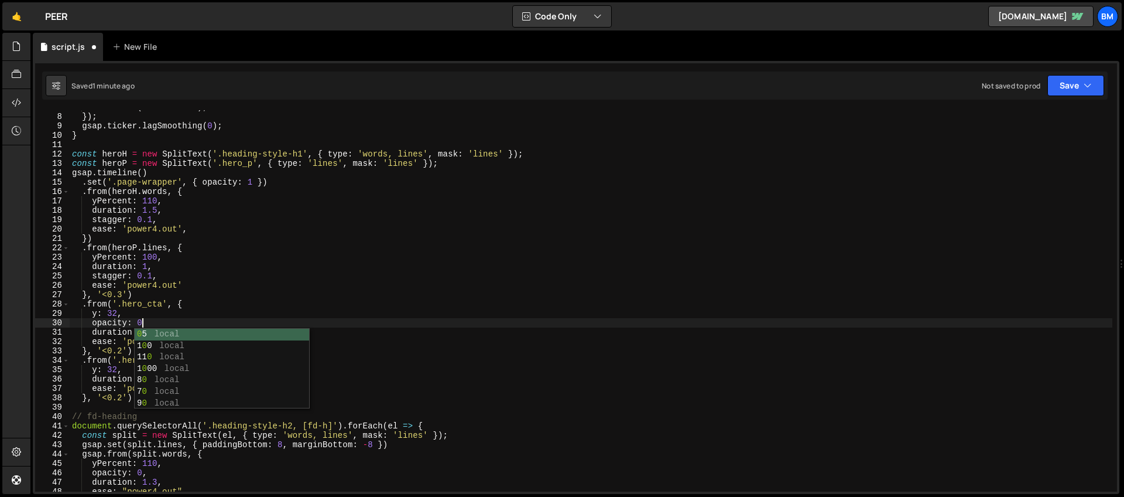
scroll to position [0, 5]
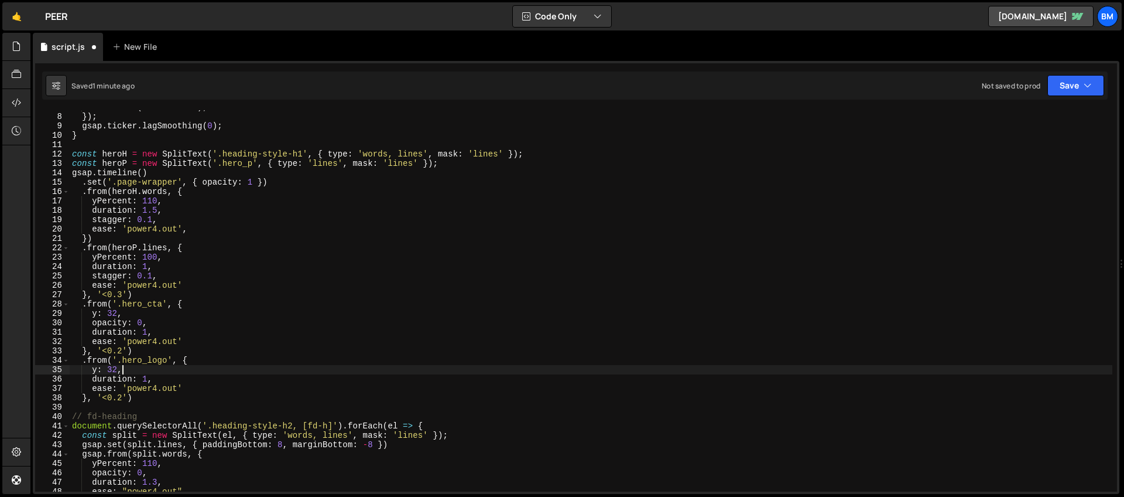
click at [132, 372] on div "[PERSON_NAME] . raf ( time * 1000 ) ; }) ; gsap . ticker . lagSmoothing ( 0 ) ;…" at bounding box center [591, 302] width 1043 height 400
type textarea "y: 32,"
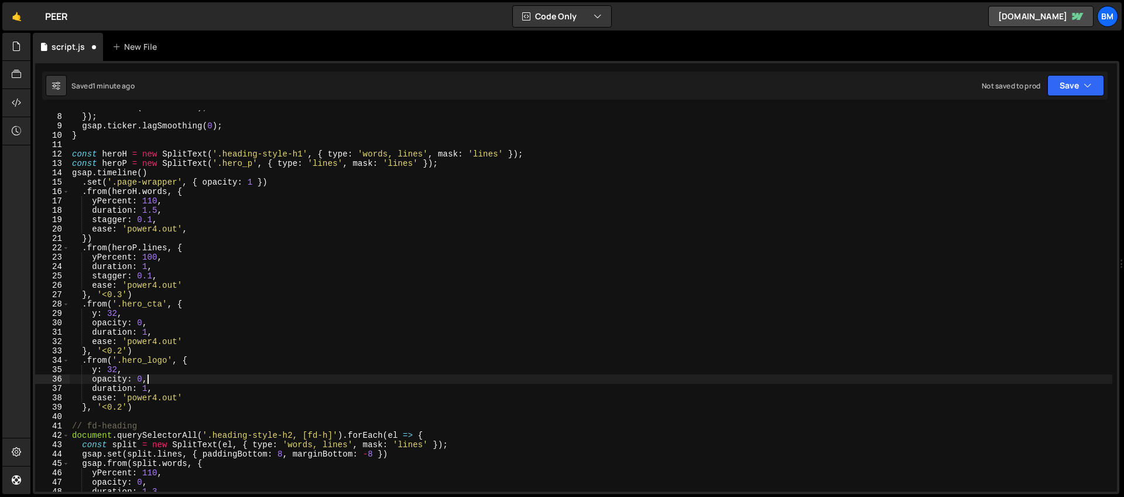
click at [159, 389] on div "[PERSON_NAME] . raf ( time * 1000 ) ; }) ; gsap . ticker . lagSmoothing ( 0 ) ;…" at bounding box center [591, 302] width 1043 height 400
type textarea "duration: 1,"
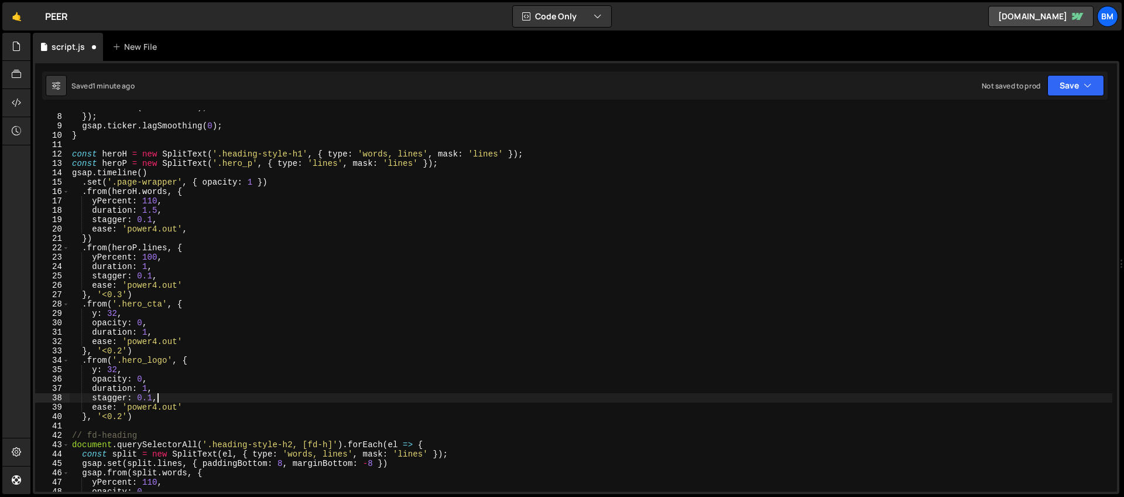
scroll to position [77, 0]
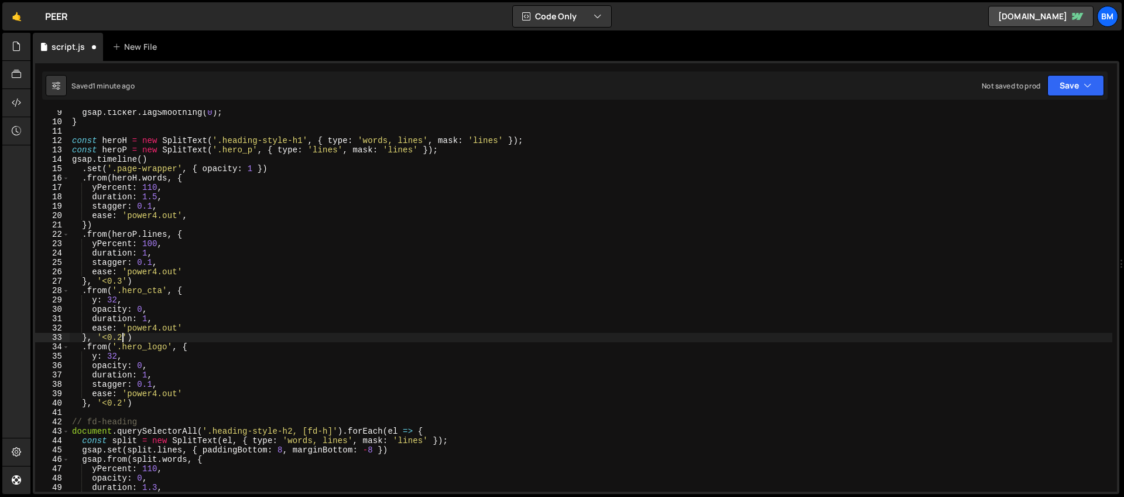
click at [122, 337] on div "gsap . ticker . lagSmoothing ( 0 ) ; } const heroH = new SplitText ( '.heading-…" at bounding box center [591, 308] width 1043 height 400
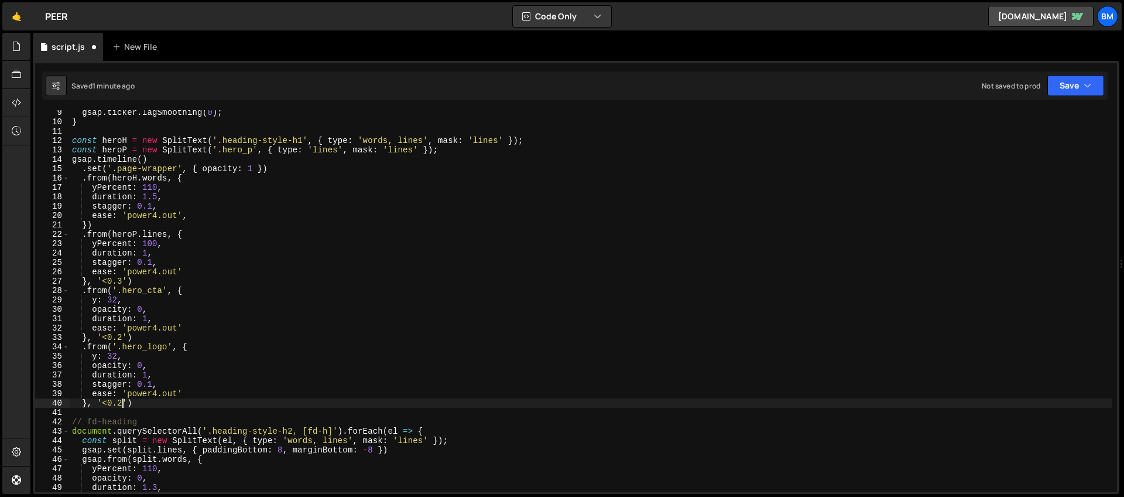
click at [124, 402] on div "gsap . ticker . lagSmoothing ( 0 ) ; } const heroH = new SplitText ( '.heading-…" at bounding box center [591, 308] width 1043 height 400
drag, startPoint x: 135, startPoint y: 401, endPoint x: 141, endPoint y: 397, distance: 6.8
click at [138, 393] on div "gsap . ticker . lagSmoothing ( 0 ) ; } const heroH = new SplitText ( '.heading-…" at bounding box center [591, 308] width 1043 height 400
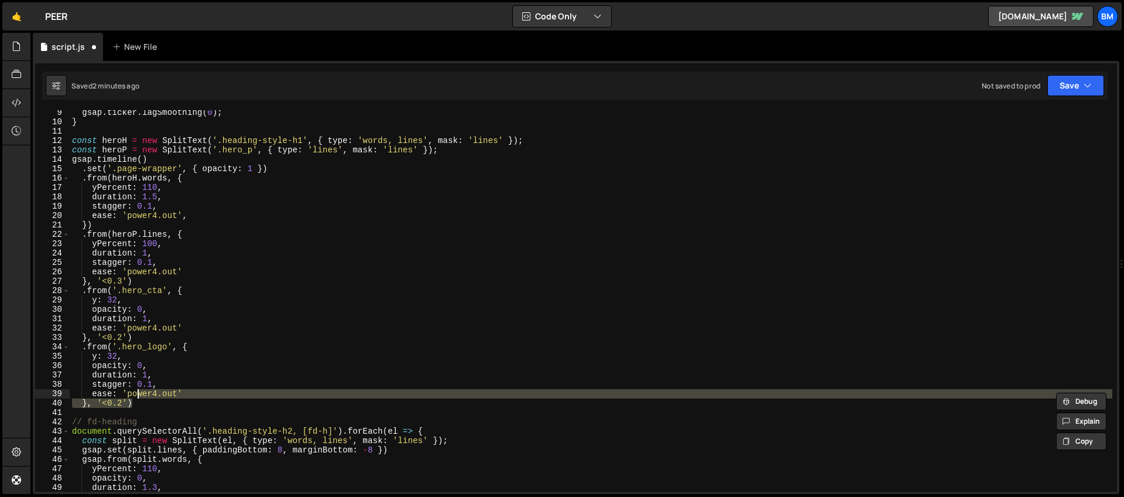
click at [139, 402] on div "gsap . ticker . lagSmoothing ( 0 ) ; } const heroH = new SplitText ( '.heading-…" at bounding box center [591, 300] width 1043 height 381
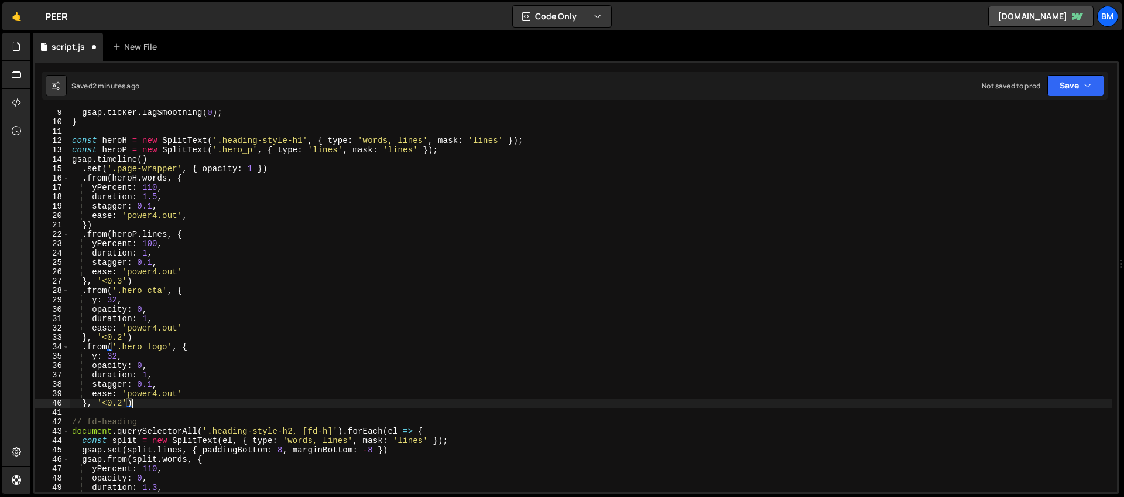
click at [78, 346] on div "gsap . ticker . lagSmoothing ( 0 ) ; } const heroH = new SplitText ( '.heading-…" at bounding box center [591, 308] width 1043 height 400
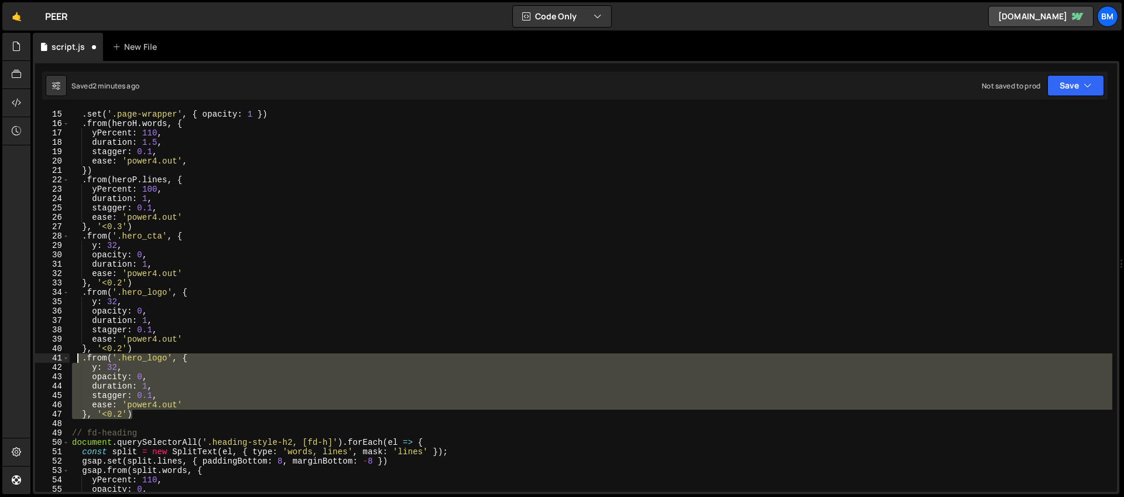
scroll to position [164, 0]
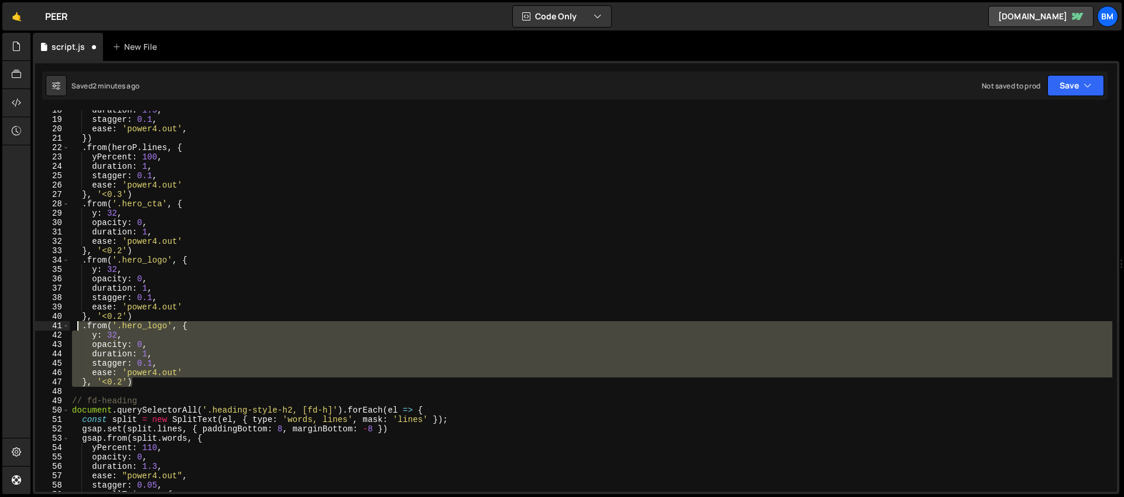
click at [145, 338] on div "duration : 1.5 , stagger : 0.1 , ease : 'power4.out' , }) . from ( heroP . line…" at bounding box center [591, 300] width 1043 height 381
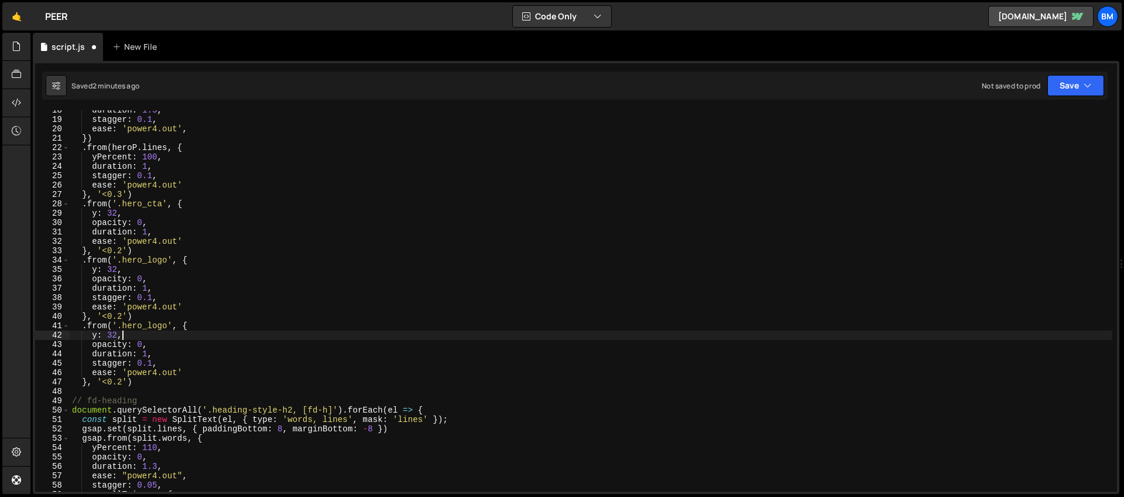
scroll to position [0, 3]
drag, startPoint x: 169, startPoint y: 326, endPoint x: 123, endPoint y: 324, distance: 46.3
click at [123, 324] on div "duration : 1.5 , stagger : 0.1 , ease : 'power4.out' , }) . from ( heroP . line…" at bounding box center [591, 305] width 1043 height 400
paste textarea "visual"
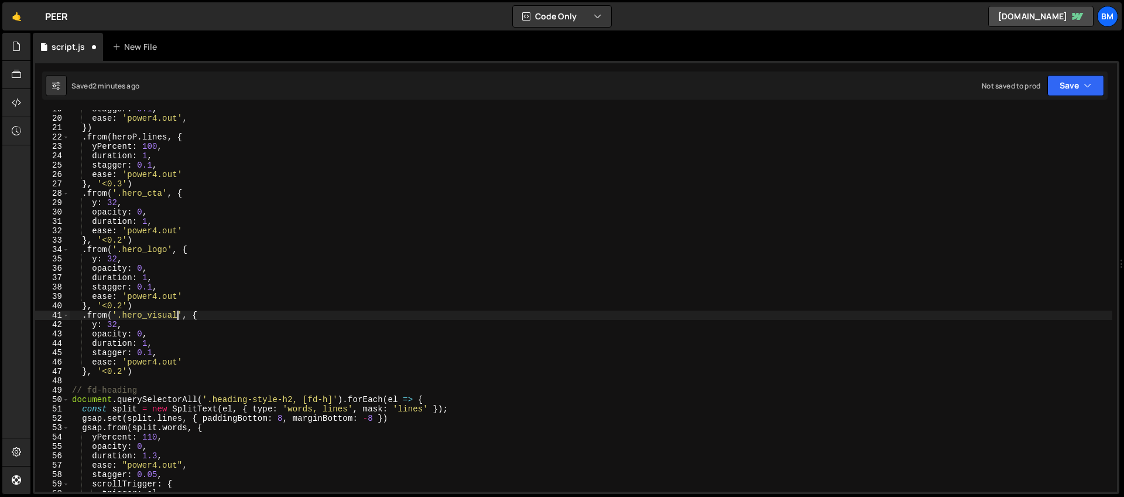
scroll to position [195, 0]
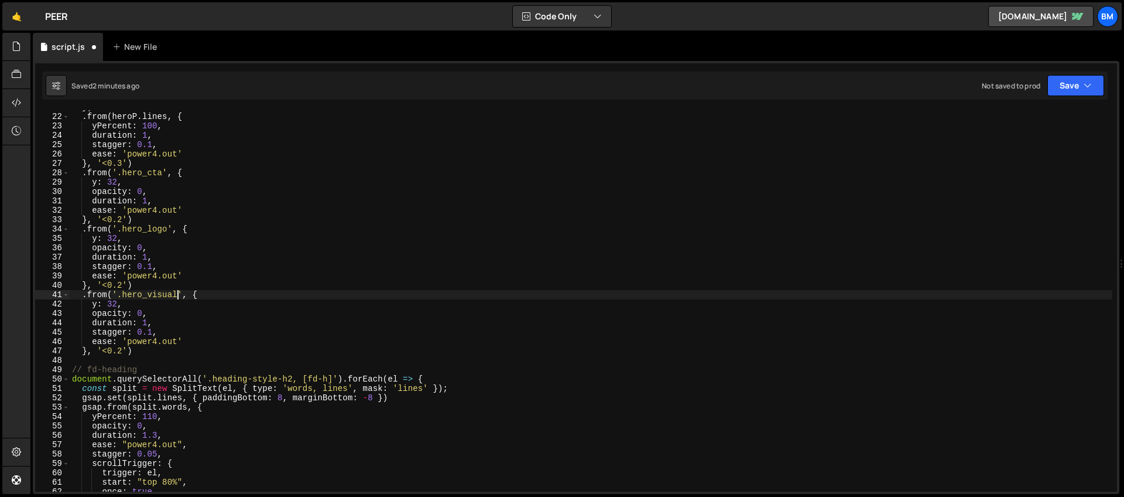
click at [144, 347] on div "}) . from ( heroP . lines , { yPercent : 100 , duration : 1 , stagger : 0.1 , e…" at bounding box center [591, 302] width 1043 height 400
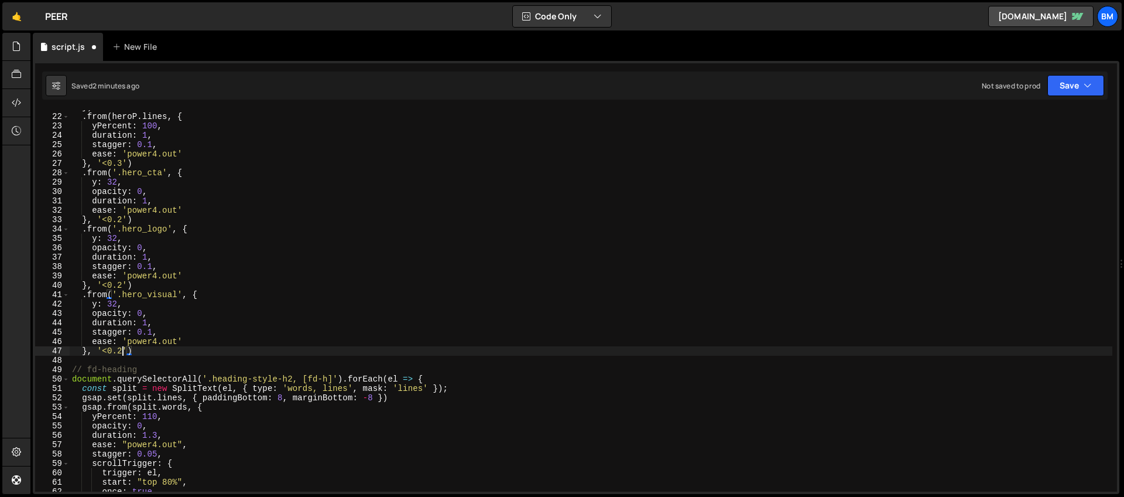
click at [122, 348] on div "}) . from ( heroP . lines , { yPercent : 100 , duration : 1 , stagger : 0.1 , e…" at bounding box center [591, 302] width 1043 height 400
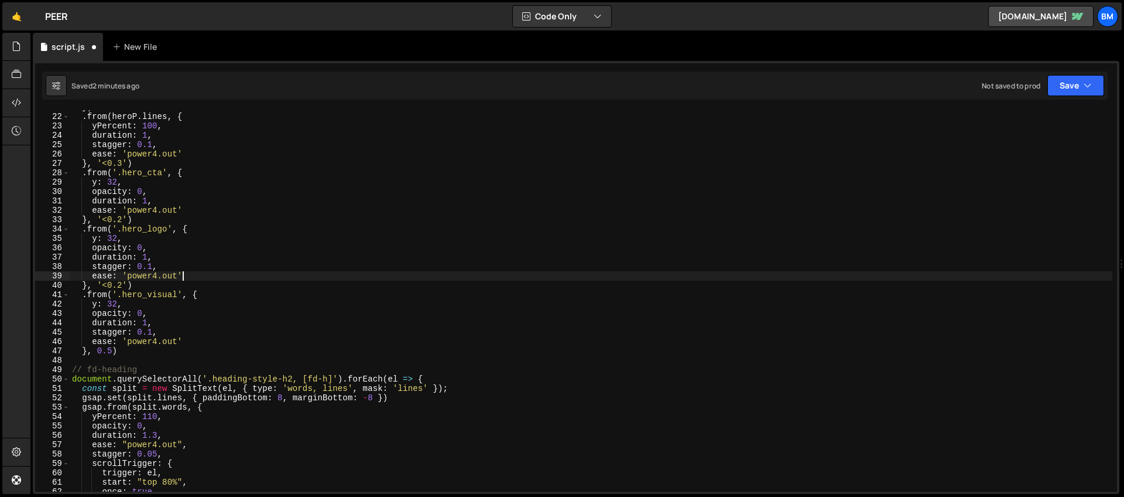
click at [206, 279] on div "}) . from ( heroP . lines , { yPercent : 100 , duration : 1 , stagger : 0.1 , e…" at bounding box center [591, 302] width 1043 height 400
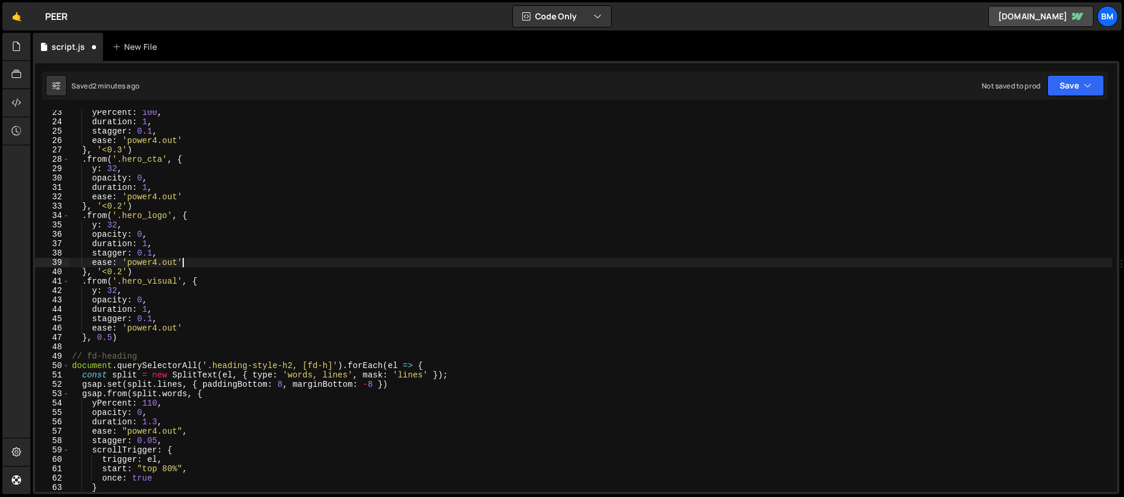
scroll to position [241, 0]
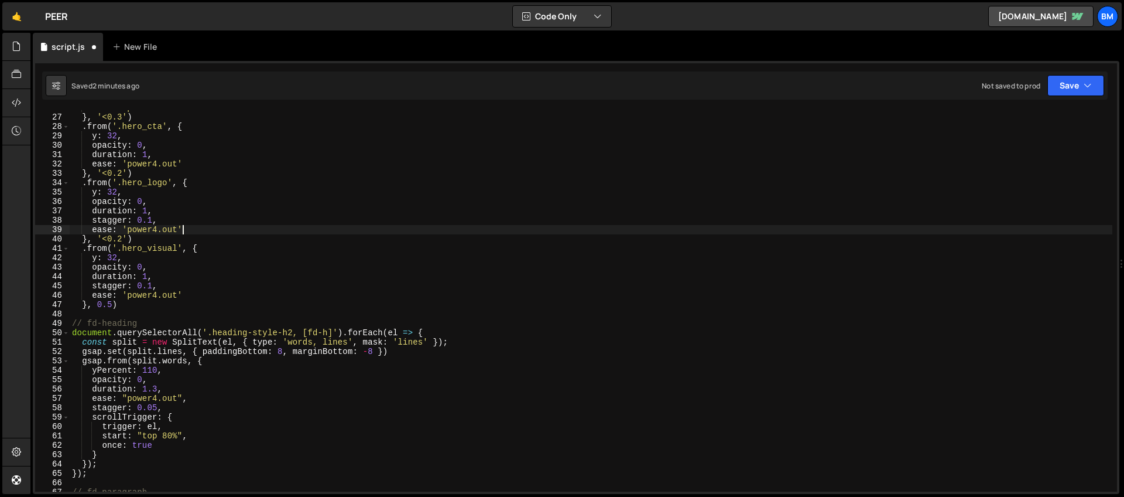
click at [98, 257] on div "ease : 'power4.out' } , '<0.3' ) . from ( '.hero_cta' , { y : 32 , opacity : 0 …" at bounding box center [591, 303] width 1043 height 400
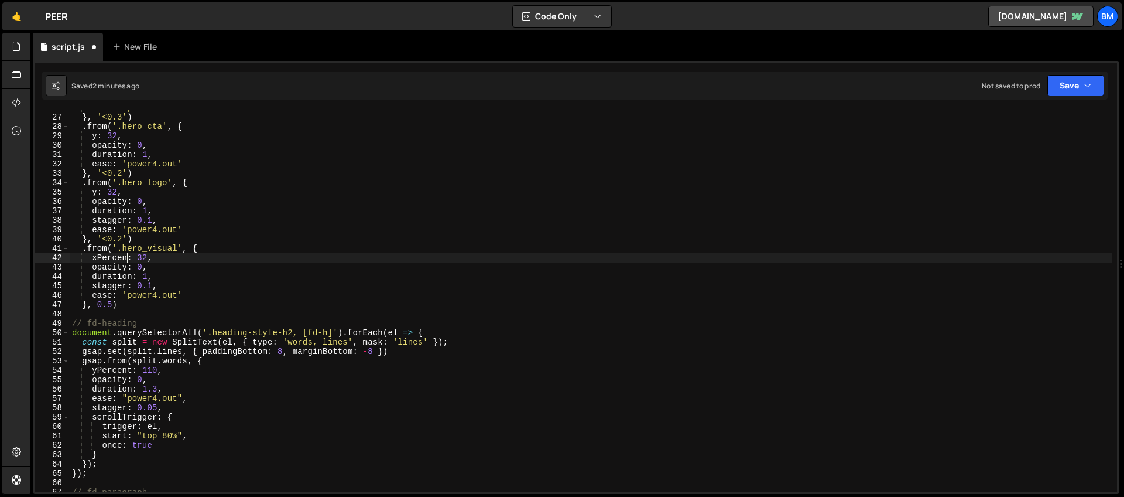
scroll to position [0, 4]
click at [153, 257] on div "ease : 'power4.out' } , '<0.3' ) . from ( '.hero_cta' , { y : 32 , opacity : 0 …" at bounding box center [591, 303] width 1043 height 400
click at [164, 291] on div "ease : 'power4.out' } , '<0.3' ) . from ( '.hero_cta' , { y : 32 , opacity : 0 …" at bounding box center [591, 303] width 1043 height 400
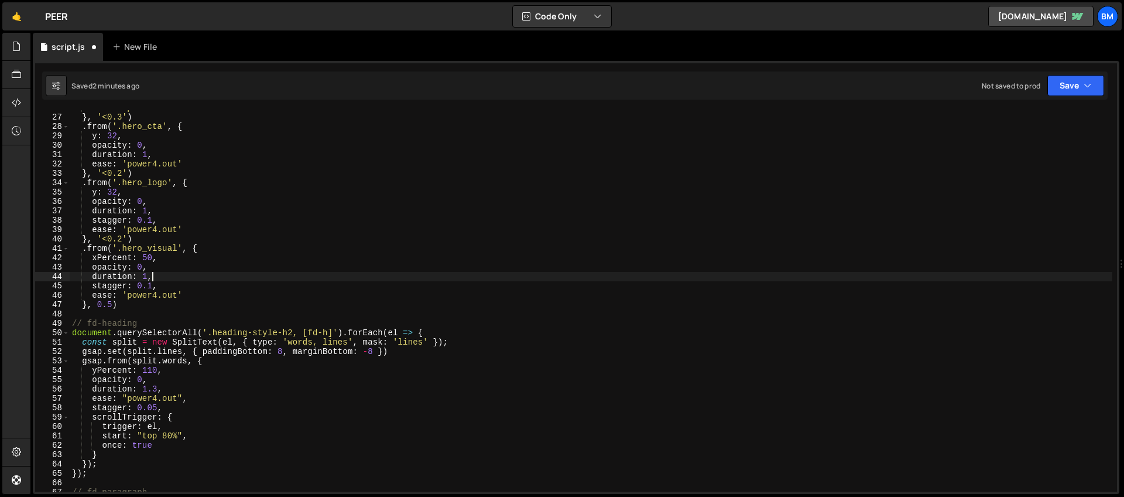
click at [190, 275] on div "ease : 'power4.out' } , '<0.3' ) . from ( '.hero_cta' , { y : 32 , opacity : 0 …" at bounding box center [591, 303] width 1043 height 400
click at [147, 276] on div "ease : 'power4.out' } , '<0.3' ) . from ( '.hero_cta' , { y : 32 , opacity : 0 …" at bounding box center [591, 303] width 1043 height 400
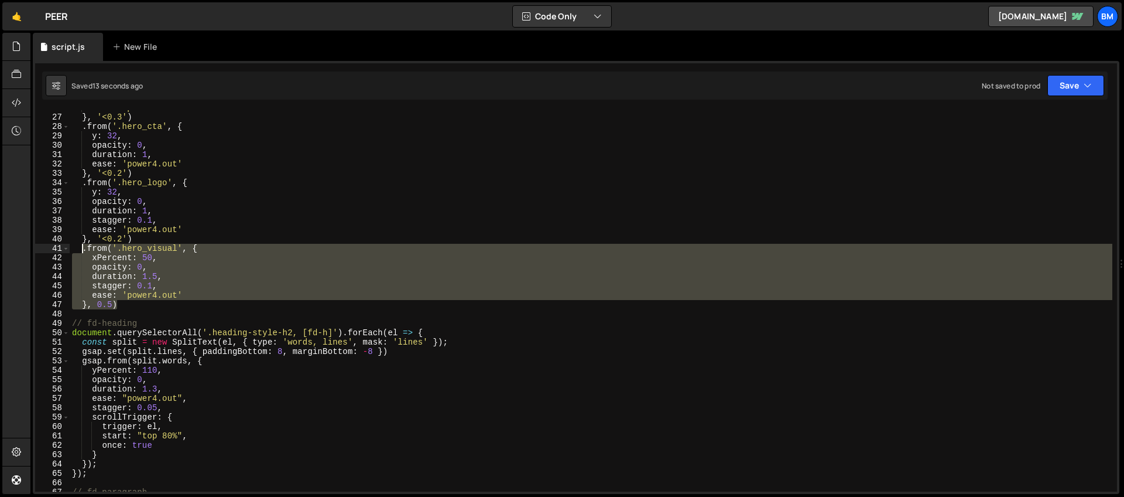
drag, startPoint x: 128, startPoint y: 306, endPoint x: 80, endPoint y: 251, distance: 72.6
click at [80, 251] on div "ease : 'power4.out' } , '<0.3' ) . from ( '.hero_cta' , { y : 32 , opacity : 0 …" at bounding box center [591, 303] width 1043 height 400
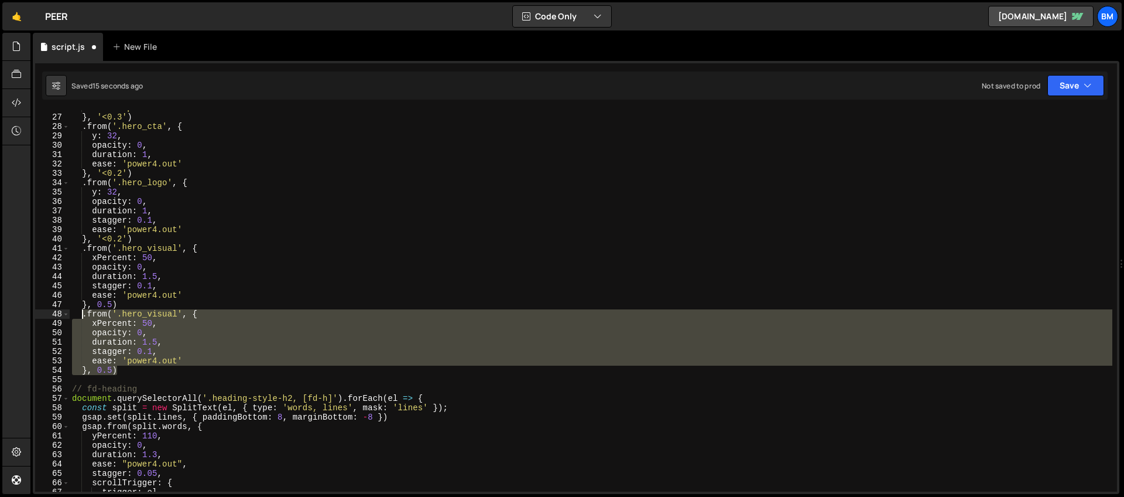
click at [128, 357] on div "ease : 'power4.out' } , '<0.3' ) . from ( '.hero_cta' , { y : 32 , opacity : 0 …" at bounding box center [591, 300] width 1043 height 381
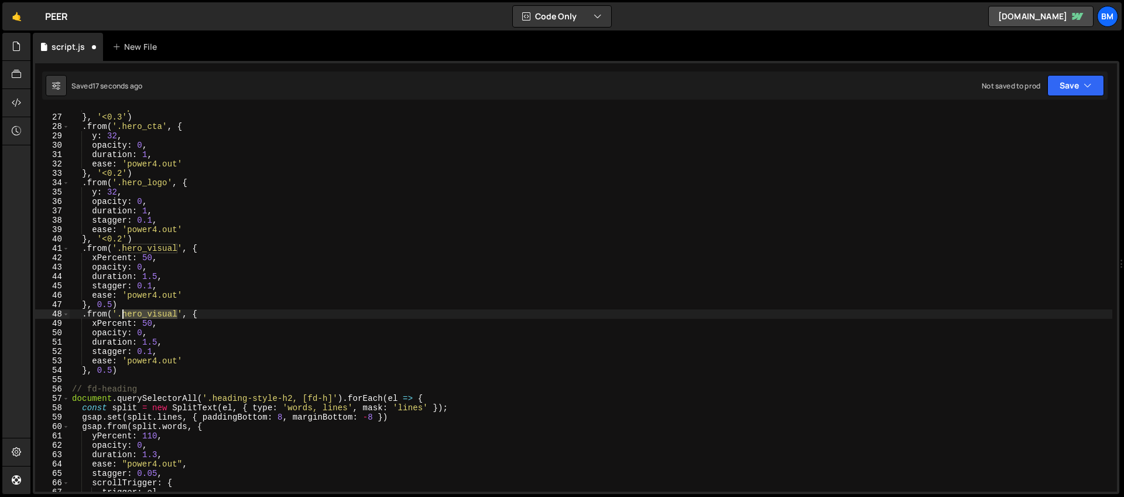
drag, startPoint x: 177, startPoint y: 313, endPoint x: 122, endPoint y: 312, distance: 55.1
click at [122, 312] on div "ease : 'power4.out' } , '<0.3' ) . from ( '.hero_cta' , { y : 32 , opacity : 0 …" at bounding box center [591, 303] width 1043 height 400
paste textarea "navbar2_component"
click at [97, 323] on div "ease : 'power4.out' } , '<0.3' ) . from ( '.hero_cta' , { y : 32 , opacity : 0 …" at bounding box center [591, 303] width 1043 height 400
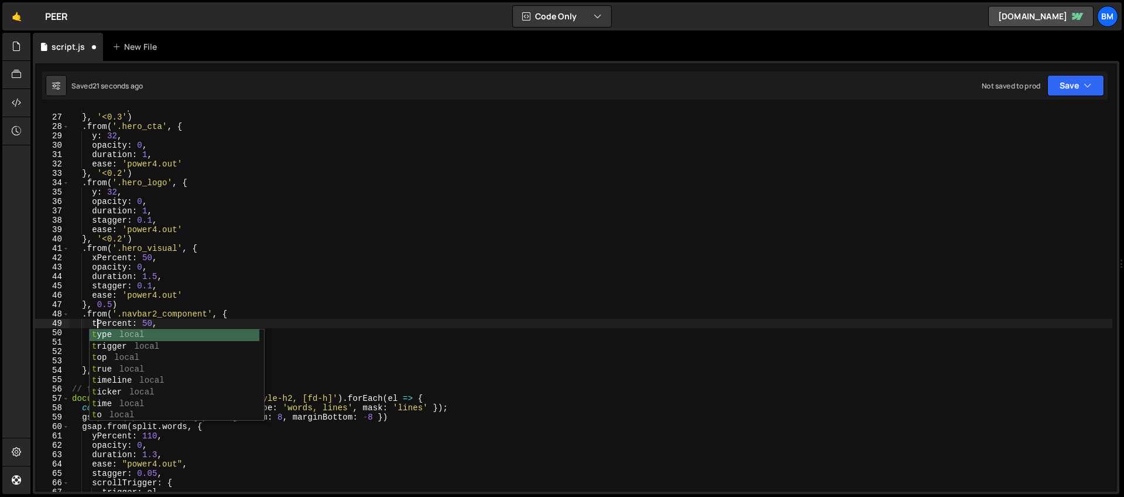
scroll to position [0, 2]
click at [148, 322] on div "ease : 'power4.out' } , '<0.3' ) . from ( '.hero_cta' , { y : 32 , opacity : 0 …" at bounding box center [591, 303] width 1043 height 400
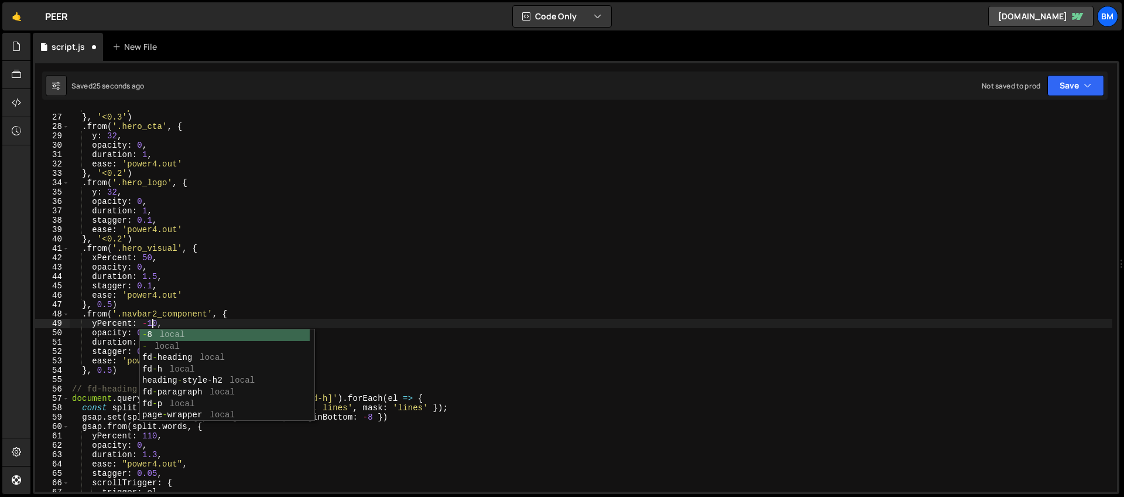
scroll to position [0, 6]
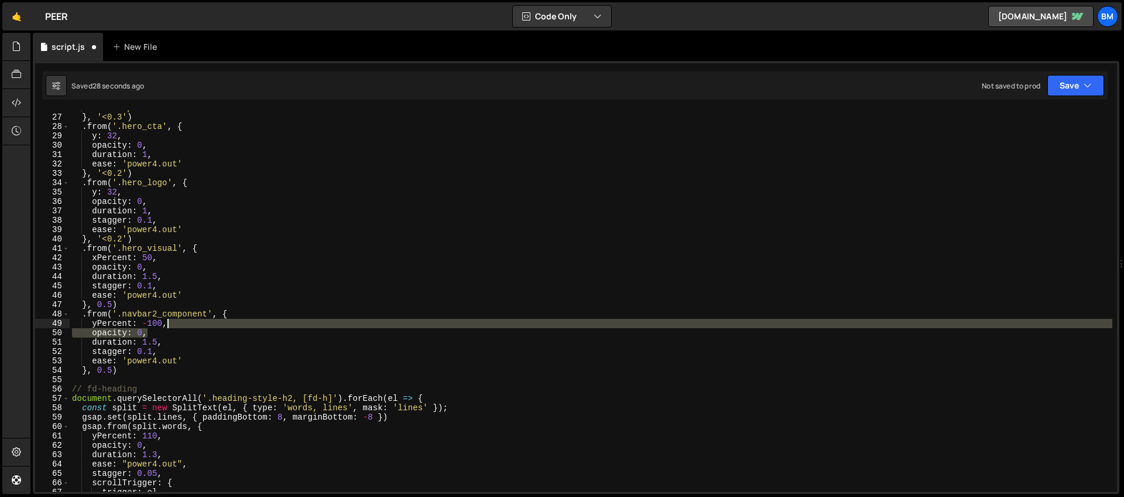
drag, startPoint x: 162, startPoint y: 332, endPoint x: 179, endPoint y: 327, distance: 17.8
click at [179, 327] on div "ease : 'power4.out' } , '<0.3' ) . from ( '.hero_cta' , { y : 32 , opacity : 0 …" at bounding box center [591, 303] width 1043 height 400
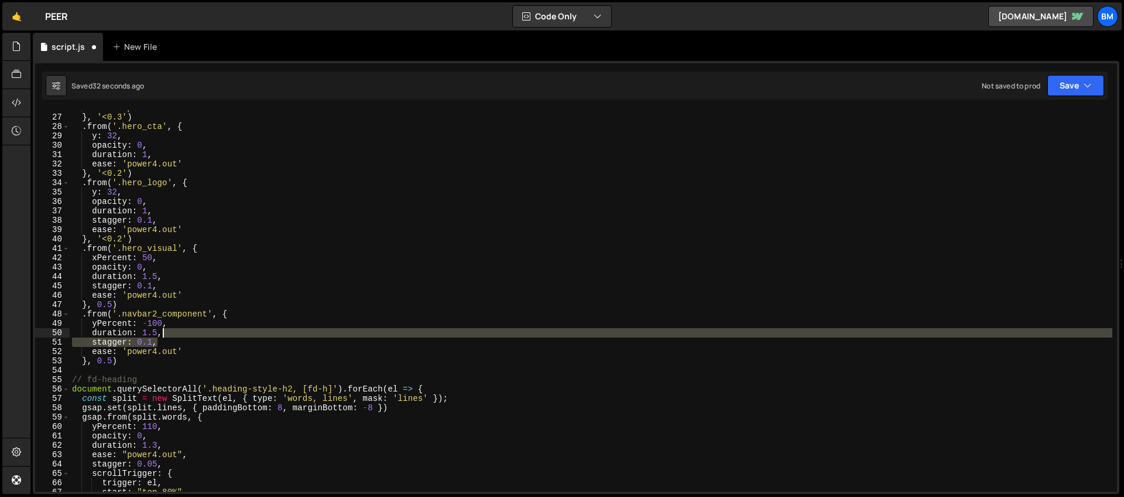
drag, startPoint x: 158, startPoint y: 343, endPoint x: 174, endPoint y: 335, distance: 18.3
click at [174, 335] on div "ease : 'power4.out' } , '<0.3' ) . from ( '.hero_cta' , { y : 32 , opacity : 0 …" at bounding box center [591, 303] width 1043 height 400
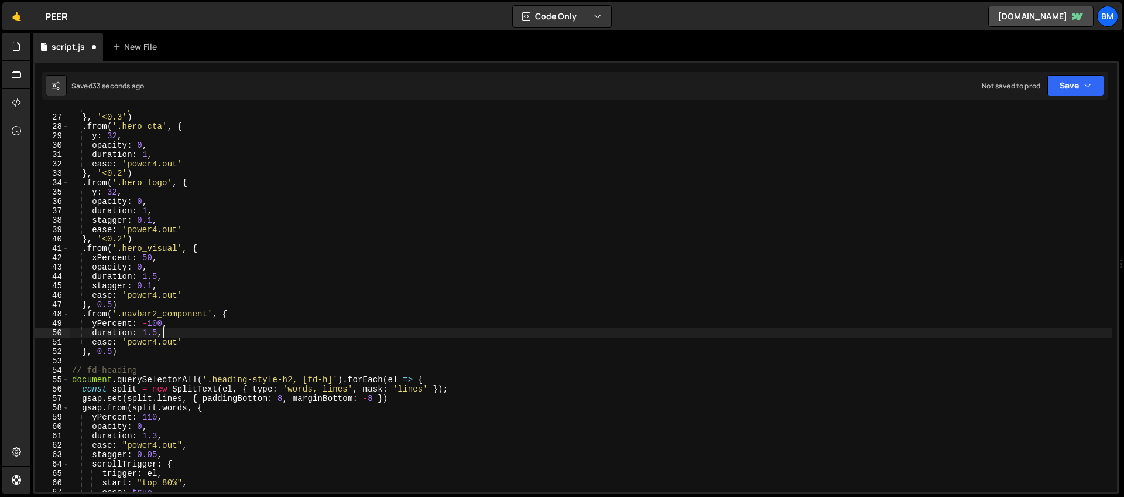
click at [112, 350] on div "ease : 'power4.out' } , '<0.3' ) . from ( '.hero_cta' , { y : 32 , opacity : 0 …" at bounding box center [591, 303] width 1043 height 400
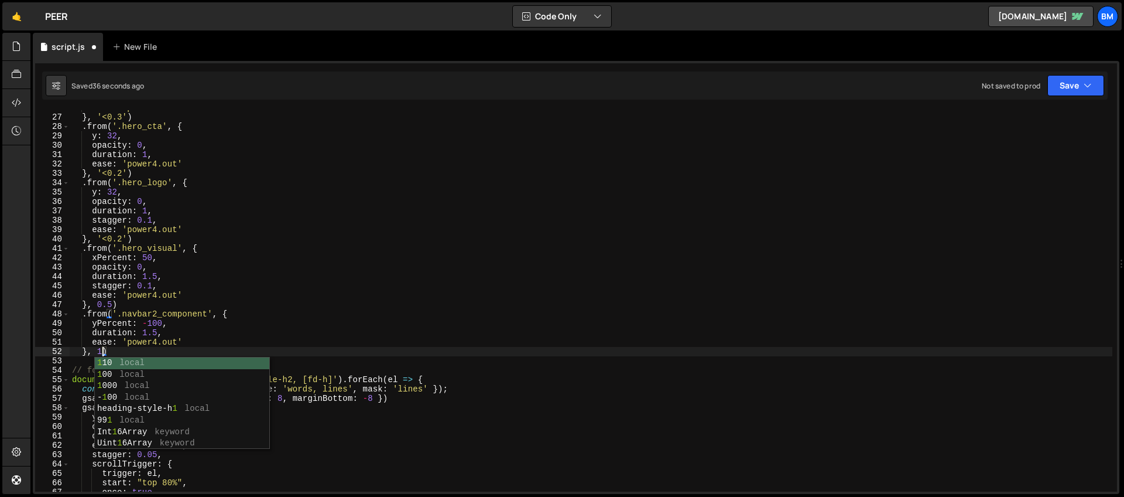
click at [176, 331] on div "ease : 'power4.out' } , '<0.3' ) . from ( '.hero_cta' , { y : 32 , opacity : 0 …" at bounding box center [591, 303] width 1043 height 400
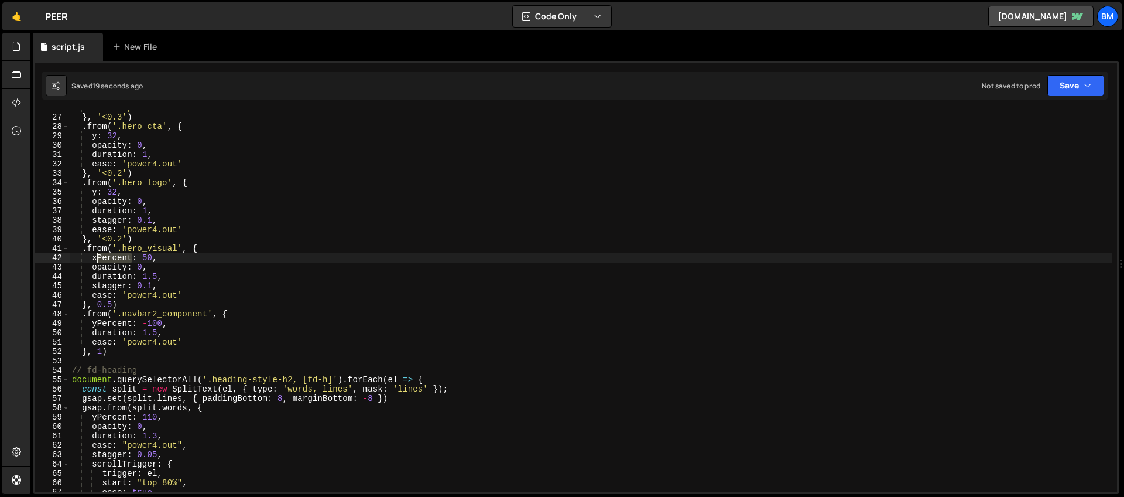
drag, startPoint x: 132, startPoint y: 256, endPoint x: 99, endPoint y: 259, distance: 33.5
click at [99, 259] on div "ease : 'power4.out' } , '<0.3' ) . from ( '.hero_cta' , { y : 32 , opacity : 0 …" at bounding box center [591, 303] width 1043 height 400
click at [115, 258] on div "ease : 'power4.out' } , '<0.3' ) . from ( '.hero_cta' , { y : 32 , opacity : 0 …" at bounding box center [591, 303] width 1043 height 400
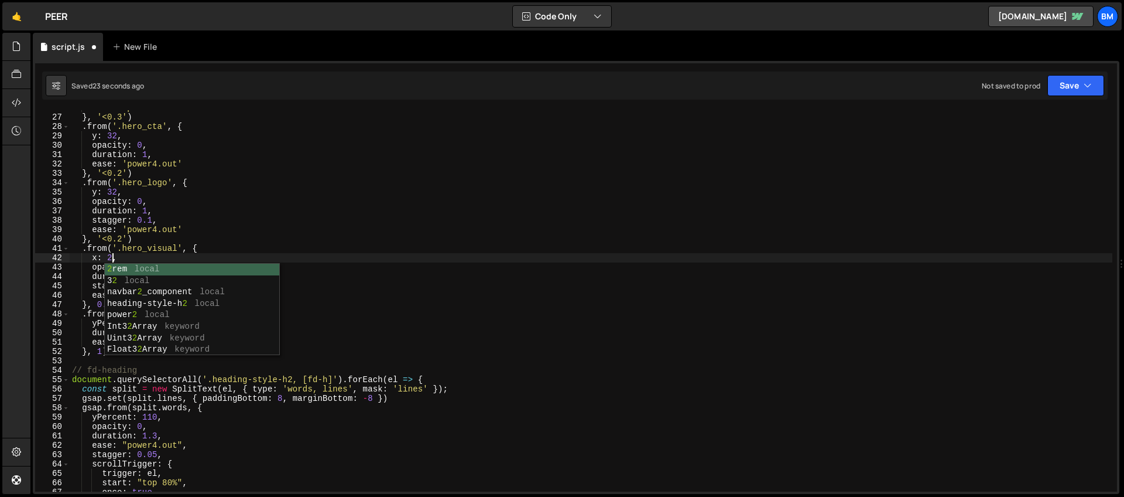
scroll to position [0, 3]
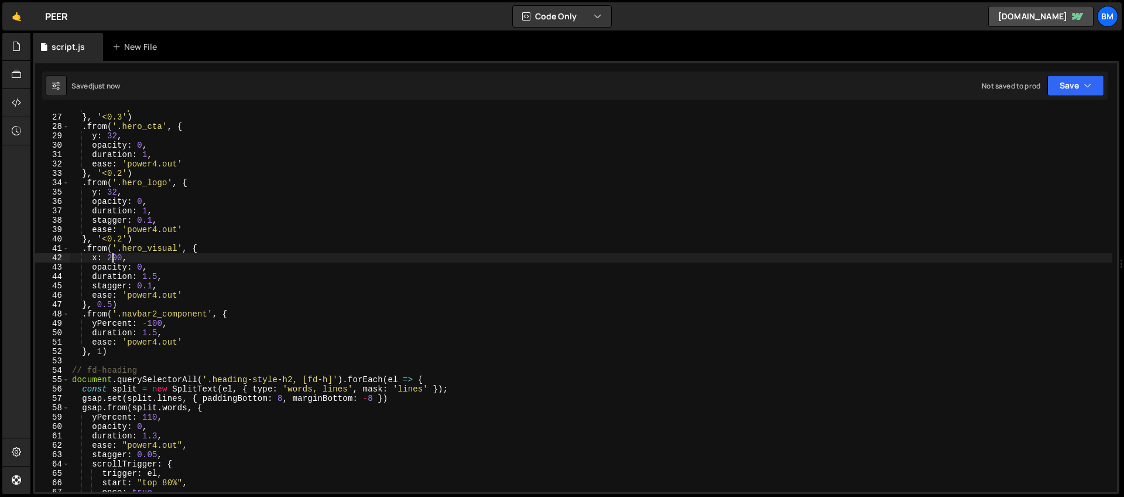
click at [111, 258] on div "ease : 'power4.out' } , '<0.3' ) . from ( '.hero_cta' , { y : 32 , opacity : 0 …" at bounding box center [591, 303] width 1043 height 400
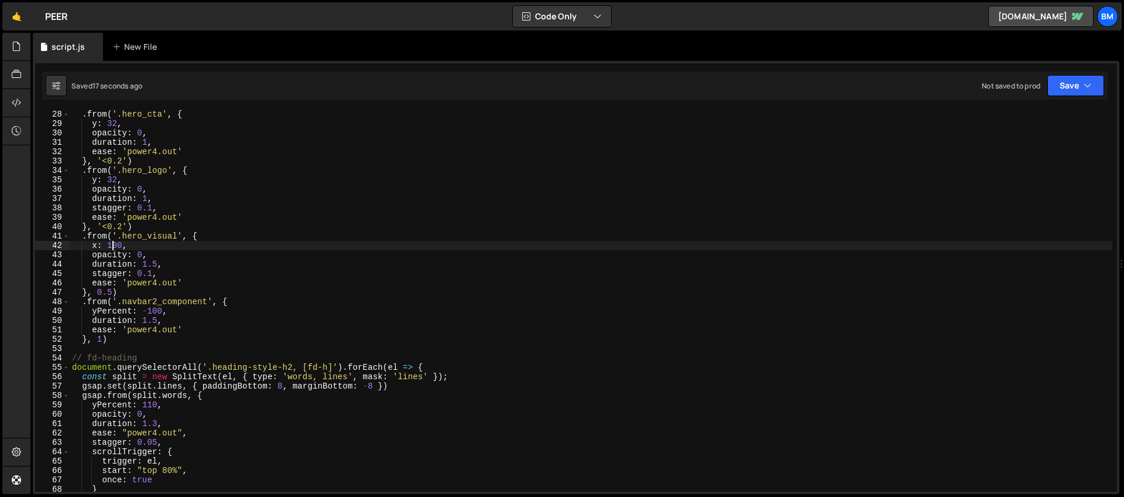
click at [136, 227] on div ". from ( '.hero_cta' , { y : 32 , opacity : 0 , duration : 1 , ease : 'power4.o…" at bounding box center [591, 310] width 1043 height 400
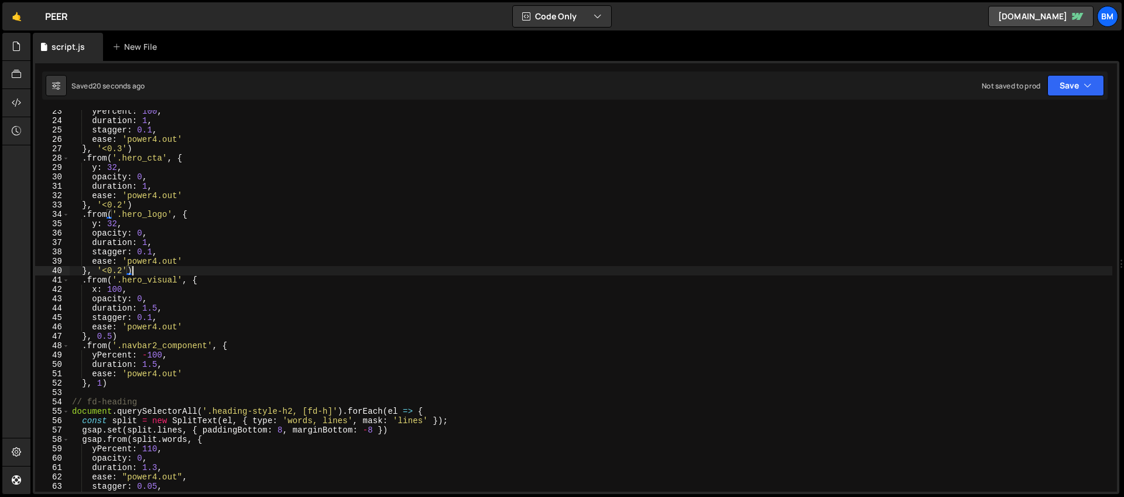
scroll to position [249, 0]
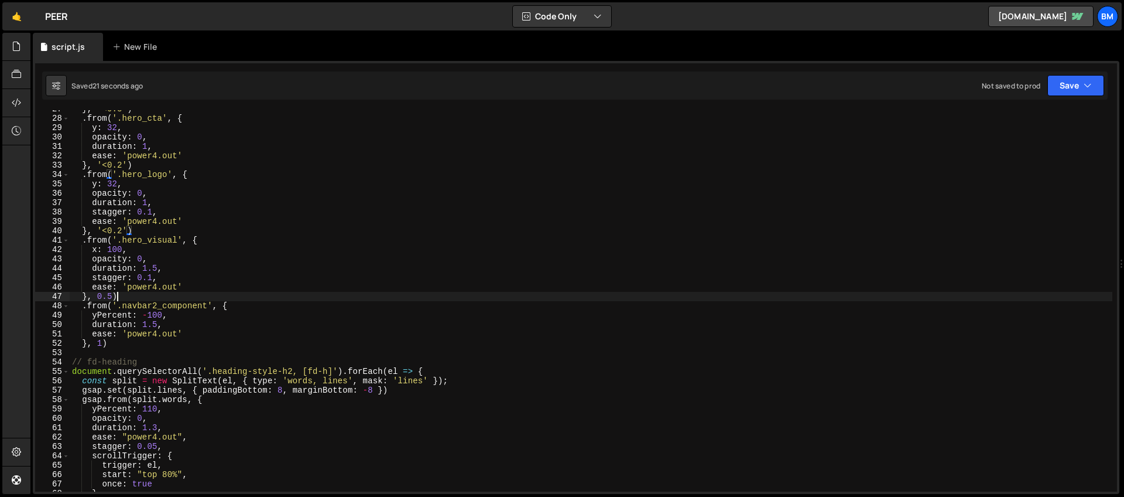
click at [130, 292] on div "} , '<0.3' ) . from ( '.hero_cta' , { y : 32 , opacity : 0 , duration : 1 , eas…" at bounding box center [591, 304] width 1043 height 400
type textarea "}, 0.5)"
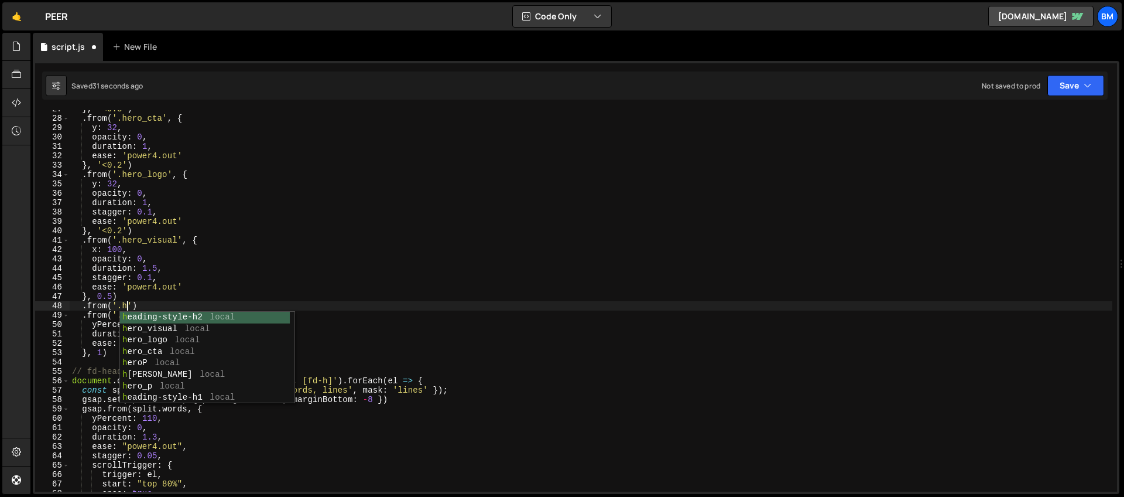
scroll to position [0, 5]
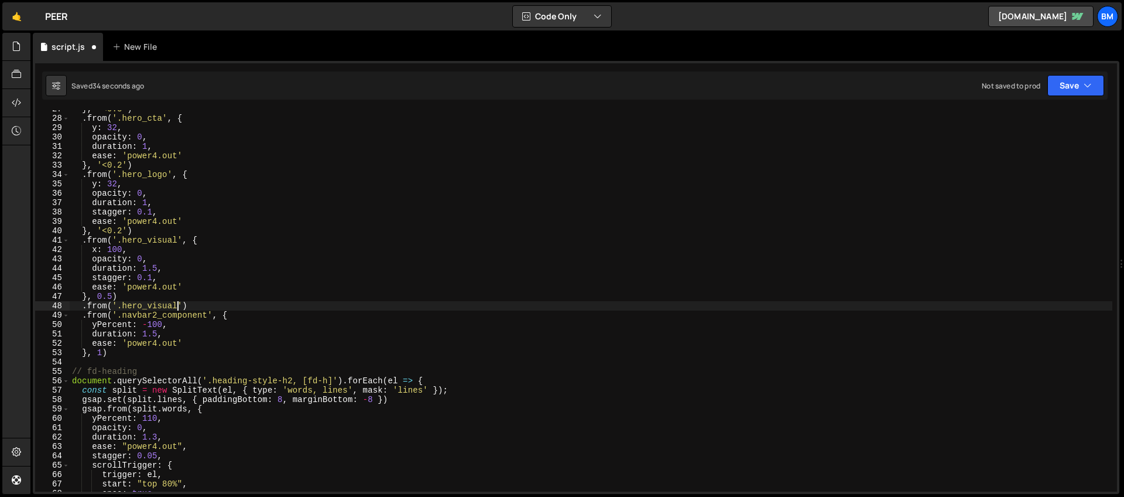
click at [184, 305] on div "} , '<0.3' ) . from ( '.hero_cta' , { y : 32 , opacity : 0 , duration : 1 , eas…" at bounding box center [591, 304] width 1043 height 400
type textarea ".from('.hero_visual', {)"
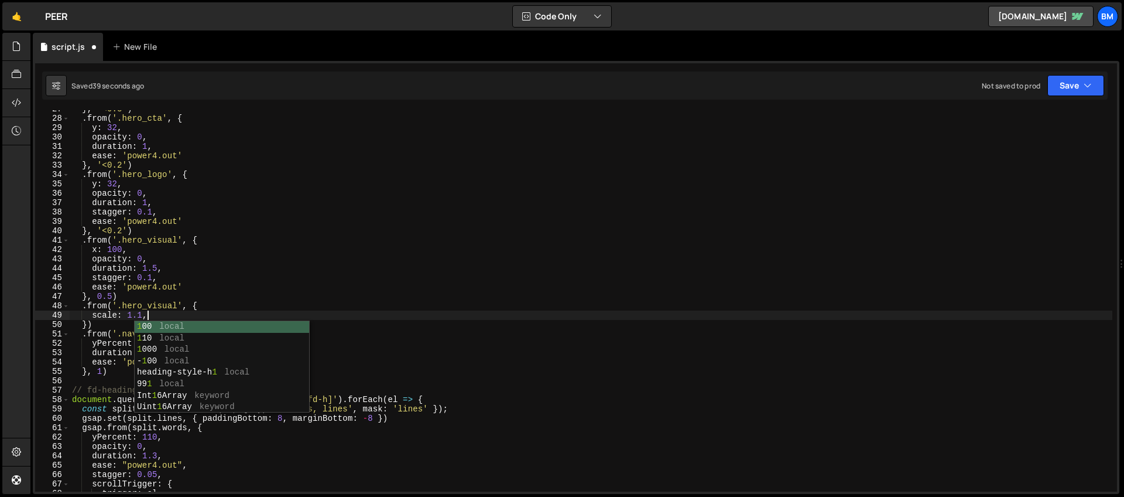
type textarea "scale: 1.1,"
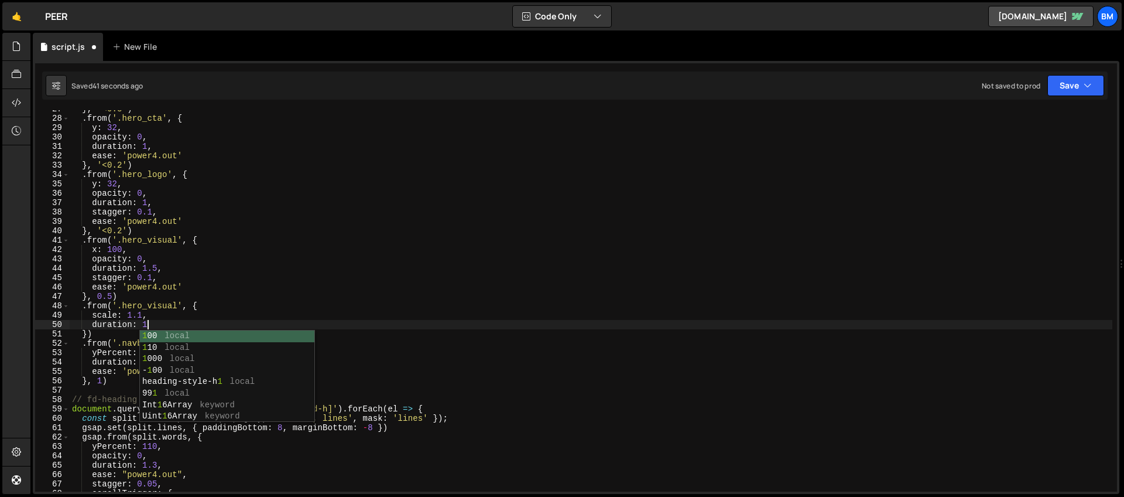
type textarea "duration: 1,"
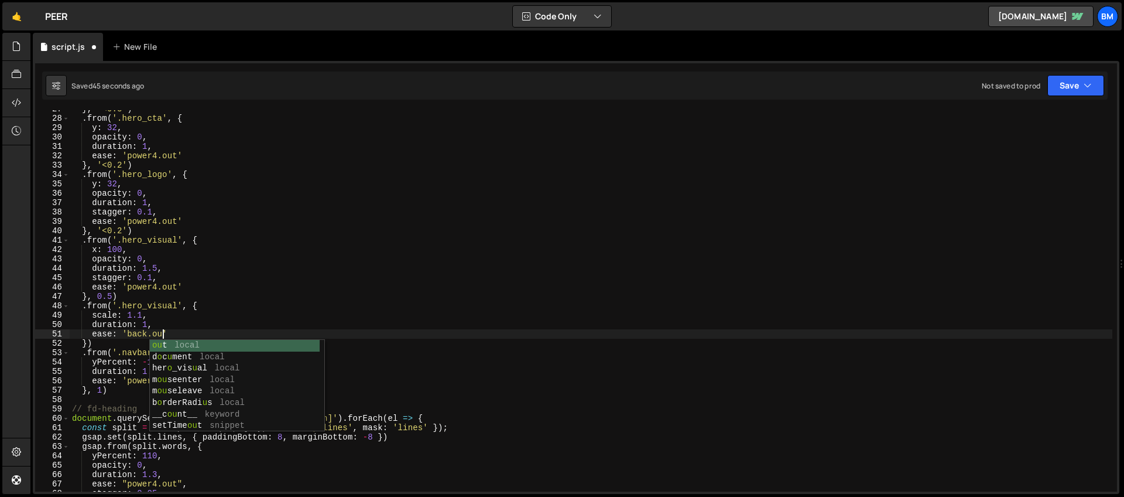
scroll to position [0, 6]
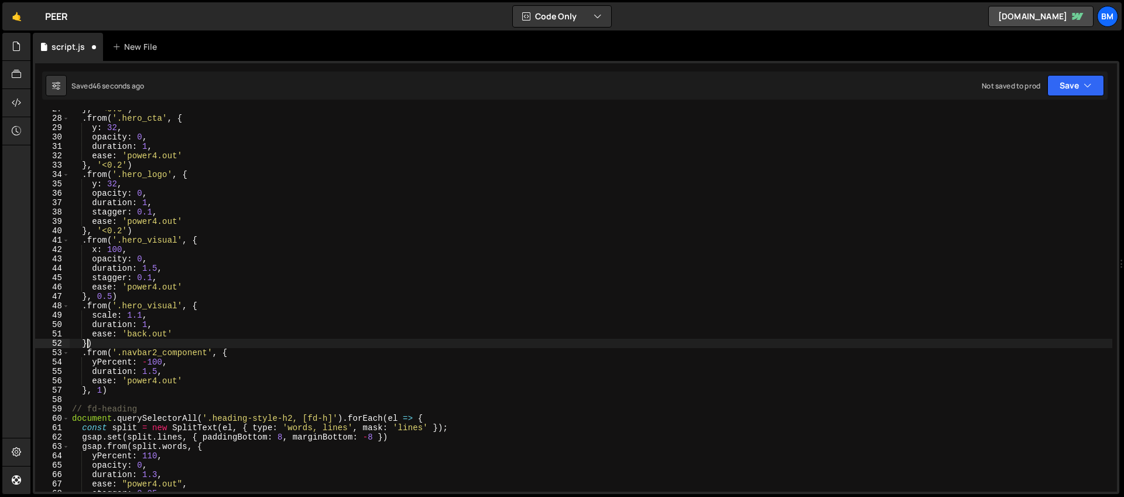
click at [88, 345] on div "} , '<0.3' ) . from ( '.hero_cta' , { y : 32 , opacity : 0 , duration : 1 , eas…" at bounding box center [591, 304] width 1043 height 400
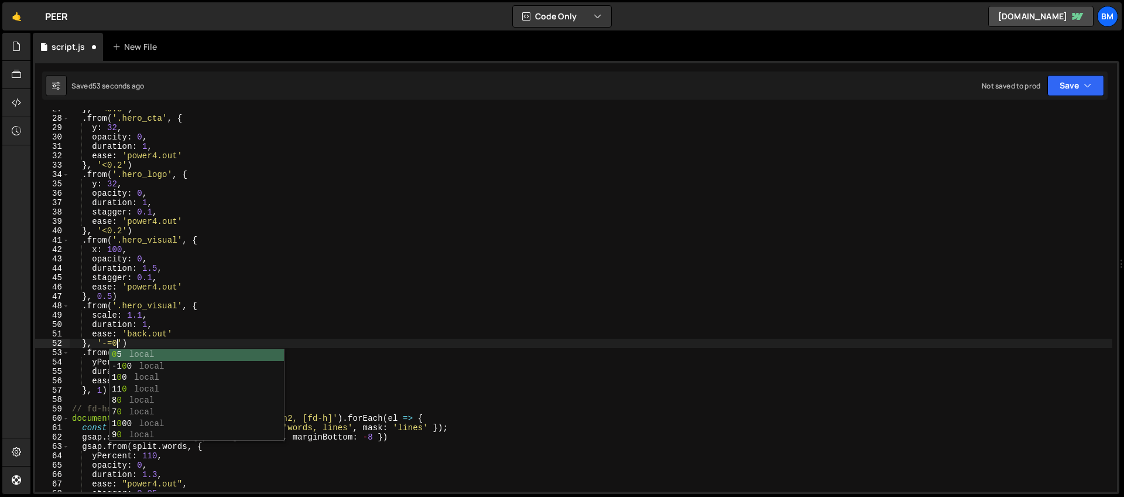
scroll to position [0, 4]
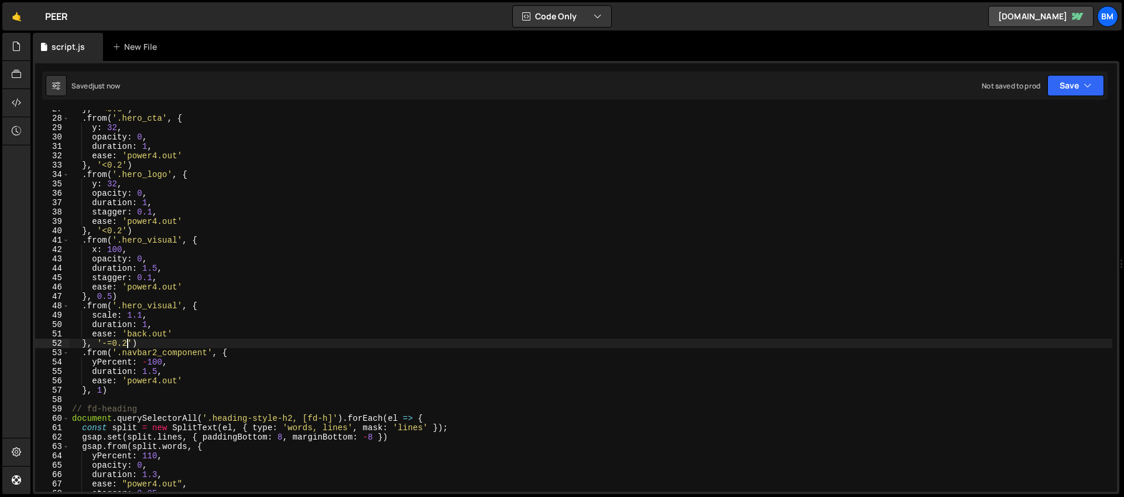
click at [217, 305] on div "} , '<0.3' ) . from ( '.hero_cta' , { y : 32 , opacity : 0 , duration : 1 , eas…" at bounding box center [591, 304] width 1043 height 400
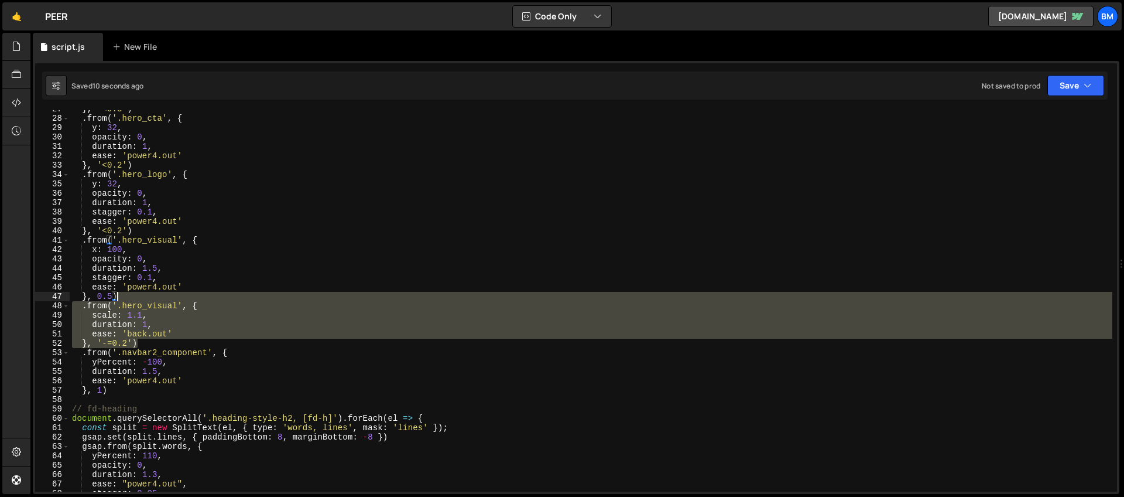
drag, startPoint x: 140, startPoint y: 343, endPoint x: 126, endPoint y: 295, distance: 49.3
click at [126, 295] on div "} , '<0.3' ) . from ( '.hero_cta' , { y : 32 , opacity : 0 , duration : 1 , eas…" at bounding box center [591, 304] width 1043 height 400
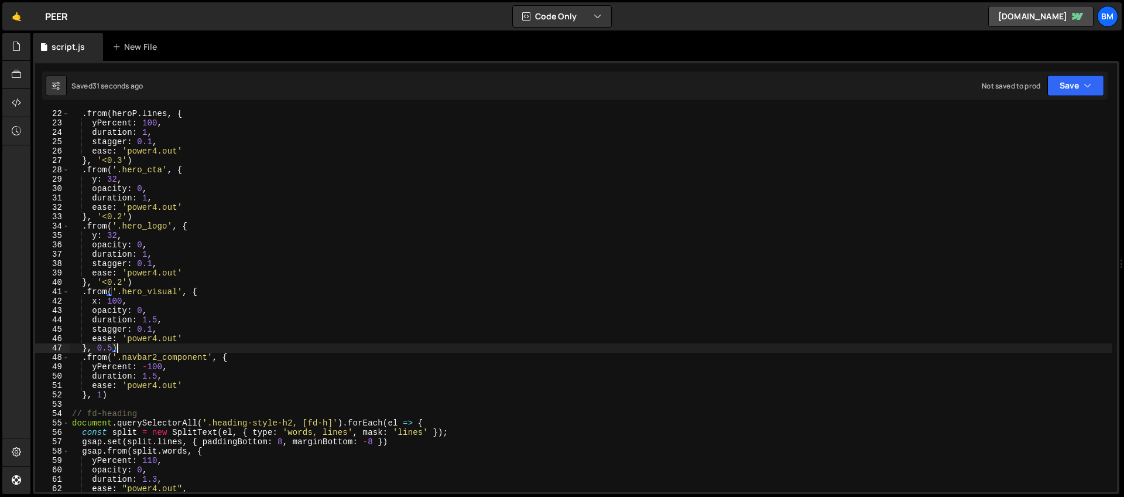
scroll to position [184, 0]
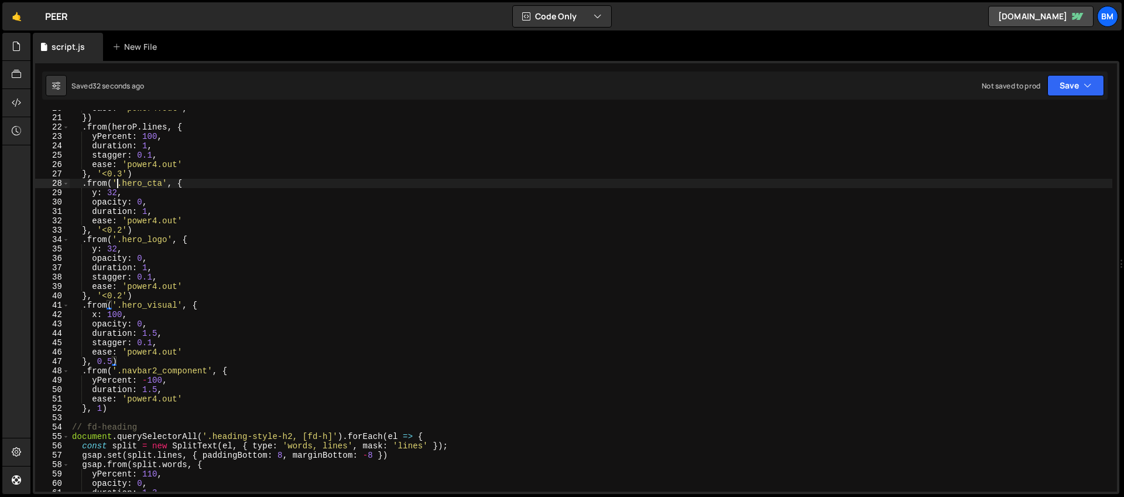
click at [118, 183] on div "ease : 'power4.out' , }) . from ( heroP . lines , { yPercent : 100 , duration :…" at bounding box center [591, 304] width 1043 height 400
type textarea ".from('.section_hero .hero_cta', {"
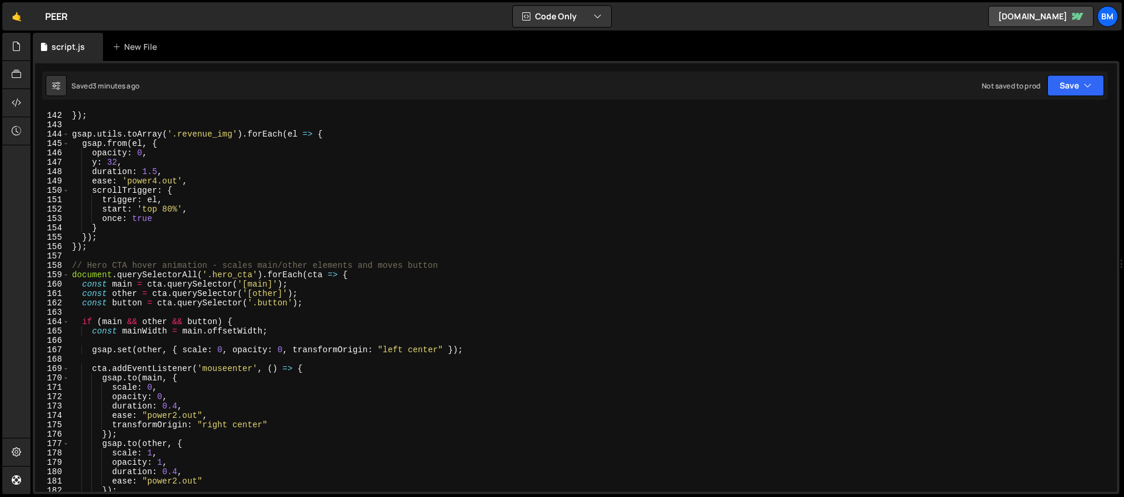
scroll to position [1320, 0]
click at [91, 256] on div "}) ; }) ; gsap . utils . toArray ( '.revenue_img' ) . forEach ( el => { gsap . …" at bounding box center [591, 301] width 1043 height 400
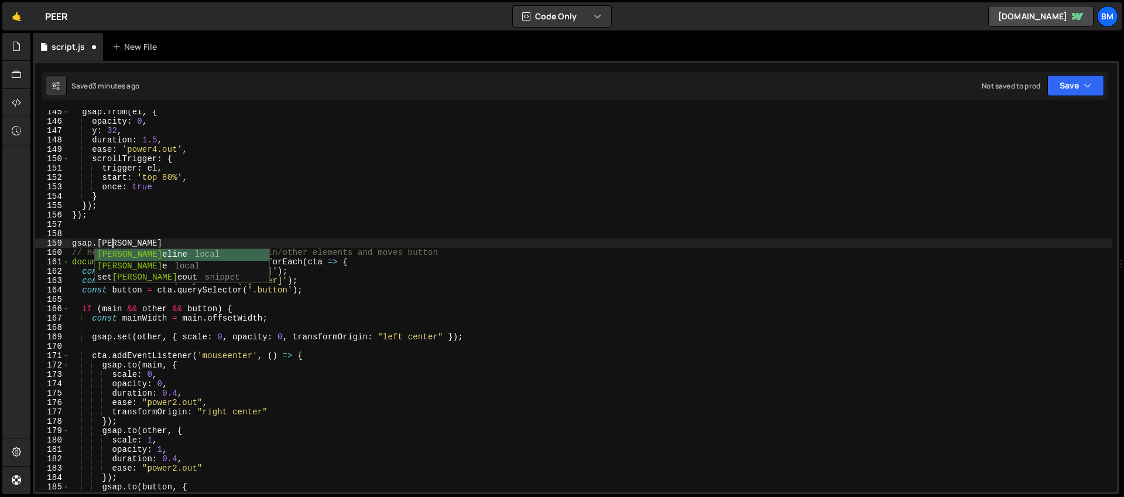
scroll to position [0, 2]
type textarea "gsap.timeline()"
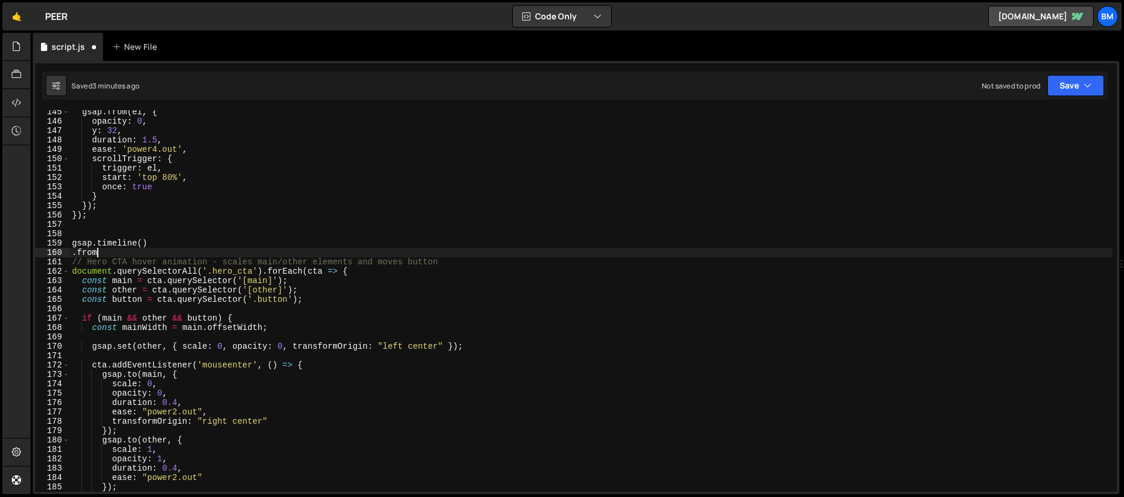
scroll to position [0, 1]
click at [143, 243] on div "gsap . from ( el , { opacity : 0 , y : 32 , duration : 1.5 , ease : 'power4.out…" at bounding box center [591, 307] width 1043 height 400
type textarea "gsap.timeline({)"
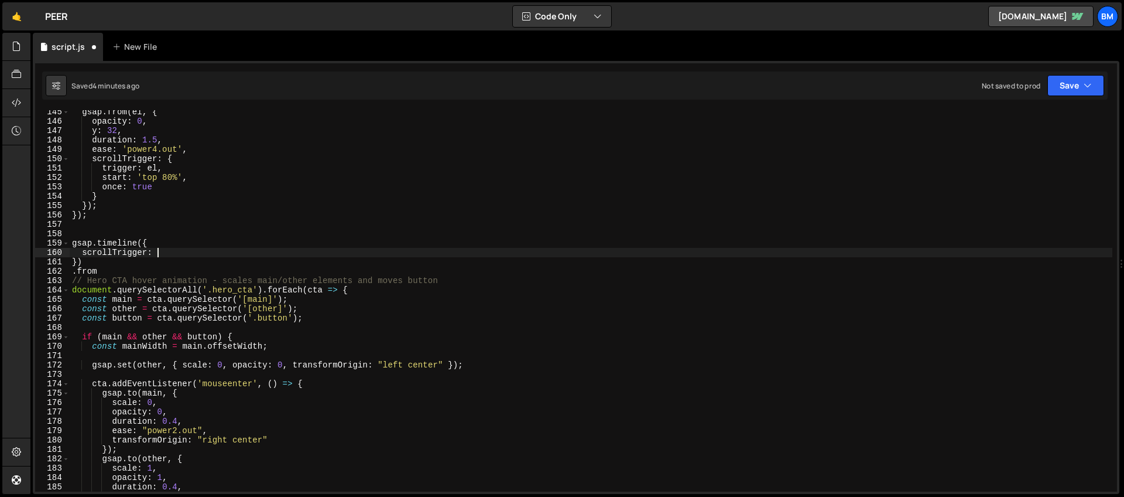
type textarea "scrollTrigger: {"
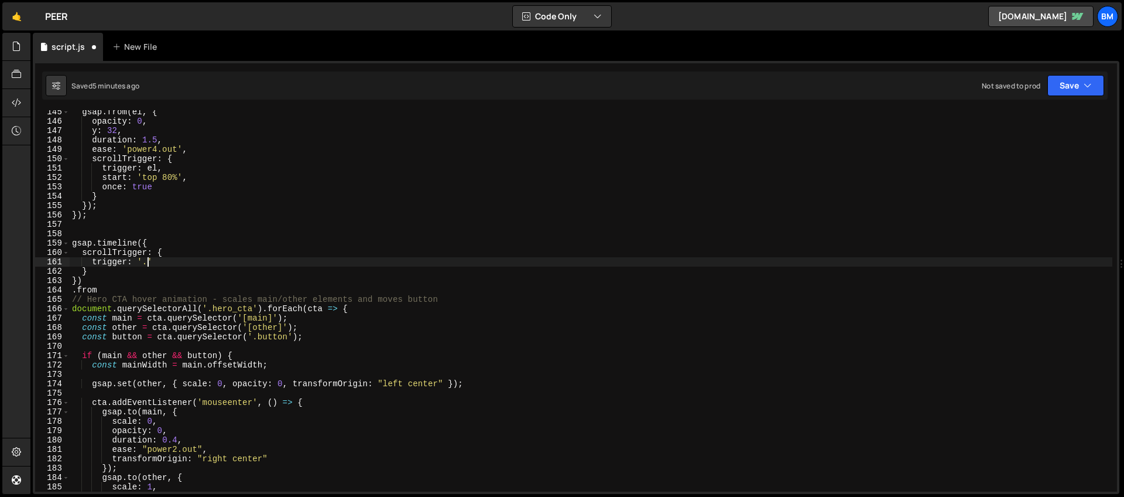
scroll to position [0, 5]
paste textarea "process_wrap'"
click at [218, 262] on div "gsap . from ( el , { opacity : 0 , y : 32 , duration : 1.5 , ease : 'power4.out…" at bounding box center [591, 307] width 1043 height 400
type textarea "trigger: '.process_wrap',"
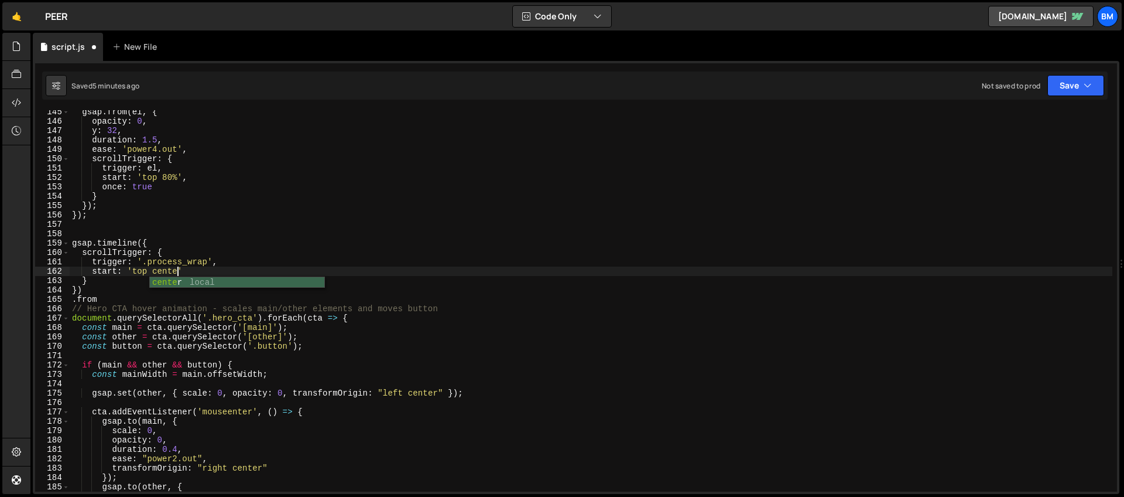
scroll to position [0, 7]
click at [213, 268] on div "gsap . from ( el , { opacity : 0 , y : 32 , duration : 1.5 , ease : 'power4.out…" at bounding box center [591, 307] width 1043 height 400
type textarea "start: 'top center',"
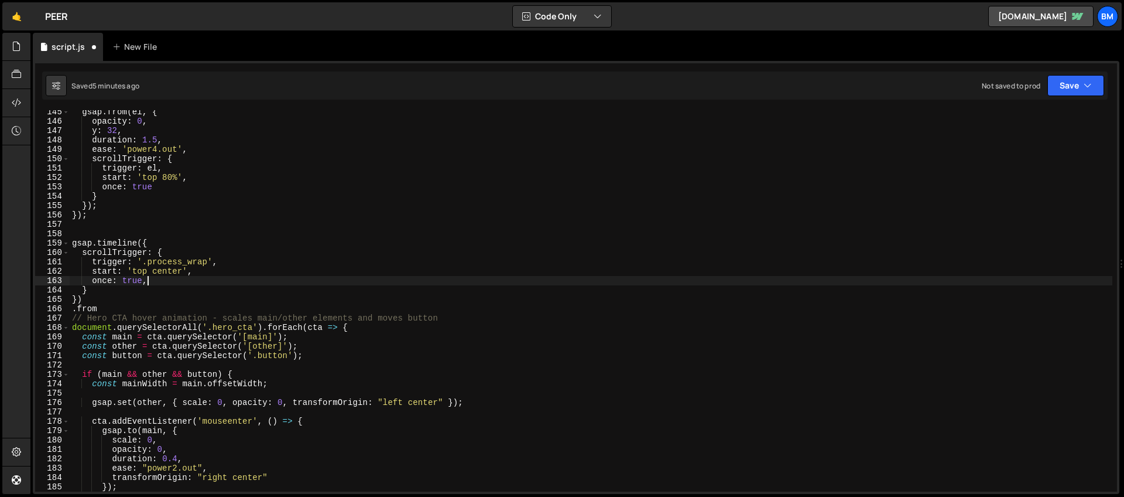
scroll to position [0, 4]
click at [110, 309] on div "gsap . from ( el , { opacity : 0 , y : 32 , duration : 1.5 , ease : 'power4.out…" at bounding box center [591, 307] width 1043 height 400
type textarea ".from"
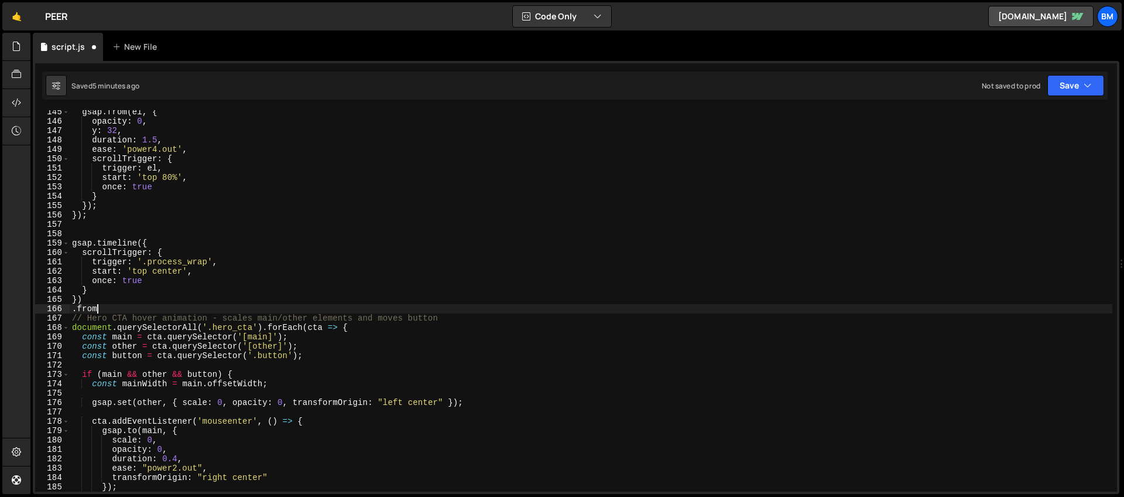
scroll to position [0, 0]
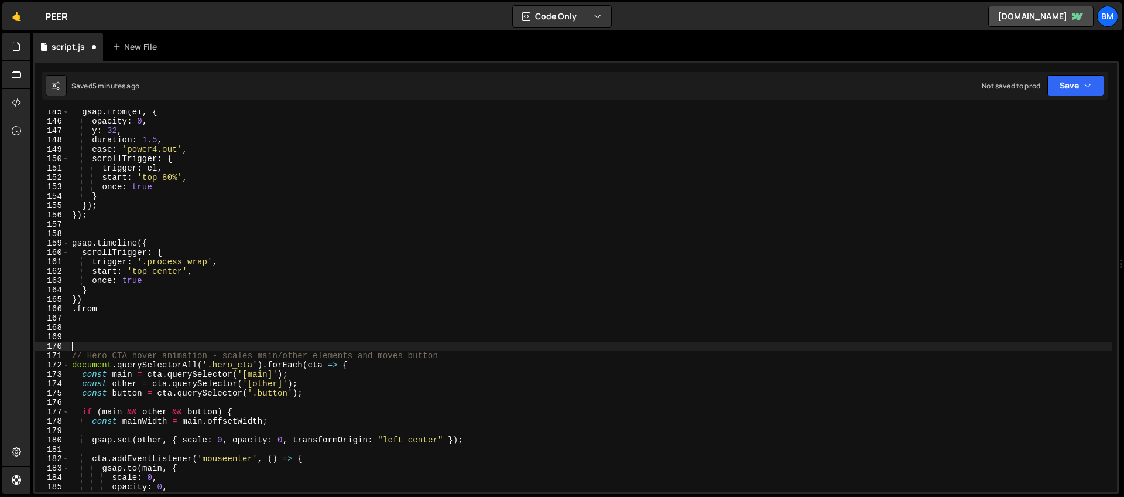
click at [103, 302] on div "gsap . from ( el , { opacity : 0 , y : 32 , duration : 1.5 , ease : 'power4.out…" at bounding box center [591, 307] width 1043 height 400
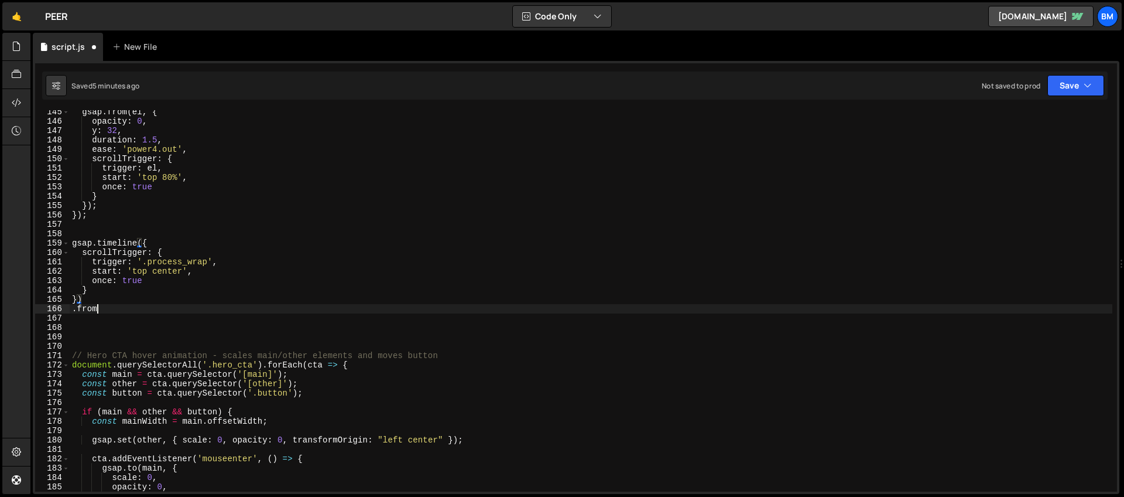
click at [108, 306] on div "gsap . from ( el , { opacity : 0 , y : 32 , duration : 1.5 , ease : 'power4.out…" at bounding box center [591, 307] width 1043 height 400
paste textarea "process_mian'"
type textarea ".from('.process_mian', {)"
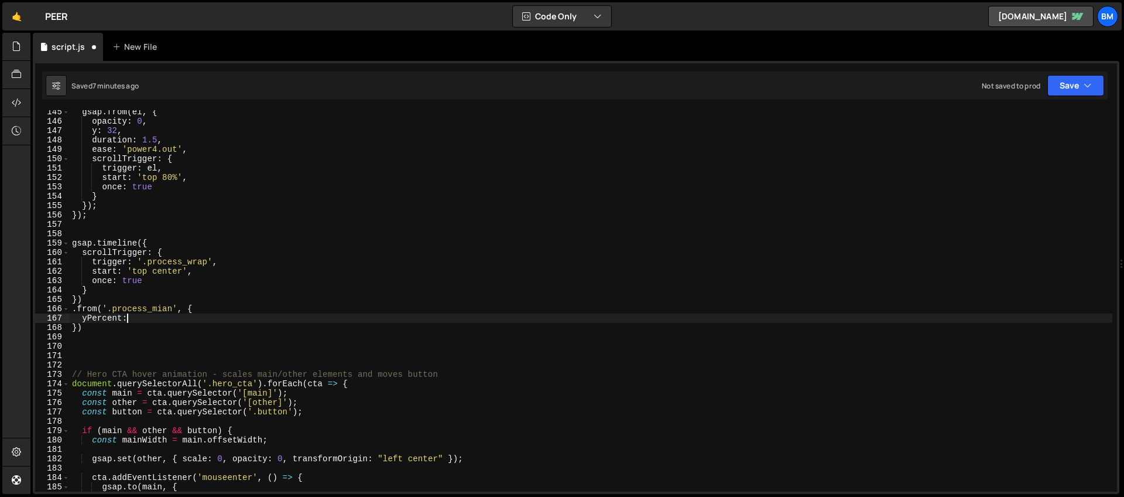
scroll to position [0, 4]
type textarea "yPercent: 50,"
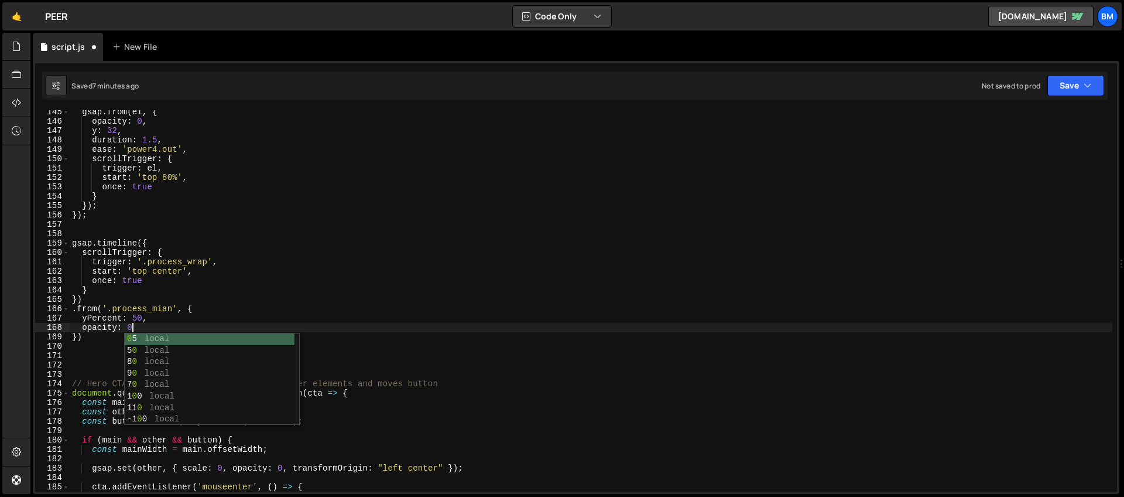
type textarea "opacity: 0,"
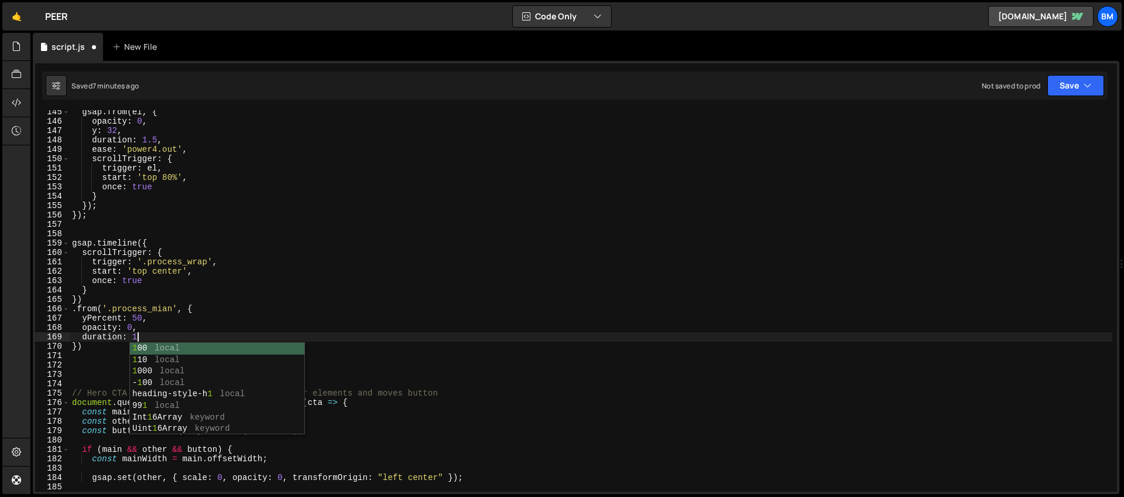
type textarea "duration: 1,"
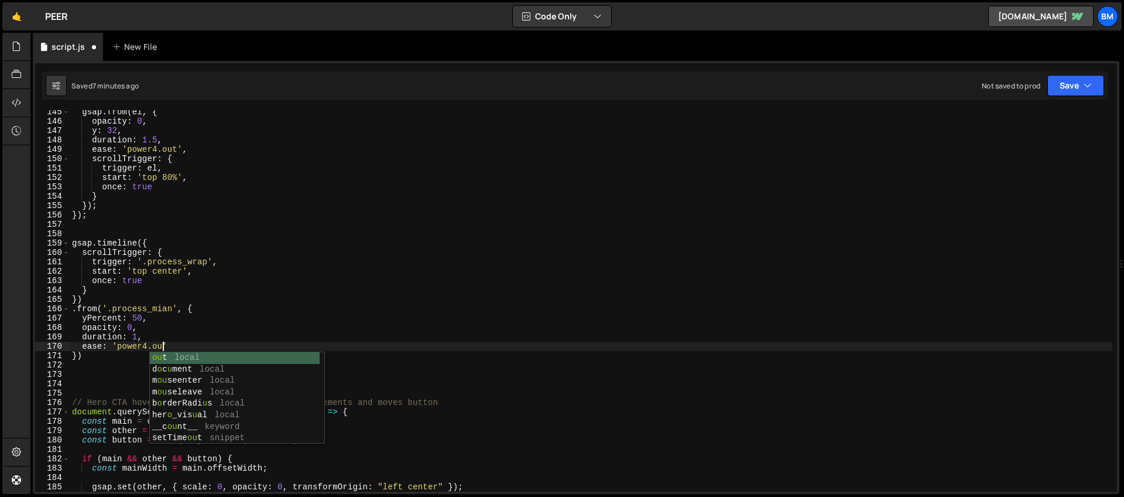
scroll to position [0, 6]
click at [83, 357] on div "gsap . from ( el , { opacity : 0 , y : 32 , duration : 1.5 , ease : 'power4.out…" at bounding box center [591, 307] width 1043 height 400
type textarea "})"
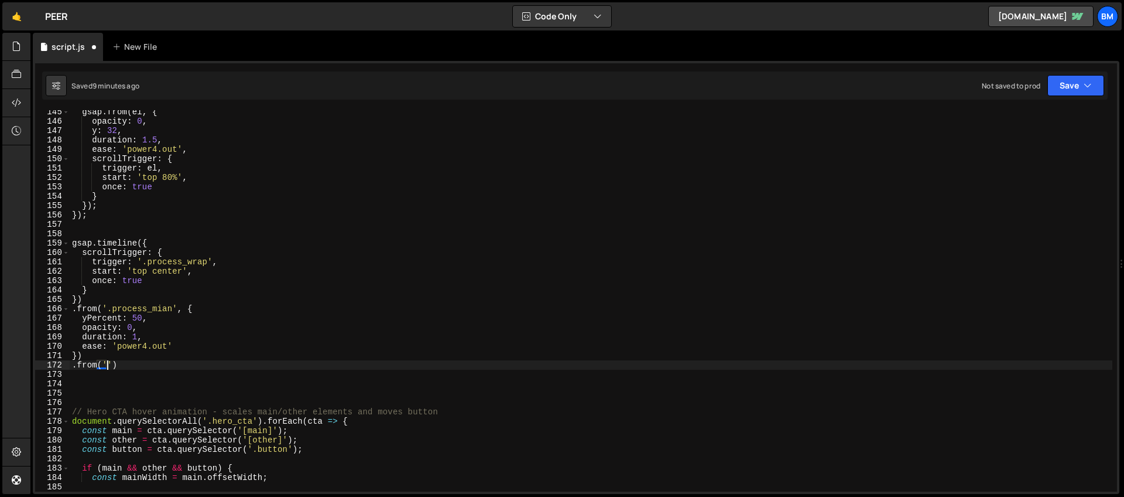
scroll to position [0, 2]
paste textarea "process_graphic')"
type textarea ".from('.process_graphic', {)"
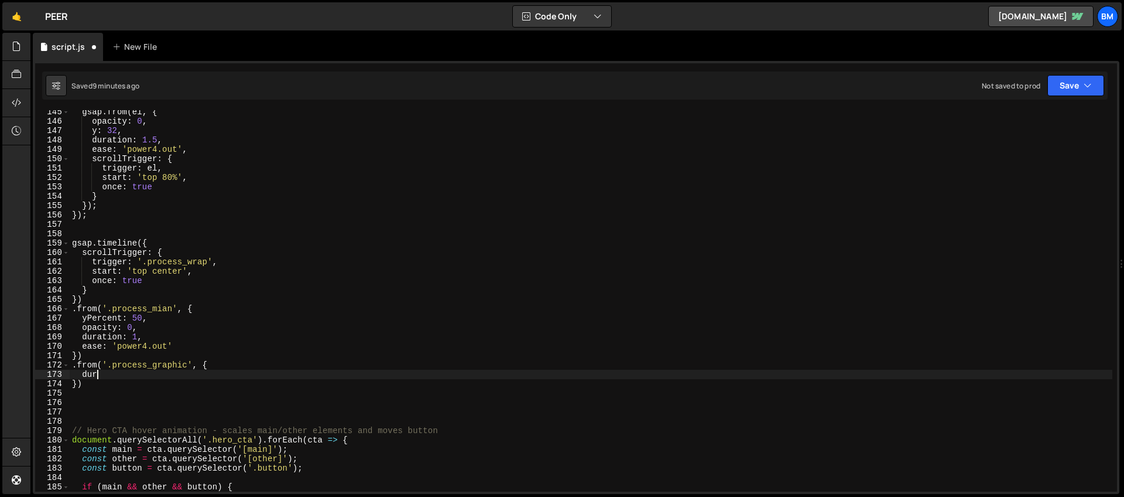
scroll to position [0, 1]
type textarea "d"
type textarea "yPercent: -100,"
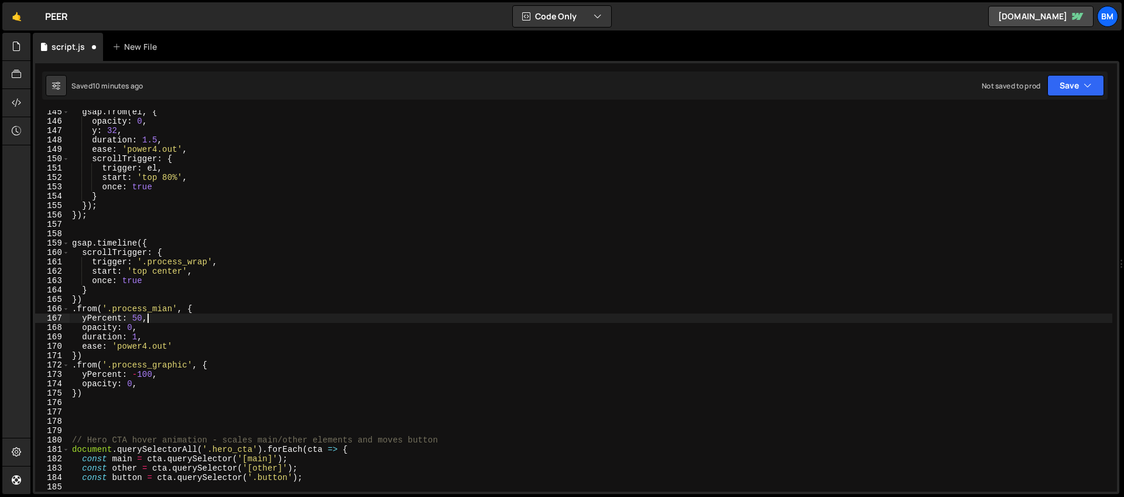
click at [155, 321] on div "gsap . from ( el , { opacity : 0 , y : 32 , duration : 1.5 , ease : 'power4.out…" at bounding box center [591, 307] width 1043 height 400
type textarea "yPercent: 50,"
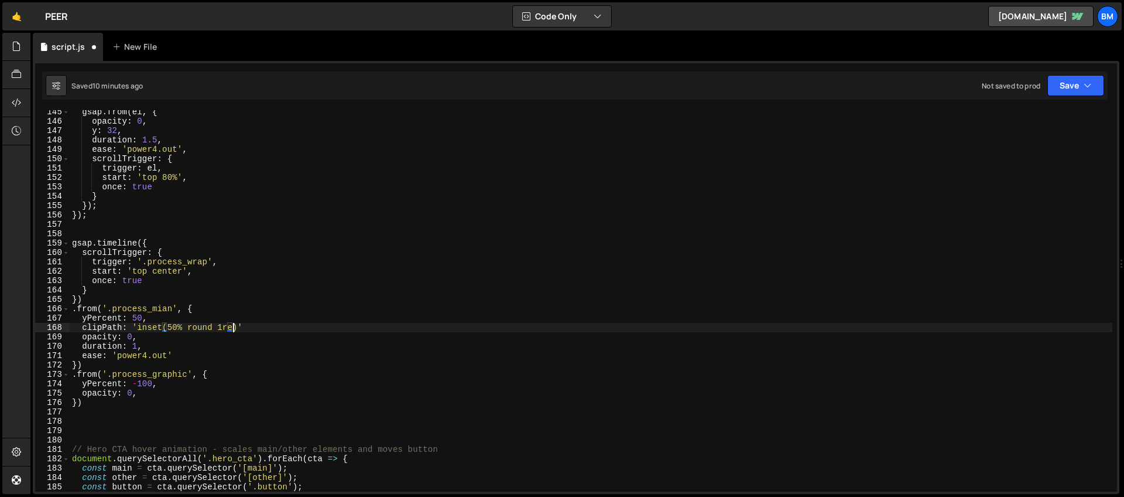
scroll to position [0, 11]
click at [266, 324] on div "gsap . from ( el , { opacity : 0 , y : 32 , duration : 1.5 , ease : 'power4.out…" at bounding box center [591, 307] width 1043 height 400
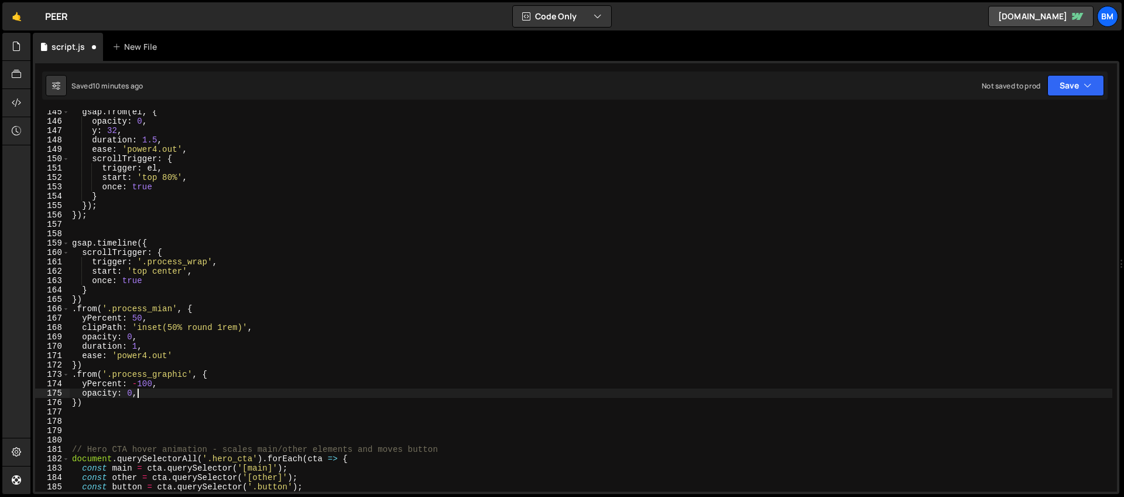
click at [159, 392] on div "gsap . from ( el , { opacity : 0 , y : 32 , duration : 1.5 , ease : 'power4.out…" at bounding box center [591, 307] width 1043 height 400
type textarea "opacity: 0,"
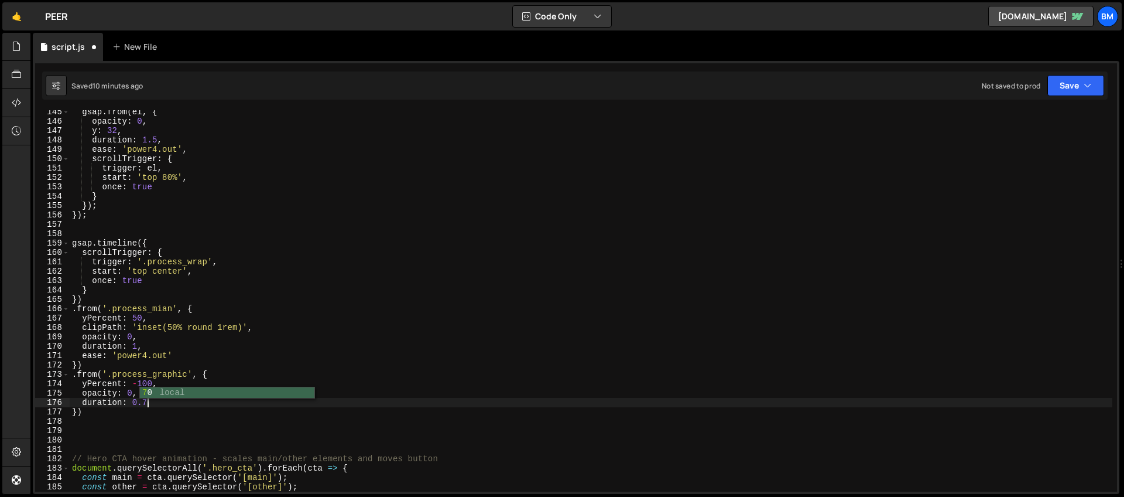
type textarea "duration: 0.7,"
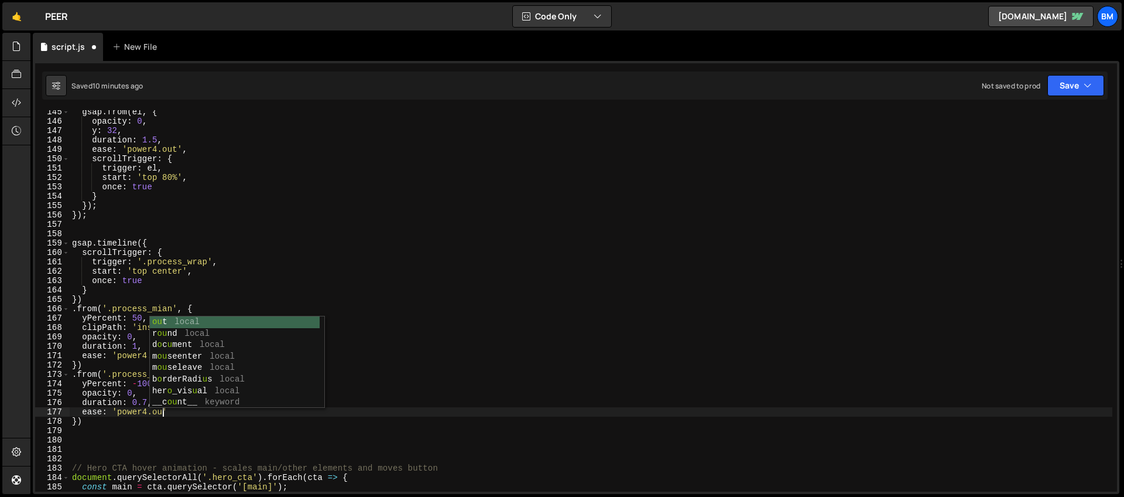
scroll to position [0, 6]
click at [107, 358] on div "gsap . from ( el , { opacity : 0 , y : 32 , duration : 1.5 , ease : 'power4.out…" at bounding box center [591, 307] width 1043 height 400
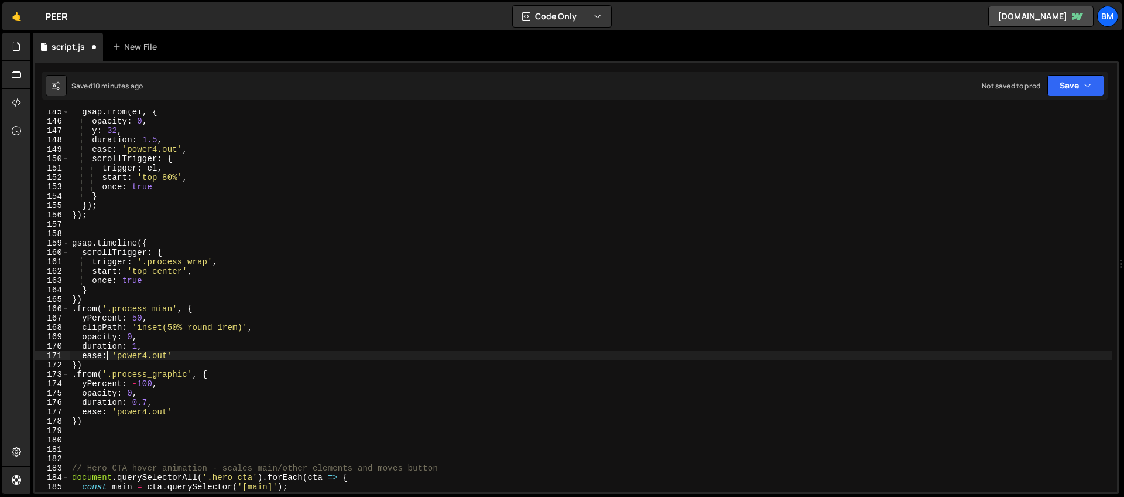
scroll to position [1493, 0]
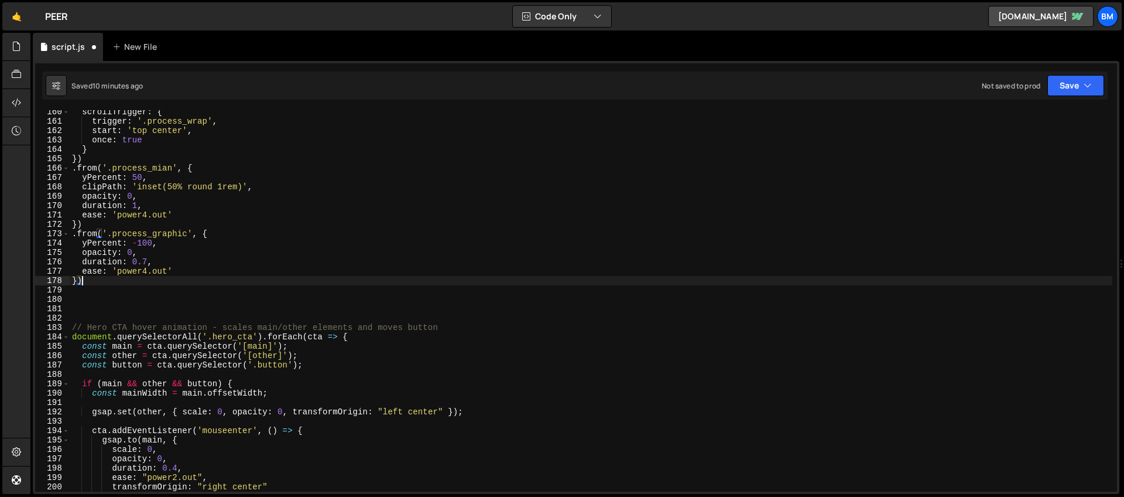
click at [95, 283] on div "scrollTrigger : { trigger : '.process_wrap' , start : 'top center' , once : tru…" at bounding box center [591, 307] width 1043 height 400
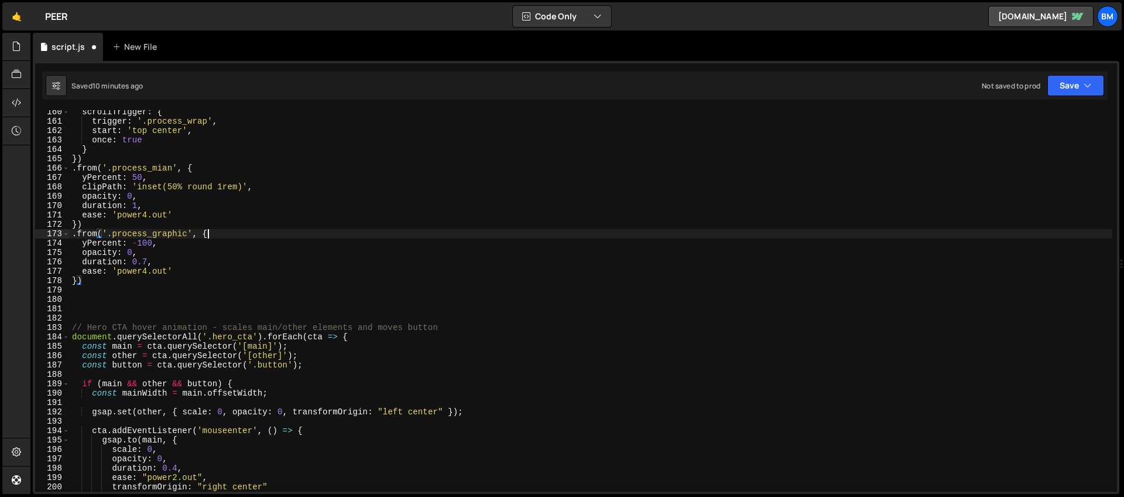
click at [221, 232] on div "scrollTrigger : { trigger : '.process_wrap' , start : 'top center' , once : tru…" at bounding box center [591, 307] width 1043 height 400
click at [91, 280] on div "scrollTrigger : { trigger : '.process_wrap' , start : 'top center' , once : tru…" at bounding box center [591, 307] width 1043 height 400
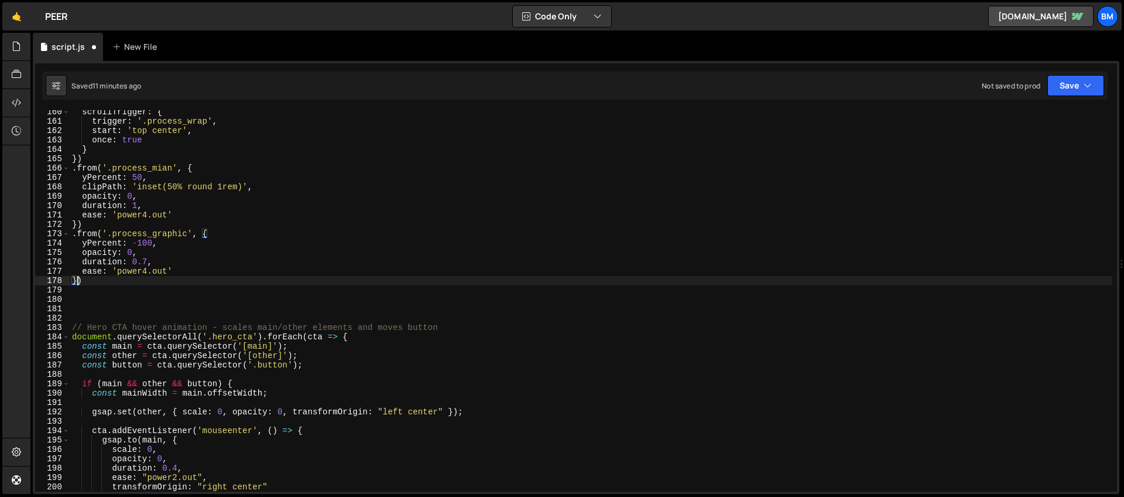
click at [76, 281] on div "scrollTrigger : { trigger : '.process_wrap' , start : 'top center' , once : tru…" at bounding box center [591, 307] width 1043 height 400
click at [174, 238] on div "scrollTrigger : { trigger : '.process_wrap' , start : 'top center' , once : tru…" at bounding box center [591, 307] width 1043 height 400
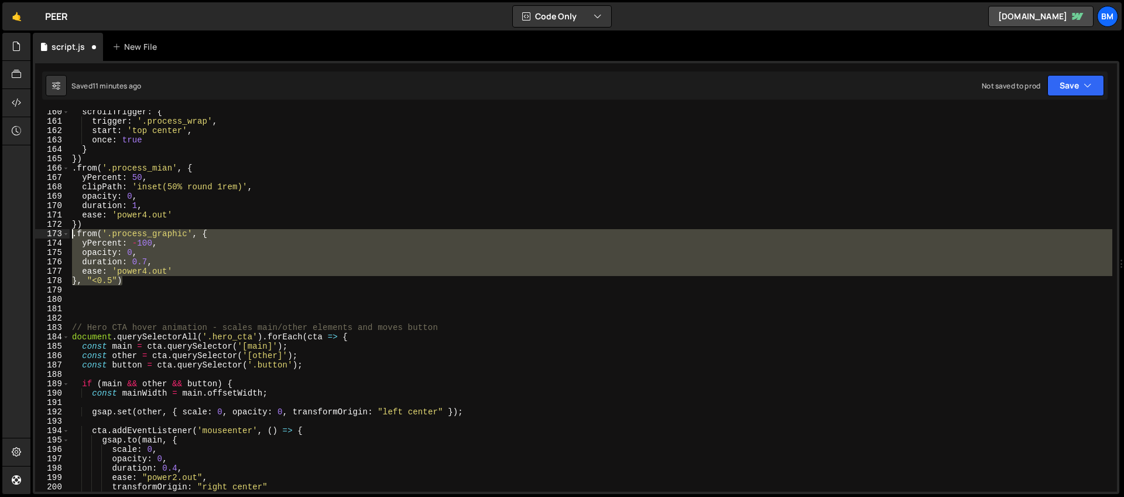
drag, startPoint x: 125, startPoint y: 280, endPoint x: 70, endPoint y: 237, distance: 69.6
click at [70, 237] on div "scrollTrigger : { trigger : '.process_wrap' , start : 'top center' , once : tru…" at bounding box center [591, 307] width 1043 height 400
type textarea ".from('.process_graphic', { yPercent: -100,"
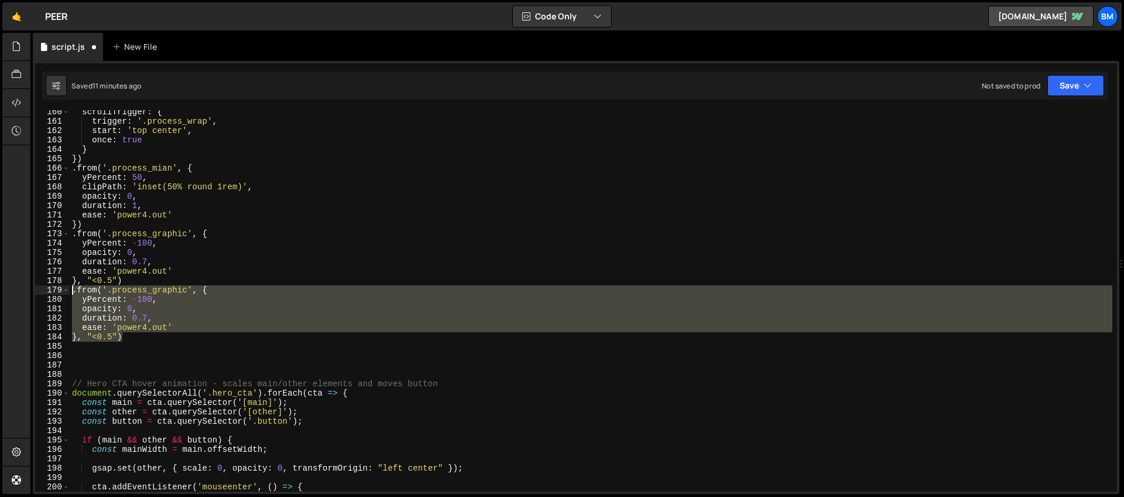
click at [155, 350] on div "scrollTrigger : { trigger : '.process_wrap' , start : 'top center' , once : tru…" at bounding box center [591, 307] width 1043 height 400
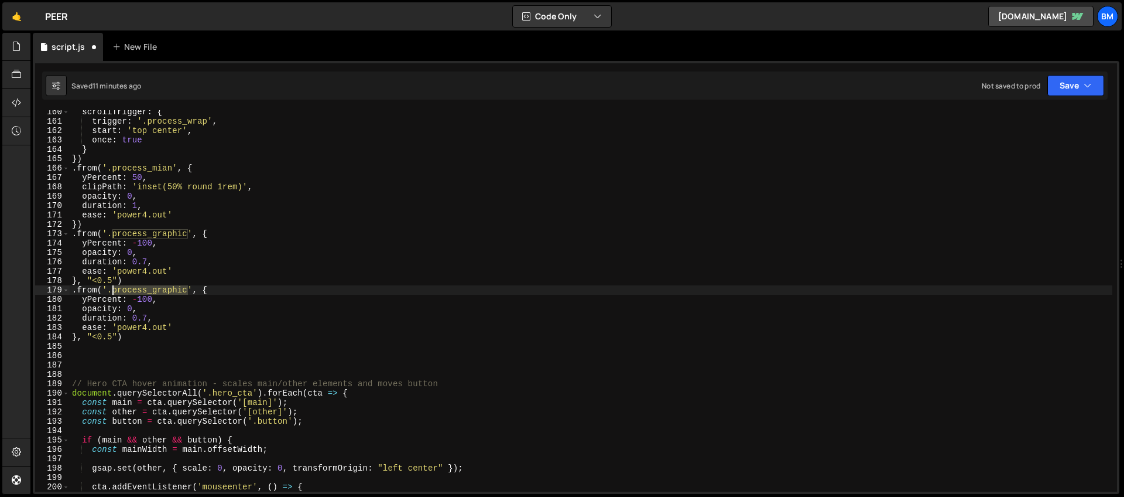
drag, startPoint x: 187, startPoint y: 288, endPoint x: 111, endPoint y: 289, distance: 76.1
click at [111, 289] on div "scrollTrigger : { trigger : '.process_wrap' , start : 'top center' , once : tru…" at bounding box center [591, 307] width 1043 height 400
paste textarea "receipt"
click at [141, 300] on div "scrollTrigger : { trigger : '.process_wrap' , start : 'top center' , once : tru…" at bounding box center [591, 307] width 1043 height 400
drag, startPoint x: 138, startPoint y: 301, endPoint x: 138, endPoint y: 328, distance: 26.9
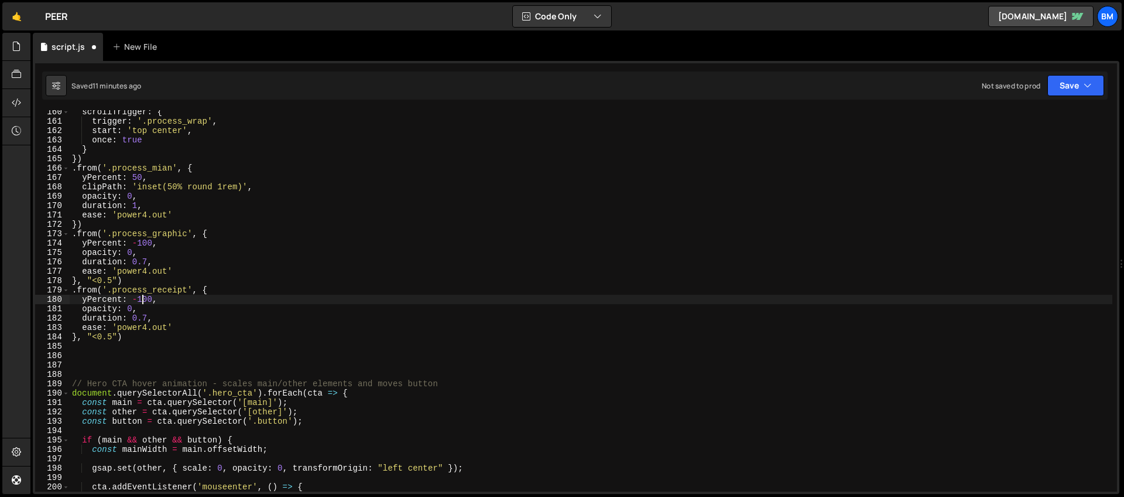
click at [139, 301] on div "scrollTrigger : { trigger : '.process_wrap' , start : 'top center' , once : tru…" at bounding box center [591, 307] width 1043 height 400
click at [112, 338] on div "scrollTrigger : { trigger : '.process_wrap' , start : 'top center' , once : tru…" at bounding box center [591, 307] width 1043 height 400
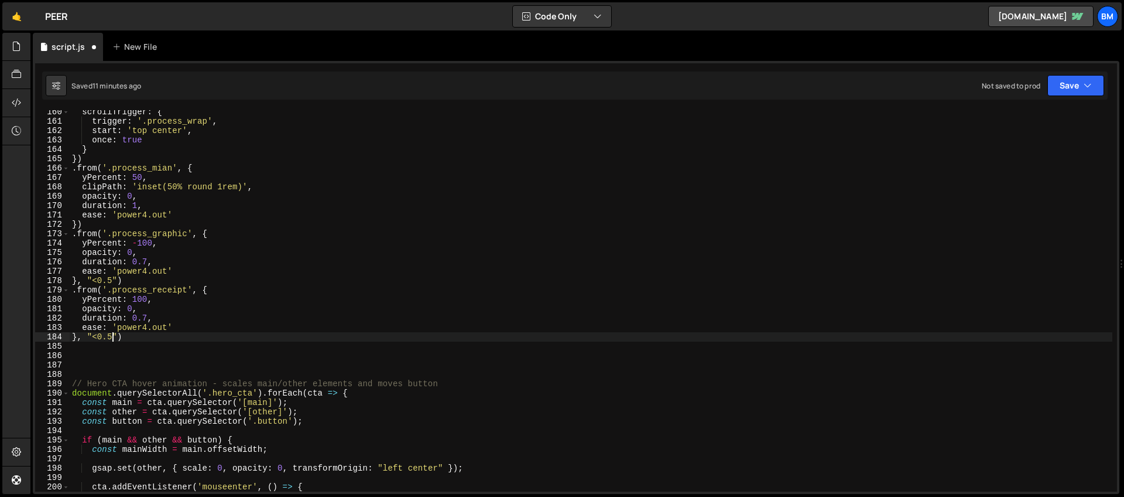
scroll to position [0, 2]
click at [140, 336] on div "scrollTrigger : { trigger : '.process_wrap' , start : 'top center' , once : tru…" at bounding box center [591, 307] width 1043 height 400
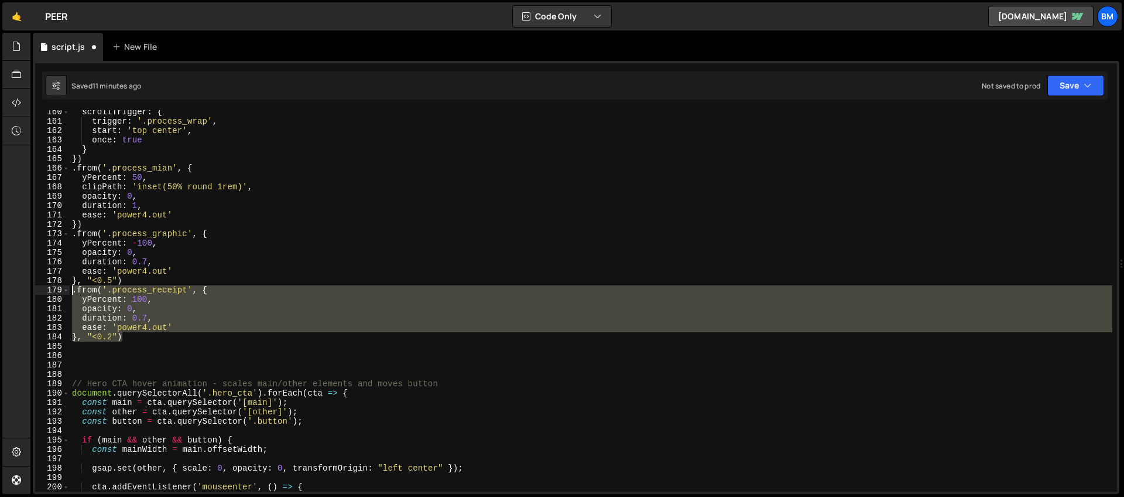
drag, startPoint x: 135, startPoint y: 340, endPoint x: 60, endPoint y: 293, distance: 88.4
click at [60, 293] on div "}, "<0.2") 160 161 162 163 164 165 166 167 168 169 170 171 172 173 174 175 176 …" at bounding box center [576, 300] width 1082 height 381
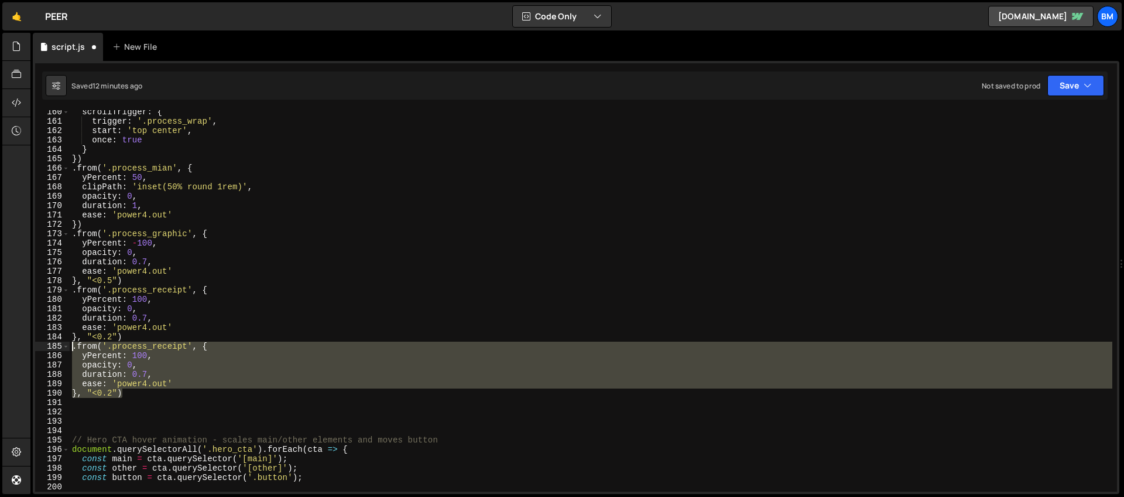
click at [302, 390] on div "scrollTrigger : { trigger : '.process_wrap' , start : 'top center' , once : tru…" at bounding box center [591, 300] width 1043 height 381
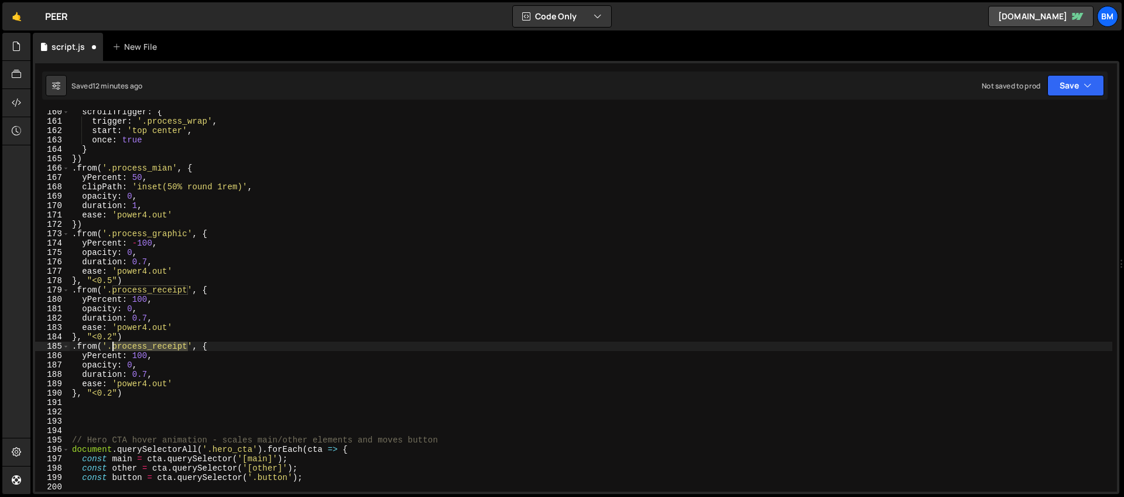
drag, startPoint x: 189, startPoint y: 347, endPoint x: 111, endPoint y: 348, distance: 77.9
click at [111, 348] on div "scrollTrigger : { trigger : '.process_wrap' , start : 'top center' , once : tru…" at bounding box center [591, 307] width 1043 height 400
paste textarea "write"
click at [87, 354] on div "scrollTrigger : { trigger : '.process_wrap' , start : 'top center' , once : tru…" at bounding box center [591, 307] width 1043 height 400
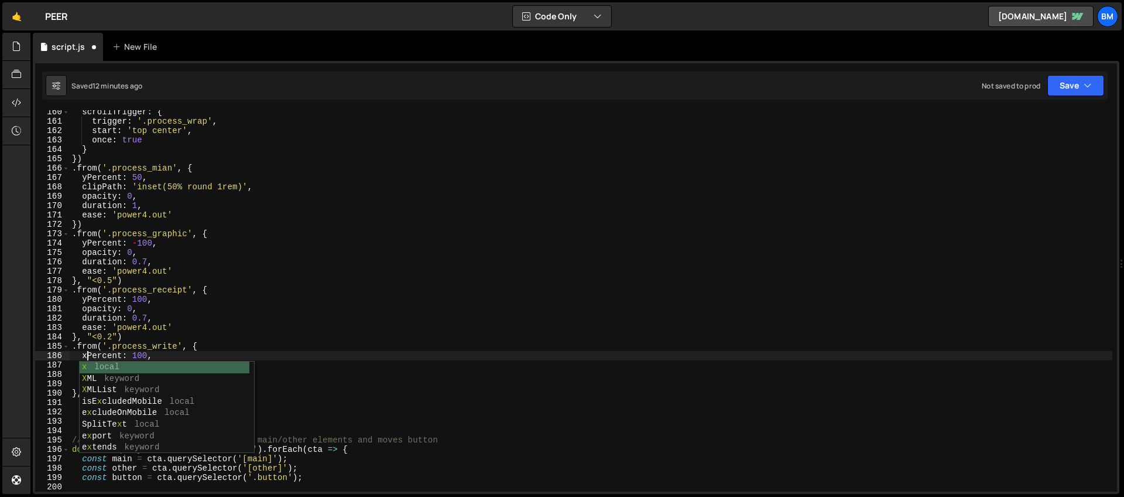
scroll to position [0, 1]
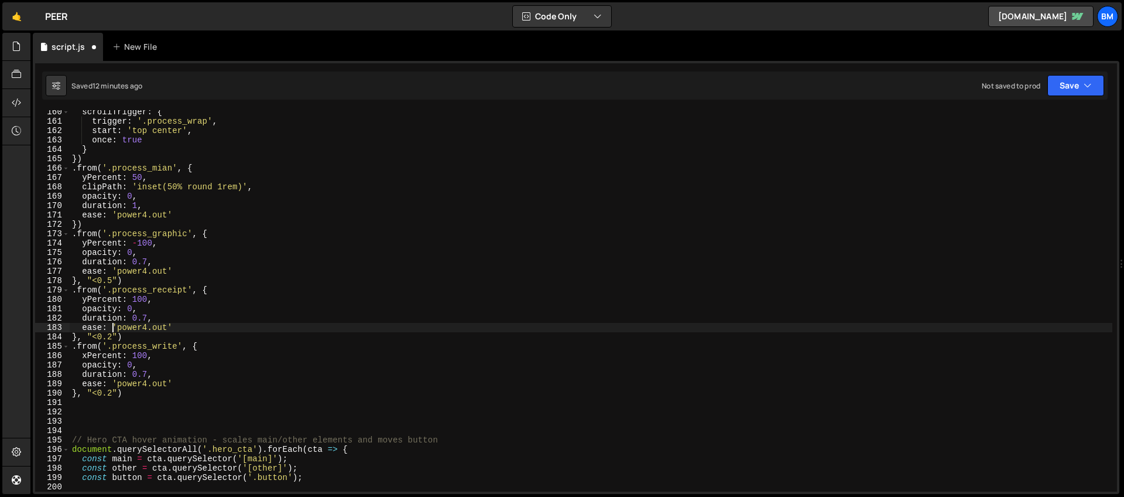
click at [112, 329] on div "scrollTrigger : { trigger : '.process_wrap' , start : 'top center' , once : tru…" at bounding box center [591, 307] width 1043 height 400
click at [131, 353] on div "scrollTrigger : { trigger : '.process_wrap' , start : 'top center' , once : tru…" at bounding box center [591, 307] width 1043 height 400
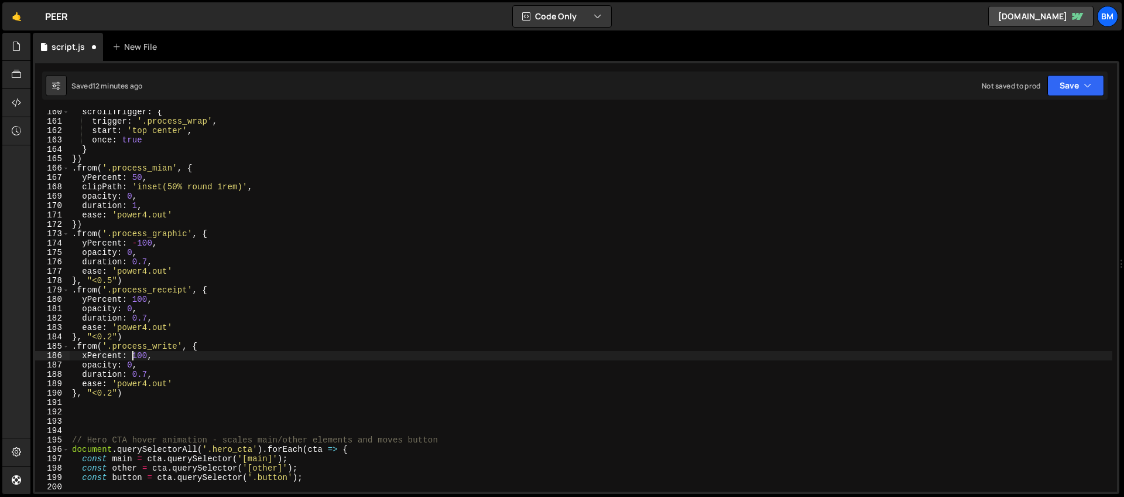
scroll to position [0, 4]
click at [111, 392] on div "scrollTrigger : { trigger : '.process_wrap' , start : 'top center' , once : tru…" at bounding box center [591, 307] width 1043 height 400
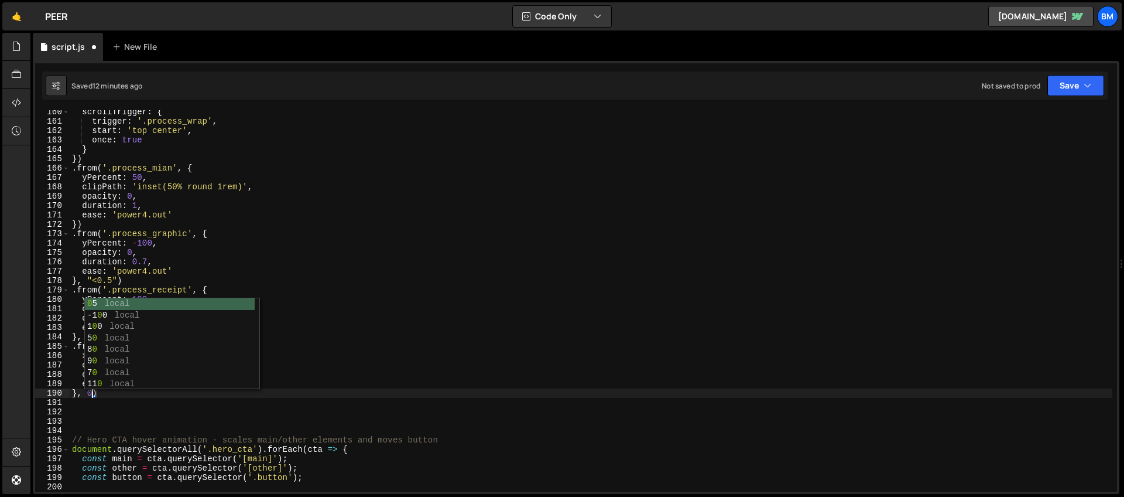
type textarea "}, 0.5)"
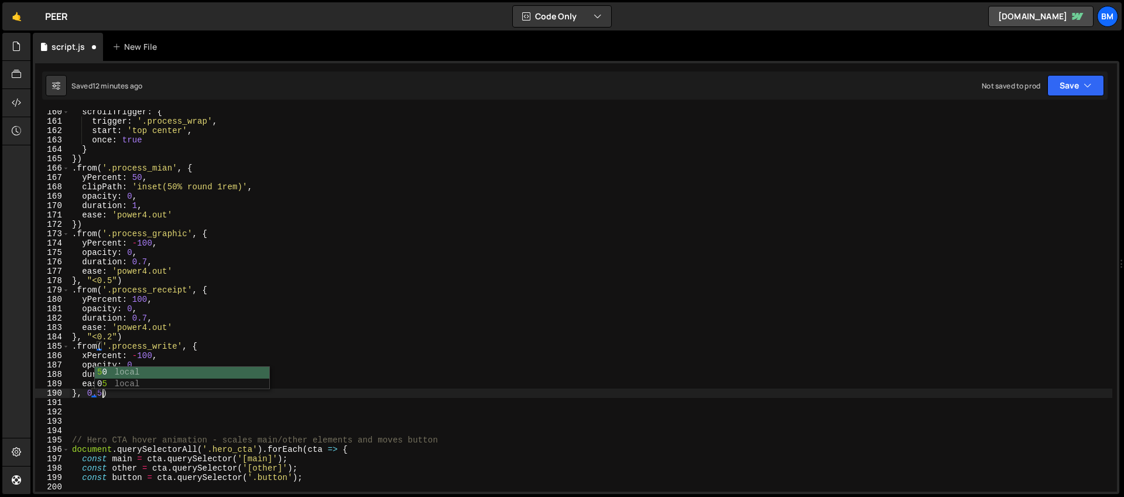
scroll to position [0, 2]
click at [124, 419] on div "scrollTrigger : { trigger : '.process_wrap' , start : 'top center' , once : tru…" at bounding box center [591, 307] width 1043 height 400
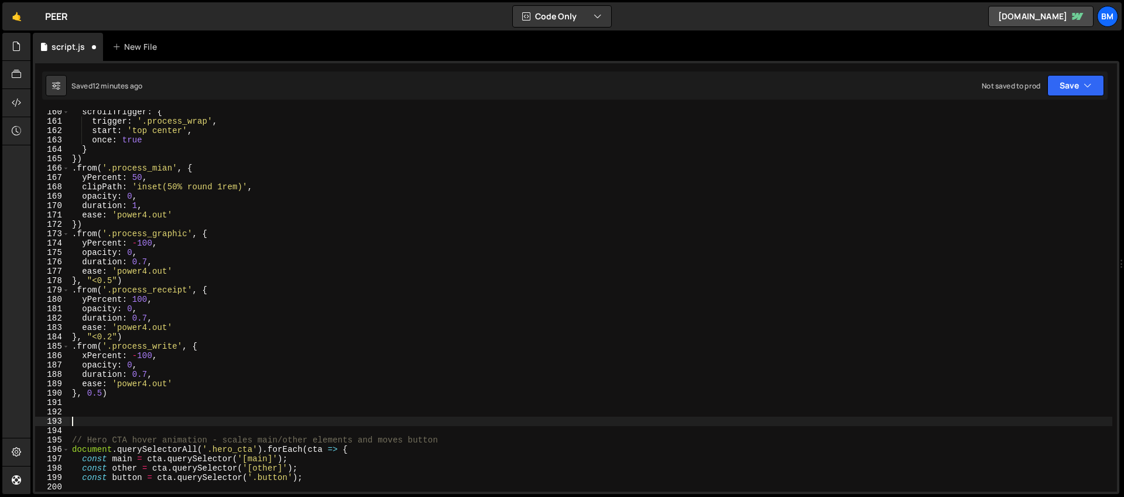
scroll to position [0, 0]
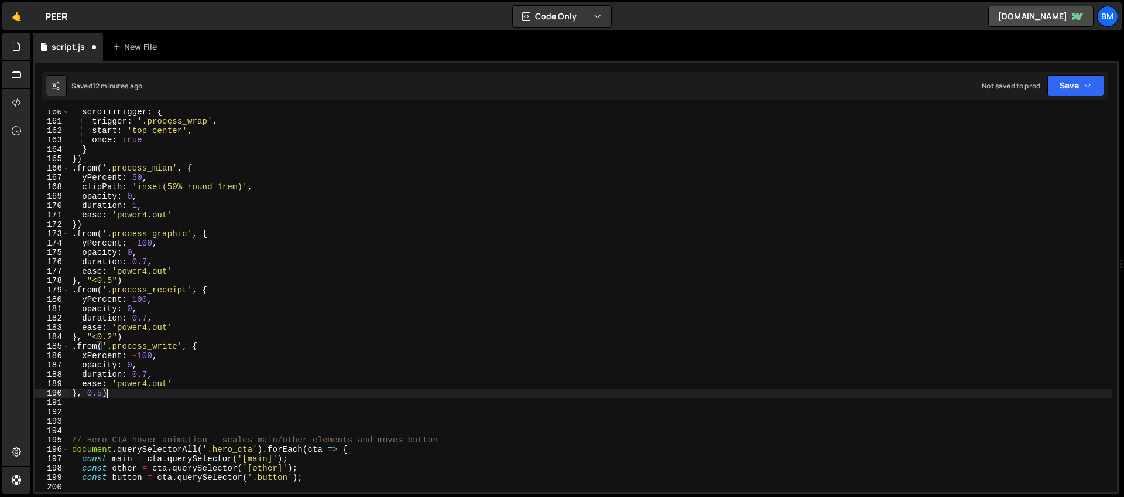
click at [113, 394] on div "scrollTrigger : { trigger : '.process_wrap' , start : 'top center' , once : tru…" at bounding box center [591, 307] width 1043 height 400
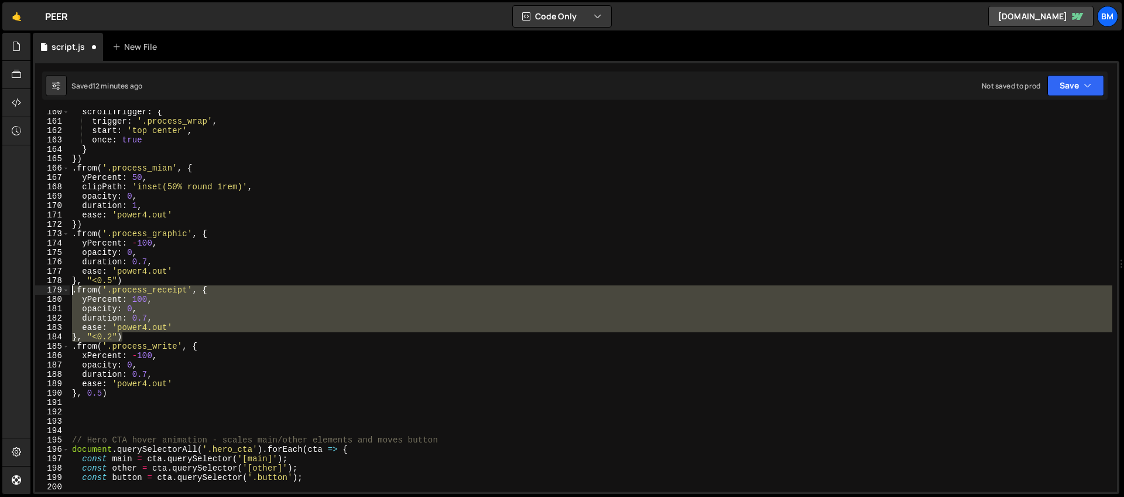
drag, startPoint x: 126, startPoint y: 337, endPoint x: 59, endPoint y: 295, distance: 79.9
click at [59, 295] on div "}, 0.5) 160 161 162 163 164 165 166 167 168 169 170 171 172 173 174 175 176 177…" at bounding box center [576, 300] width 1082 height 381
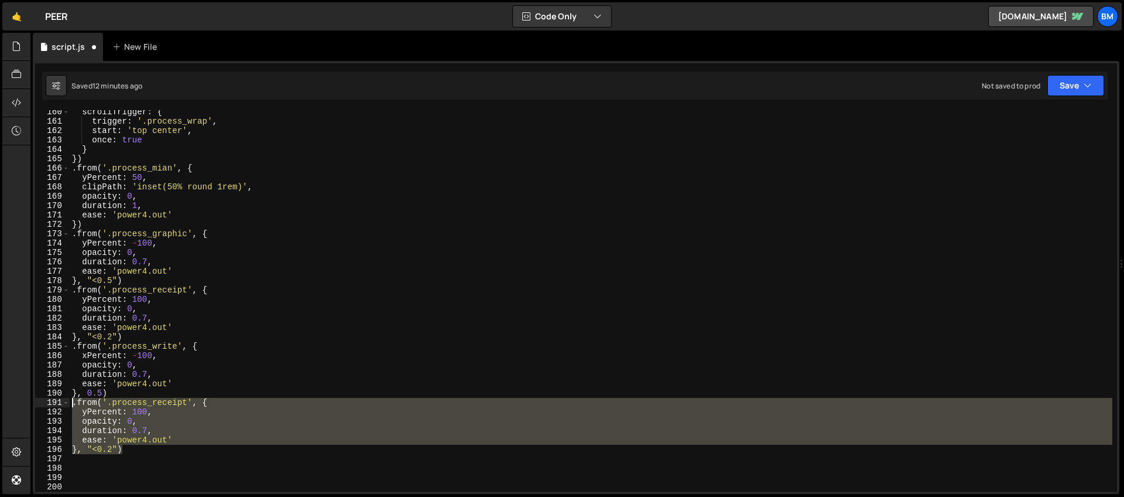
scroll to position [1626, 0]
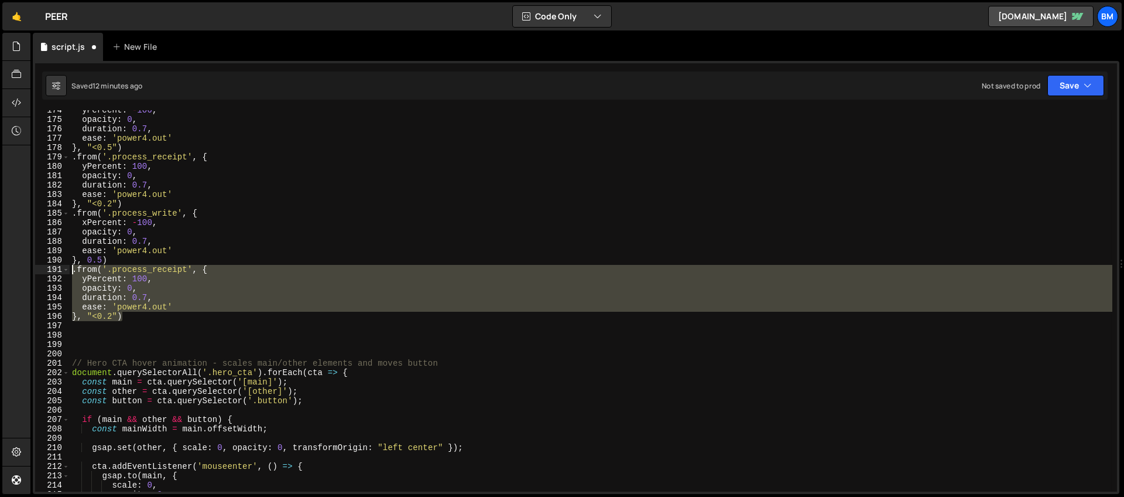
click at [200, 273] on div "yPercent : - 100 , opacity : 0 , duration : 0.7 , ease : 'power4.out' } , "<0.5…" at bounding box center [591, 300] width 1043 height 381
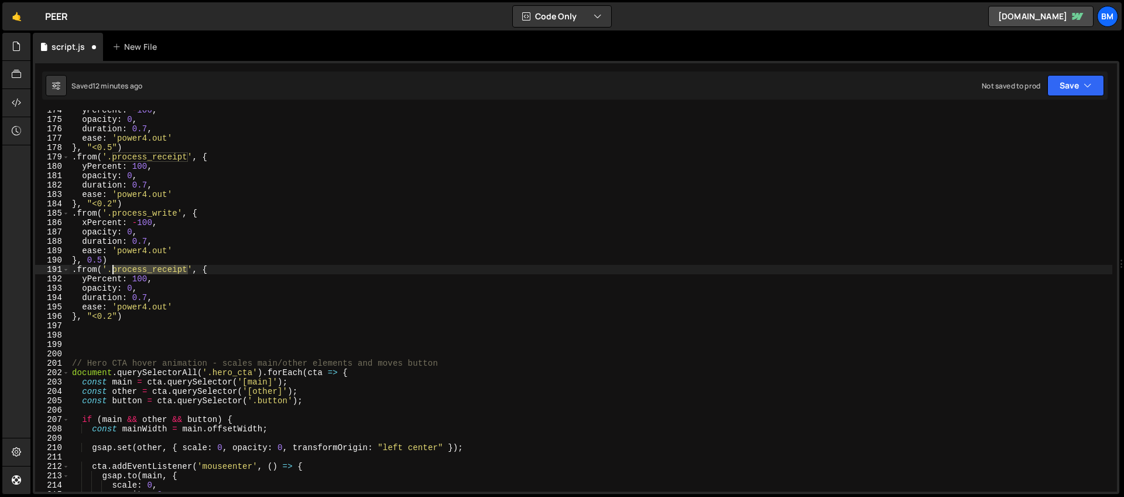
drag, startPoint x: 189, startPoint y: 269, endPoint x: 112, endPoint y: 268, distance: 76.1
click at [112, 268] on div "yPercent : - 100 , opacity : 0 , duration : 0.7 , ease : 'power4.out' } , "<0.5…" at bounding box center [591, 305] width 1043 height 400
paste textarea "audio"
click at [86, 281] on div "yPercent : - 100 , opacity : 0 , duration : 0.7 , ease : 'power4.out' } , "<0.5…" at bounding box center [591, 305] width 1043 height 400
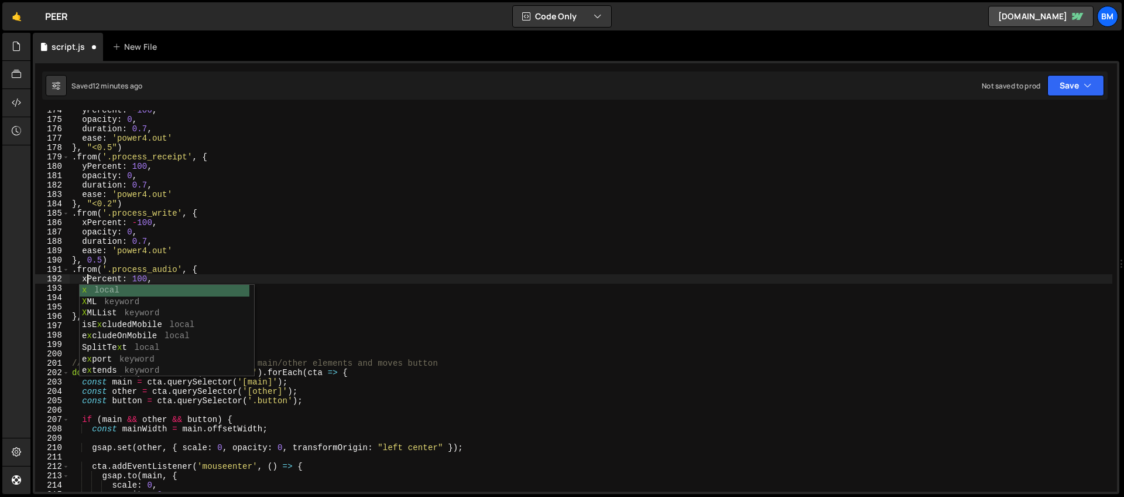
click at [136, 241] on div "yPercent : - 100 , opacity : 0 , duration : 0.7 , ease : 'power4.out' } , "<0.5…" at bounding box center [591, 305] width 1043 height 400
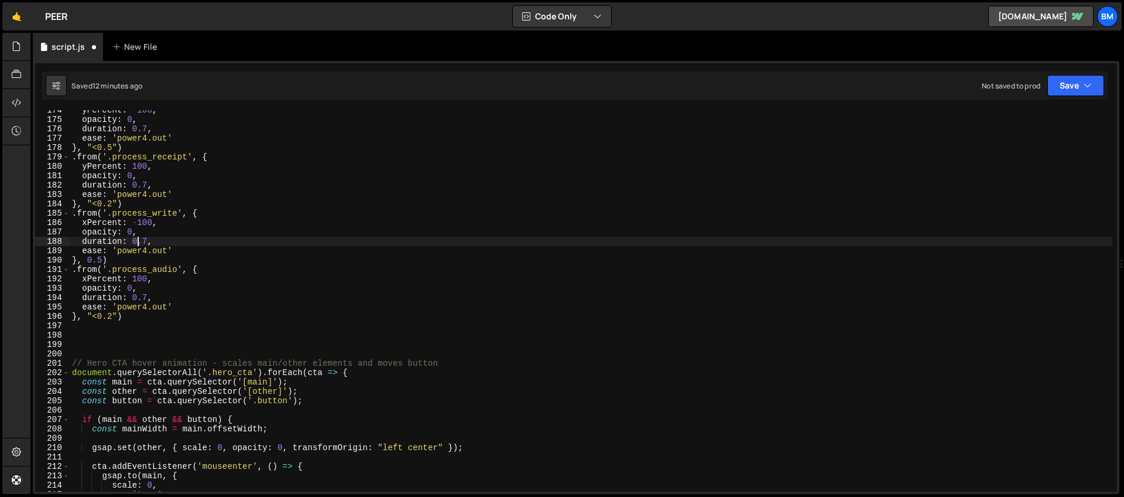
click at [113, 316] on div "yPercent : - 100 , opacity : 0 , duration : 0.7 , ease : 'power4.out' } , "<0.5…" at bounding box center [591, 305] width 1043 height 400
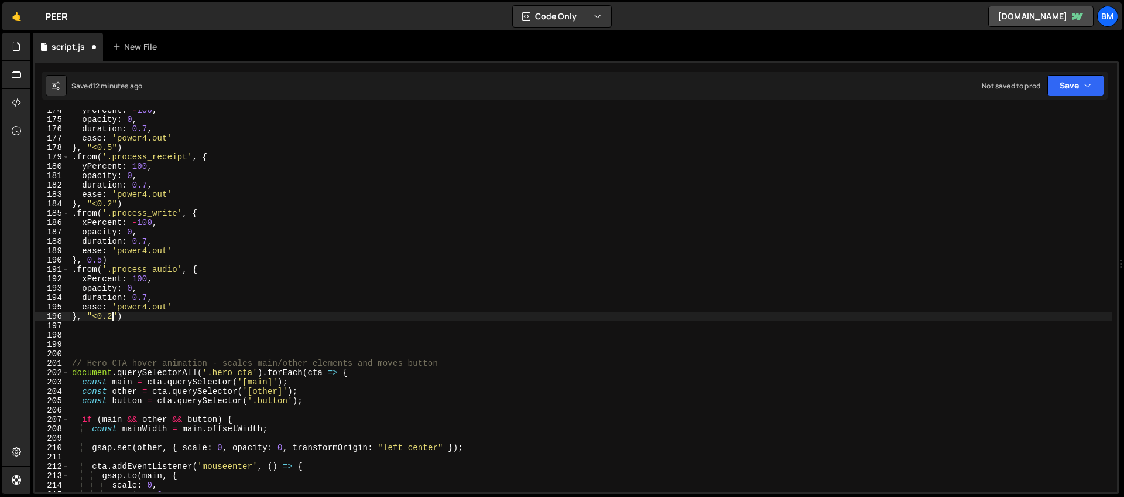
click at [192, 270] on div "yPercent : - 100 , opacity : 0 , duration : 0.7 , ease : 'power4.out' } , "<0.5…" at bounding box center [591, 305] width 1043 height 400
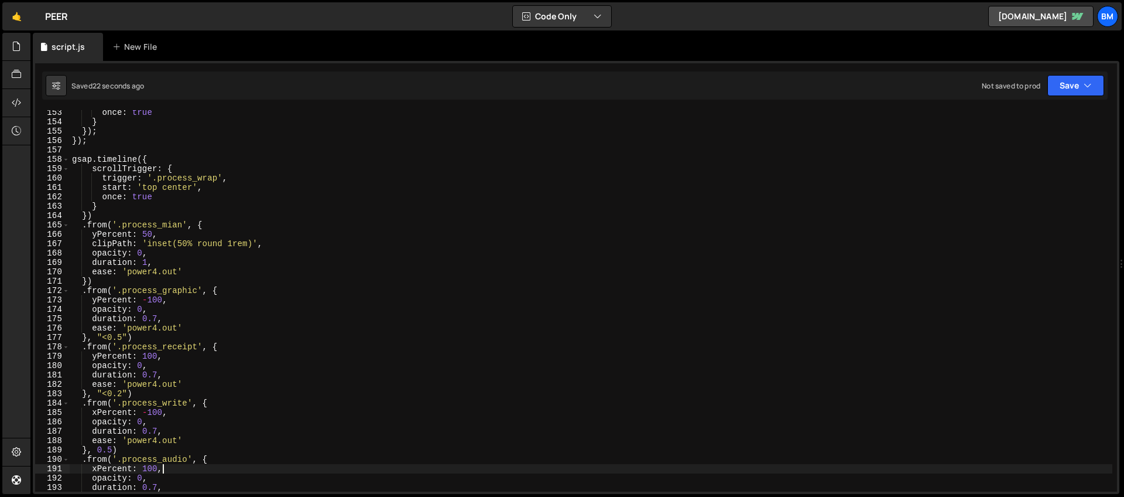
scroll to position [1462, 0]
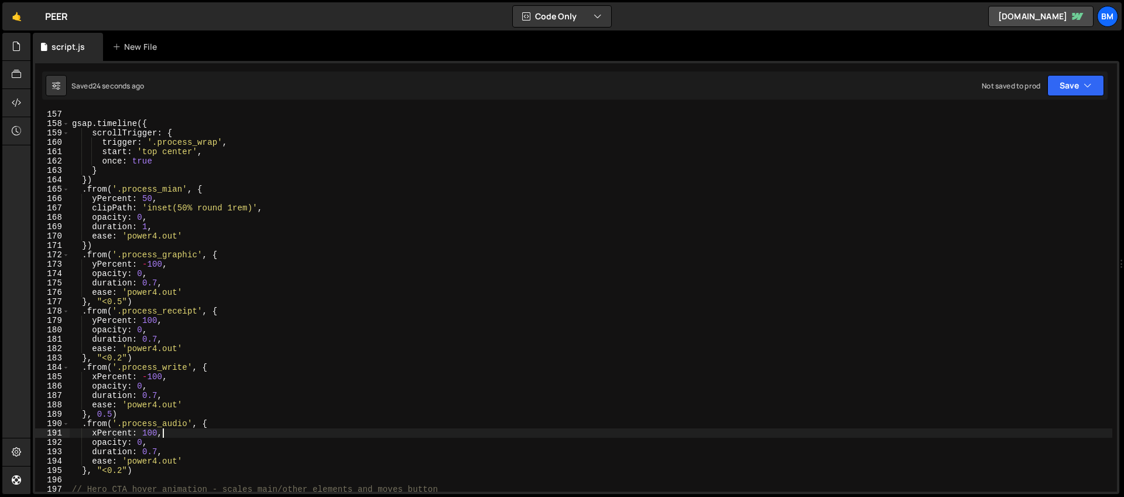
click at [148, 228] on div "gsap . timeline ({ scrollTrigger : { trigger : '.process_wrap' , start : 'top c…" at bounding box center [591, 310] width 1043 height 400
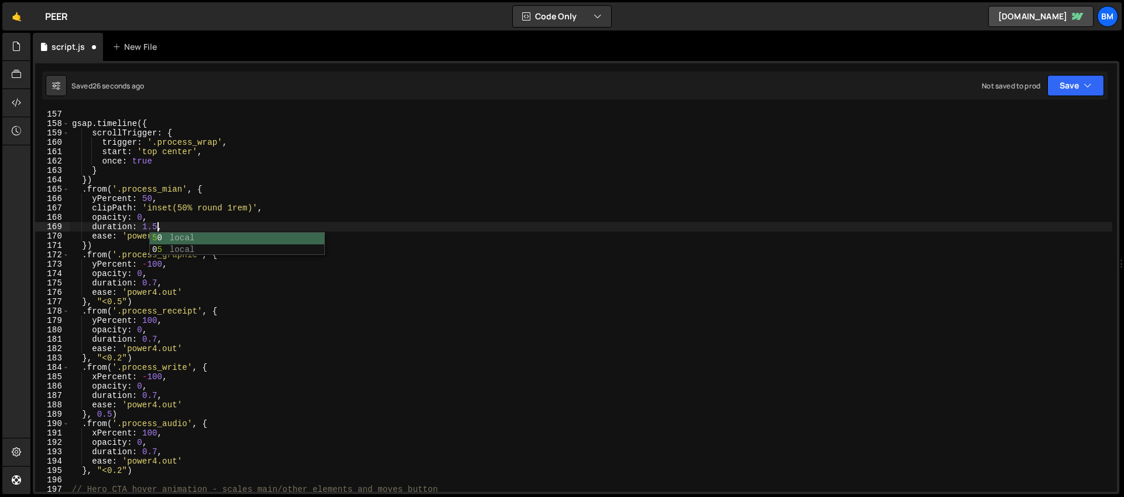
scroll to position [0, 5]
click at [150, 215] on div "gsap . timeline ({ scrollTrigger : { trigger : '.process_wrap' , start : 'top c…" at bounding box center [591, 310] width 1043 height 400
click at [150, 218] on div "gsap . timeline ({ scrollTrigger : { trigger : '.process_wrap' , start : 'top c…" at bounding box center [591, 310] width 1043 height 400
click at [223, 235] on div "gsap . timeline ({ scrollTrigger : { trigger : '.process_wrap' , start : 'top c…" at bounding box center [591, 310] width 1043 height 400
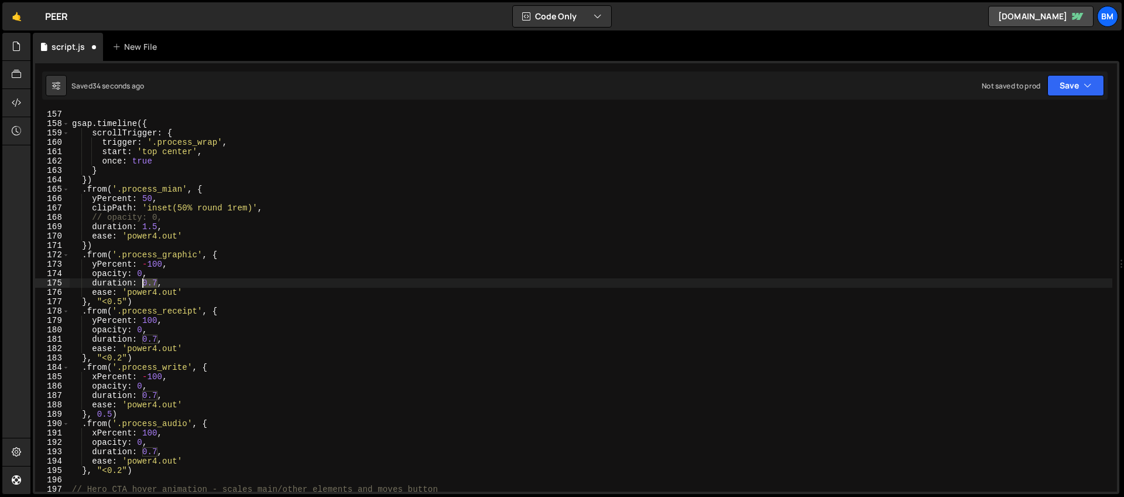
drag, startPoint x: 157, startPoint y: 283, endPoint x: 142, endPoint y: 284, distance: 15.2
click at [142, 284] on div "gsap . timeline ({ scrollTrigger : { trigger : '.process_wrap' , start : 'top c…" at bounding box center [591, 310] width 1043 height 400
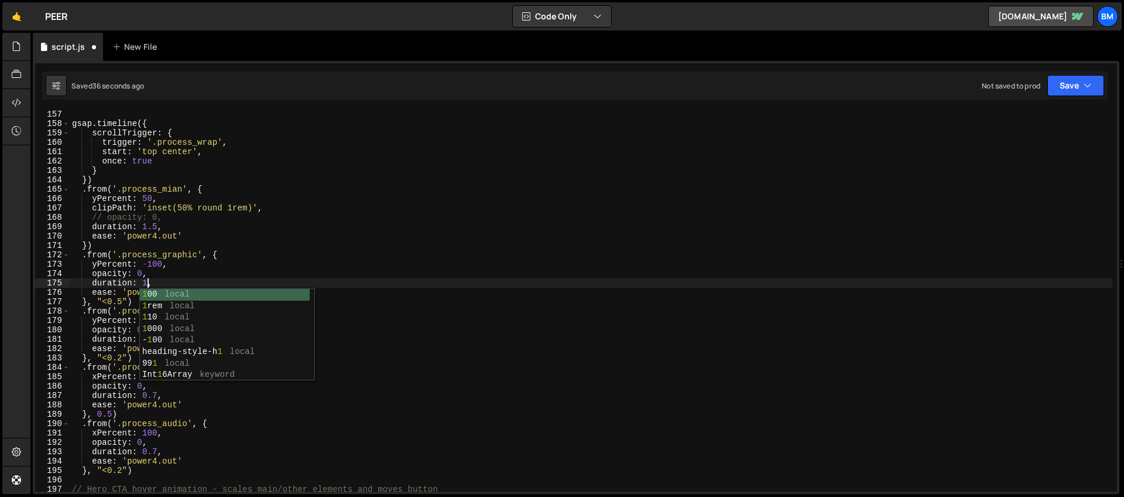
scroll to position [0, 5]
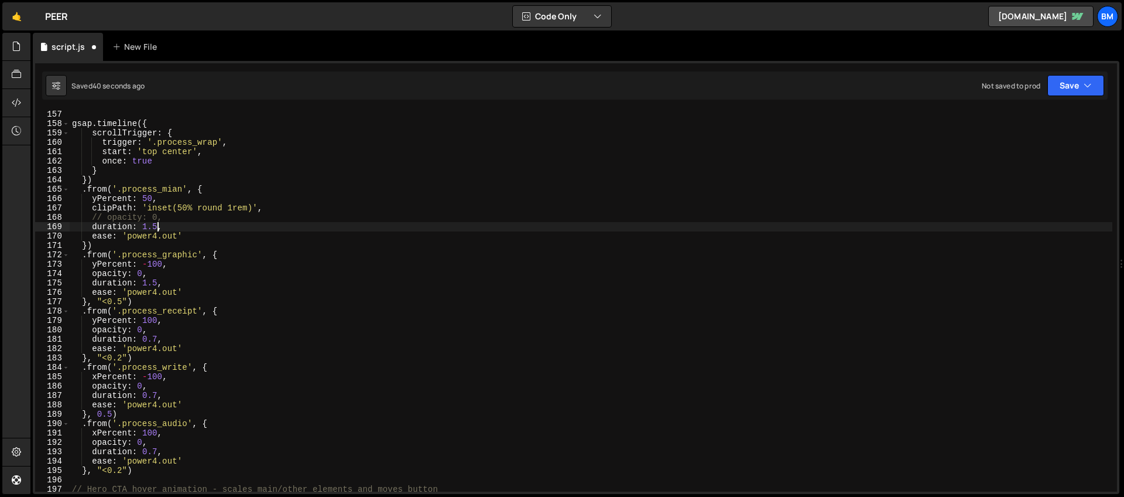
click at [158, 225] on div "gsap . timeline ({ scrollTrigger : { trigger : '.process_wrap' , start : 'top c…" at bounding box center [591, 310] width 1043 height 400
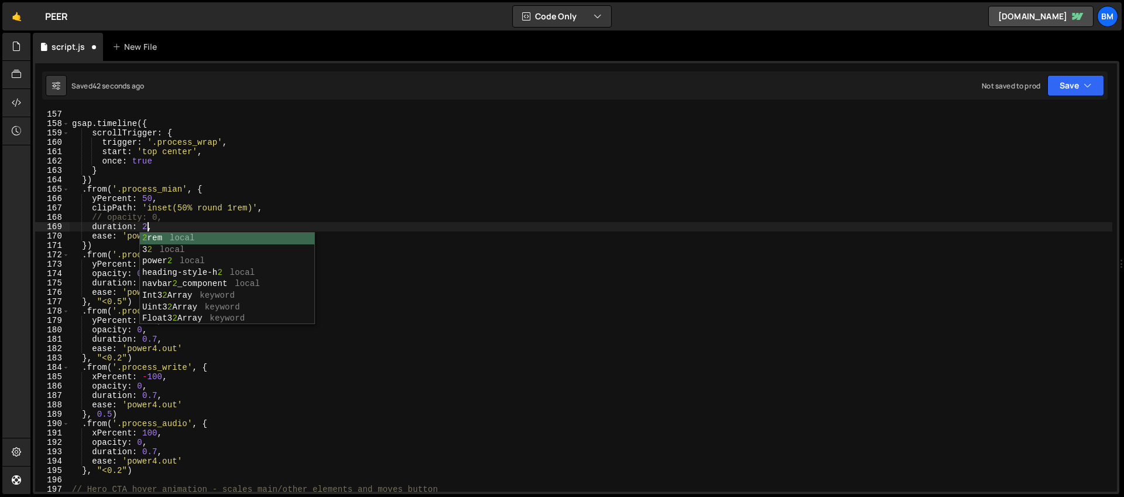
click at [194, 186] on div "gsap . timeline ({ scrollTrigger : { trigger : '.process_wrap' , start : 'top c…" at bounding box center [591, 310] width 1043 height 400
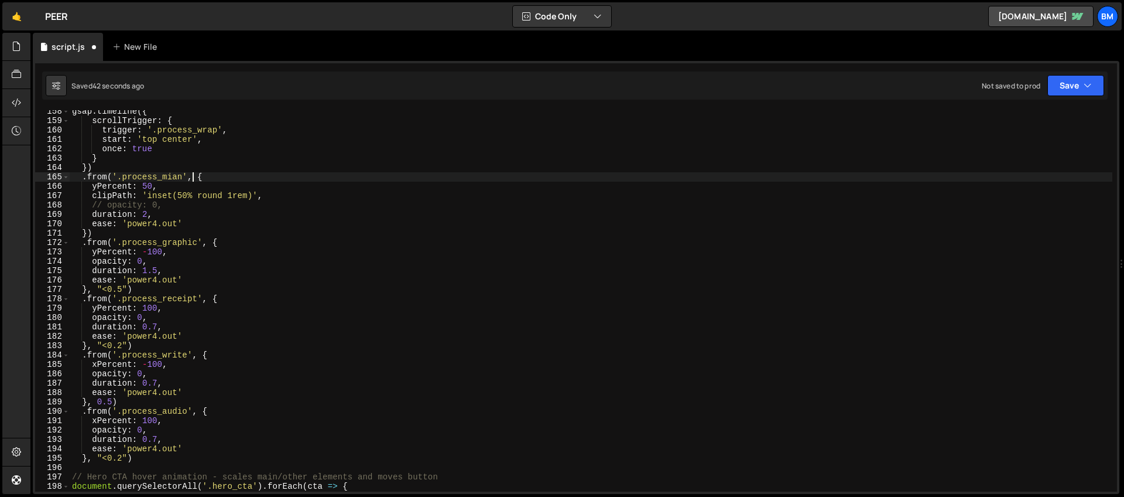
scroll to position [1505, 0]
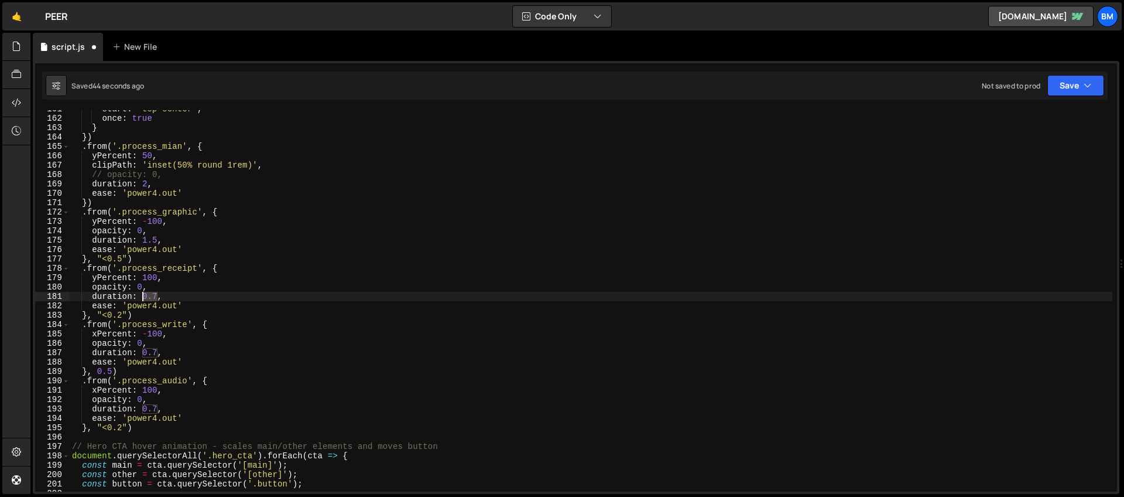
drag, startPoint x: 156, startPoint y: 293, endPoint x: 144, endPoint y: 294, distance: 12.3
click at [144, 294] on div "start : 'top center' , once : true } }) . from ( '.process_mian' , { yPercent :…" at bounding box center [591, 304] width 1043 height 400
click at [160, 292] on div "start : 'top center' , once : true } }) . from ( '.process_mian' , { yPercent :…" at bounding box center [591, 304] width 1043 height 400
click at [159, 294] on div "start : 'top center' , once : true } }) . from ( '.process_mian' , { yPercent :…" at bounding box center [591, 304] width 1043 height 400
click at [158, 351] on div "start : 'top center' , once : true } }) . from ( '.process_mian' , { yPercent :…" at bounding box center [591, 304] width 1043 height 400
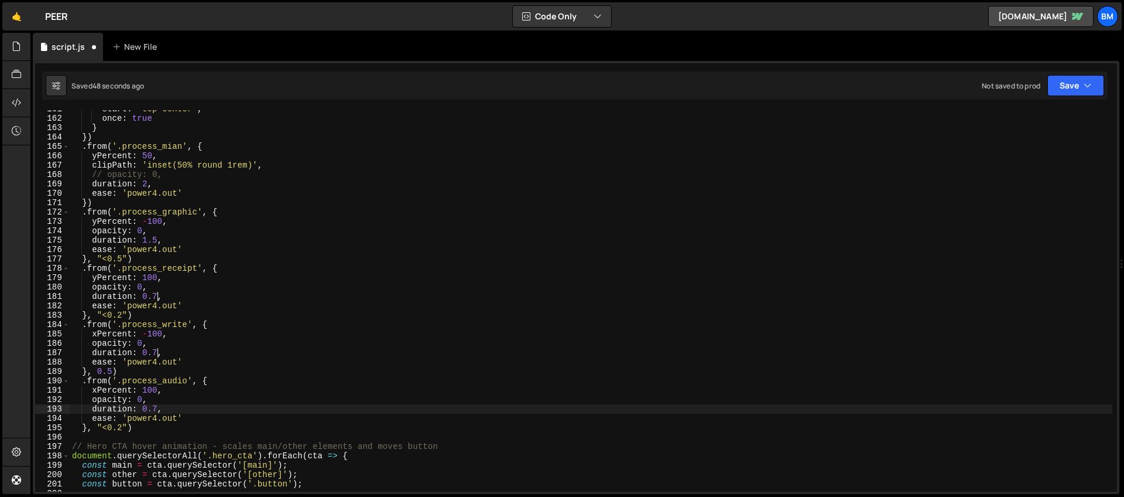
click at [159, 408] on div "start : 'top center' , once : true } }) . from ( '.process_mian' , { yPercent :…" at bounding box center [591, 304] width 1043 height 400
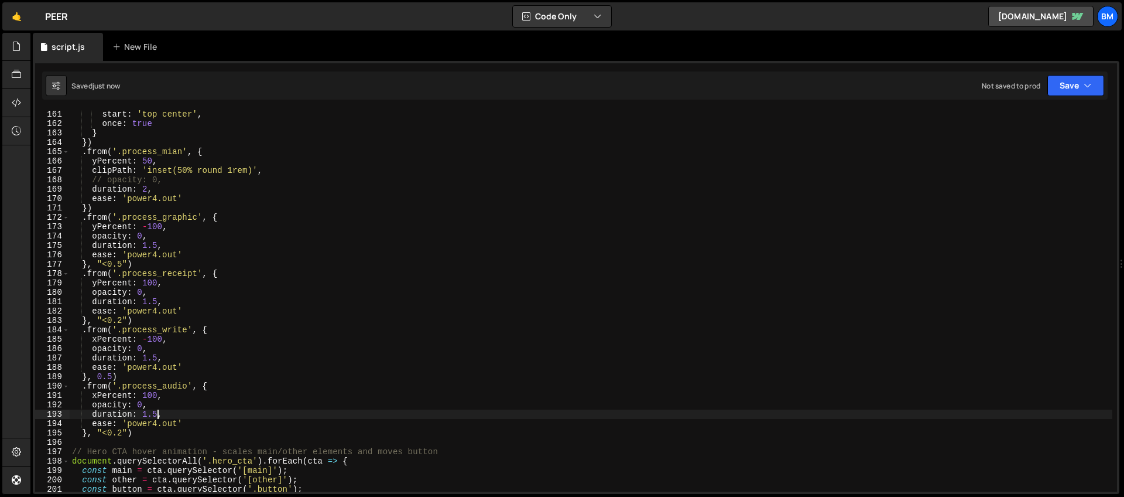
scroll to position [1491, 0]
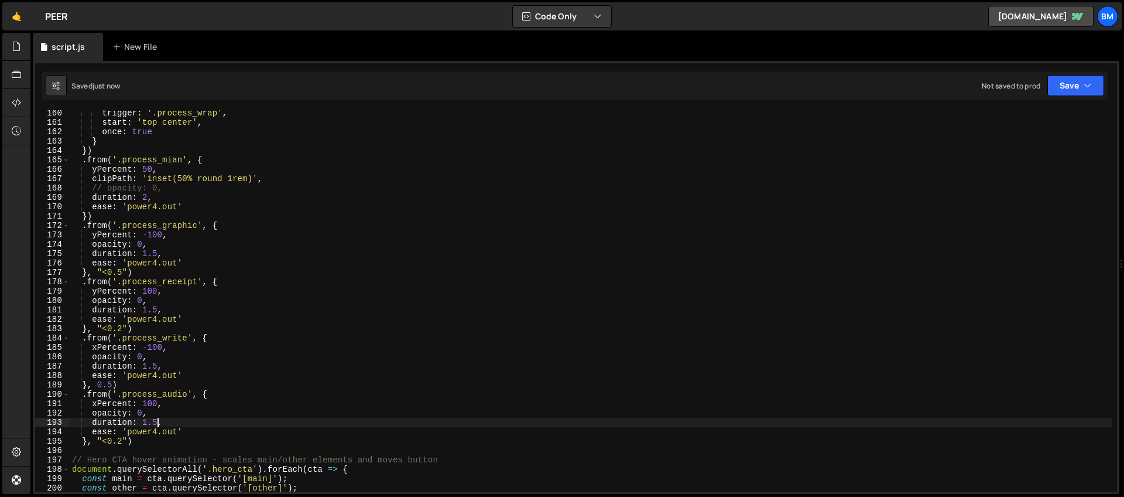
click at [266, 178] on div "trigger : '.process_wrap' , start : 'top center' , once : true } }) . from ( '.…" at bounding box center [591, 308] width 1043 height 400
click at [148, 196] on div "trigger : '.process_wrap' , start : 'top center' , once : true } }) . from ( '.…" at bounding box center [591, 308] width 1043 height 400
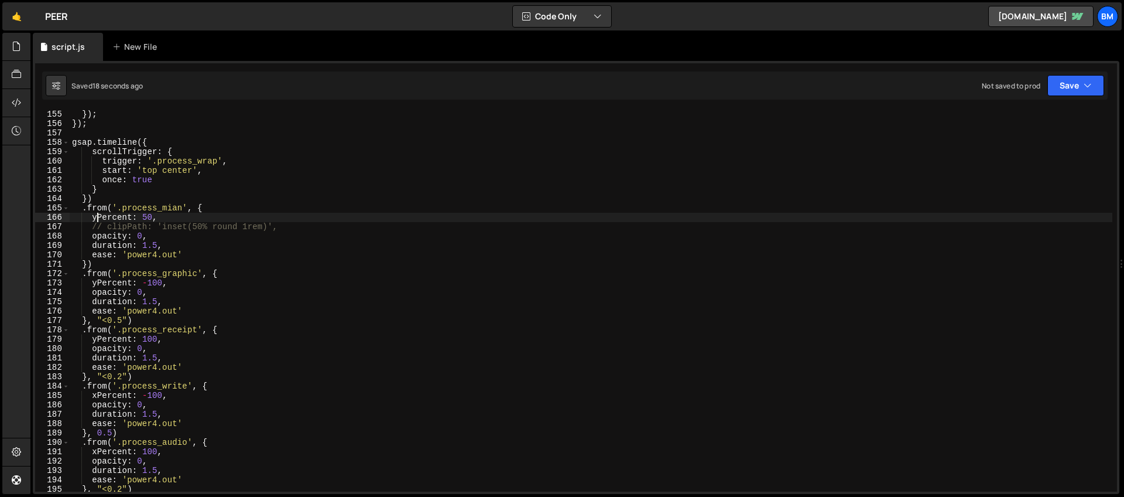
click at [96, 216] on div "}) ; }) ; gsap . timeline ({ scrollTrigger : { trigger : '.process_wrap' , star…" at bounding box center [591, 310] width 1043 height 400
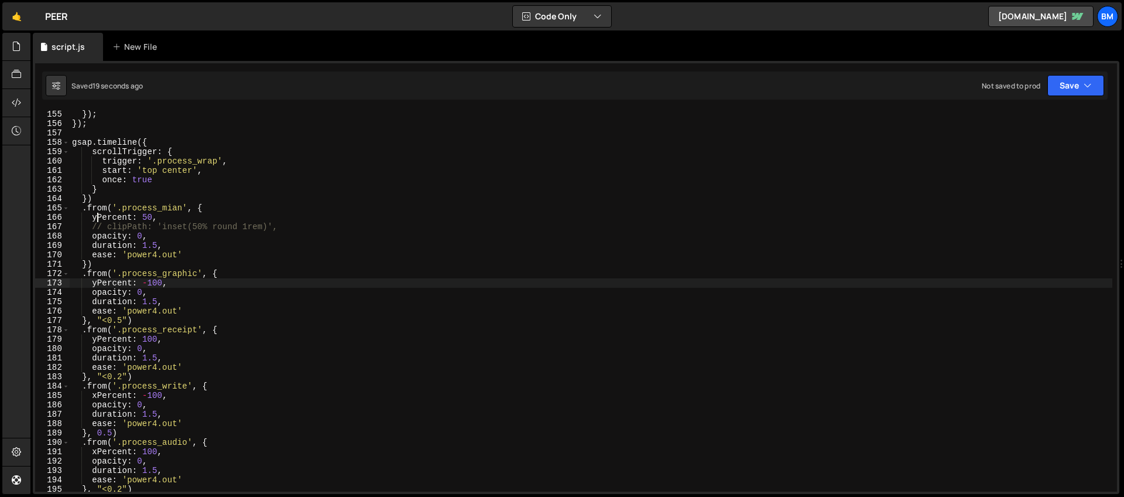
click at [97, 282] on div "}) ; }) ; gsap . timeline ({ scrollTrigger : { trigger : '.process_wrap' , star…" at bounding box center [591, 310] width 1043 height 400
click at [133, 214] on div "}) ; }) ; gsap . timeline ({ scrollTrigger : { trigger : '.process_wrap' , star…" at bounding box center [591, 310] width 1043 height 400
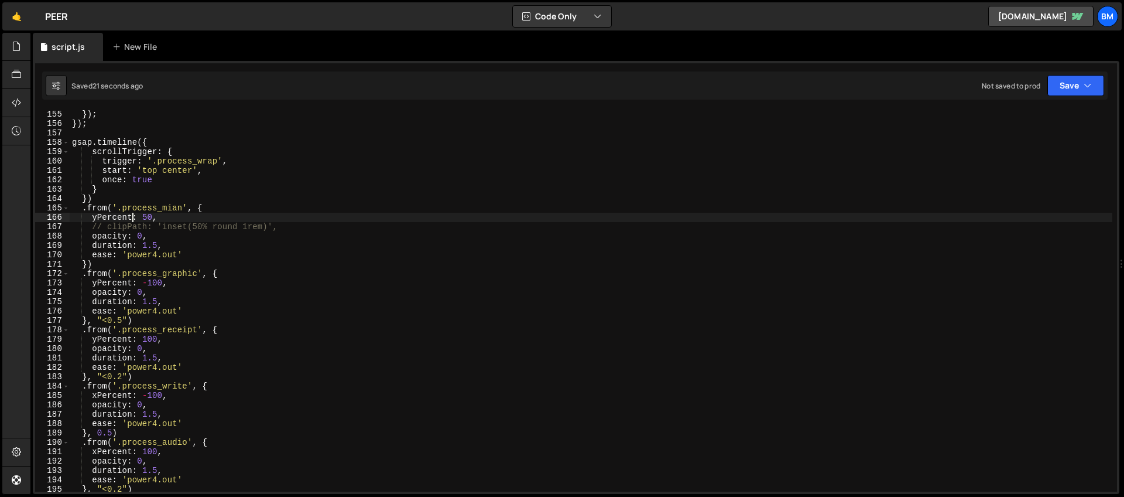
scroll to position [1455, 0]
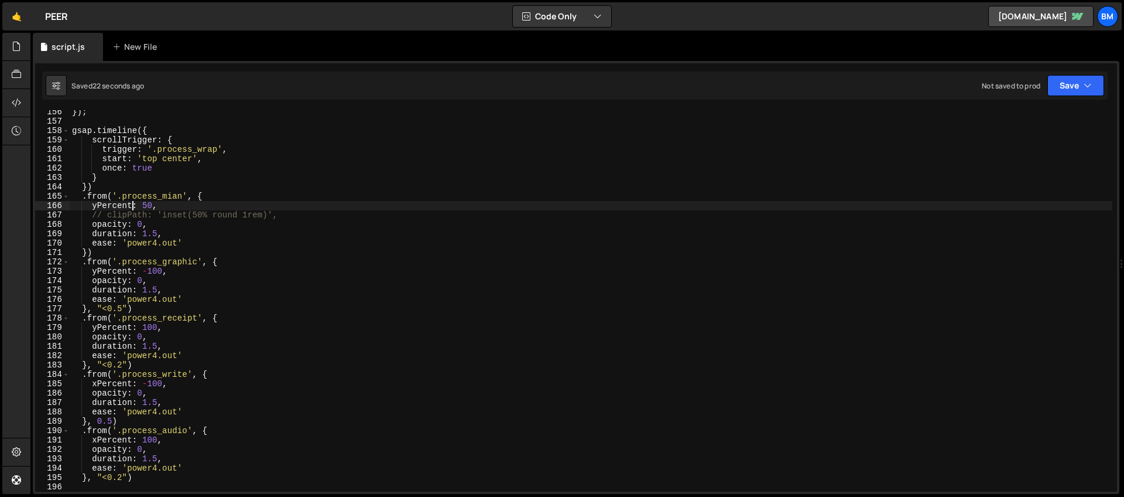
click at [132, 270] on div "}) ; gsap . timeline ({ scrollTrigger : { trigger : '.process_wrap' , start : '…" at bounding box center [591, 307] width 1043 height 400
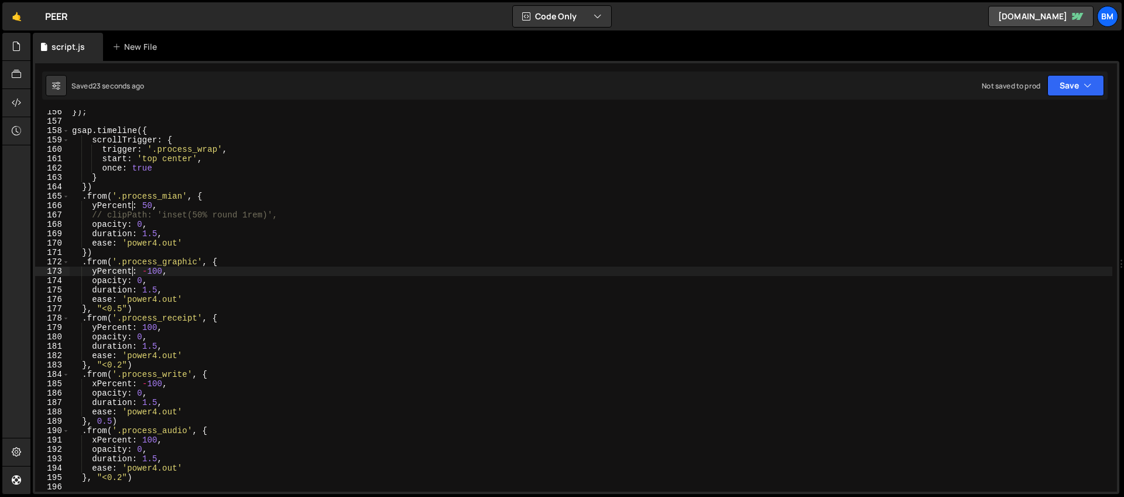
click at [132, 328] on div "}) ; gsap . timeline ({ scrollTrigger : { trigger : '.process_wrap' , start : '…" at bounding box center [591, 307] width 1043 height 400
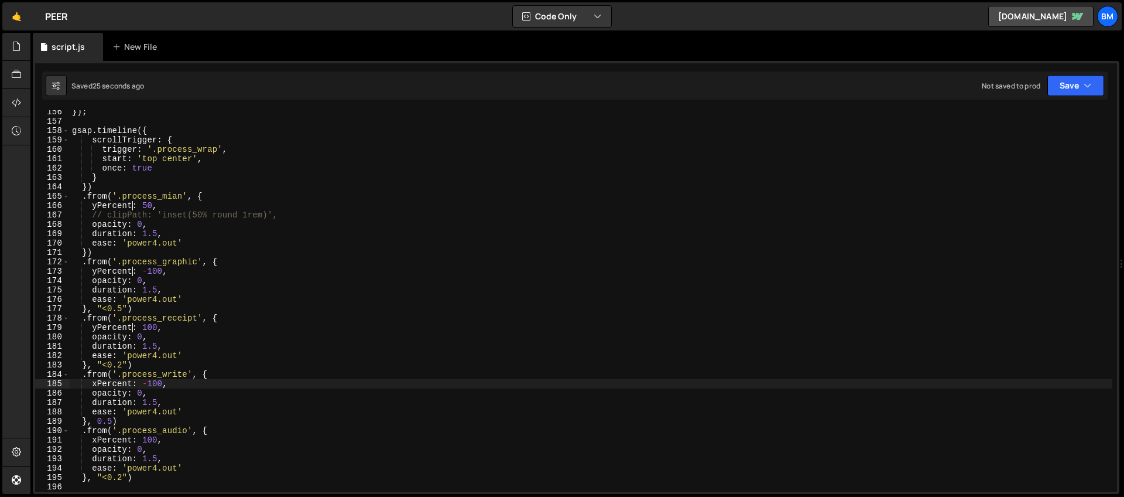
click at [131, 382] on div "}) ; gsap . timeline ({ scrollTrigger : { trigger : '.process_wrap' , start : '…" at bounding box center [591, 307] width 1043 height 400
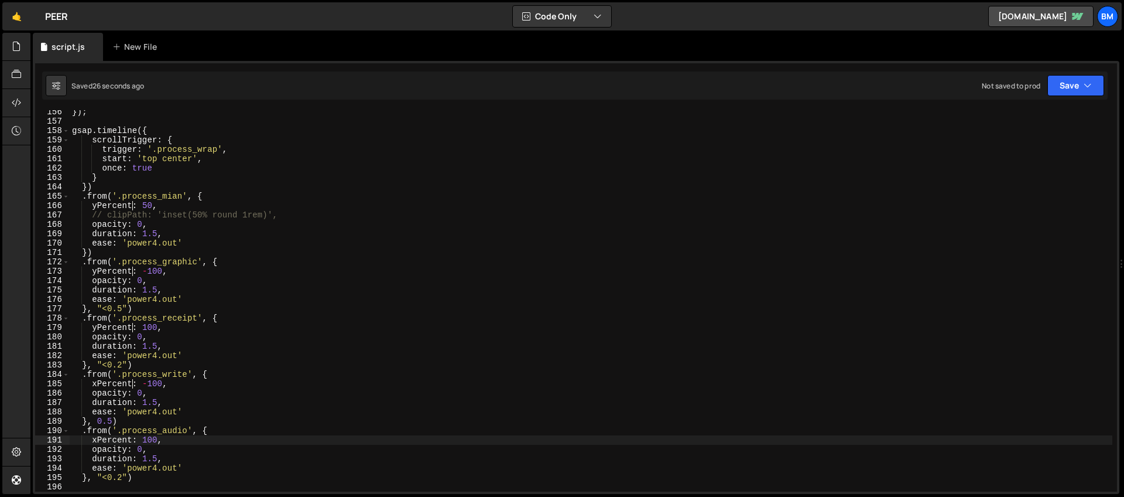
click at [132, 437] on div "}) ; gsap . timeline ({ scrollTrigger : { trigger : '.process_wrap' , start : '…" at bounding box center [591, 307] width 1043 height 400
click at [141, 217] on div "}) ; gsap . timeline ({ scrollTrigger : { trigger : '.process_wrap' , start : '…" at bounding box center [591, 307] width 1043 height 400
click at [111, 205] on div "}) ; gsap . timeline ({ scrollTrigger : { trigger : '.process_wrap' , start : '…" at bounding box center [591, 307] width 1043 height 400
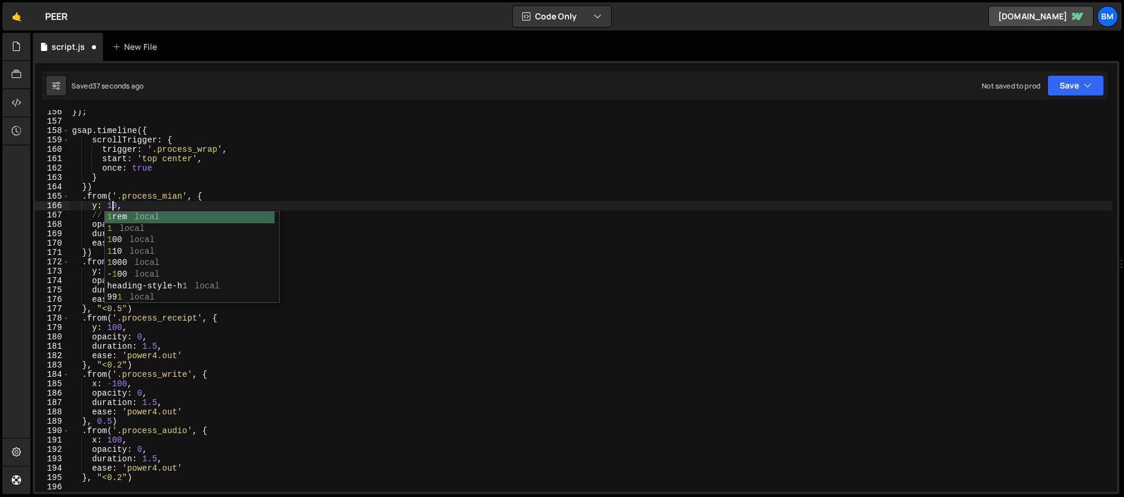
scroll to position [0, 3]
click at [137, 197] on div "}) ; gsap . timeline ({ scrollTrigger : { trigger : '.process_wrap' , start : '…" at bounding box center [591, 307] width 1043 height 400
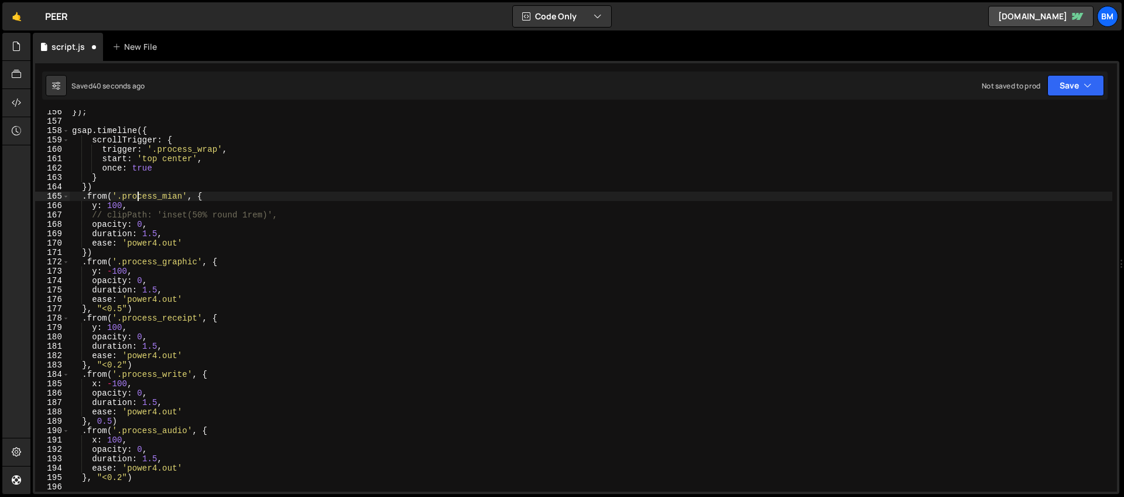
click at [113, 275] on div "}) ; gsap . timeline ({ scrollTrigger : { trigger : '.process_wrap' , start : '…" at bounding box center [591, 307] width 1043 height 400
click at [117, 269] on div "}) ; gsap . timeline ({ scrollTrigger : { trigger : '.process_wrap' , start : '…" at bounding box center [591, 307] width 1043 height 400
click at [122, 269] on div "}) ; gsap . timeline ({ scrollTrigger : { trigger : '.process_wrap' , start : '…" at bounding box center [591, 307] width 1043 height 400
click at [114, 229] on div "}) ; gsap . timeline ({ scrollTrigger : { trigger : '.process_wrap' , start : '…" at bounding box center [591, 307] width 1043 height 400
click at [117, 327] on div "}) ; gsap . timeline ({ scrollTrigger : { trigger : '.process_wrap' , start : '…" at bounding box center [591, 307] width 1043 height 400
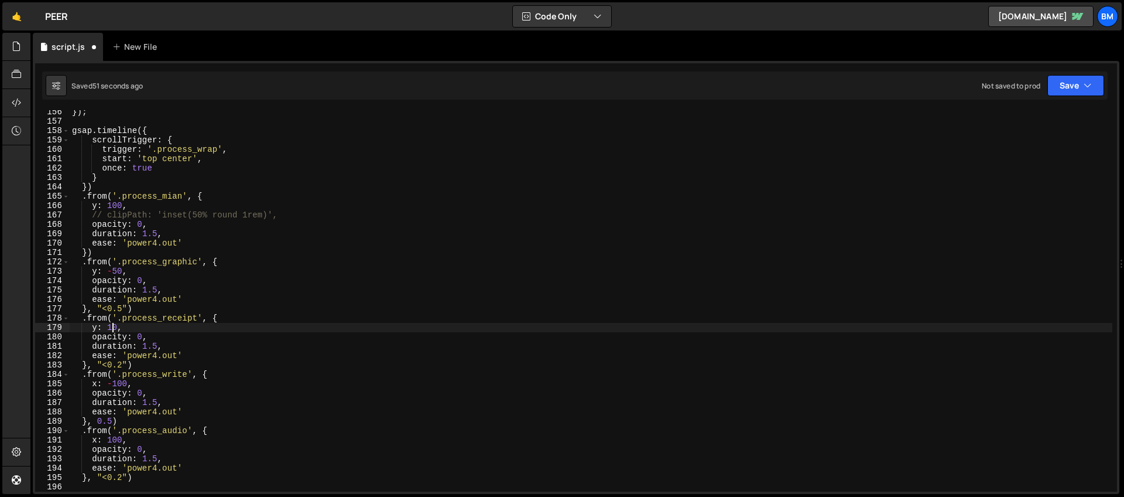
scroll to position [0, 2]
click at [121, 385] on div "}) ; gsap . timeline ({ scrollTrigger : { trigger : '.process_wrap' , start : '…" at bounding box center [591, 307] width 1043 height 400
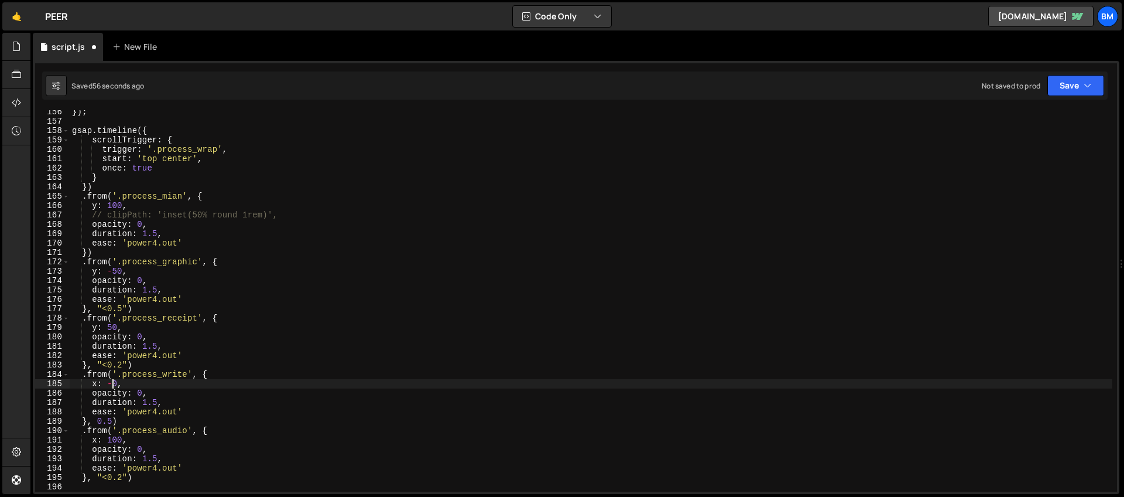
scroll to position [0, 3]
click at [115, 438] on div "}) ; gsap . timeline ({ scrollTrigger : { trigger : '.process_wrap' , start : '…" at bounding box center [591, 307] width 1043 height 400
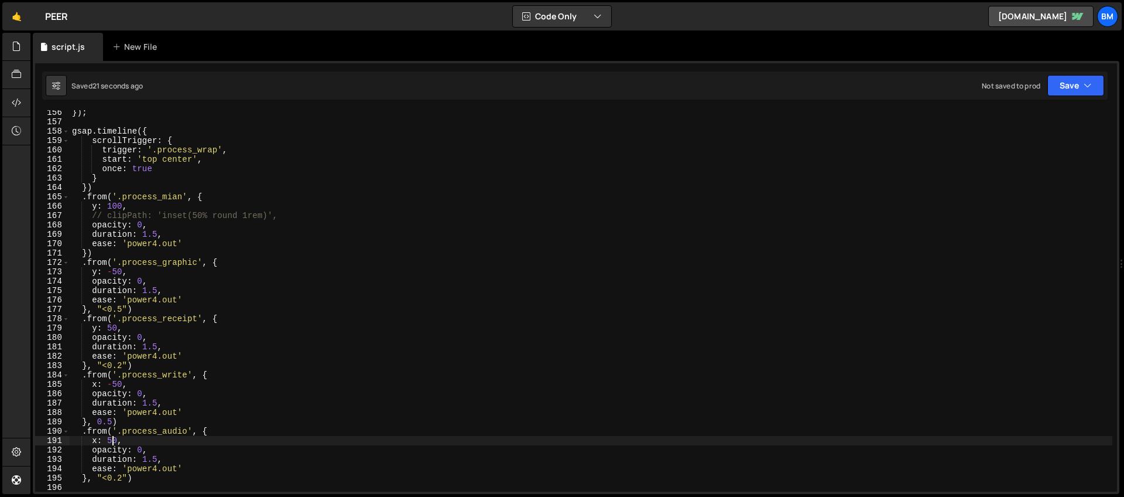
scroll to position [1462, 0]
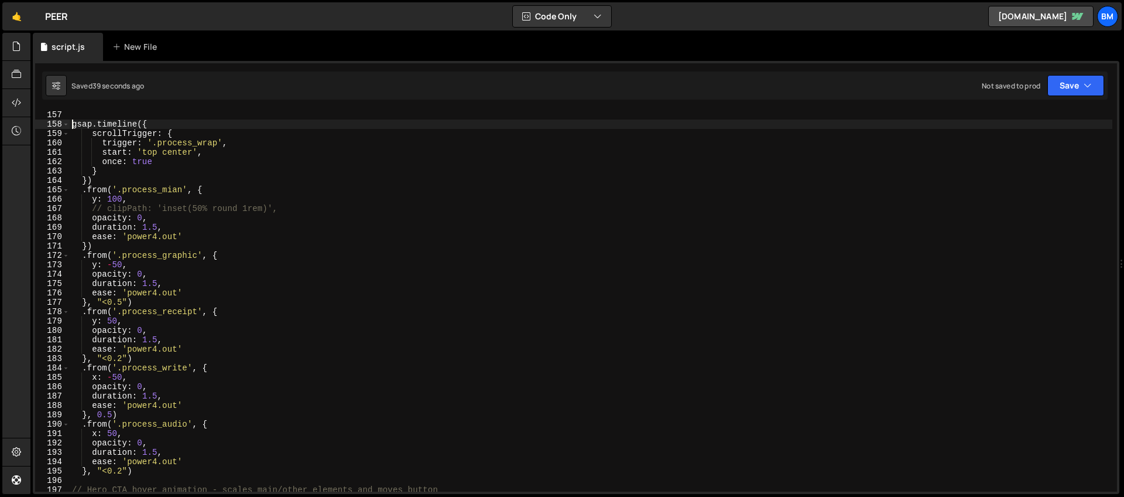
click at [71, 125] on div "}) ; gsap . timeline ({ scrollTrigger : { trigger : '.process_wrap' , start : '…" at bounding box center [591, 301] width 1043 height 400
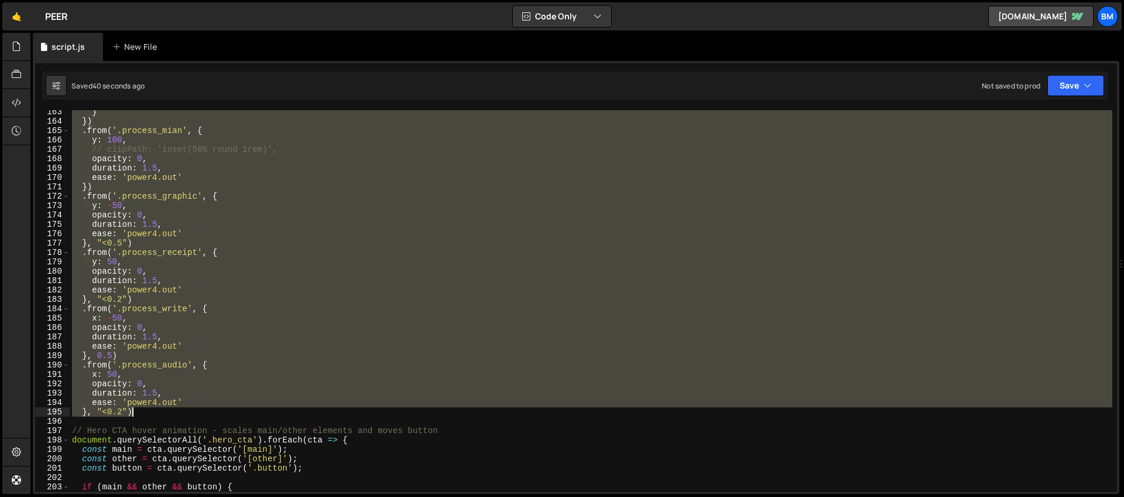
click at [145, 410] on div "} }) . from ( '.process_mian' , { y : 100 , // clipPath: 'inset(50% round 1rem)…" at bounding box center [591, 307] width 1043 height 400
type textarea "ease: 'power4.out' }, "<0.2")"
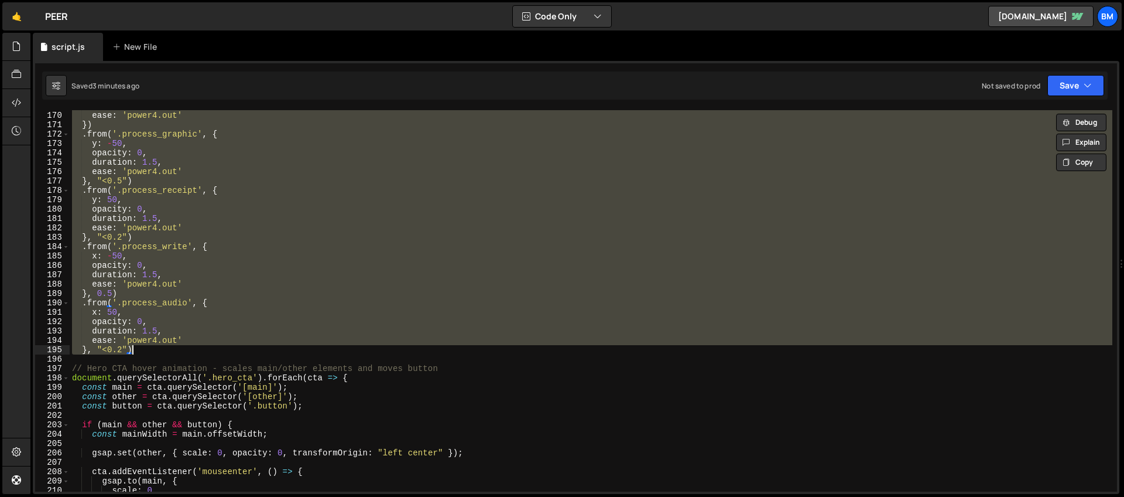
click at [161, 355] on div "duration : 1.5 , ease : 'power4.out' }) . from ( '.process_graphic' , { y : - 5…" at bounding box center [591, 301] width 1043 height 400
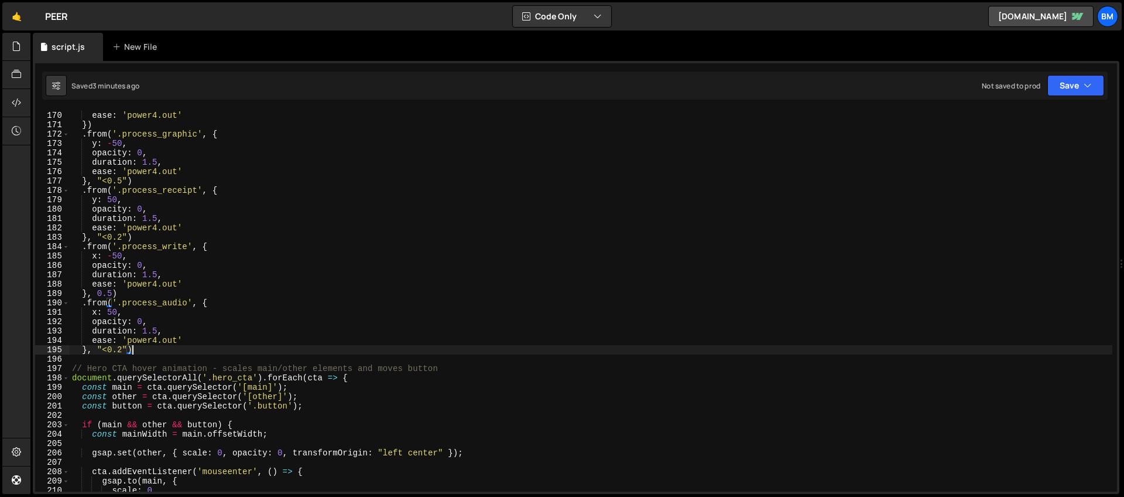
click at [151, 350] on div "duration : 1.5 , ease : 'power4.out' }) . from ( '.process_graphic' , { y : - 5…" at bounding box center [591, 301] width 1043 height 400
type textarea "}, "<0.2")"
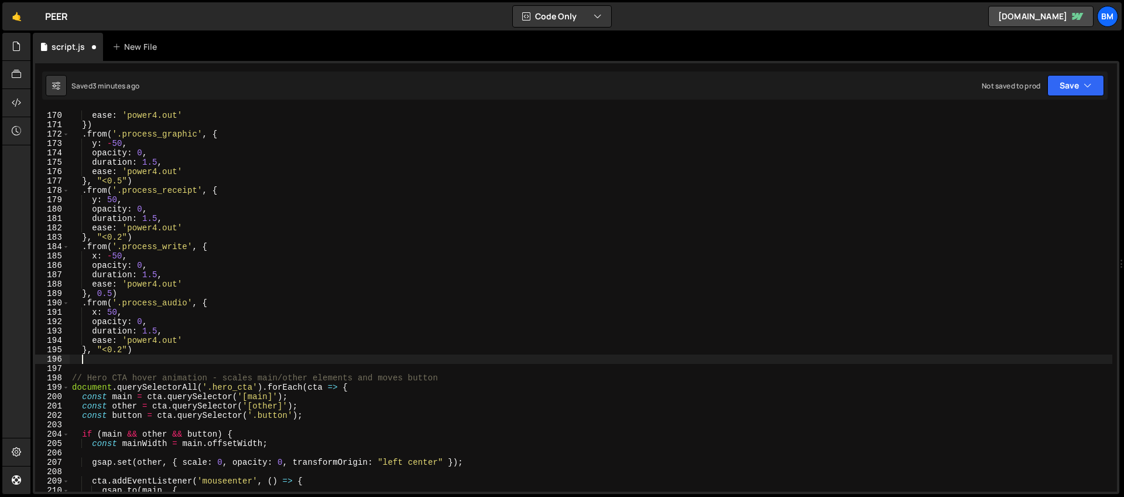
paste textarea "})"
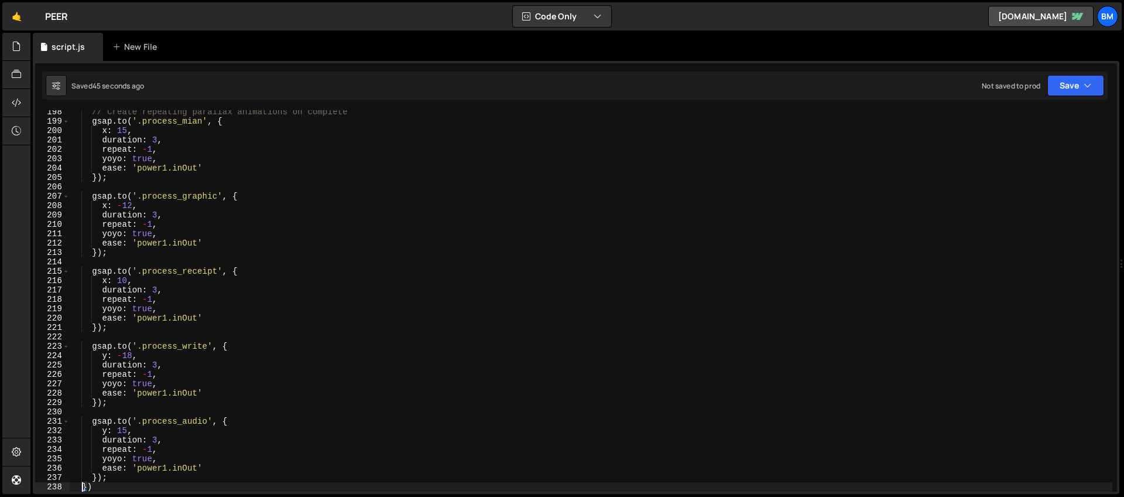
scroll to position [1839, 0]
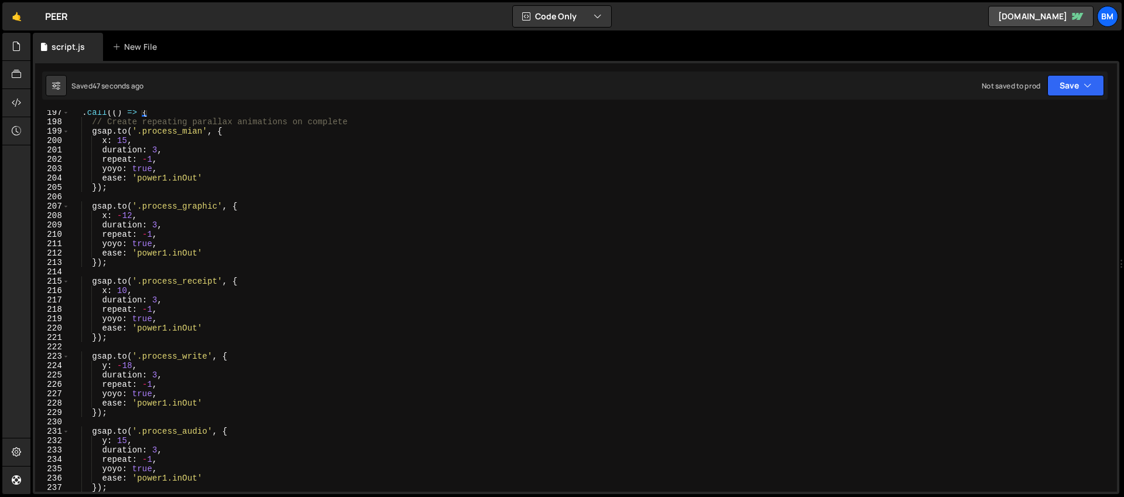
click at [107, 140] on div ". call (( ) => { // Create repeating parallax animations on complete gsap . to …" at bounding box center [591, 308] width 1043 height 400
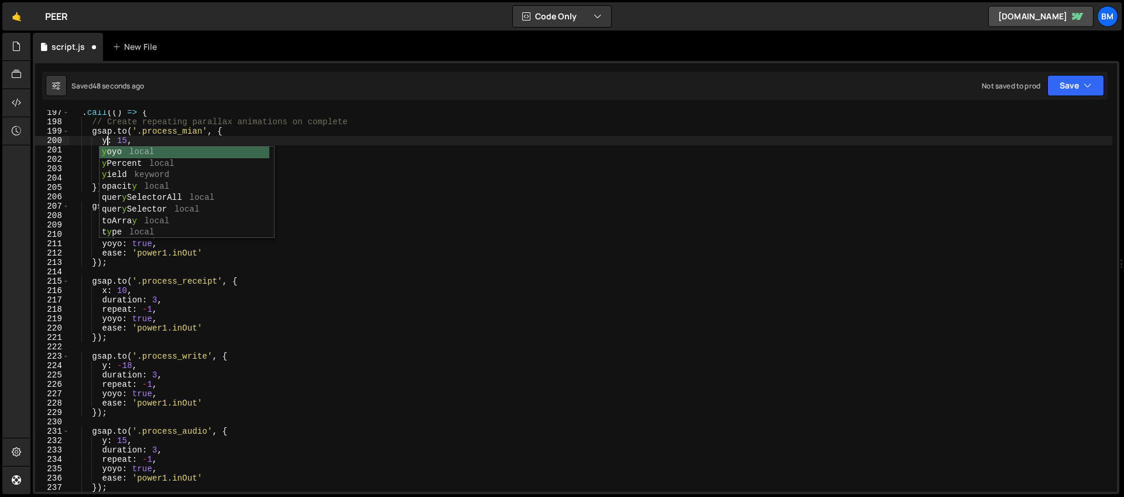
scroll to position [0, 2]
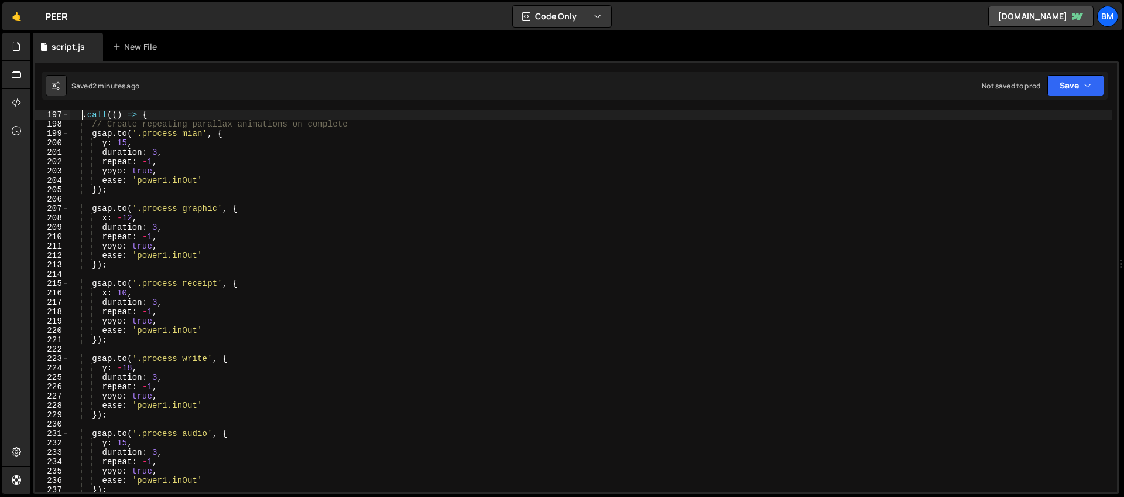
click at [83, 112] on div ". call (( ) => { // Create repeating parallax animations on complete gsap . to …" at bounding box center [591, 310] width 1043 height 400
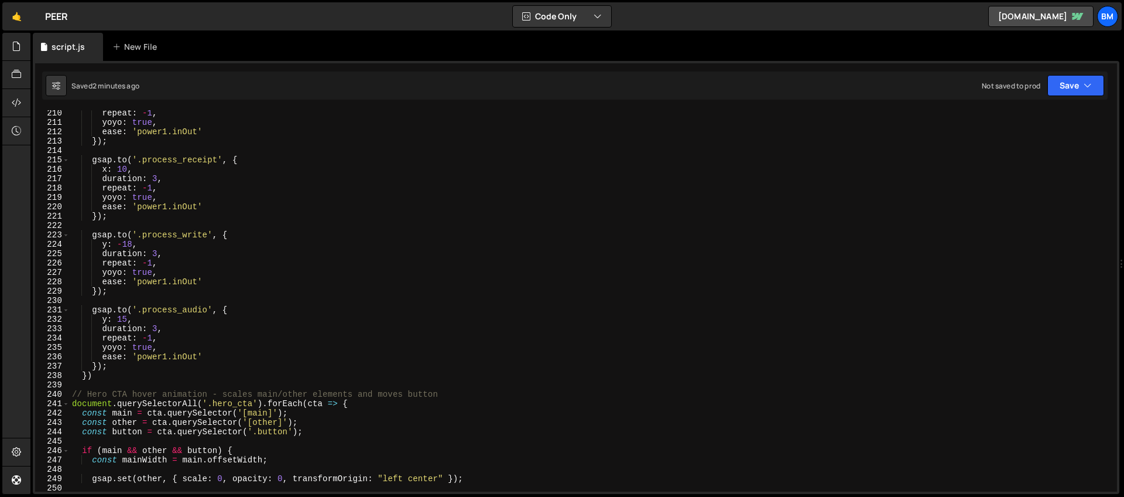
scroll to position [2026, 0]
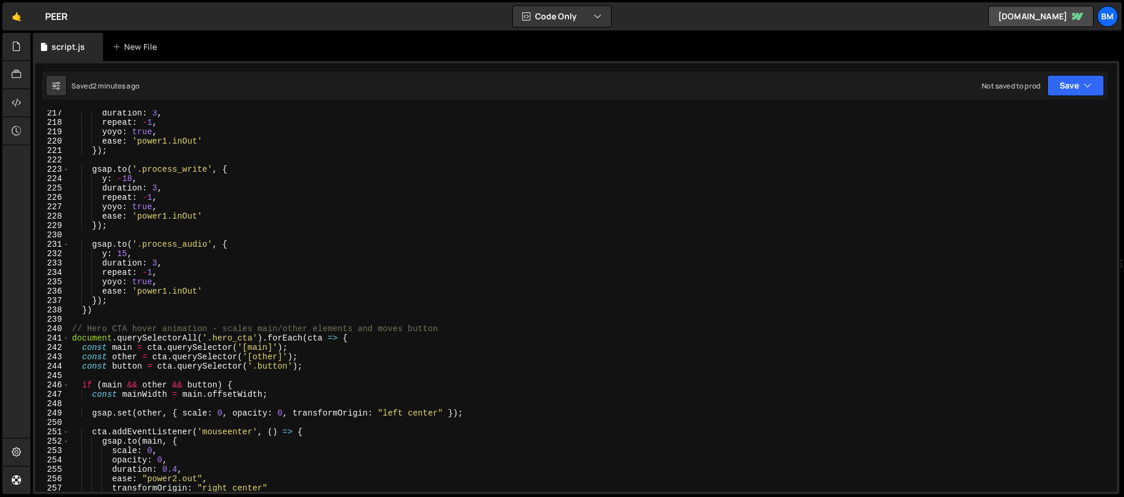
click at [102, 305] on div "duration : 3 , repeat : - 1 , yoyo : true , ease : 'power1.inOut' }) ; gsap . t…" at bounding box center [591, 308] width 1043 height 400
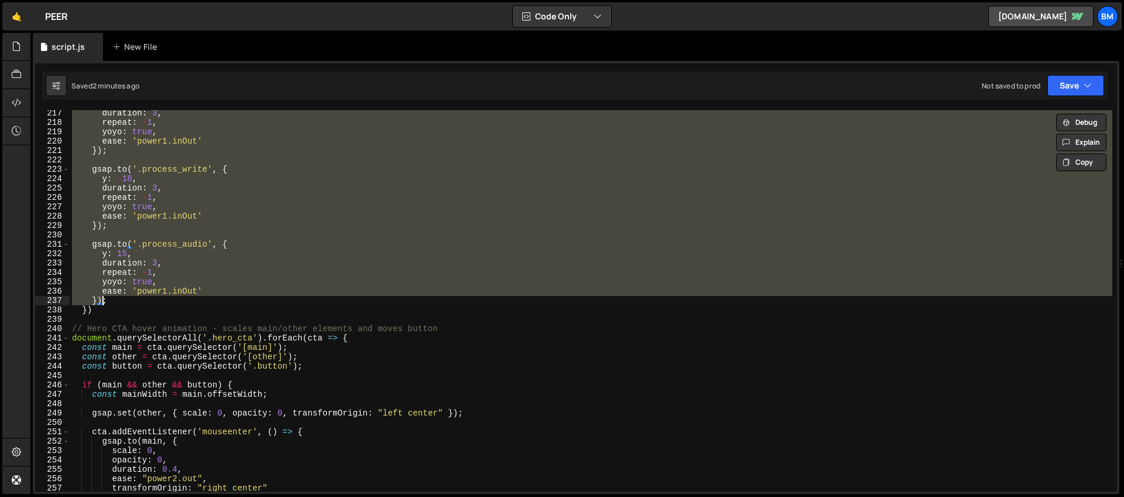
click at [108, 314] on div "duration : 3 , repeat : - 1 , yoyo : true , ease : 'power1.inOut' }) ; gsap . t…" at bounding box center [591, 308] width 1043 height 400
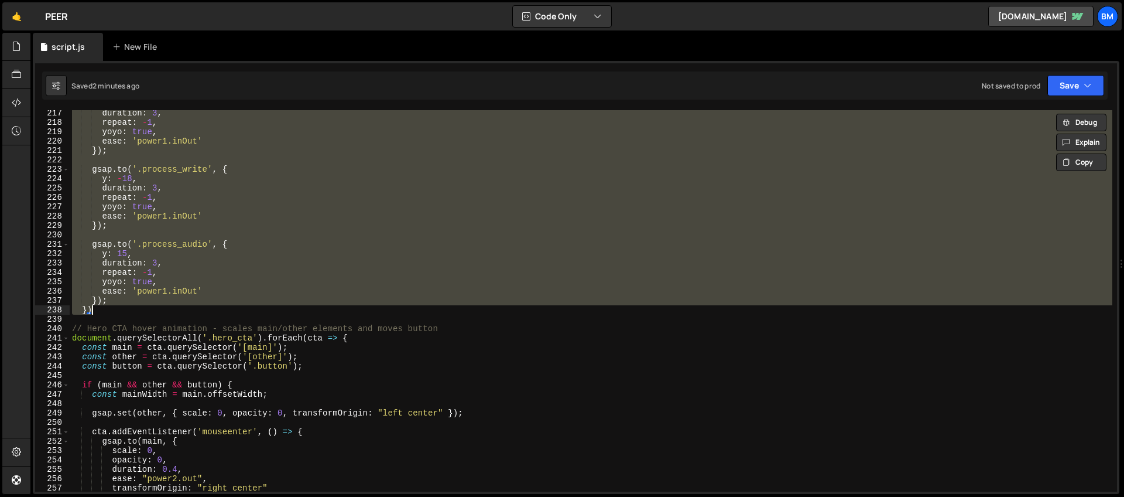
scroll to position [0, 2]
paste textarea
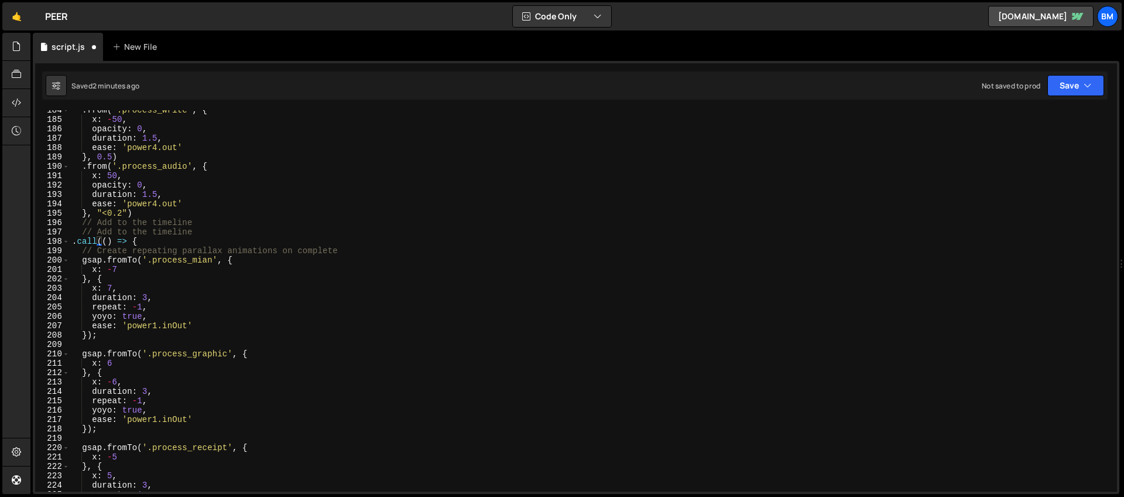
scroll to position [1734, 0]
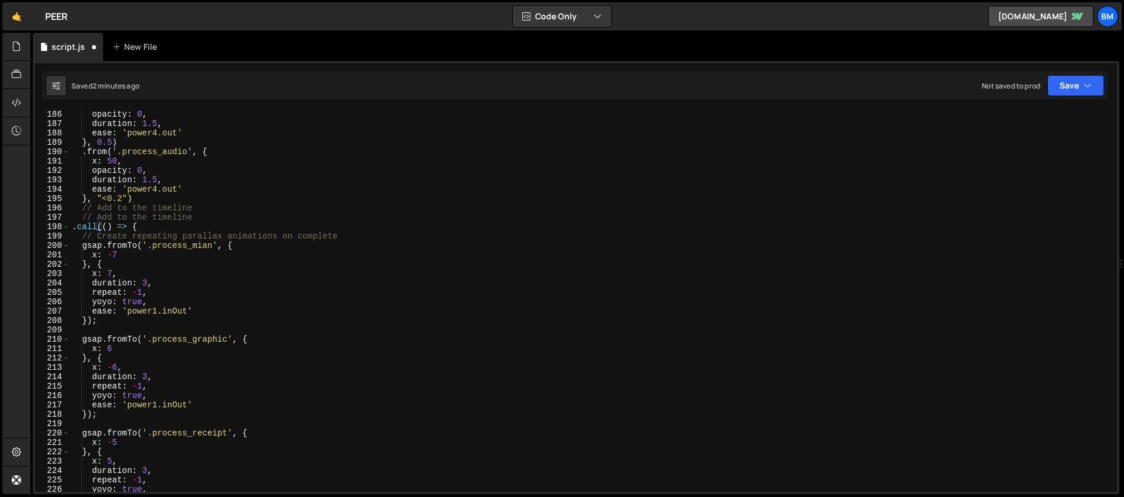
click at [96, 252] on div "opacity : 0 , duration : 1.5 , ease : 'power4.out' } , 0.5 ) . from ( '.process…" at bounding box center [591, 310] width 1043 height 400
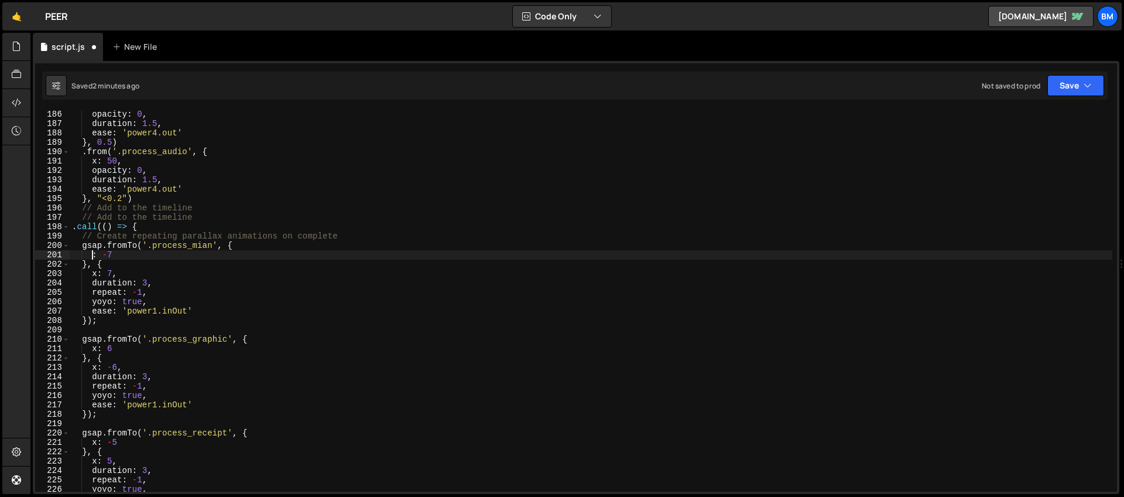
scroll to position [0, 2]
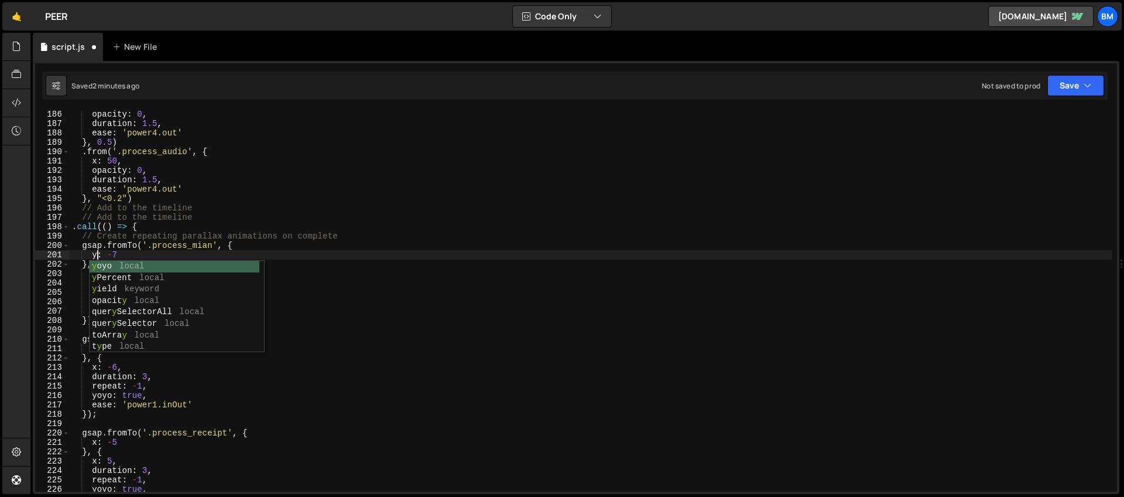
click at [94, 240] on div "opacity : 0 , duration : 1.5 , ease : 'power4.out' } , 0.5 ) . from ( '.process…" at bounding box center [591, 310] width 1043 height 400
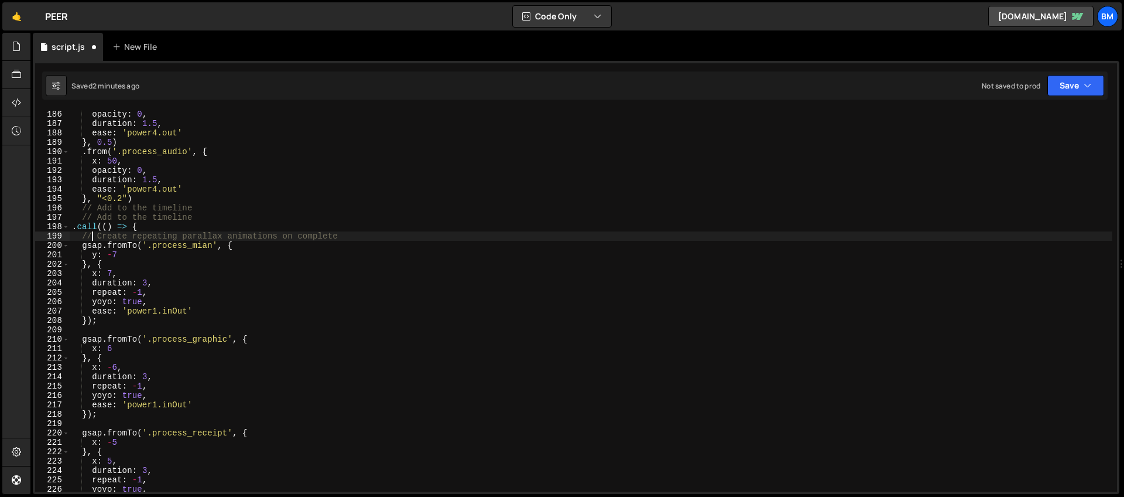
click at [97, 273] on div "opacity : 0 , duration : 1.5 , ease : 'power4.out' } , 0.5 ) . from ( '.process…" at bounding box center [591, 310] width 1043 height 400
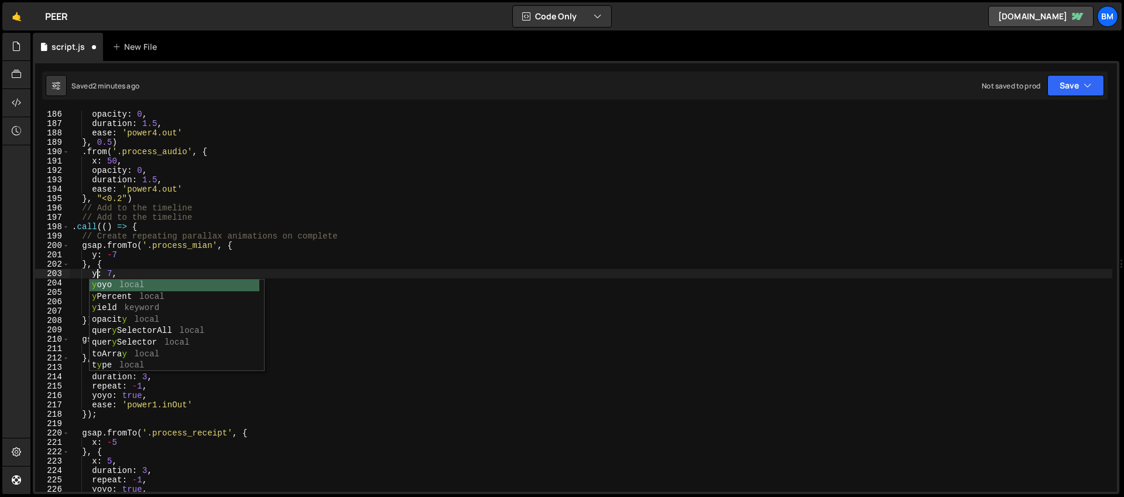
click at [158, 211] on div "opacity : 0 , duration : 1.5 , ease : 'power4.out' } , 0.5 ) . from ( '.process…" at bounding box center [591, 310] width 1043 height 400
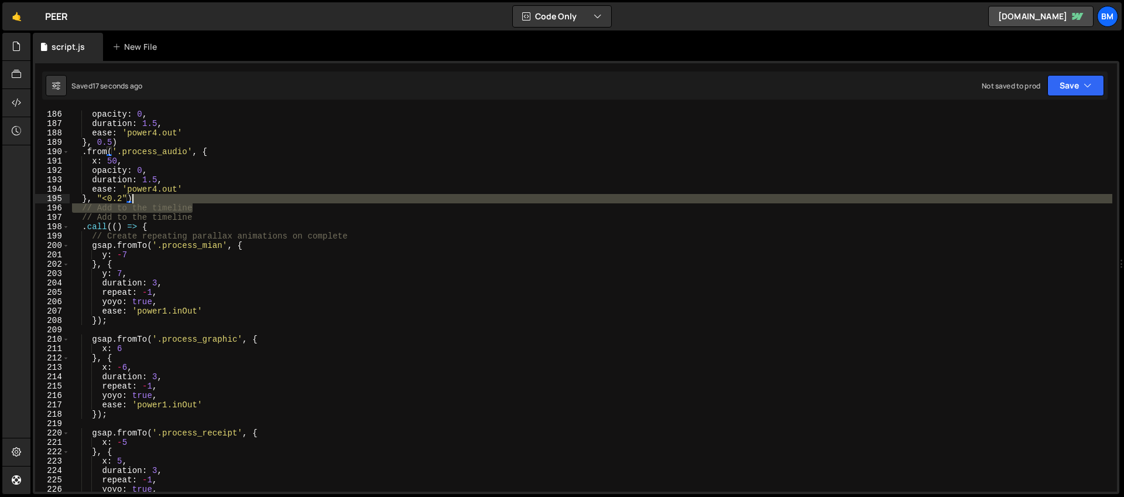
drag, startPoint x: 213, startPoint y: 205, endPoint x: 211, endPoint y: 199, distance: 6.7
click at [211, 199] on div "opacity : 0 , duration : 1.5 , ease : 'power4.out' } , 0.5 ) . from ( '.process…" at bounding box center [591, 310] width 1043 height 400
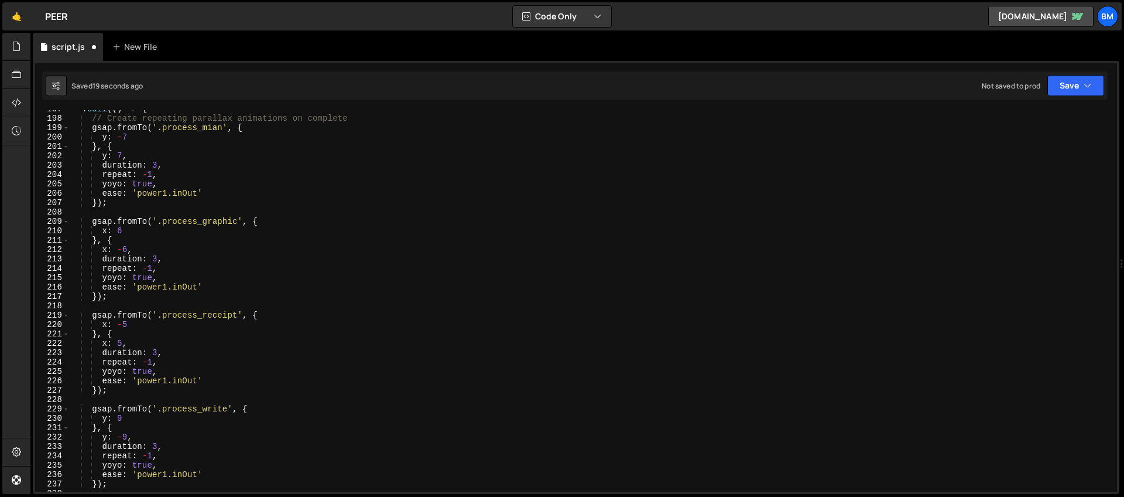
scroll to position [1791, 0]
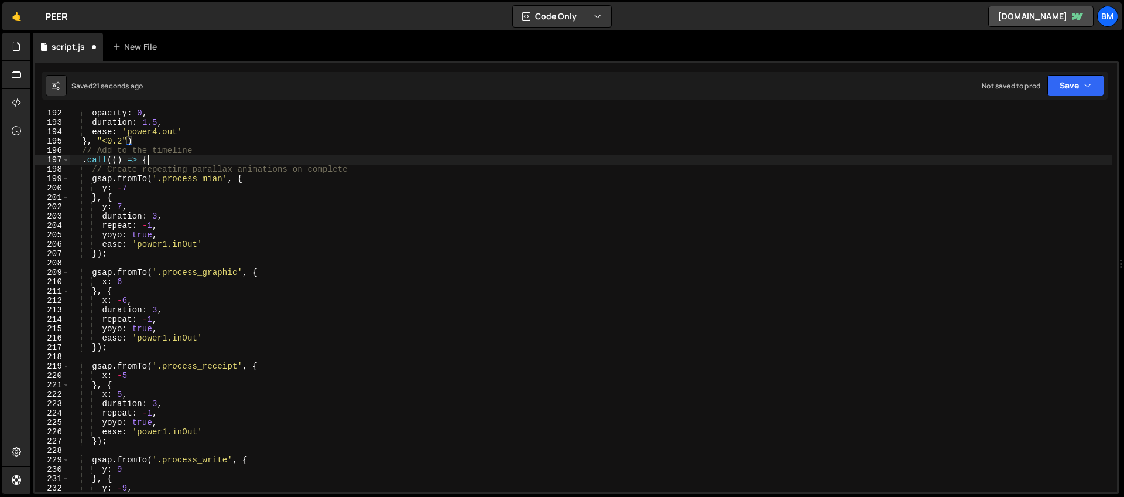
click at [162, 162] on div "opacity : 0 , duration : 1.5 , ease : 'power4.out' } , "<0.2" ) // Add to the t…" at bounding box center [591, 308] width 1043 height 400
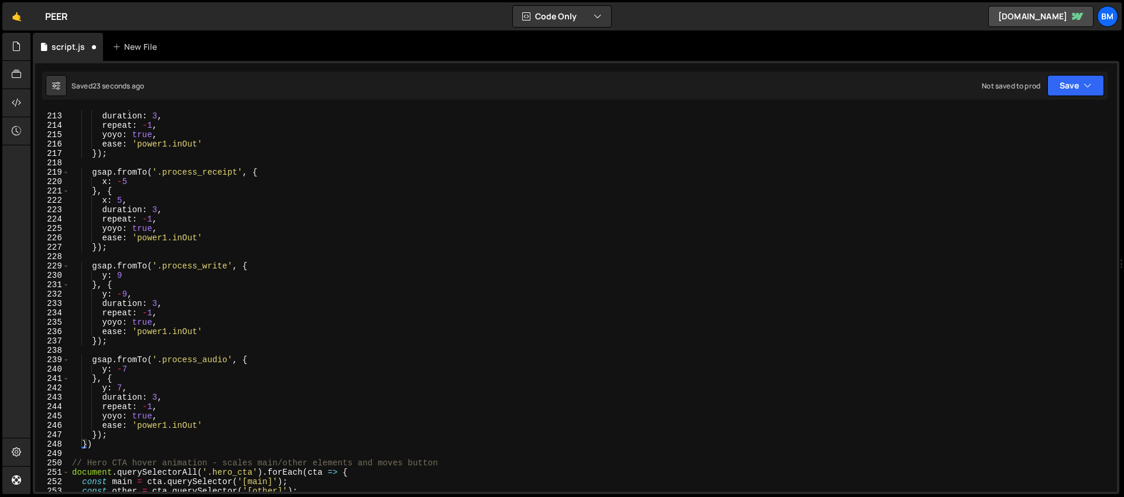
scroll to position [1749, 0]
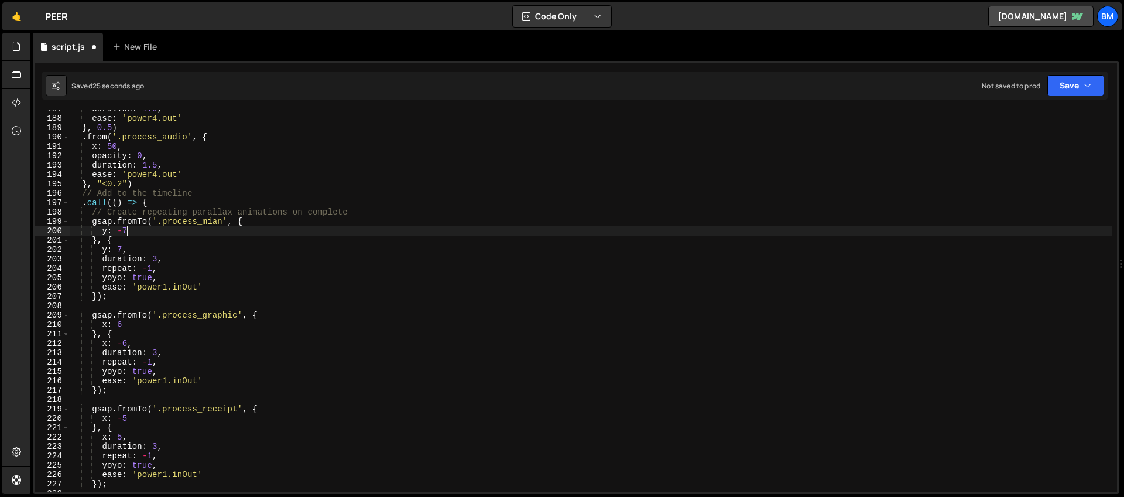
click at [132, 230] on div "duration : 1.5 , ease : 'power4.out' } , 0.5 ) . from ( '.process_audio' , { x …" at bounding box center [591, 304] width 1043 height 400
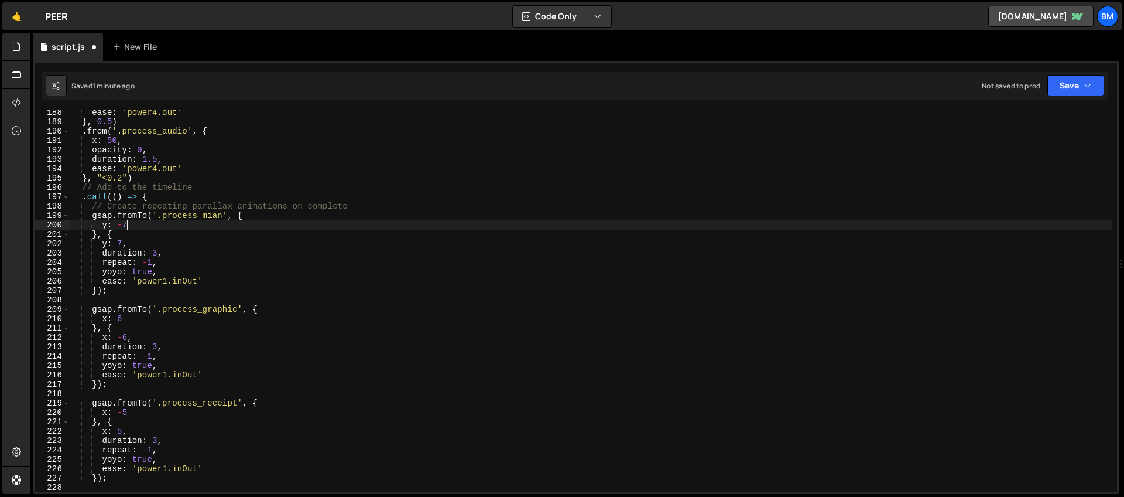
scroll to position [1702, 0]
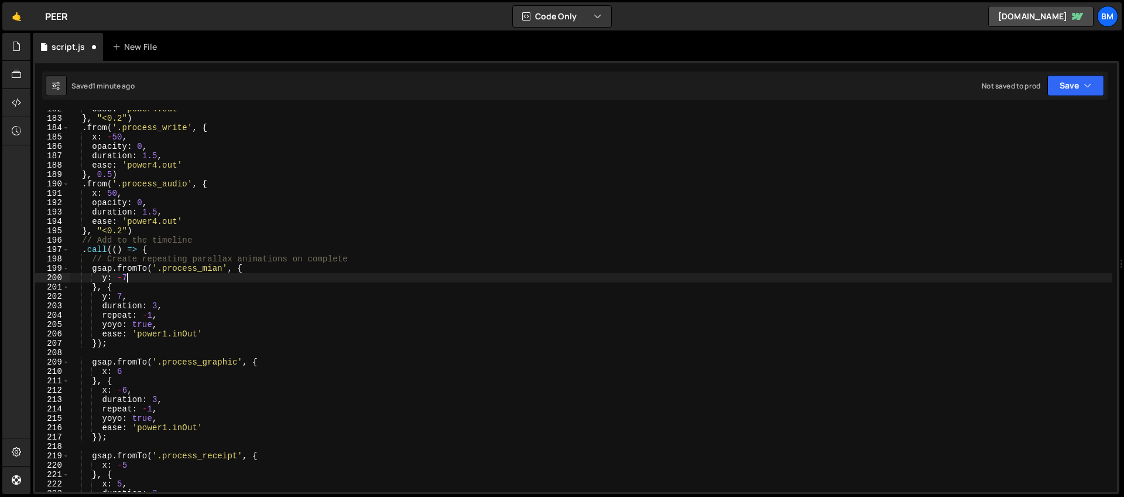
click at [148, 249] on div "ease : 'power4.out' } , "<0.2" ) . from ( '.process_write' , { x : - 50 , opaci…" at bounding box center [591, 304] width 1043 height 400
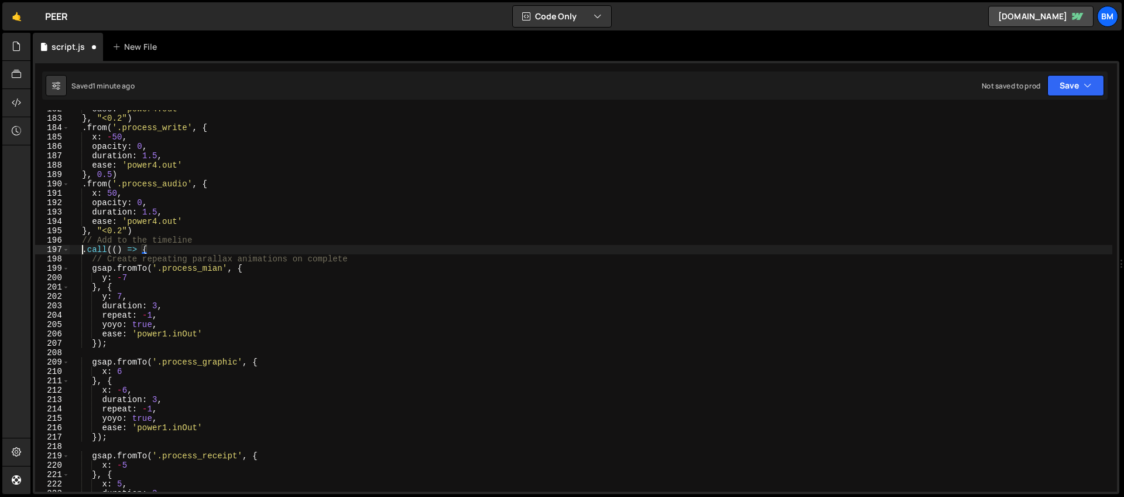
click at [81, 248] on div "ease : 'power4.out' } , "<0.2" ) . from ( '.process_write' , { x : - 50 , opaci…" at bounding box center [591, 304] width 1043 height 400
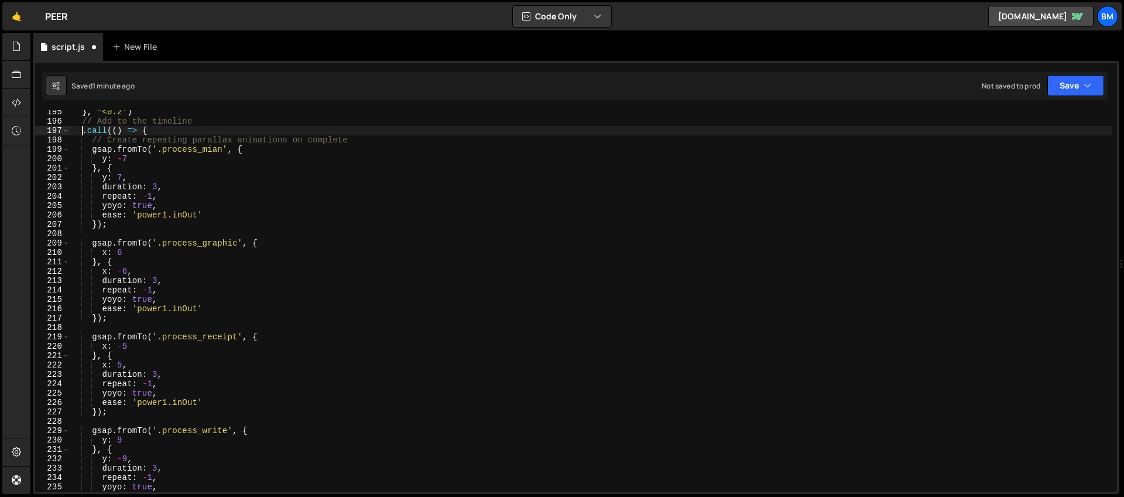
scroll to position [1956, 0]
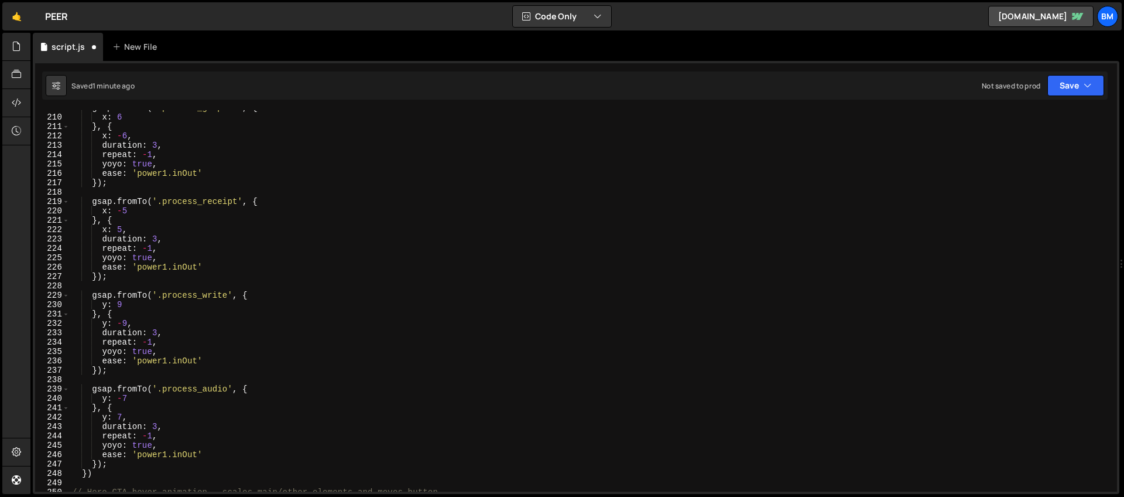
click at [110, 469] on div "gsap . fromTo ( '.process_graphic' , { x : 6 } , { x : - 6 , duration : 3 , rep…" at bounding box center [591, 303] width 1043 height 400
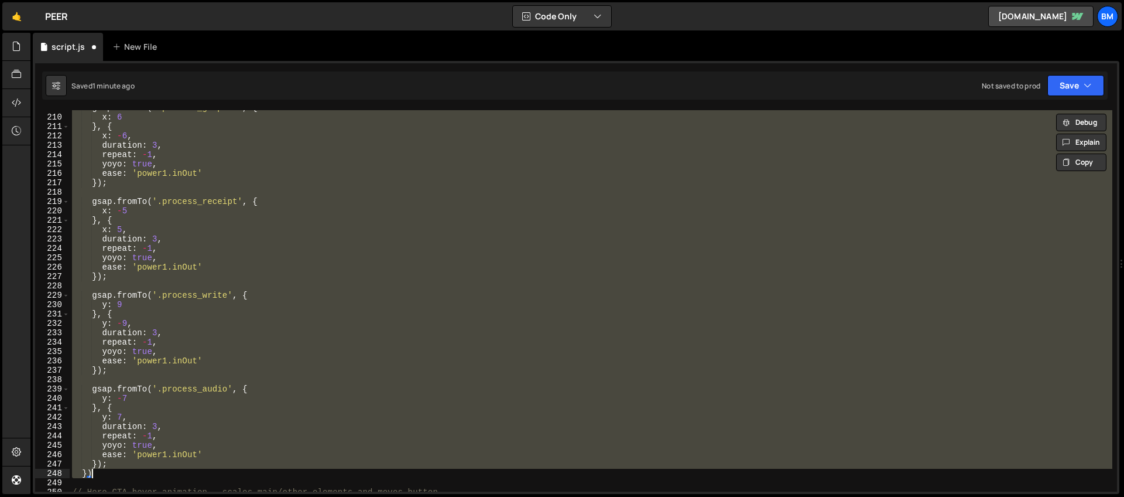
paste textarea
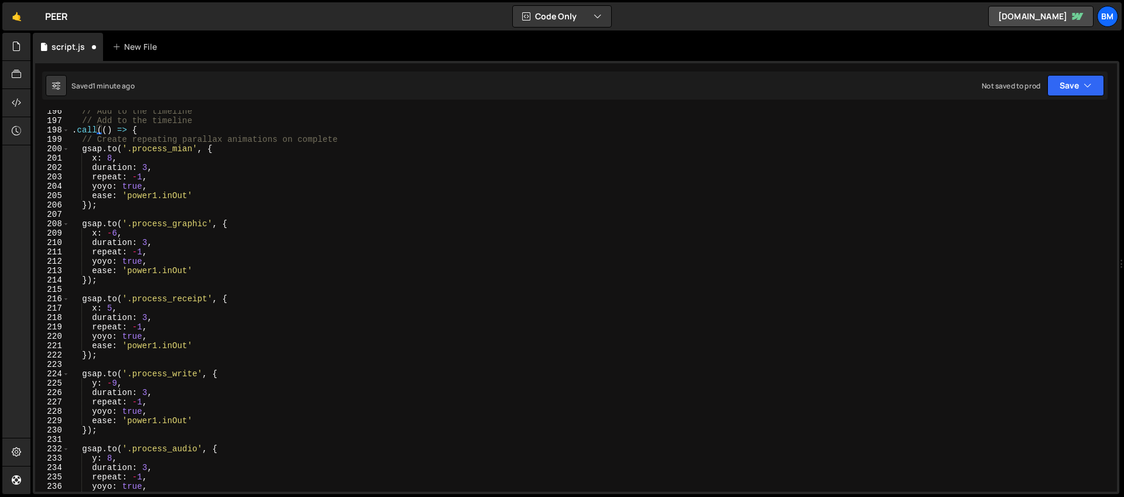
scroll to position [1775, 0]
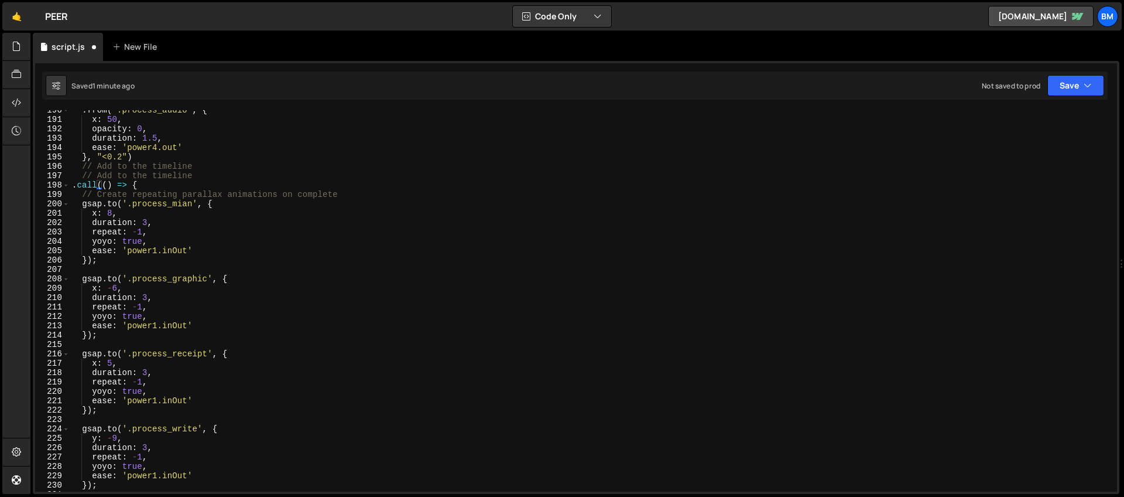
click at [92, 208] on div ". from ( '.process_audio' , { x : 50 , opacity : 0 , duration : 1.5 , ease : 'p…" at bounding box center [591, 305] width 1043 height 400
click at [97, 214] on div ". from ( '.process_audio' , { x : 50 , opacity : 0 , duration : 1.5 , ease : 'p…" at bounding box center [591, 305] width 1043 height 400
click at [171, 200] on div ". from ( '.process_audio' , { x : 50 , opacity : 0 , duration : 1.5 , ease : 'p…" at bounding box center [591, 305] width 1043 height 400
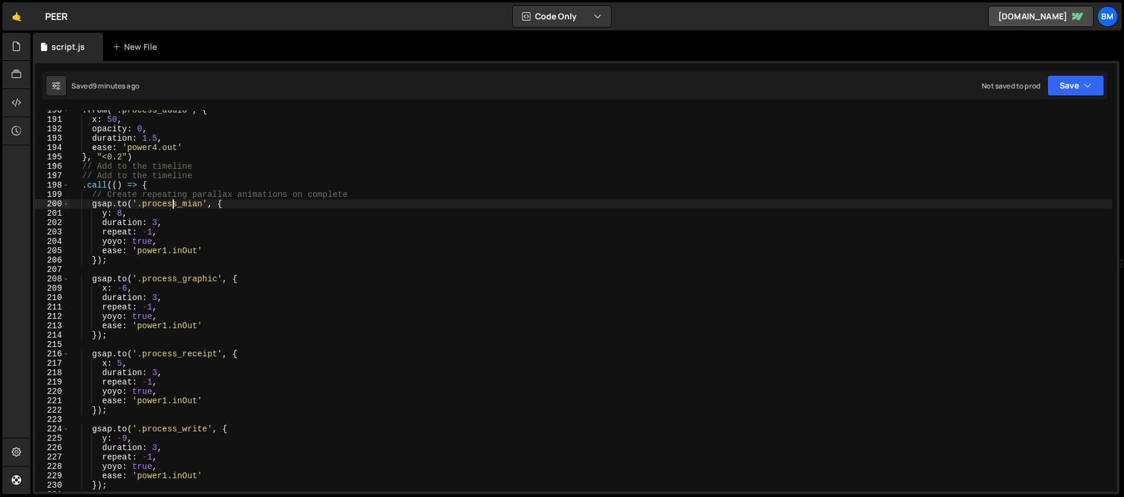
click at [322, 141] on div ". from ( '.process_audio' , { x : 50 , opacity : 0 , duration : 1.5 , ease : 'p…" at bounding box center [591, 305] width 1043 height 400
type textarea "duration: 1.5,"
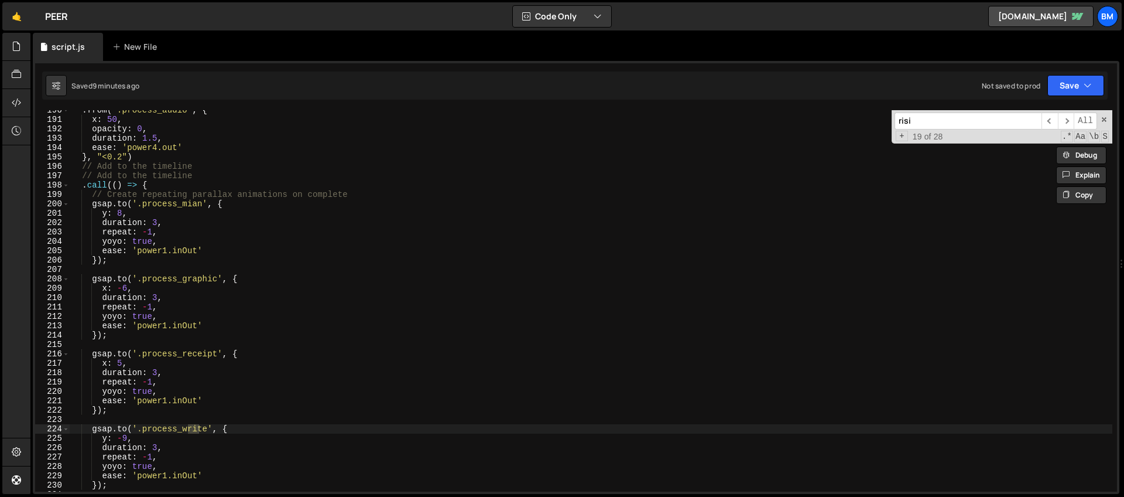
scroll to position [644, 0]
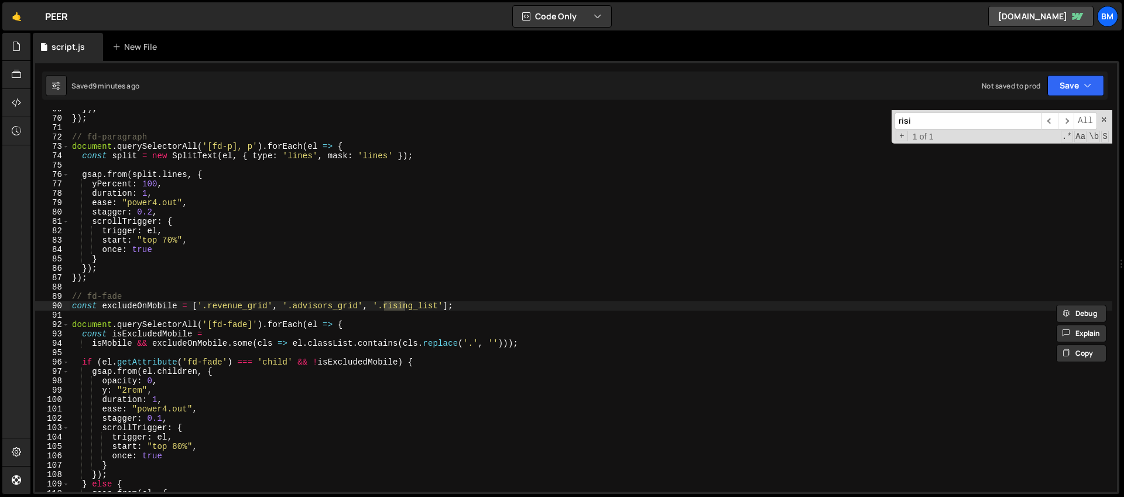
type input "risi"
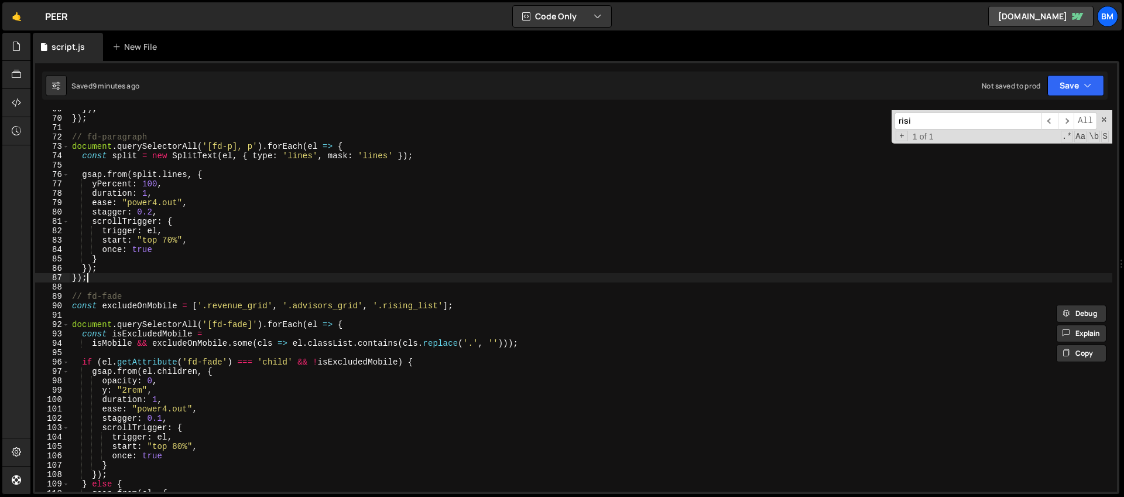
click at [353, 280] on div "}) ; }) ; // fd-paragraph document . querySelectorAll ( '[fd-p], p' ) . forEach…" at bounding box center [591, 304] width 1043 height 400
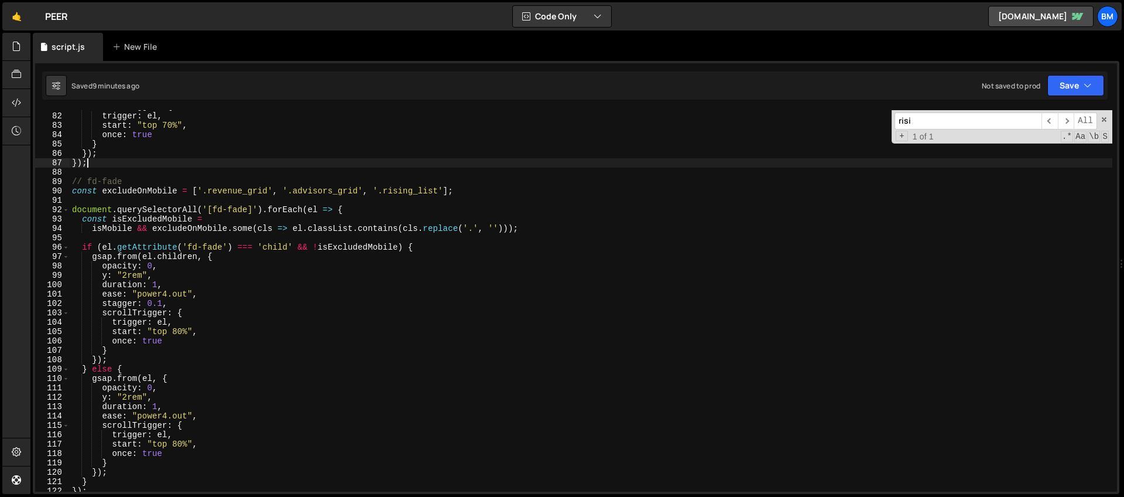
click at [412, 244] on div "scrollTrigger : { trigger : el , start : "top 70%" , once : true } }) ; }) ; //…" at bounding box center [591, 302] width 1043 height 400
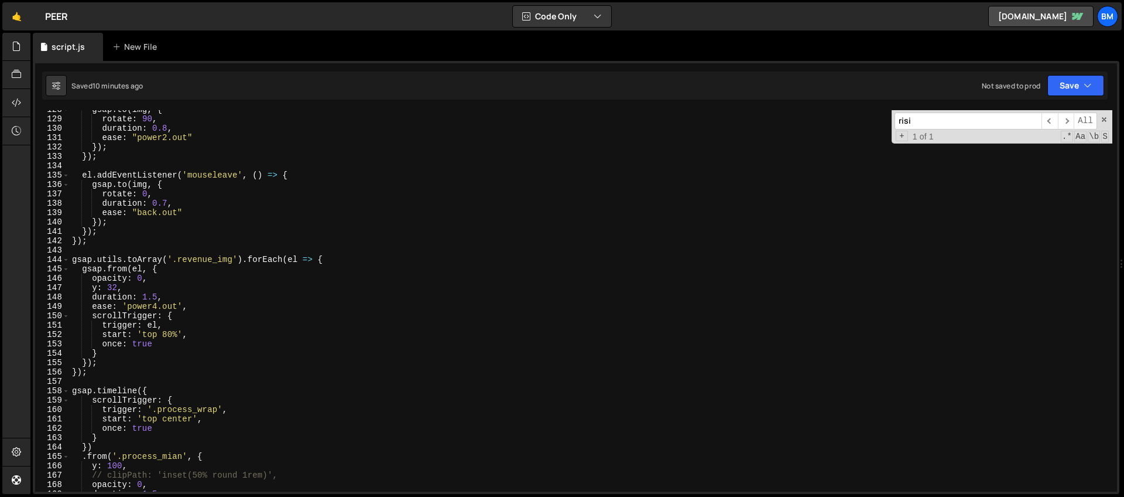
scroll to position [1251, 0]
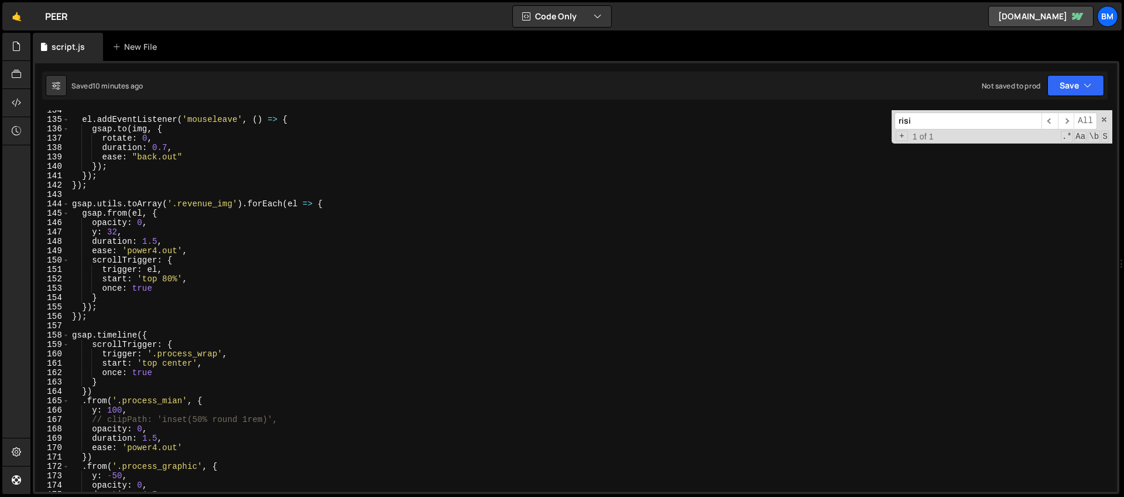
click at [331, 205] on div "el . addEventListener ( 'mouseleave' , ( ) => { gsap . to ( img , { rotate : 0 …" at bounding box center [591, 305] width 1043 height 400
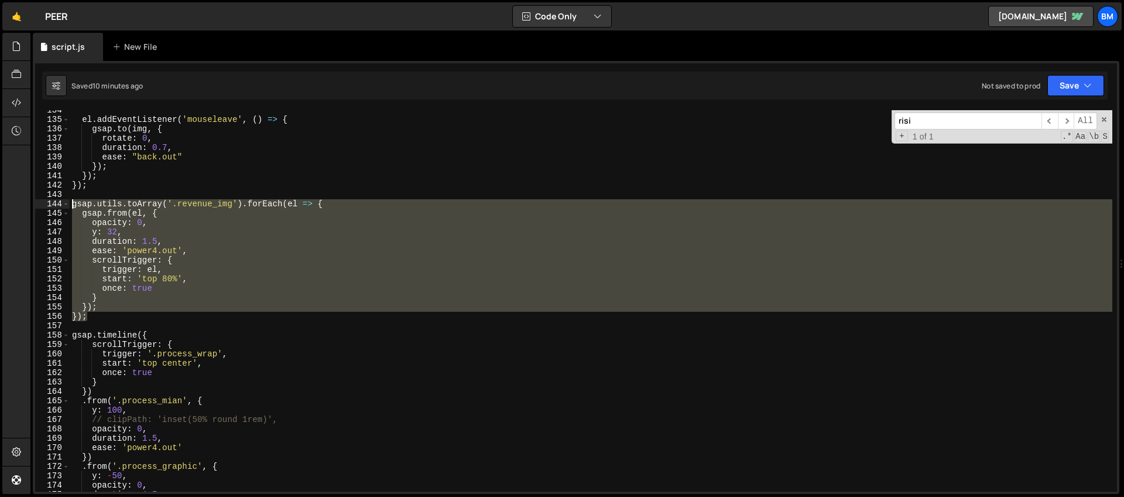
drag, startPoint x: 99, startPoint y: 316, endPoint x: 29, endPoint y: 205, distance: 131.3
click at [29, 205] on div "Hold on a sec... Are you certain you wish to leave this page? Any changes you'v…" at bounding box center [562, 248] width 1124 height 497
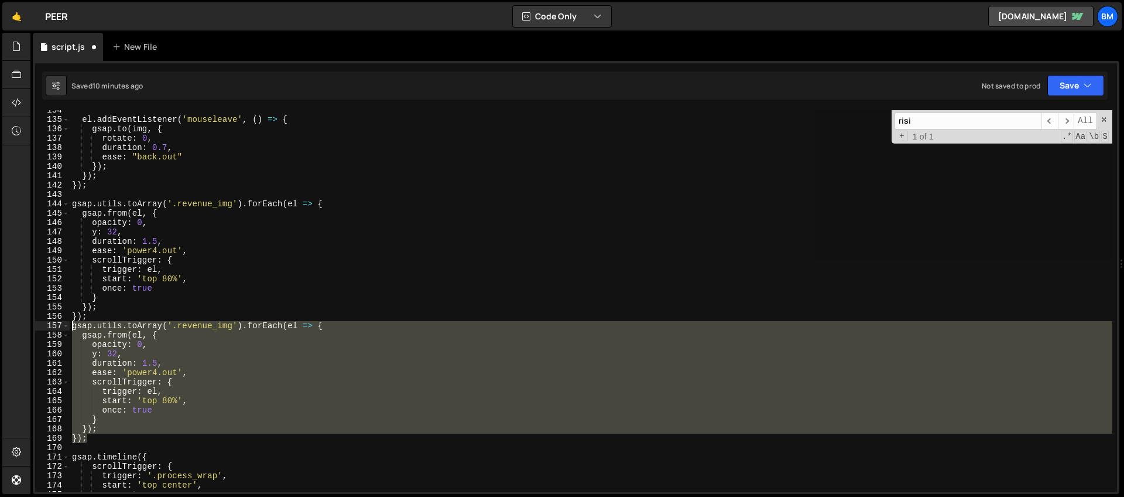
click at [224, 343] on div "el . addEventListener ( 'mouseleave' , ( ) => { gsap . to ( img , { rotate : 0 …" at bounding box center [591, 300] width 1043 height 381
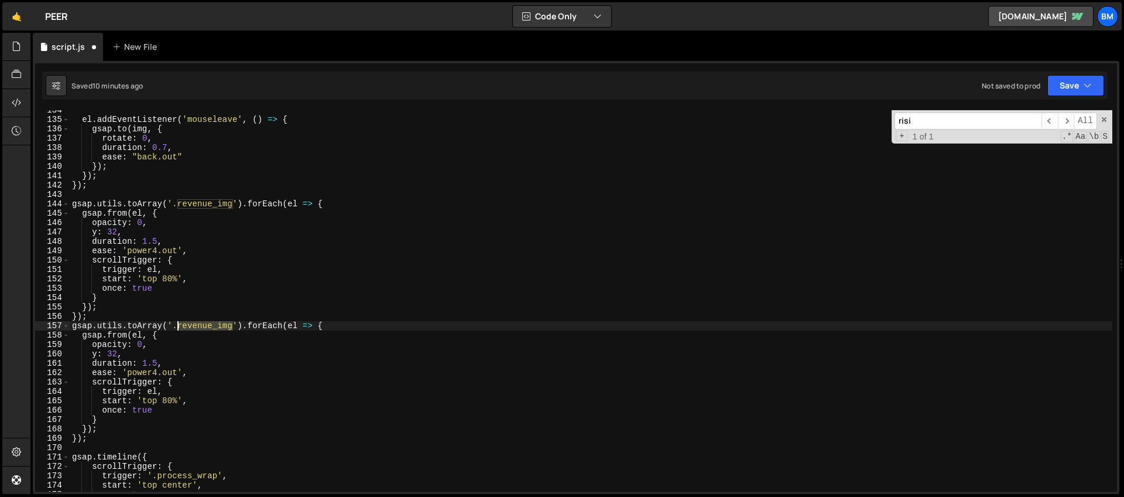
drag, startPoint x: 232, startPoint y: 326, endPoint x: 179, endPoint y: 325, distance: 52.7
click at [179, 325] on div "el . addEventListener ( 'mouseleave' , ( ) => { gsap . to ( img , { rotate : 0 …" at bounding box center [591, 305] width 1043 height 400
paste textarea "rising_card"
click at [102, 314] on div "el . addEventListener ( 'mouseleave' , ( ) => { gsap . to ( img , { rotate : 0 …" at bounding box center [591, 305] width 1043 height 400
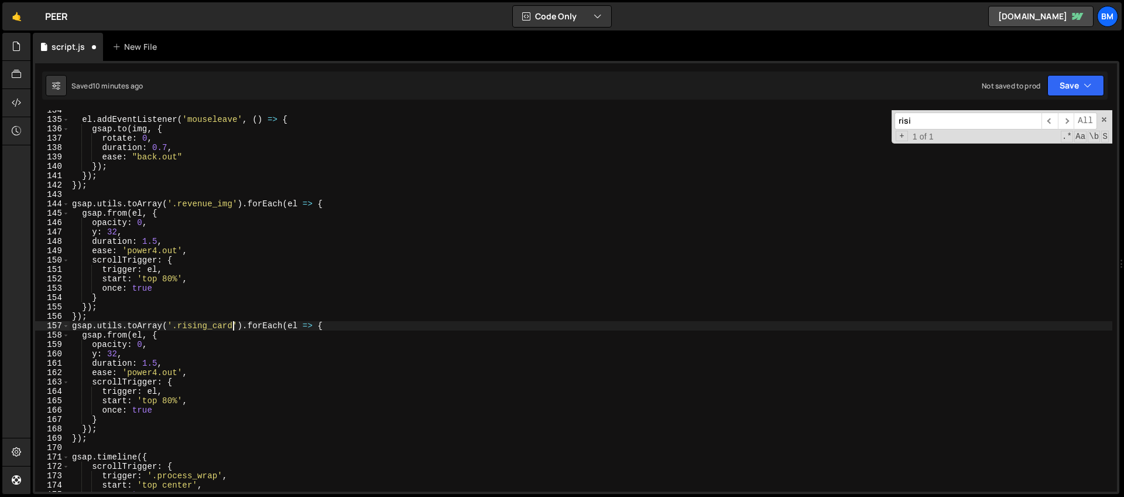
type textarea "});"
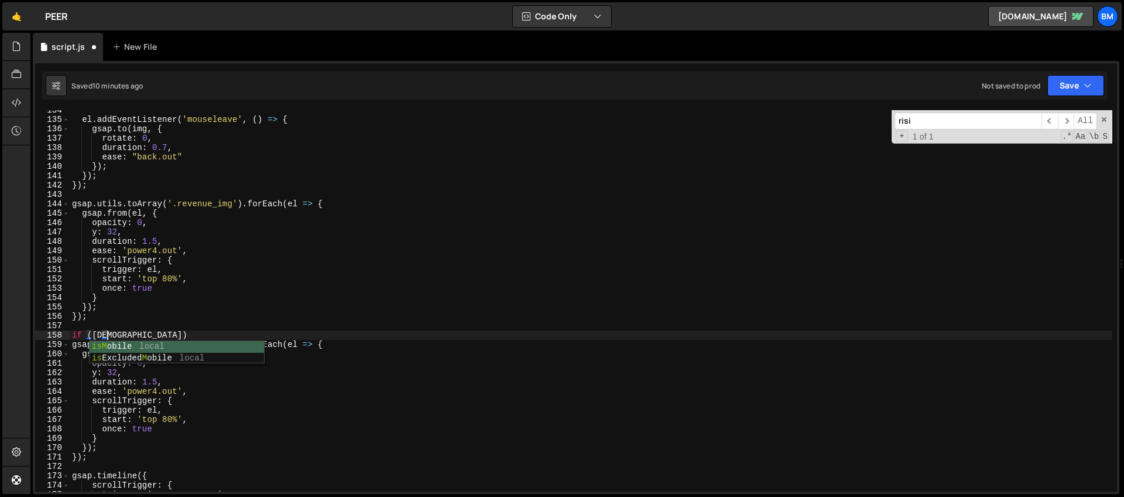
scroll to position [0, 2]
type textarea "if (isMobile)"
click at [184, 329] on div "el . addEventListener ( 'mouseleave' , ( ) => { gsap . to ( img , { rotate : 0 …" at bounding box center [591, 305] width 1043 height 400
click at [172, 332] on div "el . addEventListener ( 'mouseleave' , ( ) => { gsap . to ( img , { rotate : 0 …" at bounding box center [591, 305] width 1043 height 400
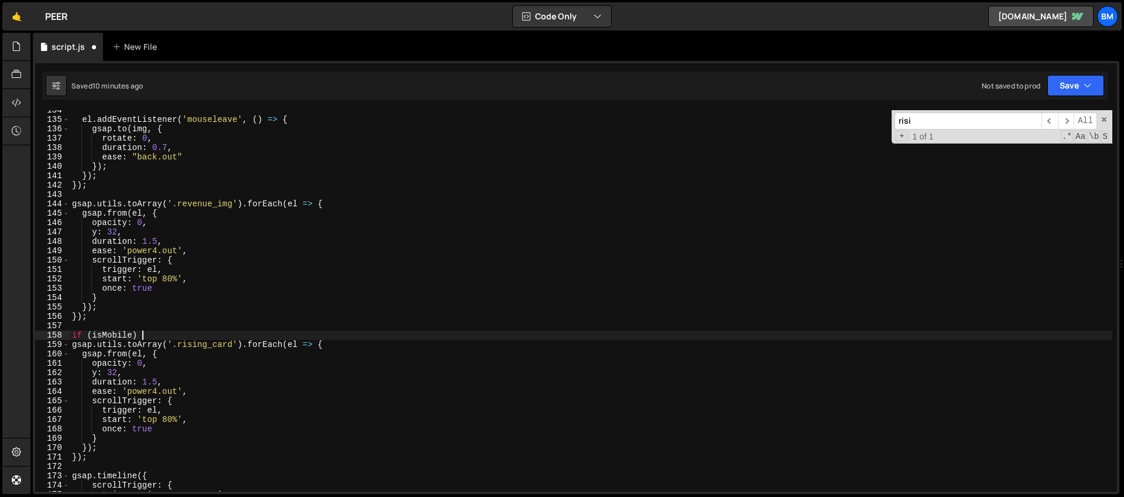
type textarea "if (isMobile) {"
click at [80, 467] on div "el . addEventListener ( 'mouseleave' , ( ) => { gsap . to ( img , { rotate : 0 …" at bounding box center [591, 305] width 1043 height 400
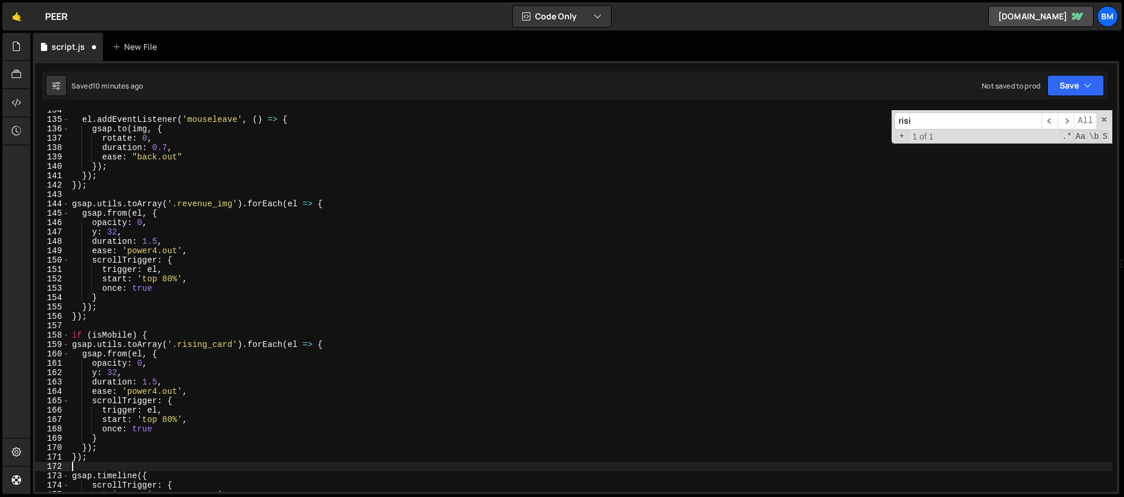
scroll to position [0, 0]
type textarea "}"
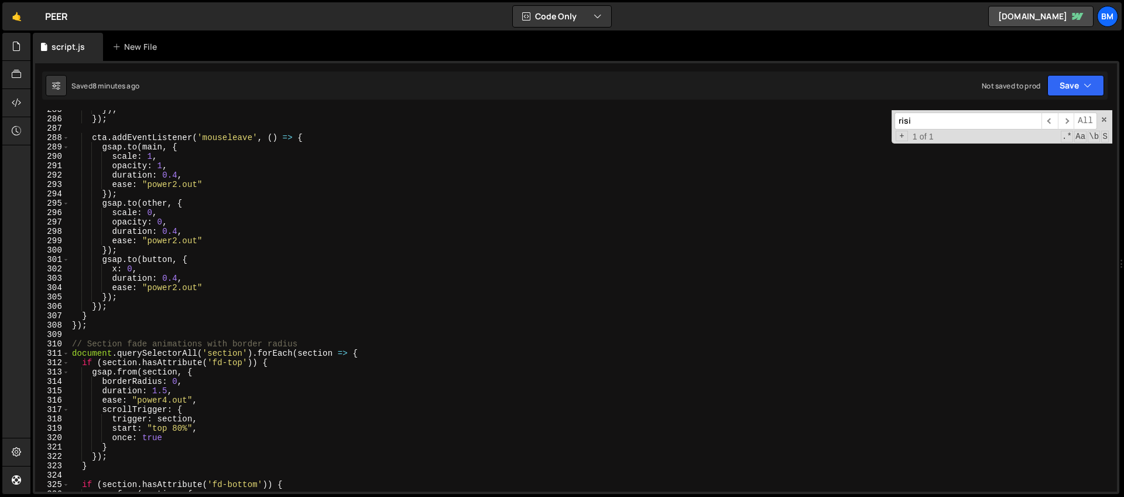
scroll to position [2972, 0]
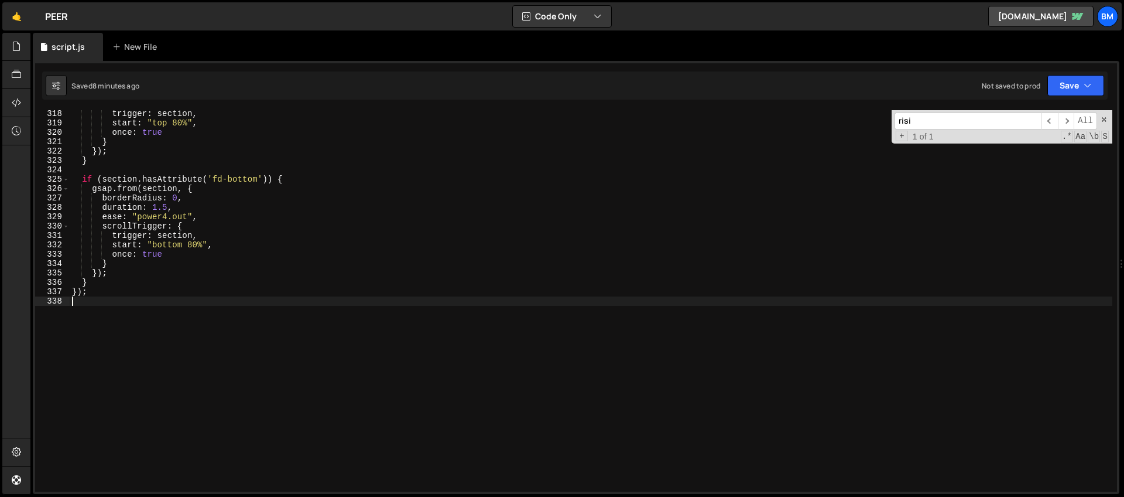
click at [208, 321] on div "trigger : section , start : "top 80%" , once : true } }) ; } if ( section . has…" at bounding box center [591, 309] width 1043 height 400
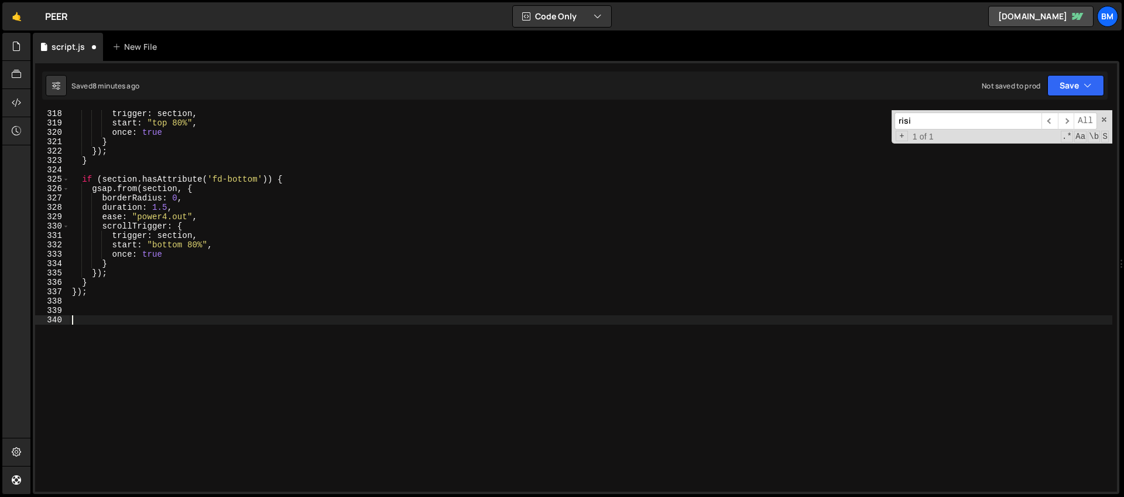
paste textarea "});"
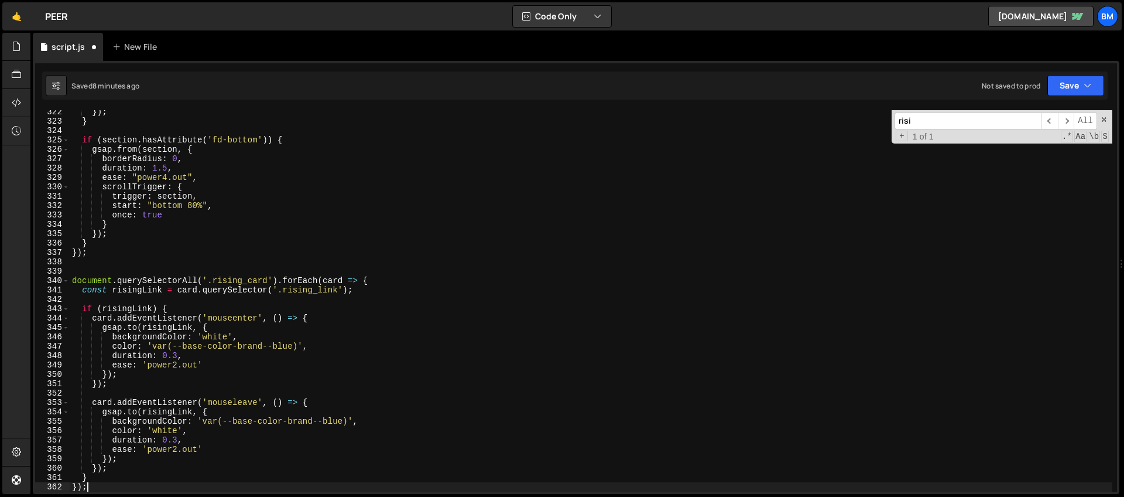
scroll to position [3010, 0]
type textarea "});"
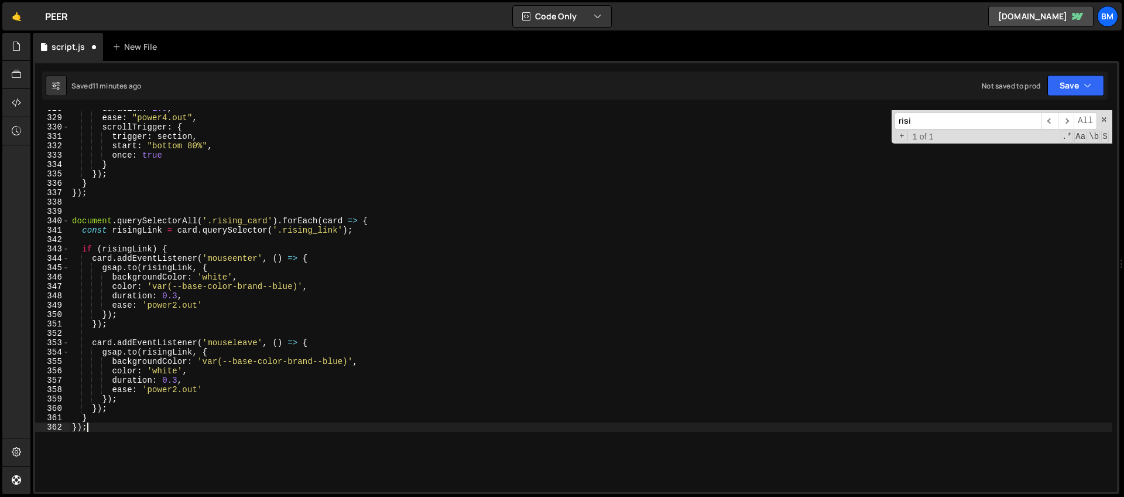
scroll to position [3009, 0]
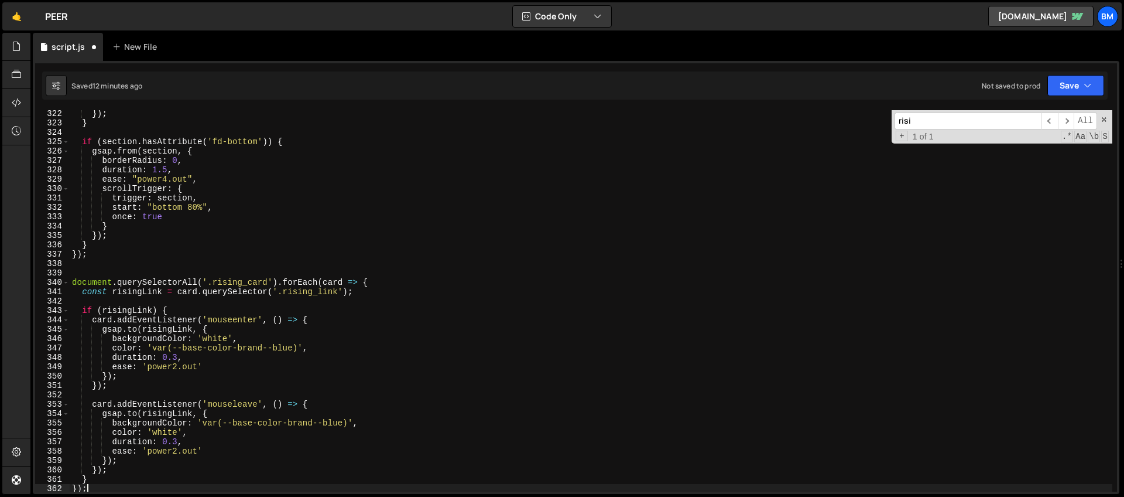
click at [259, 267] on div "}) ; } if ( section . hasAttribute ( 'fd-bottom' )) { gsap . from ( section , {…" at bounding box center [591, 309] width 1043 height 400
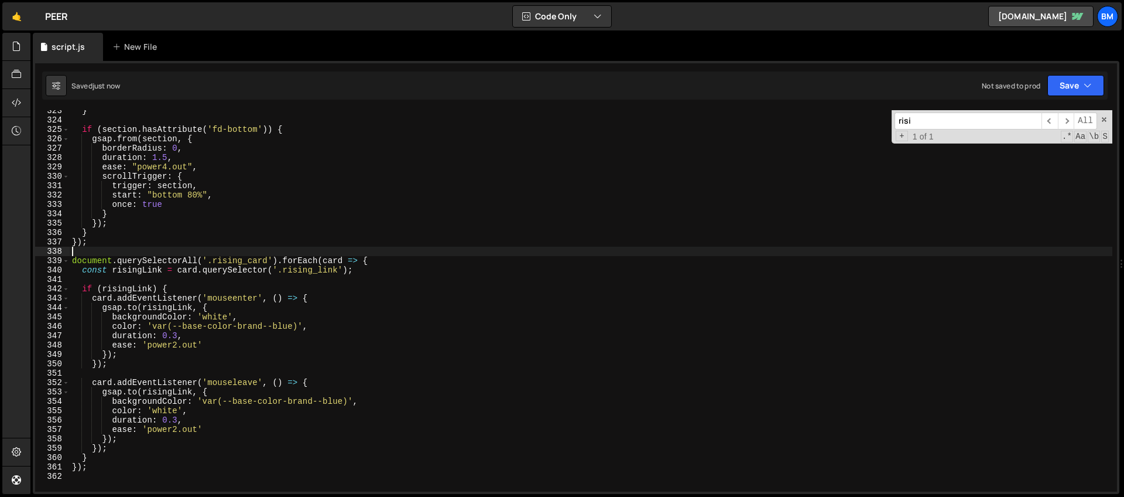
scroll to position [3061, 0]
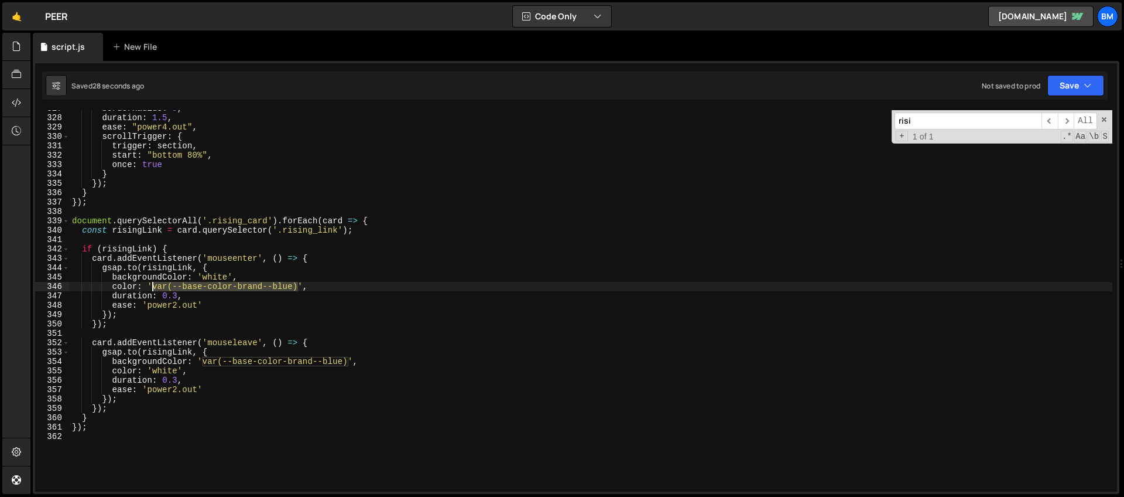
drag, startPoint x: 297, startPoint y: 286, endPoint x: 153, endPoint y: 286, distance: 144.6
click at [153, 286] on div "borderRadius : 0 , duration : 1.5 , ease : "power4.out" , scrollTrigger : { tri…" at bounding box center [591, 304] width 1043 height 400
paste textarea "#1b7ae0"
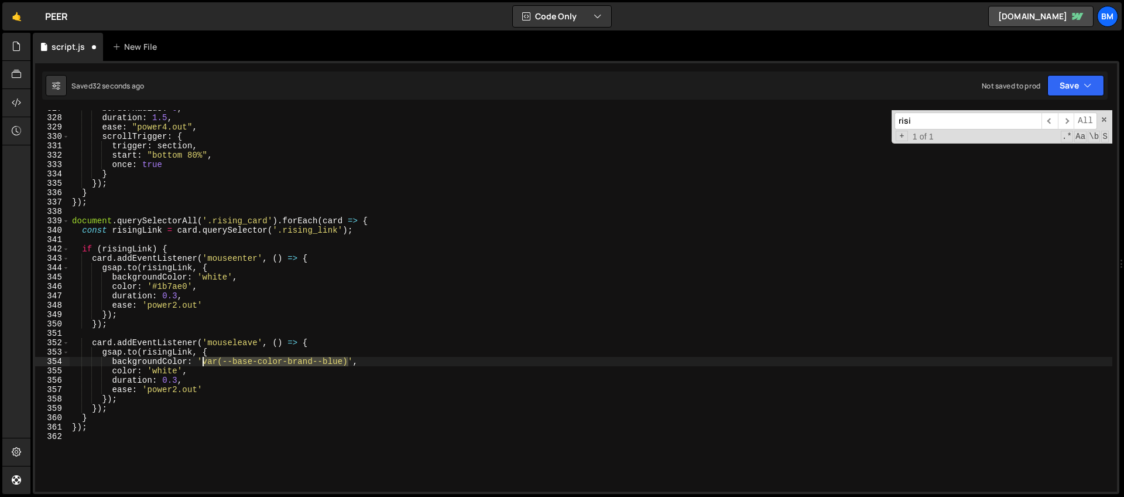
drag, startPoint x: 349, startPoint y: 361, endPoint x: 202, endPoint y: 362, distance: 147.0
click at [202, 362] on div "borderRadius : 0 , duration : 1.5 , ease : "power4.out" , scrollTrigger : { tri…" at bounding box center [591, 304] width 1043 height 400
paste textarea "#1b7ae0"
click at [165, 395] on div "borderRadius : 0 , duration : 1.5 , ease : "power4.out" , scrollTrigger : { tri…" at bounding box center [591, 304] width 1043 height 400
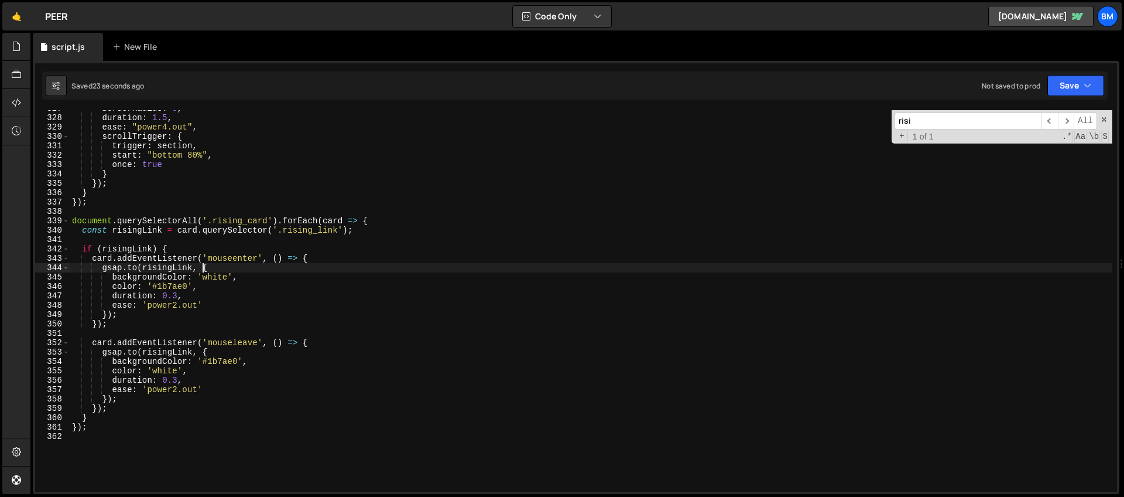
click at [202, 269] on div "borderRadius : 0 , duration : 1.5 , ease : "power4.out" , scrollTrigger : { tri…" at bounding box center [591, 304] width 1043 height 400
click at [225, 276] on div "borderRadius : 0 , duration : 1.5 , ease : "power4.out" , scrollTrigger : { tri…" at bounding box center [591, 304] width 1043 height 400
click at [191, 288] on div "borderRadius : 0 , duration : 1.5 , ease : "power4.out" , scrollTrigger : { tri…" at bounding box center [591, 304] width 1043 height 400
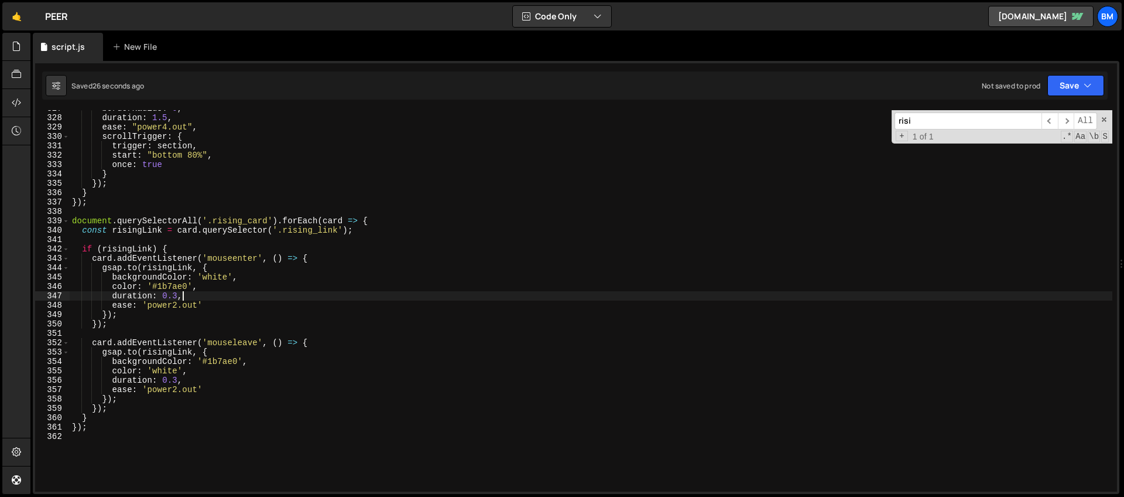
click at [218, 297] on div "borderRadius : 0 , duration : 1.5 , ease : "power4.out" , scrollTrigger : { tri…" at bounding box center [591, 304] width 1043 height 400
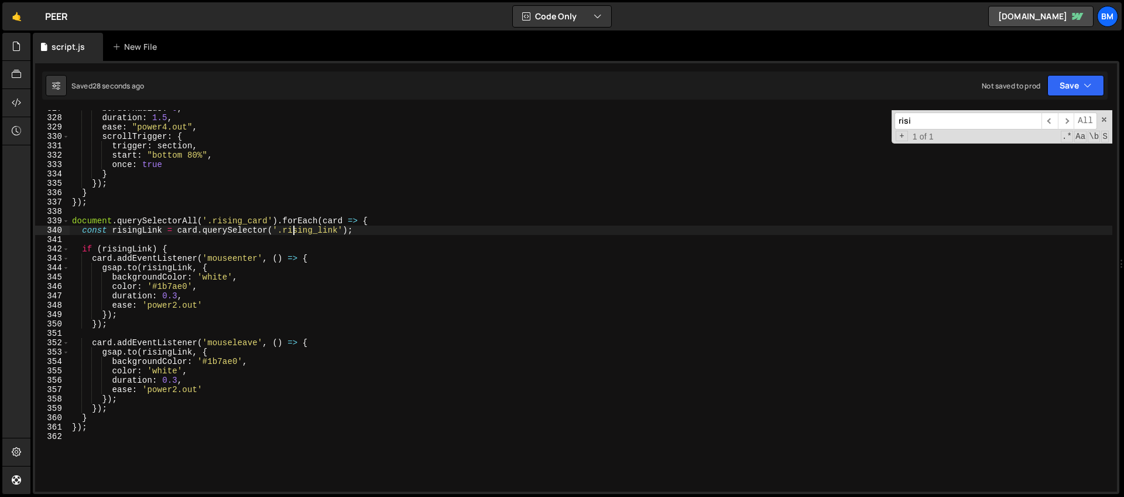
click at [294, 233] on div "borderRadius : 0 , duration : 1.5 , ease : "power4.out" , scrollTrigger : { tri…" at bounding box center [591, 304] width 1043 height 400
click at [183, 273] on div "borderRadius : 0 , duration : 1.5 , ease : "power4.out" , scrollTrigger : { tri…" at bounding box center [591, 304] width 1043 height 400
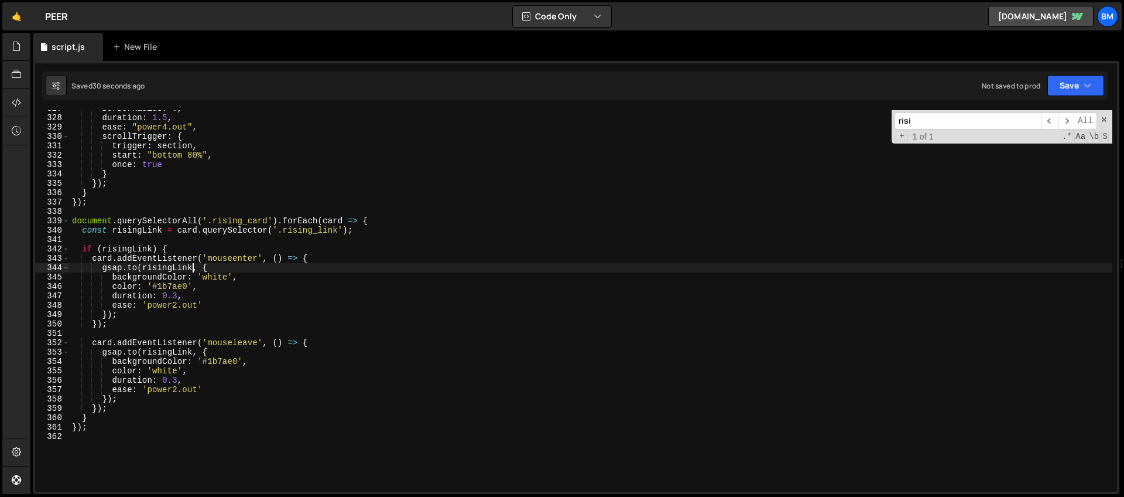
click at [190, 268] on div "borderRadius : 0 , duration : 1.5 , ease : "power4.out" , scrollTrigger : { tri…" at bounding box center [591, 304] width 1043 height 400
type textarea "[DOMAIN_NAME](risingLink, {"
